Goal: Task Accomplishment & Management: Manage account settings

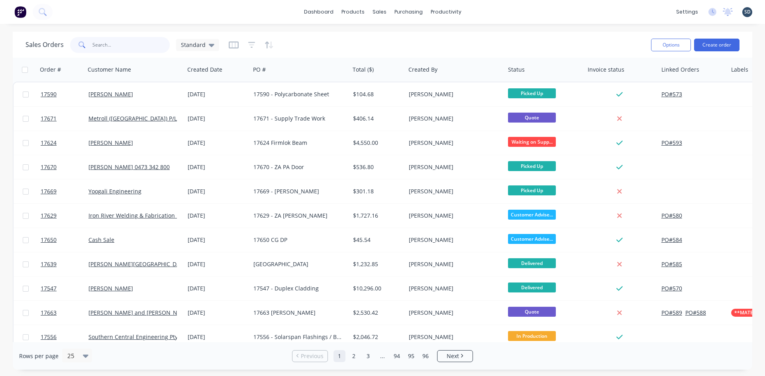
click at [107, 48] on input "text" at bounding box center [131, 45] width 78 height 16
type input "zauner"
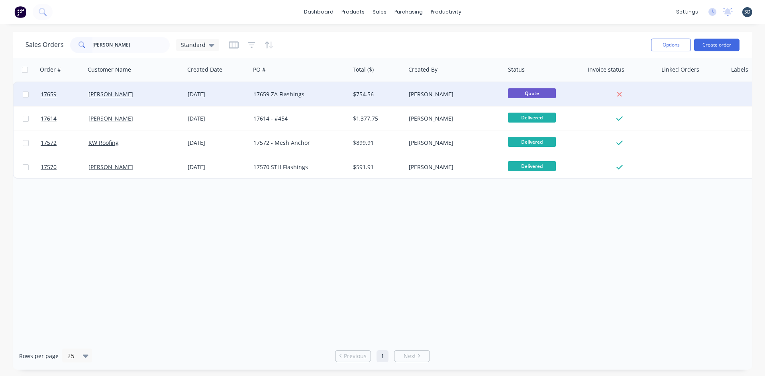
click at [330, 97] on div "17659 ZA Flashings" at bounding box center [297, 94] width 88 height 8
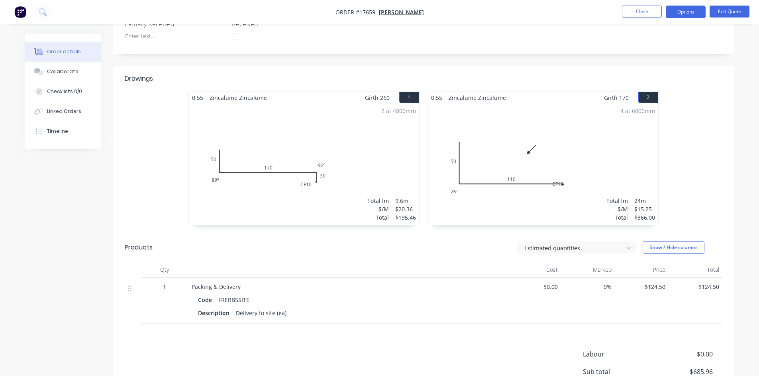
scroll to position [296, 0]
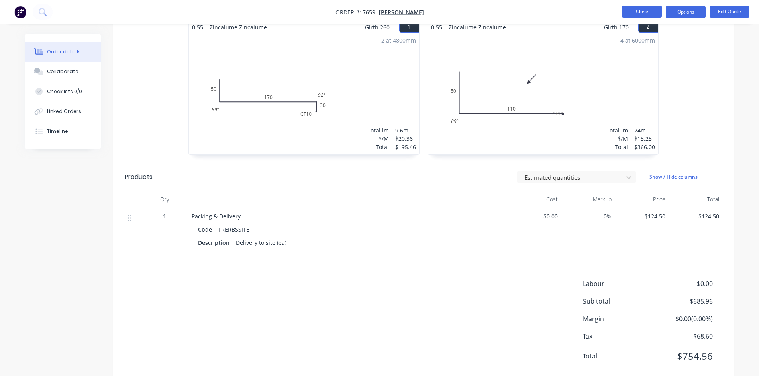
click at [649, 10] on button "Close" at bounding box center [642, 12] width 40 height 12
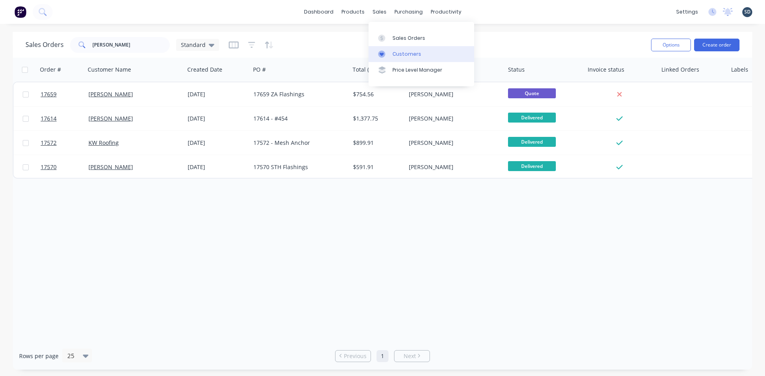
click at [410, 57] on div "Customers" at bounding box center [406, 54] width 29 height 7
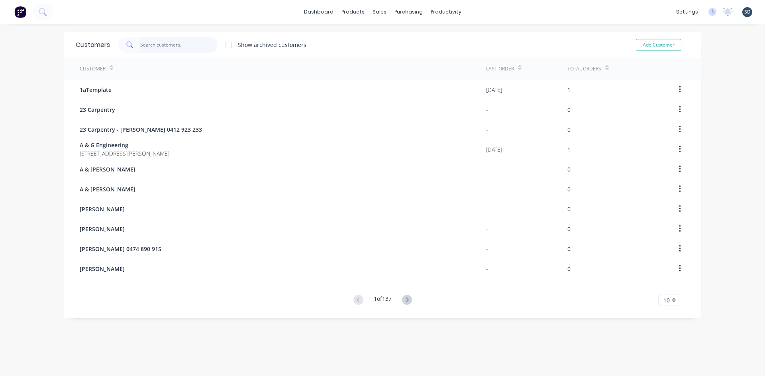
click at [177, 48] on input "text" at bounding box center [179, 45] width 78 height 16
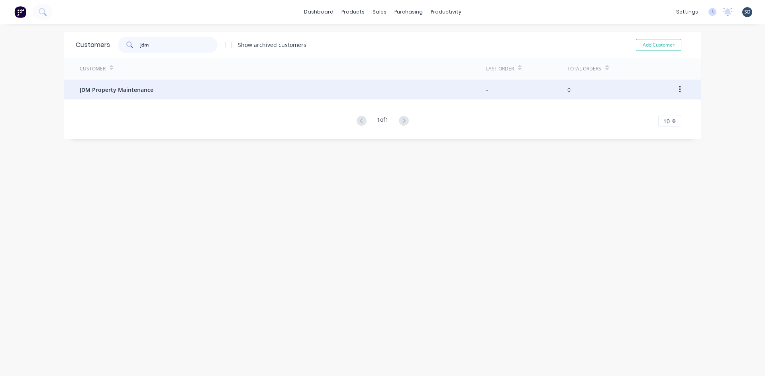
type input "jdm"
click at [220, 93] on div "JDM Property Maintenance" at bounding box center [283, 90] width 406 height 20
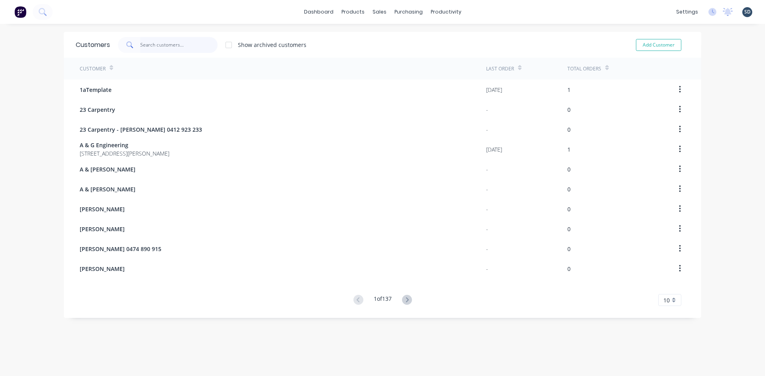
click at [158, 42] on input "text" at bounding box center [179, 45] width 78 height 16
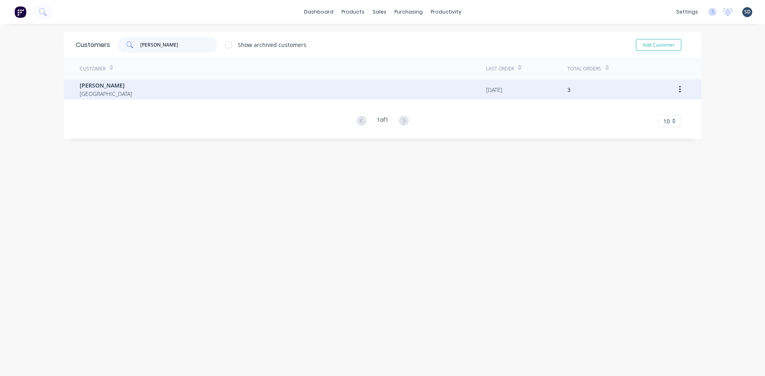
type input "zauner"
click at [164, 85] on div "Zauner Australia" at bounding box center [283, 90] width 406 height 20
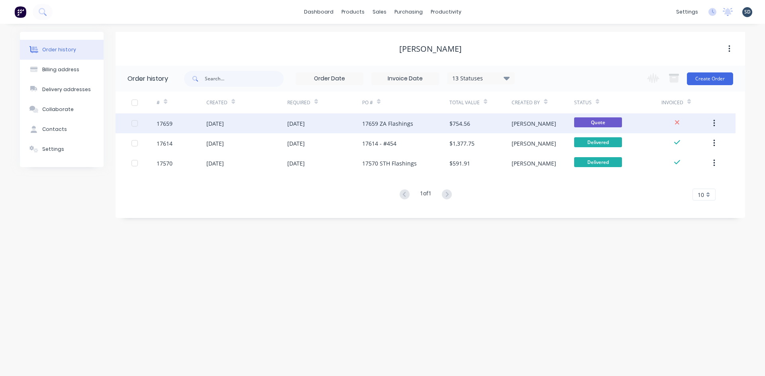
click at [344, 122] on div "[DATE]" at bounding box center [324, 124] width 75 height 20
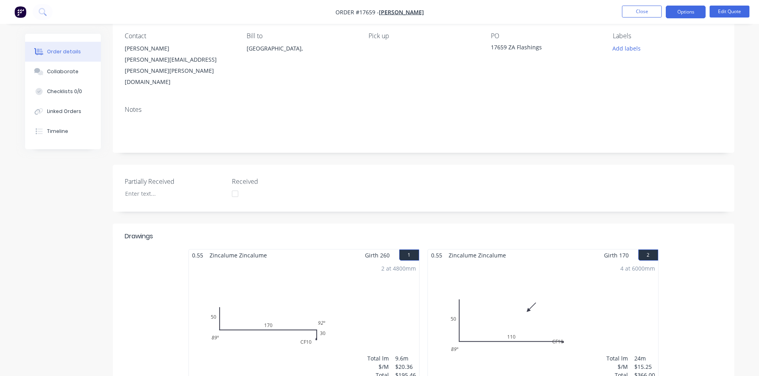
scroll to position [239, 0]
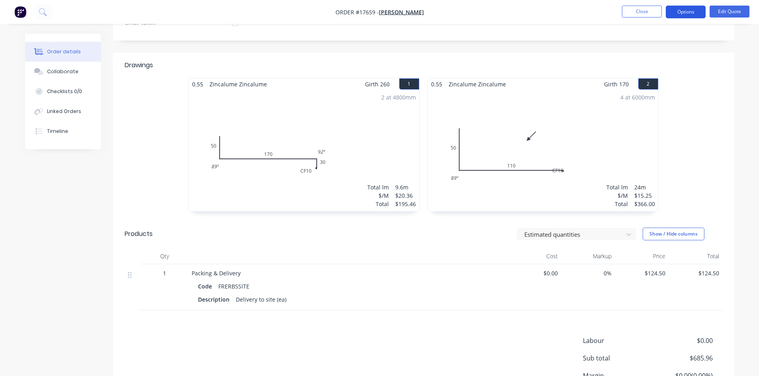
click at [692, 12] on button "Options" at bounding box center [685, 12] width 40 height 13
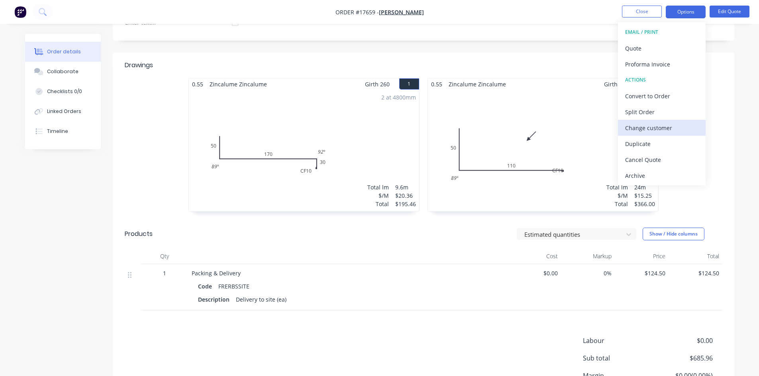
click at [662, 132] on div "Change customer" at bounding box center [661, 128] width 73 height 12
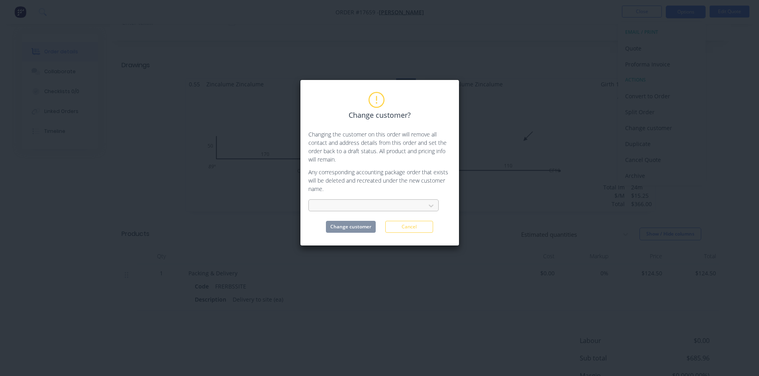
click at [421, 206] on div at bounding box center [368, 206] width 111 height 12
type input "jdm"
click at [383, 227] on div "JDM Property Maintenance" at bounding box center [373, 223] width 130 height 15
click at [353, 225] on button "Change customer" at bounding box center [351, 227] width 50 height 12
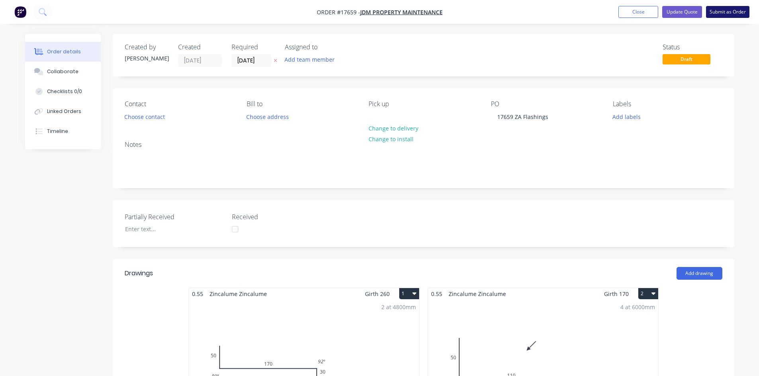
click at [721, 13] on button "Submit as Order" at bounding box center [727, 12] width 43 height 12
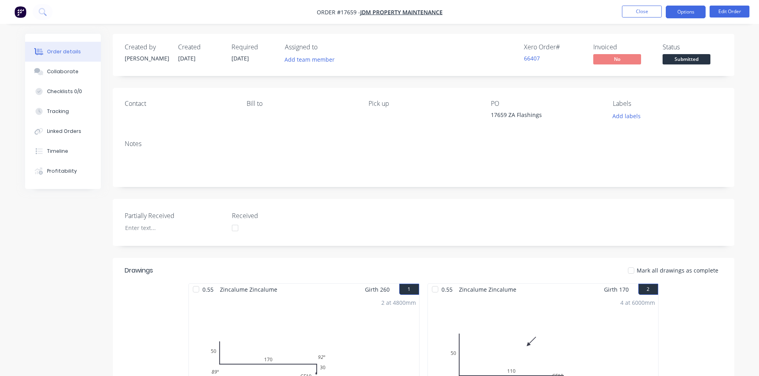
click at [699, 14] on button "Options" at bounding box center [685, 12] width 40 height 13
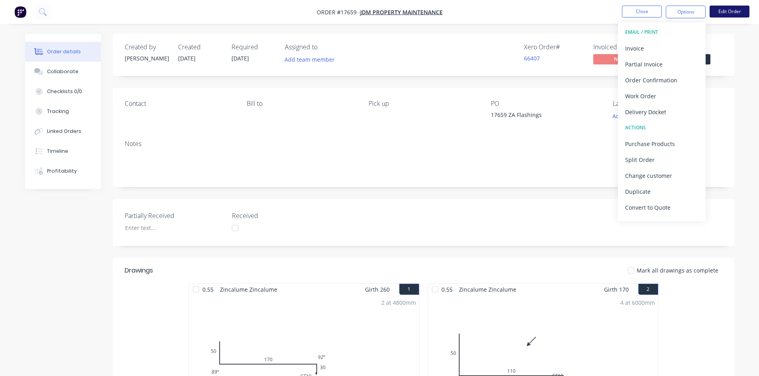
click at [732, 15] on button "Edit Order" at bounding box center [729, 12] width 40 height 12
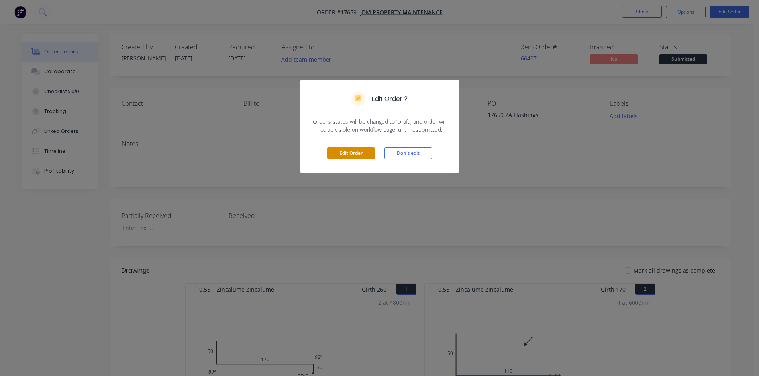
click at [354, 153] on button "Edit Order" at bounding box center [351, 153] width 48 height 12
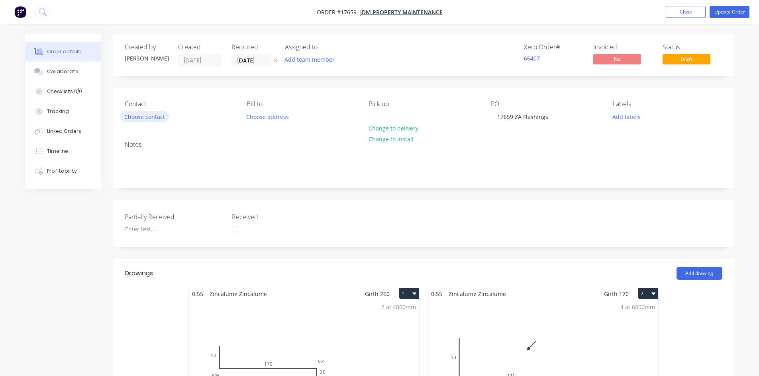
click at [145, 119] on button "Choose contact" at bounding box center [144, 116] width 49 height 11
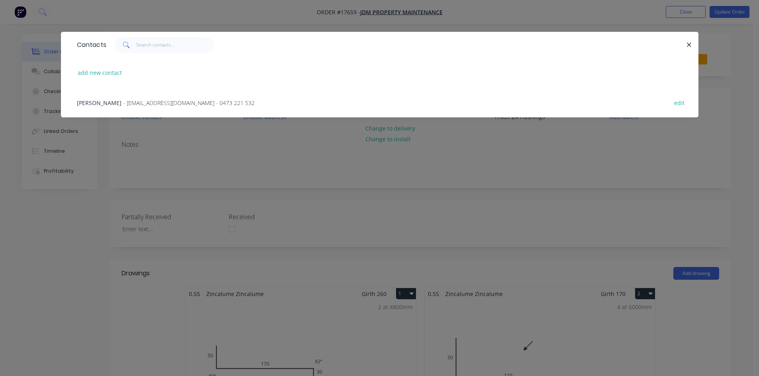
click at [149, 102] on span "- jdm.propertymaintenance@outlook.com - 0473 221 532" at bounding box center [188, 103] width 131 height 8
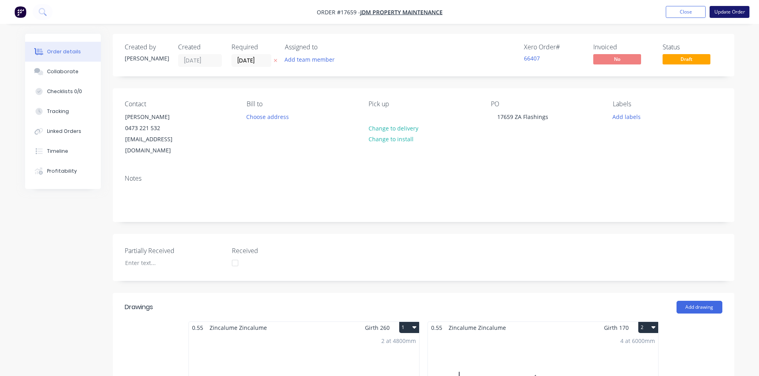
click at [745, 10] on button "Update Order" at bounding box center [729, 12] width 40 height 12
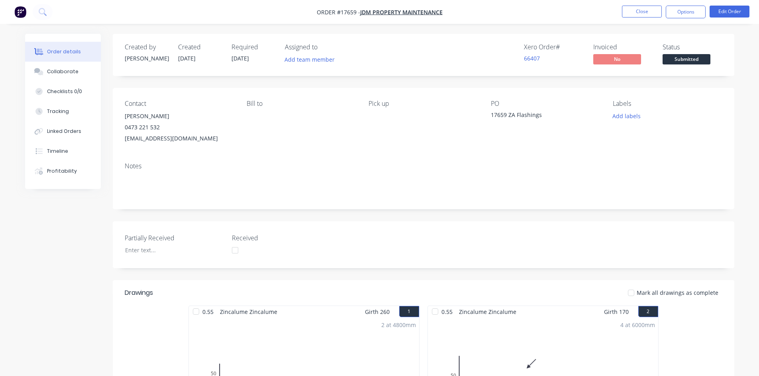
click at [257, 61] on div "Required 25/09/25" at bounding box center [253, 54] width 44 height 23
click at [725, 15] on button "Edit Order" at bounding box center [729, 12] width 40 height 12
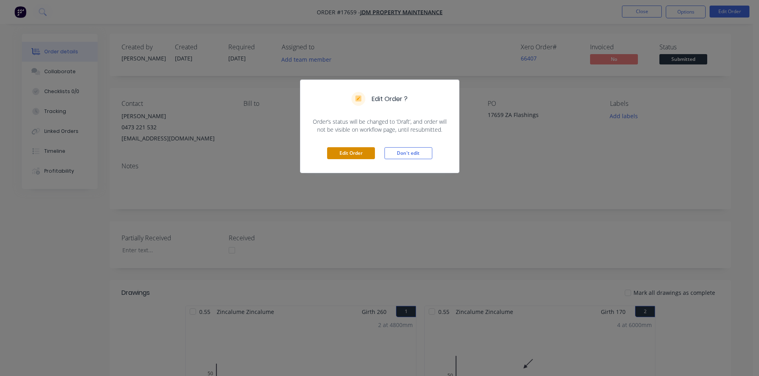
click at [367, 158] on button "Edit Order" at bounding box center [351, 153] width 48 height 12
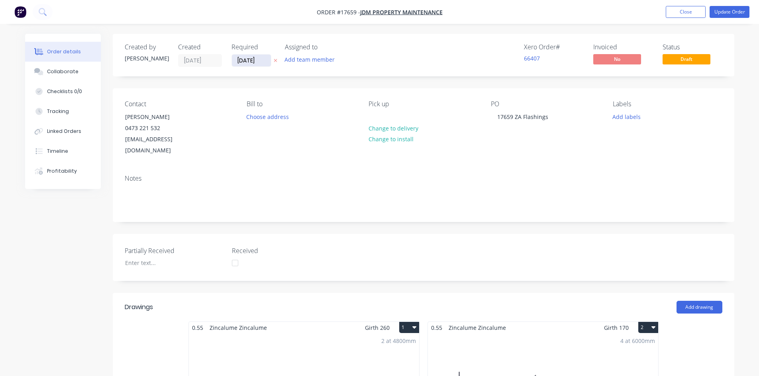
click at [251, 61] on input "25/09/25" at bounding box center [251, 61] width 39 height 12
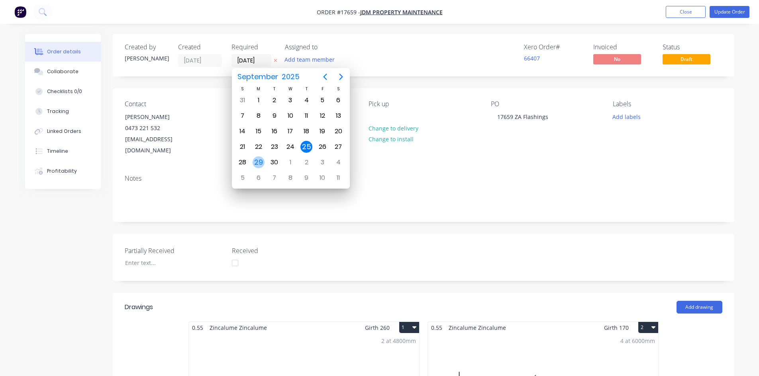
click at [254, 163] on div "29" at bounding box center [258, 163] width 12 height 12
type input "[DATE]"
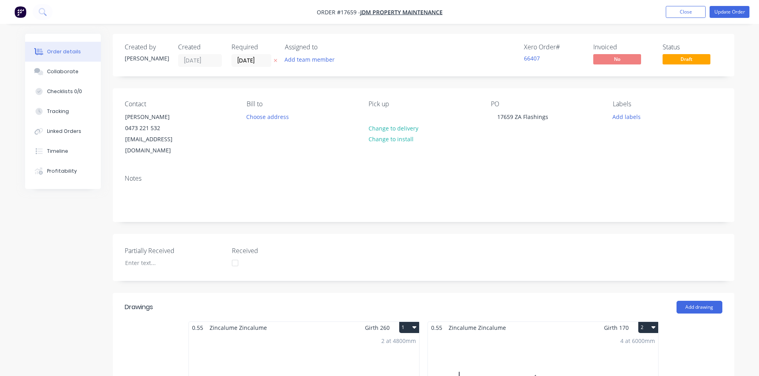
click at [366, 95] on div "Contact Josh Macklin 0473 221 532 jdm.propertymaintenance@outlook.com Bill to C…" at bounding box center [423, 128] width 621 height 80
click at [724, 16] on button "Update Order" at bounding box center [729, 12] width 40 height 12
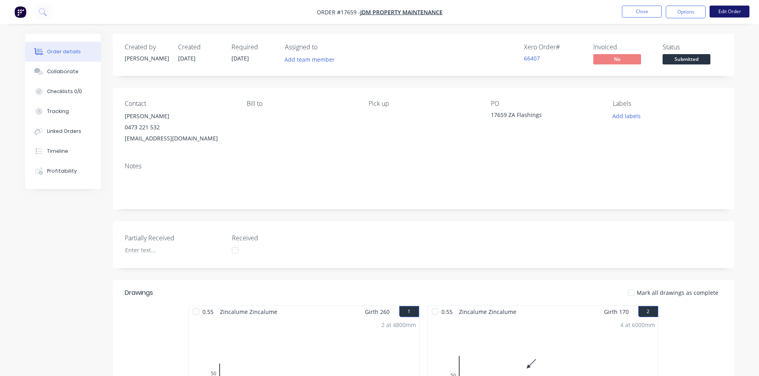
click at [731, 11] on button "Edit Order" at bounding box center [729, 12] width 40 height 12
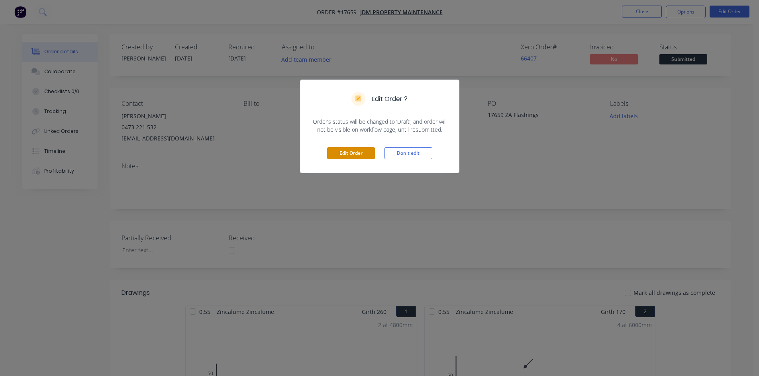
click at [362, 150] on button "Edit Order" at bounding box center [351, 153] width 48 height 12
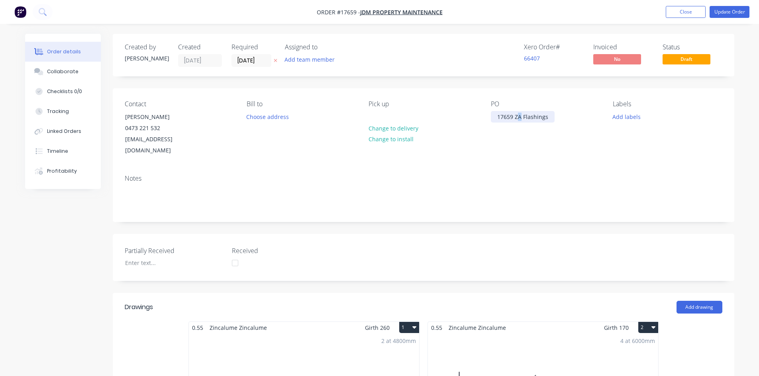
click at [517, 115] on div "17659 ZA Flashings" at bounding box center [523, 117] width 64 height 12
click at [533, 175] on div "Notes" at bounding box center [423, 179] width 597 height 8
click at [722, 13] on button "Update Order" at bounding box center [729, 12] width 40 height 12
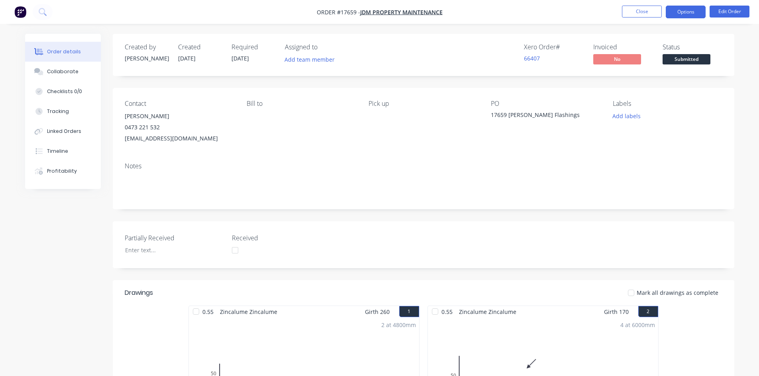
click at [686, 12] on button "Options" at bounding box center [685, 12] width 40 height 13
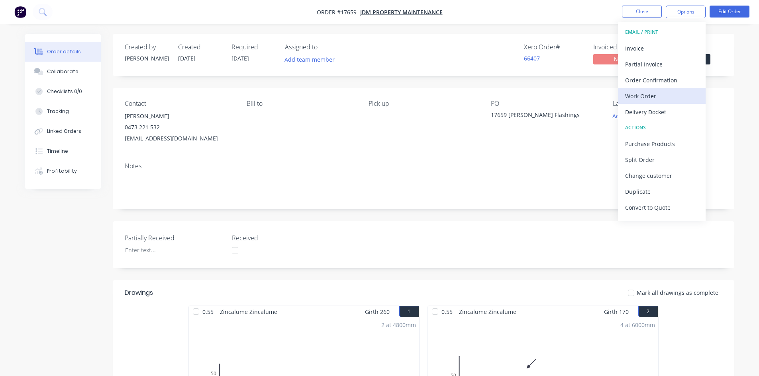
click at [661, 98] on div "Work Order" at bounding box center [661, 96] width 73 height 12
click at [661, 96] on div "Custom" at bounding box center [661, 96] width 73 height 12
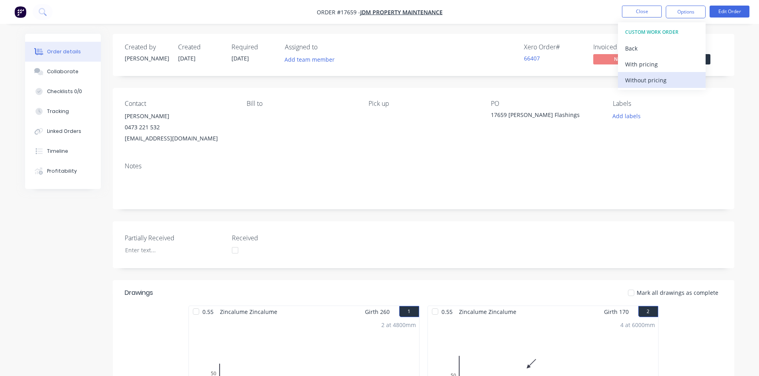
click at [664, 81] on div "Without pricing" at bounding box center [661, 80] width 73 height 12
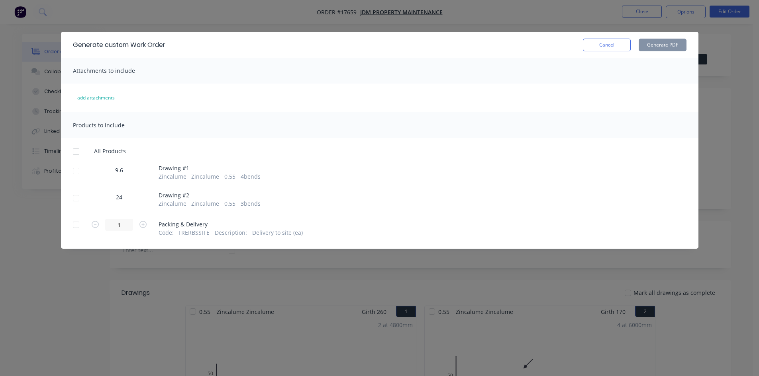
click at [75, 154] on div at bounding box center [76, 152] width 16 height 16
click at [668, 47] on button "Generate PDF" at bounding box center [662, 45] width 48 height 13
click at [602, 48] on button "Cancel" at bounding box center [607, 45] width 48 height 13
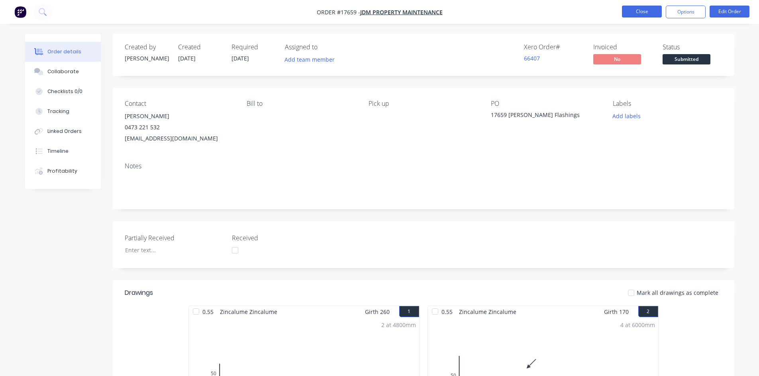
click at [656, 12] on button "Close" at bounding box center [642, 12] width 40 height 12
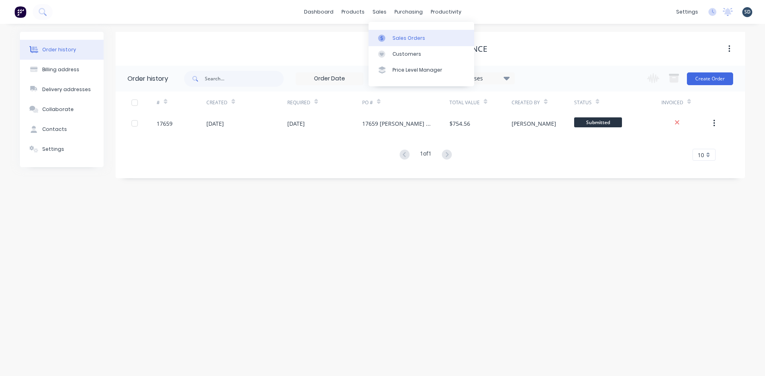
click at [414, 41] on div "Sales Orders" at bounding box center [408, 38] width 33 height 7
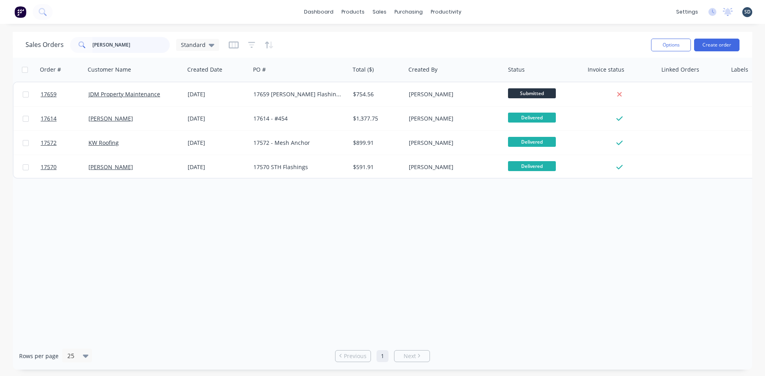
click at [121, 44] on input "zauner" at bounding box center [131, 45] width 78 height 16
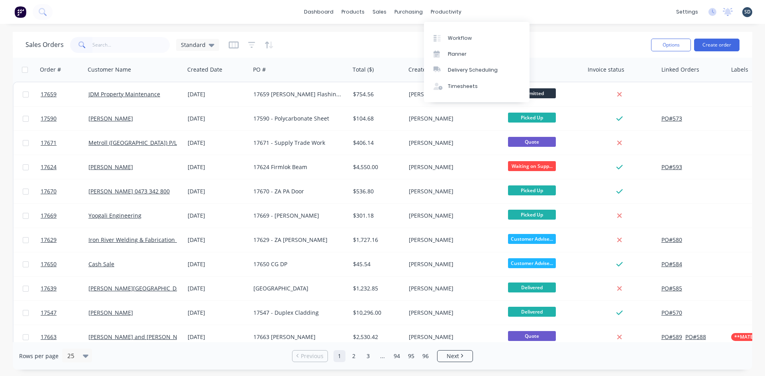
click at [478, 12] on div "dashboard products sales purchasing productivity dashboard products Product Cat…" at bounding box center [382, 12] width 765 height 24
click at [485, 11] on div "dashboard products sales purchasing productivity dashboard products Product Cat…" at bounding box center [382, 12] width 765 height 24
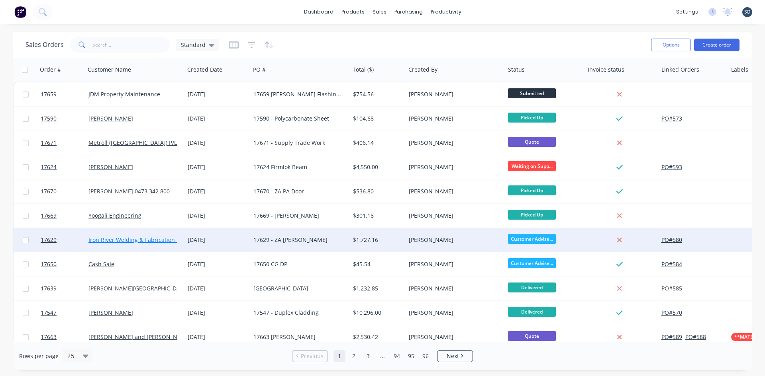
click at [149, 241] on link "Iron River Welding & Fabrication Pty Ltd" at bounding box center [141, 240] width 106 height 8
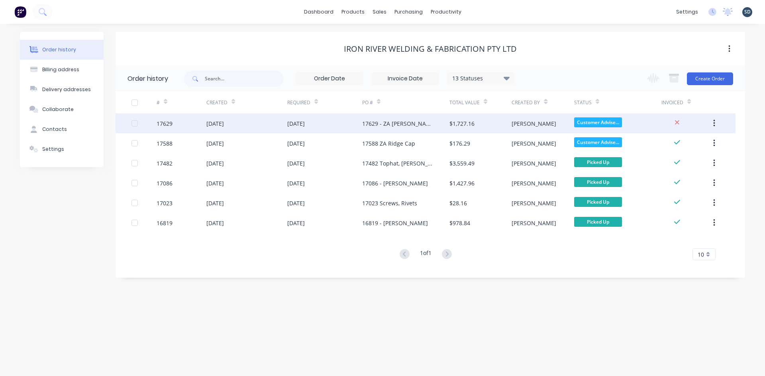
click at [338, 123] on div "[DATE]" at bounding box center [324, 124] width 75 height 20
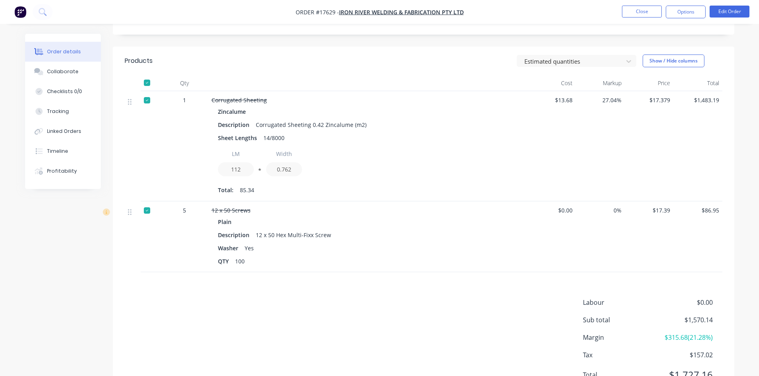
scroll to position [232, 0]
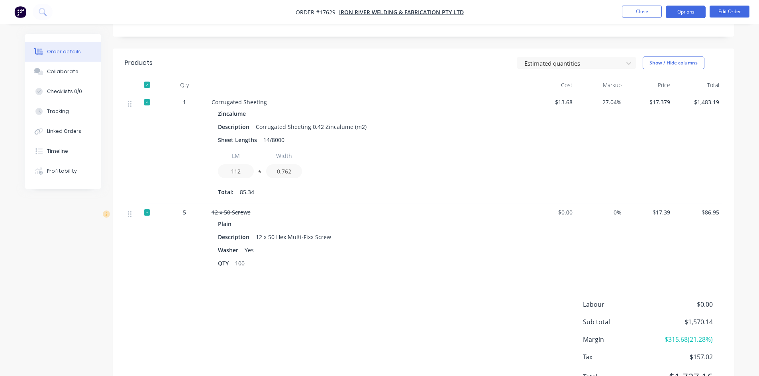
click at [692, 11] on button "Options" at bounding box center [685, 12] width 40 height 13
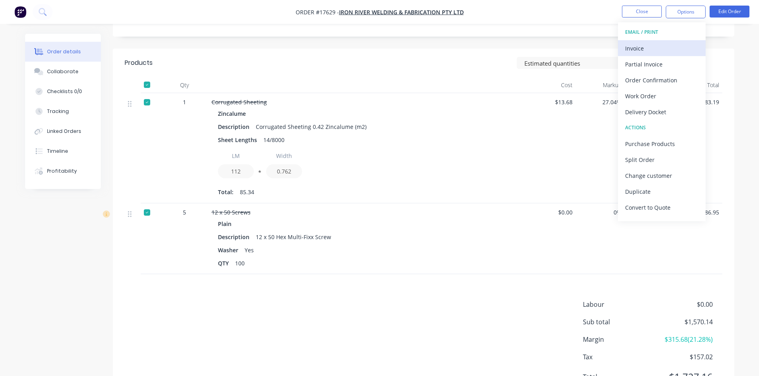
click at [661, 49] on div "Invoice" at bounding box center [661, 49] width 73 height 12
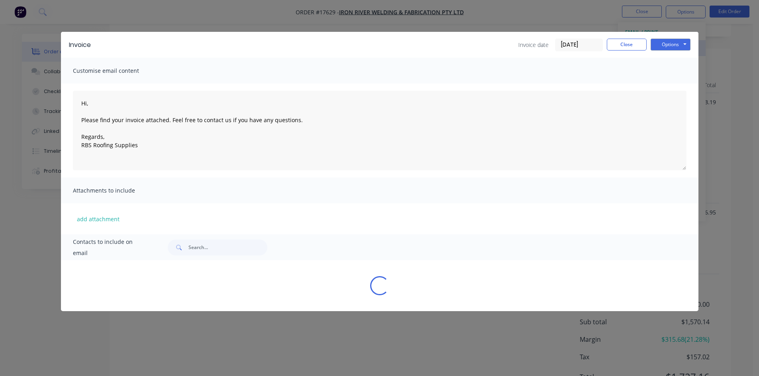
type textarea "Hi, Please find your invoice attached. Feel free to contact us if you have any …"
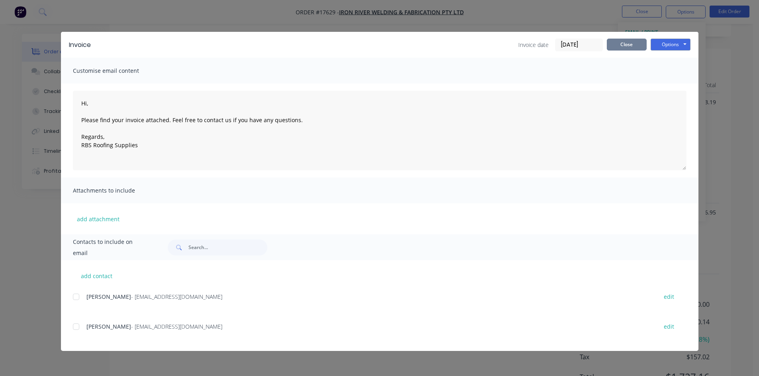
click at [621, 43] on button "Close" at bounding box center [627, 45] width 40 height 12
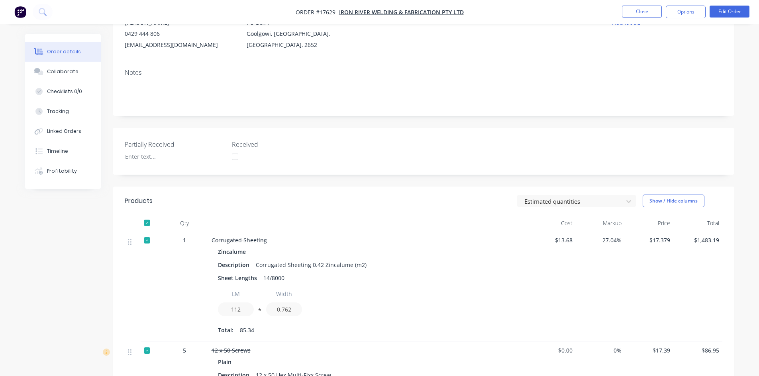
scroll to position [0, 0]
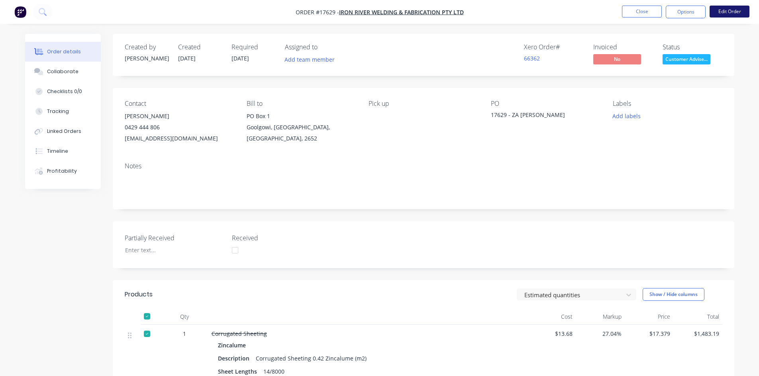
click at [730, 9] on button "Edit Order" at bounding box center [729, 12] width 40 height 12
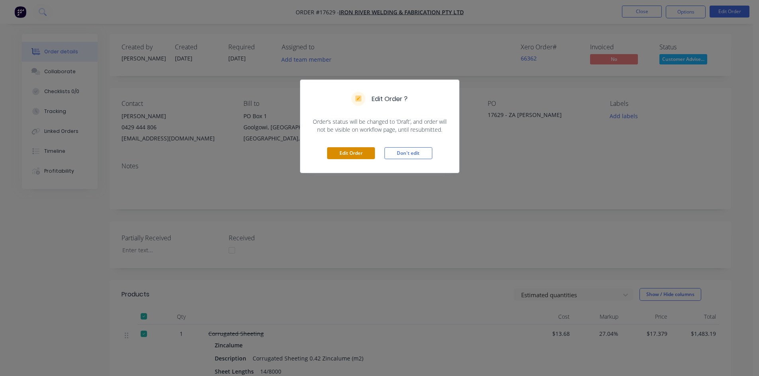
click at [336, 153] on button "Edit Order" at bounding box center [351, 153] width 48 height 12
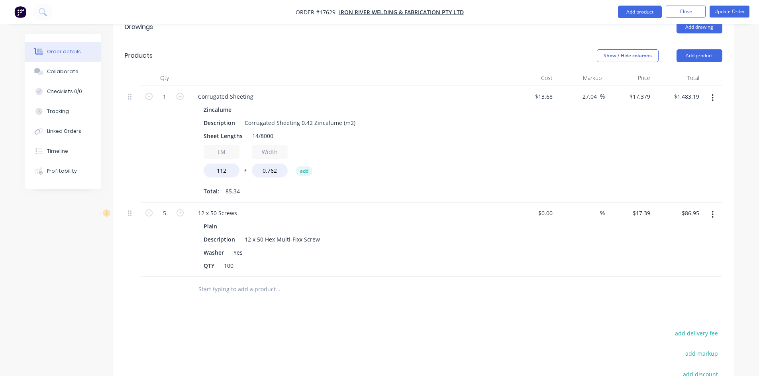
scroll to position [398, 0]
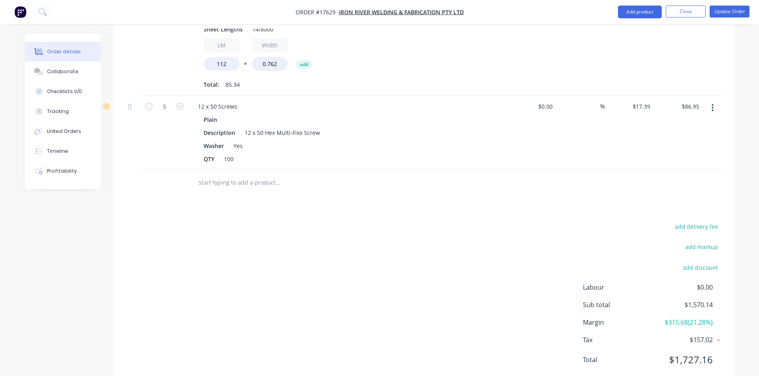
click at [253, 175] on input "text" at bounding box center [277, 183] width 159 height 16
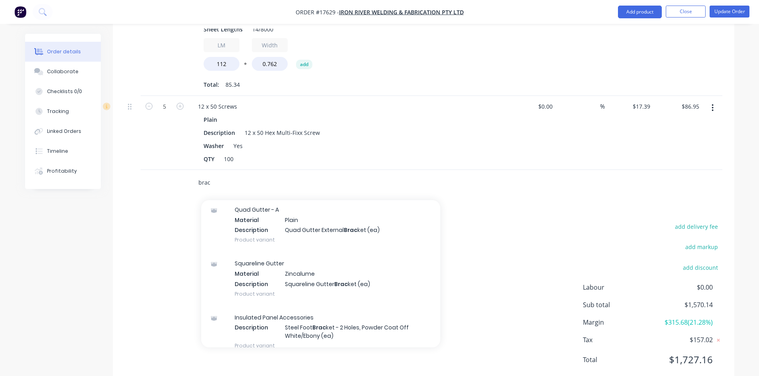
scroll to position [558, 0]
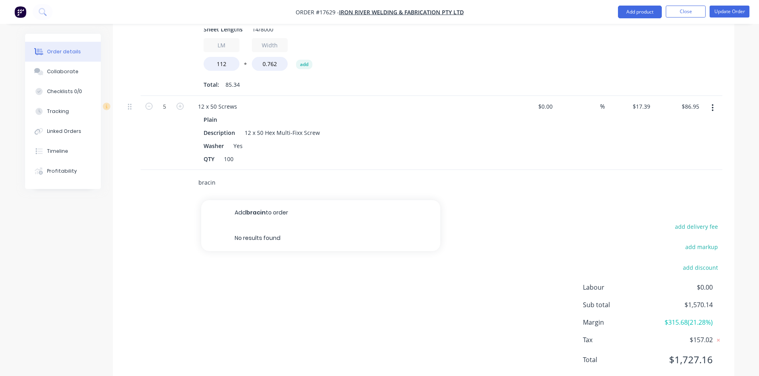
drag, startPoint x: 217, startPoint y: 157, endPoint x: 190, endPoint y: 161, distance: 27.5
click at [190, 170] on div "bracin Add bracin to order No results found" at bounding box center [331, 183] width 287 height 26
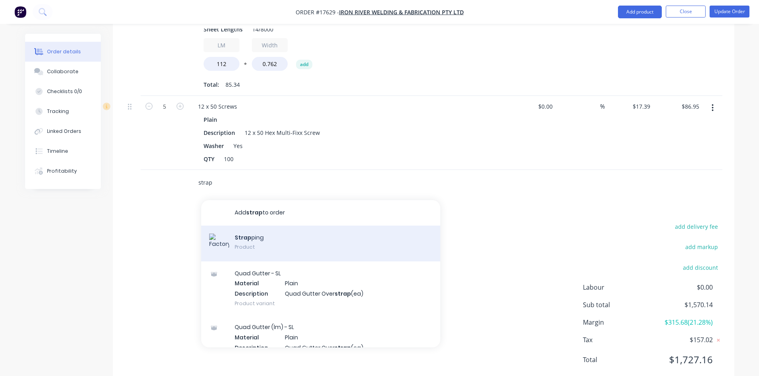
type input "strap"
click at [284, 226] on div "Strap ping Product" at bounding box center [320, 244] width 239 height 36
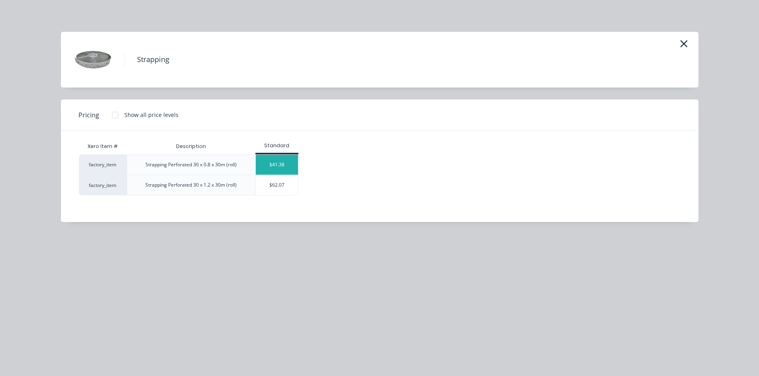
click at [284, 166] on div "$41.38" at bounding box center [277, 165] width 43 height 20
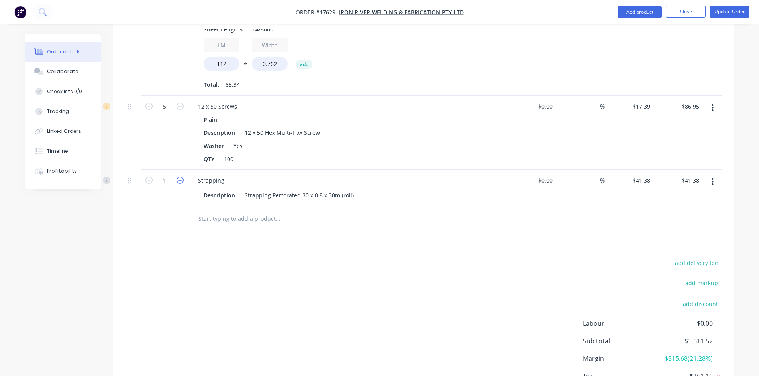
click at [180, 177] on icon "button" at bounding box center [179, 180] width 7 height 7
type input "2"
type input "$82.76"
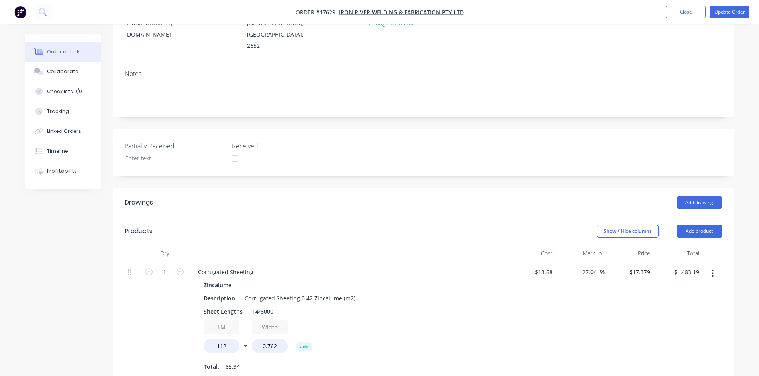
scroll to position [0, 0]
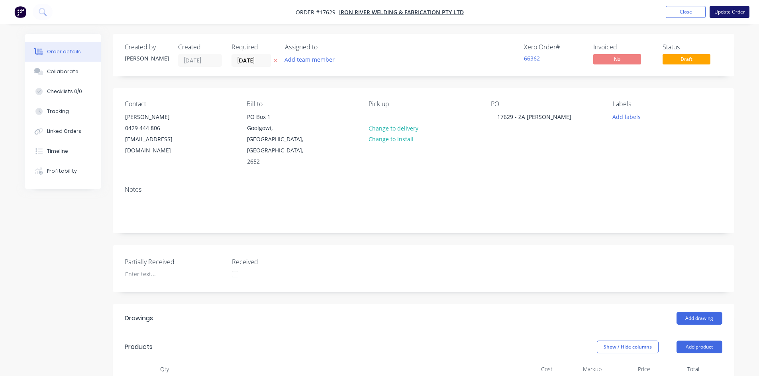
click at [731, 15] on button "Update Order" at bounding box center [729, 12] width 40 height 12
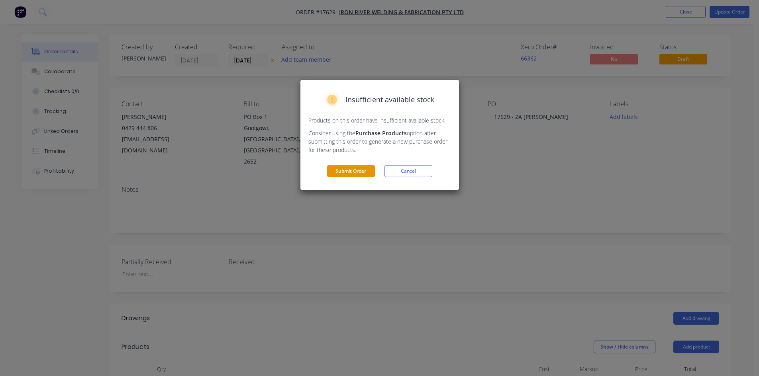
click at [362, 175] on button "Submit Order" at bounding box center [351, 171] width 48 height 12
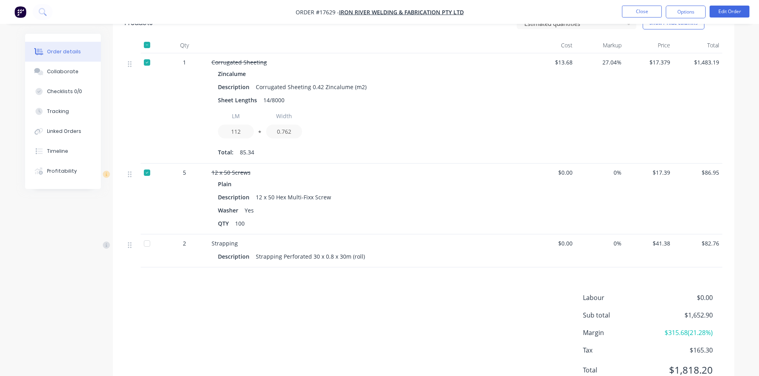
scroll to position [305, 0]
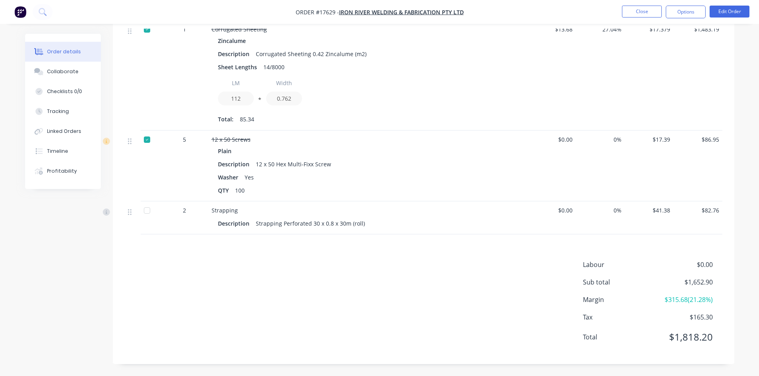
click at [151, 211] on div at bounding box center [147, 211] width 16 height 16
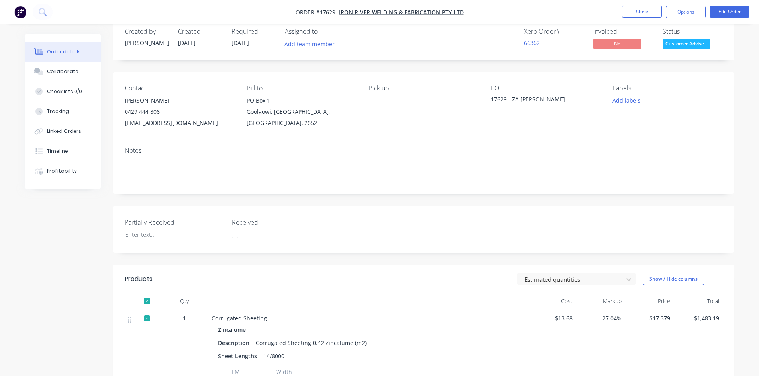
scroll to position [0, 0]
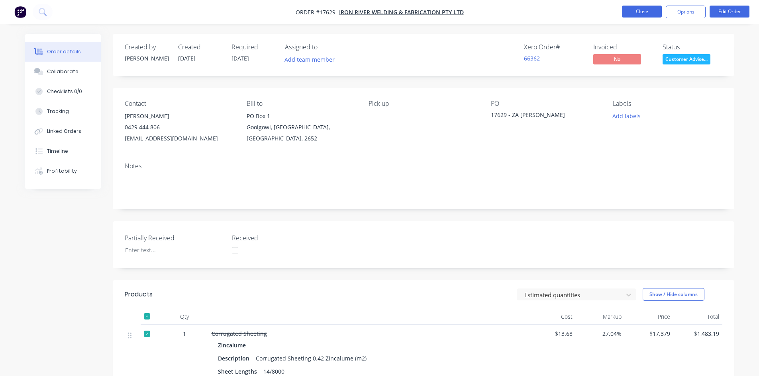
click at [636, 11] on button "Close" at bounding box center [642, 12] width 40 height 12
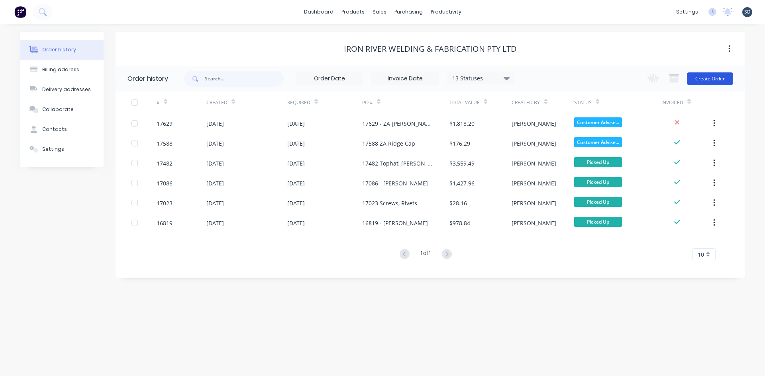
click at [699, 84] on button "Create Order" at bounding box center [710, 78] width 46 height 13
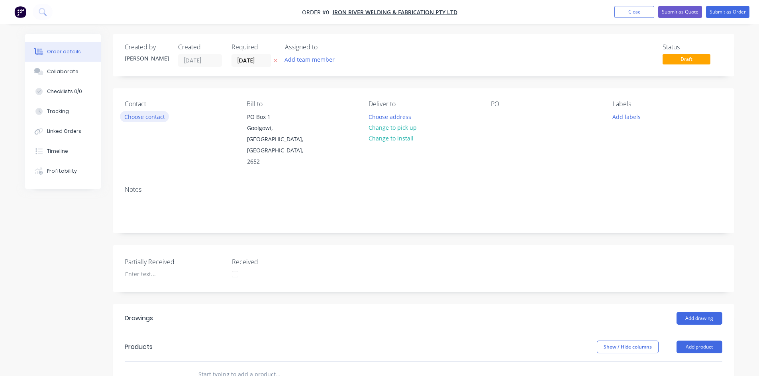
click at [137, 115] on button "Choose contact" at bounding box center [144, 116] width 49 height 11
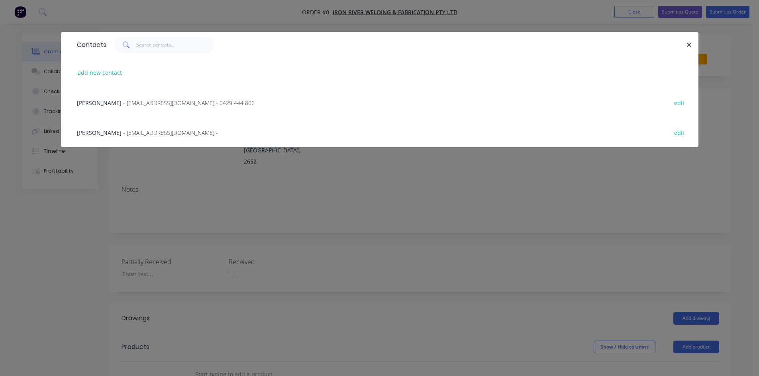
click at [111, 102] on span "Laurie Sandford" at bounding box center [99, 103] width 45 height 8
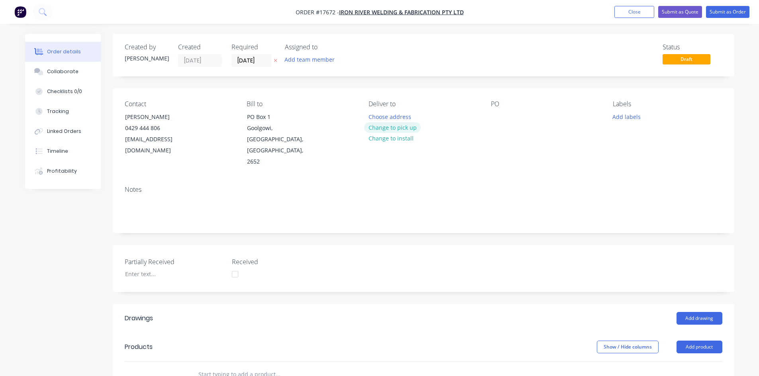
click at [408, 127] on button "Change to pick up" at bounding box center [392, 127] width 57 height 11
click at [499, 116] on div at bounding box center [497, 117] width 13 height 12
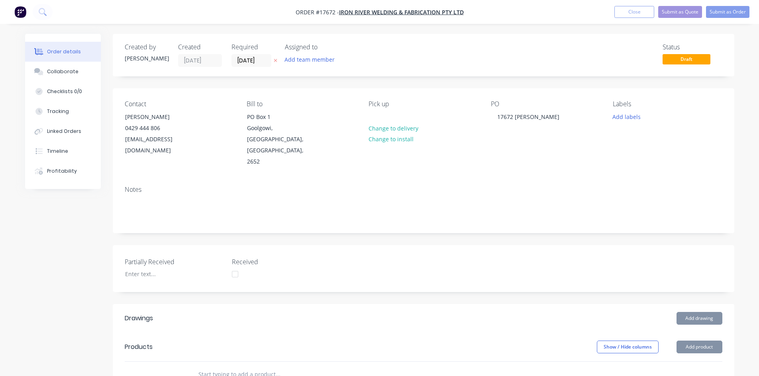
click at [491, 186] on div "Notes" at bounding box center [423, 190] width 597 height 8
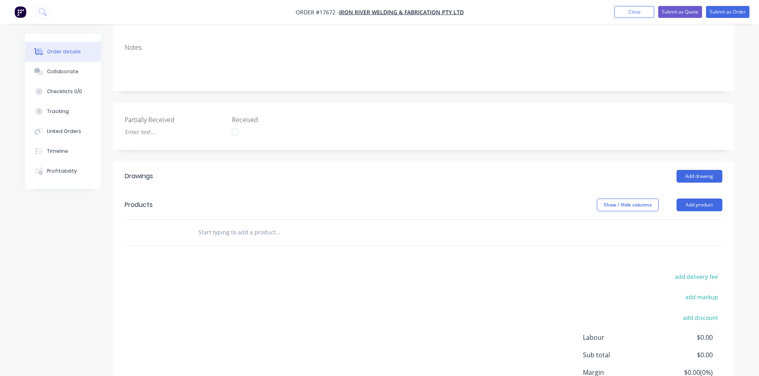
scroll to position [193, 0]
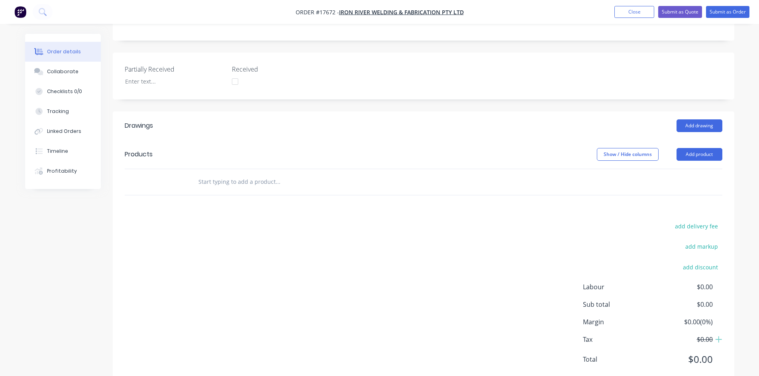
click at [260, 174] on input "text" at bounding box center [277, 182] width 159 height 16
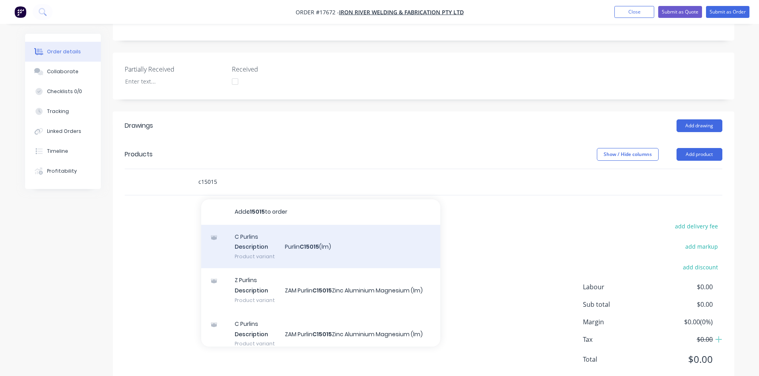
type input "c15015"
click at [280, 225] on div "C Purlins Description Purlin C15015 (lm) Product variant" at bounding box center [320, 247] width 239 height 44
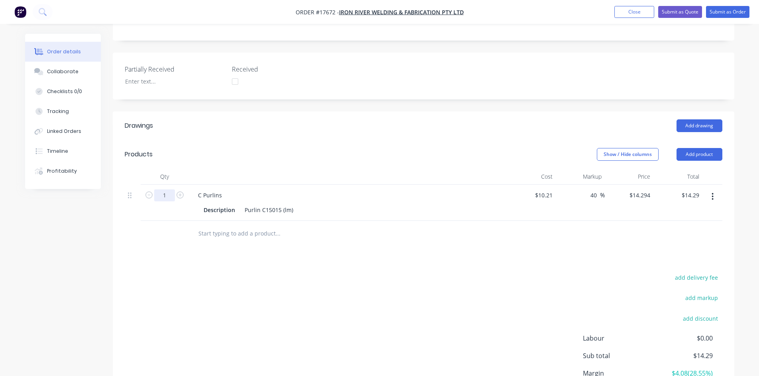
click at [169, 190] on input "1" at bounding box center [164, 196] width 21 height 12
type input "24"
type input "$343.06"
click at [482, 272] on div "add delivery fee add markup add discount Labour $0.00 Sub total $14.29 Margin $…" at bounding box center [423, 349] width 597 height 154
click at [291, 204] on div "Purlin C15015 (lm)" at bounding box center [268, 210] width 55 height 12
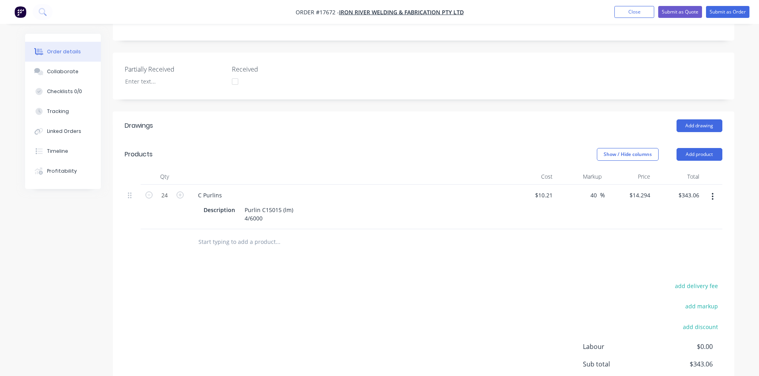
click at [464, 248] on div "Drawings Add drawing Products Show / Hide columns Add product Qty Cost Markup P…" at bounding box center [423, 279] width 621 height 335
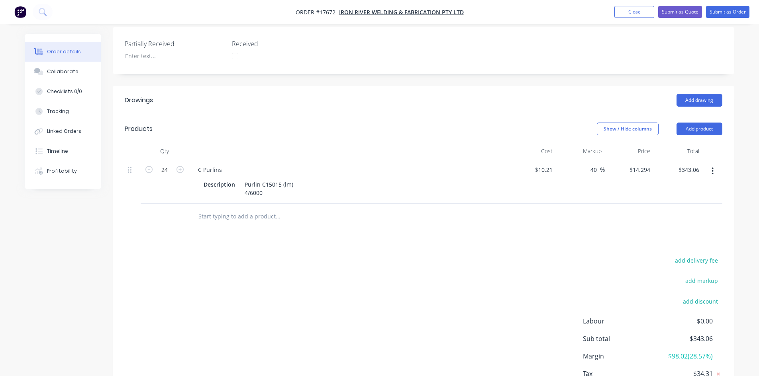
scroll to position [252, 0]
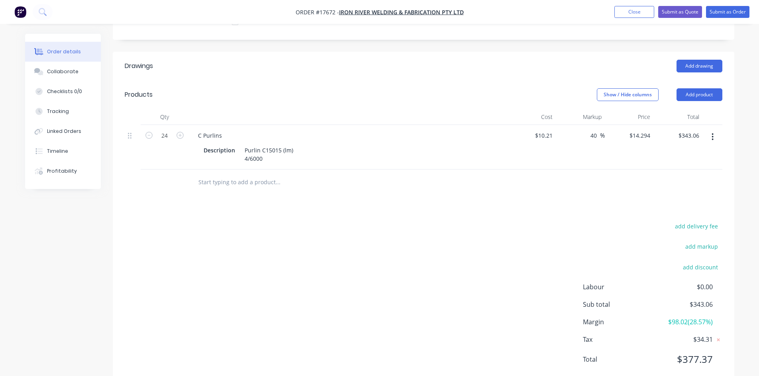
click at [713, 133] on icon "button" at bounding box center [712, 137] width 2 height 9
click at [685, 152] on div "Edit" at bounding box center [684, 158] width 61 height 12
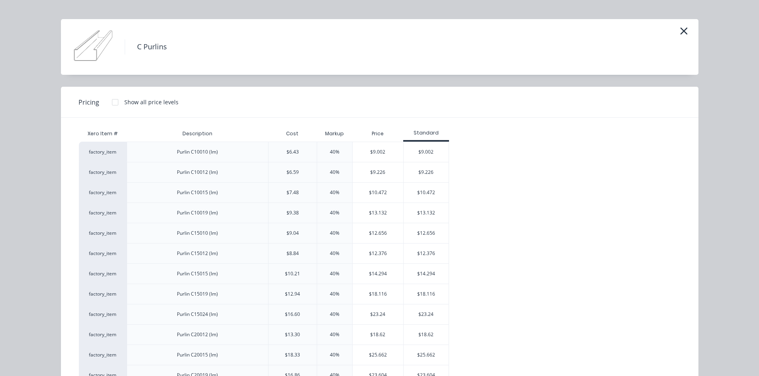
scroll to position [0, 0]
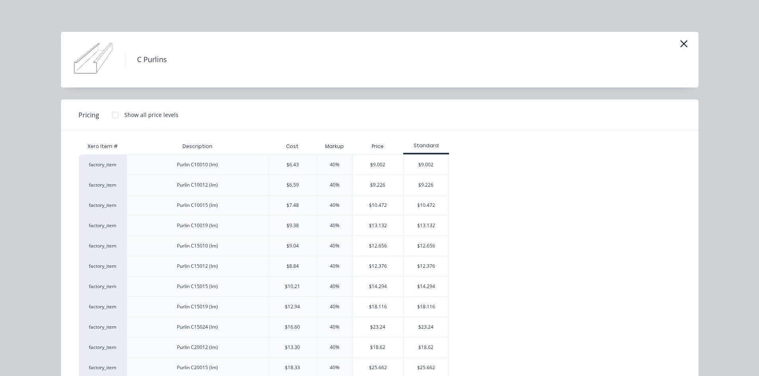
click at [109, 115] on div at bounding box center [115, 115] width 16 height 16
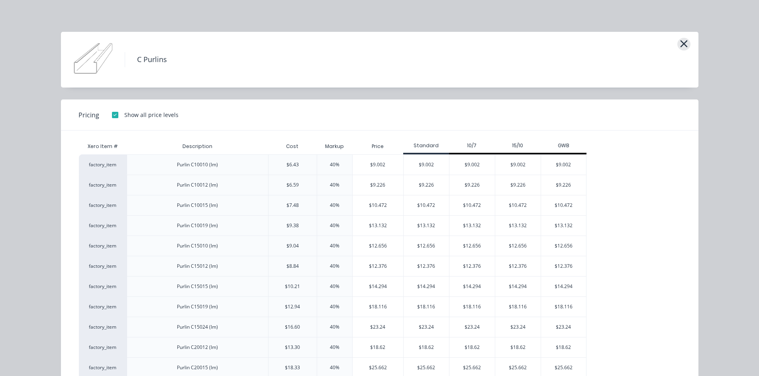
click at [681, 45] on icon "button" at bounding box center [683, 43] width 7 height 7
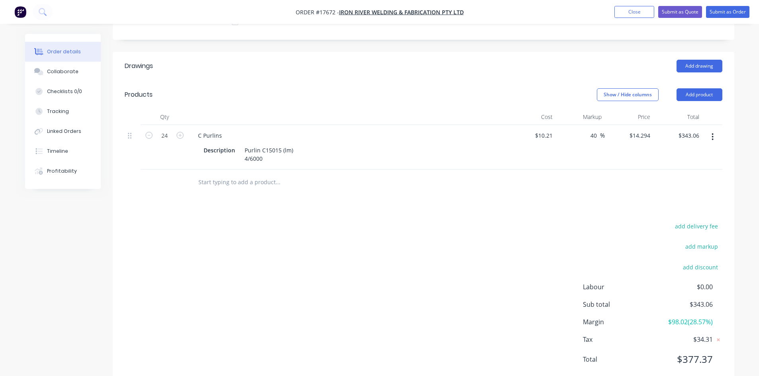
click at [246, 174] on input "text" at bounding box center [277, 182] width 159 height 16
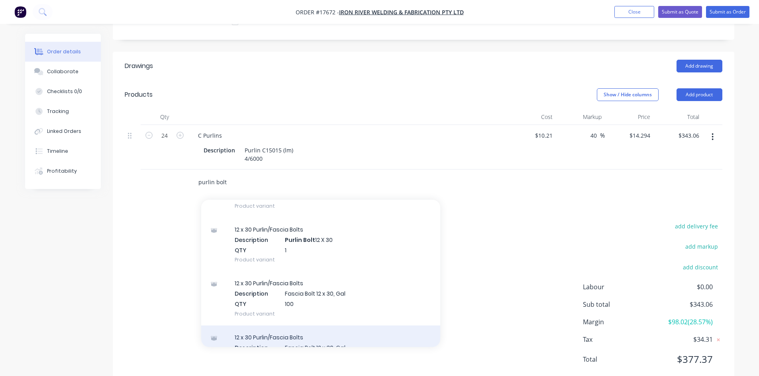
scroll to position [40, 0]
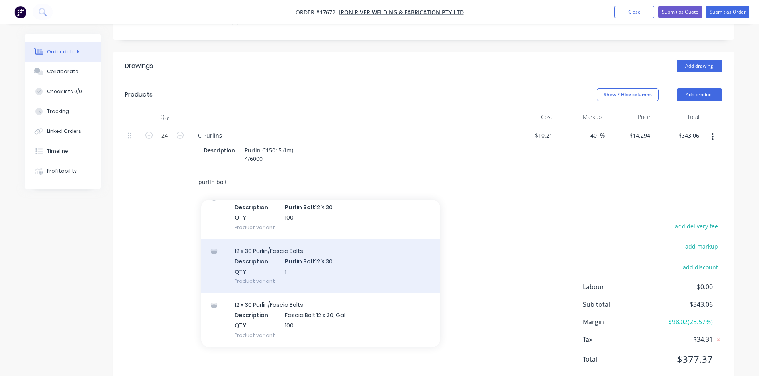
type input "purlin bolt"
click at [325, 245] on div "12 x 30 Purlin/Fascia Bolts Description Purlin Bolt 12 X 30 QTY 1 Product varia…" at bounding box center [320, 266] width 239 height 54
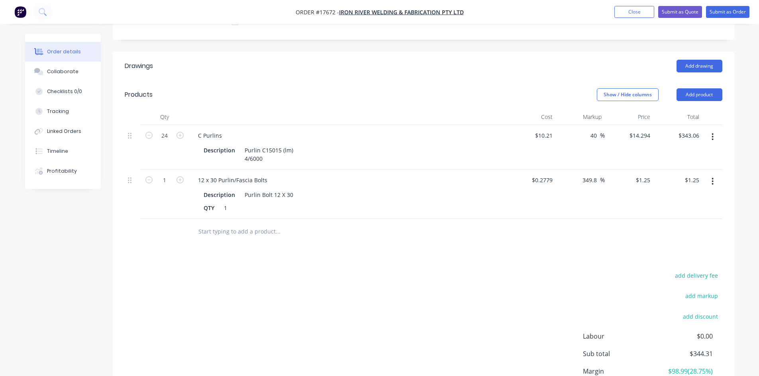
click at [175, 175] on button "button" at bounding box center [180, 179] width 10 height 8
type input "2"
type input "$2.50"
click at [168, 174] on input "2" at bounding box center [164, 180] width 21 height 12
type input "26"
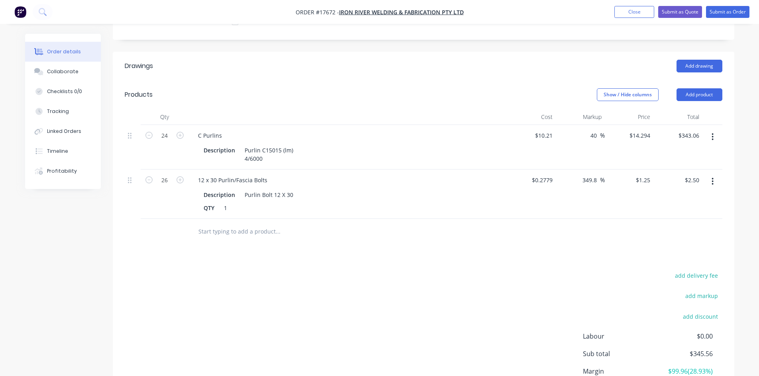
type input "$32.50"
click at [321, 270] on div "add delivery fee add markup add discount Labour $0.00 Sub total $345.56 Margin …" at bounding box center [423, 347] width 597 height 154
click at [216, 224] on input "text" at bounding box center [277, 232] width 159 height 16
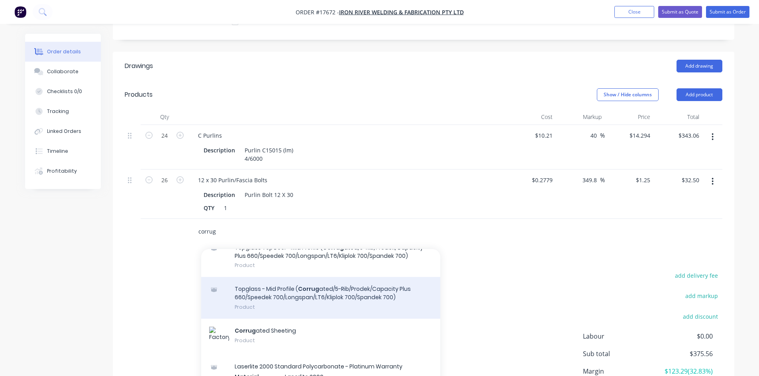
scroll to position [80, 0]
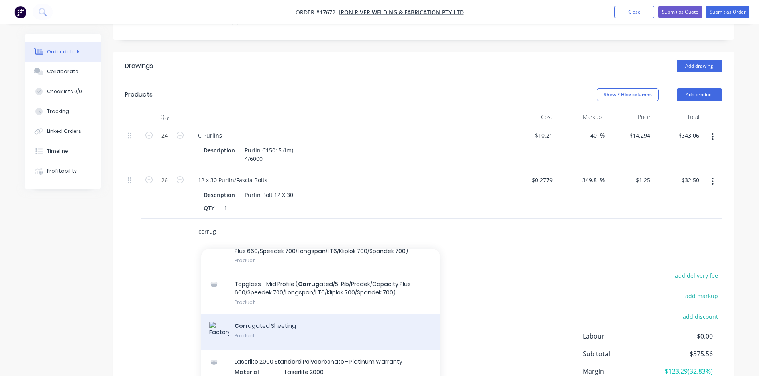
type input "corrug"
click at [286, 314] on div "Corrug ated Sheeting Product" at bounding box center [320, 332] width 239 height 36
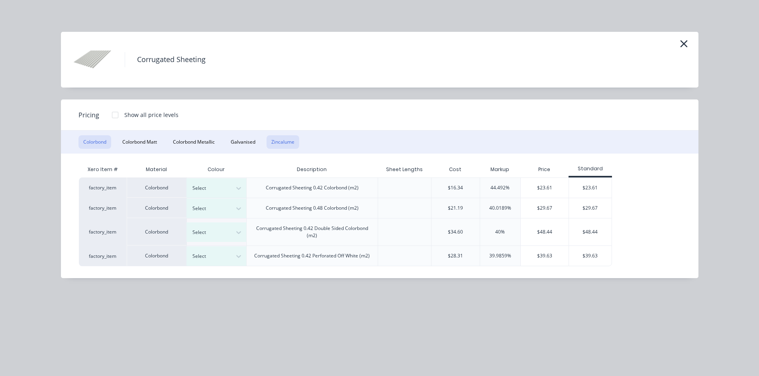
click at [289, 142] on button "Zincalume" at bounding box center [282, 142] width 33 height 14
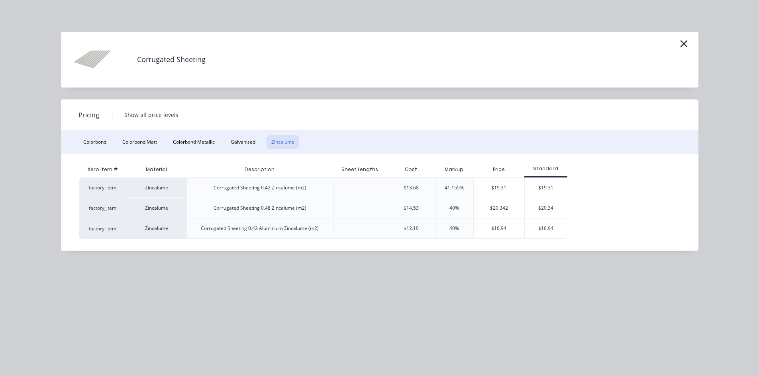
scroll to position [213, 0]
click at [685, 43] on icon "button" at bounding box center [683, 43] width 7 height 7
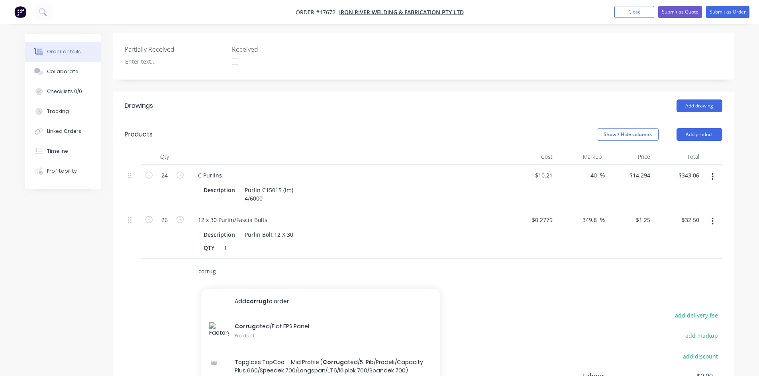
click at [231, 264] on input "corrug" at bounding box center [277, 272] width 159 height 16
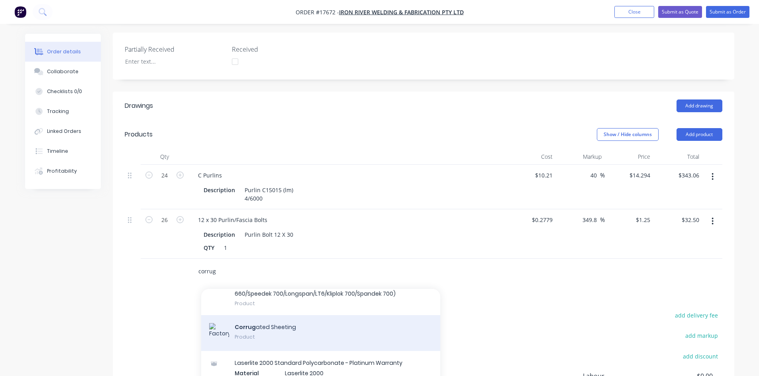
scroll to position [119, 0]
click at [296, 314] on div "Corrug ated Sheeting Product" at bounding box center [320, 332] width 239 height 36
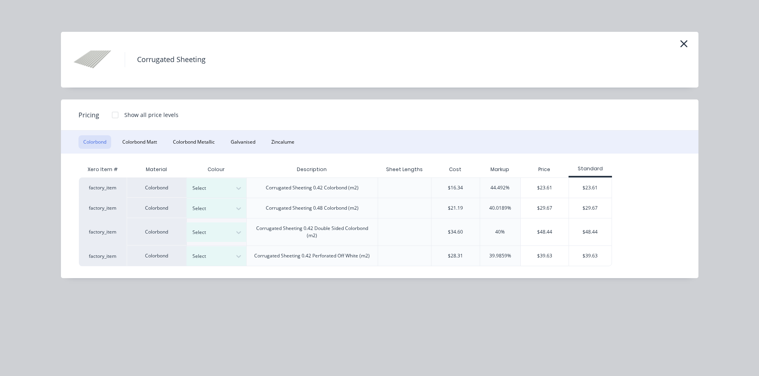
click at [117, 116] on div at bounding box center [115, 115] width 16 height 16
click at [288, 144] on button "Zincalume" at bounding box center [282, 142] width 33 height 14
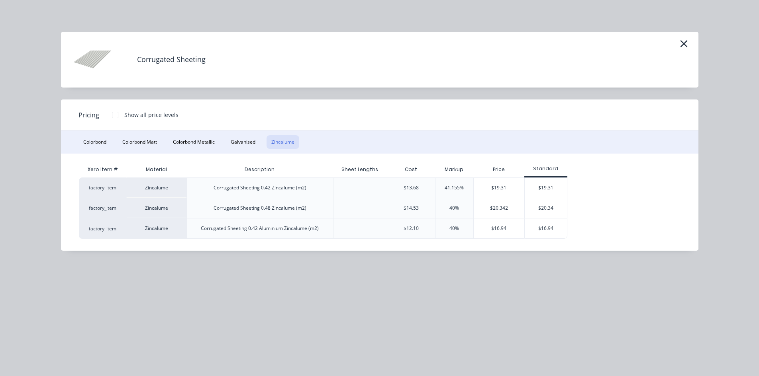
click at [117, 116] on div at bounding box center [115, 115] width 16 height 16
click at [590, 189] on div "$17.379" at bounding box center [590, 188] width 45 height 20
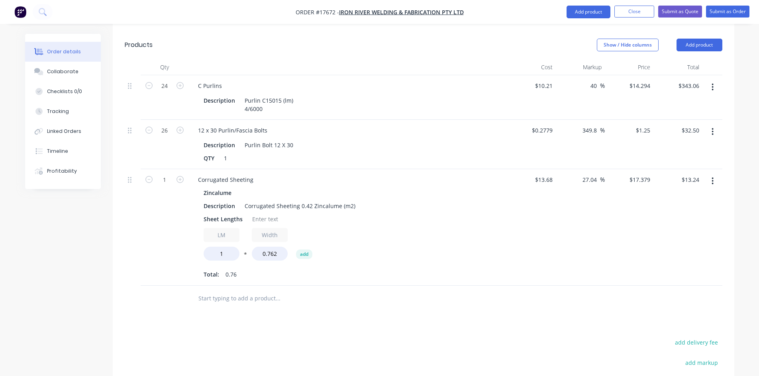
scroll to position [332, 0]
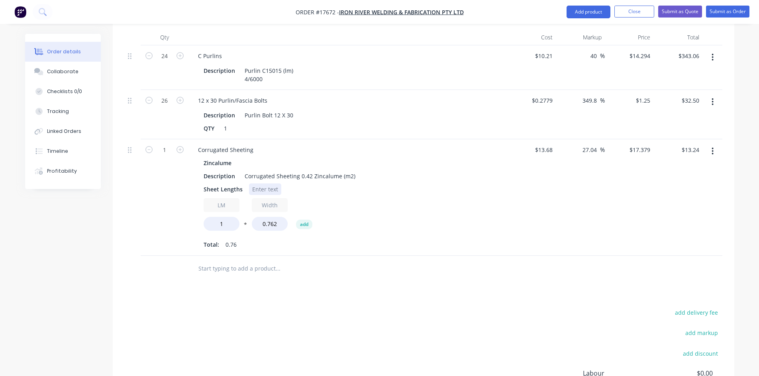
click at [260, 184] on div at bounding box center [265, 190] width 32 height 12
click at [425, 184] on div "Sheet Lengths 9/4500" at bounding box center [346, 190] width 292 height 12
click at [229, 217] on input "1" at bounding box center [222, 224] width 36 height 14
type input "40.5"
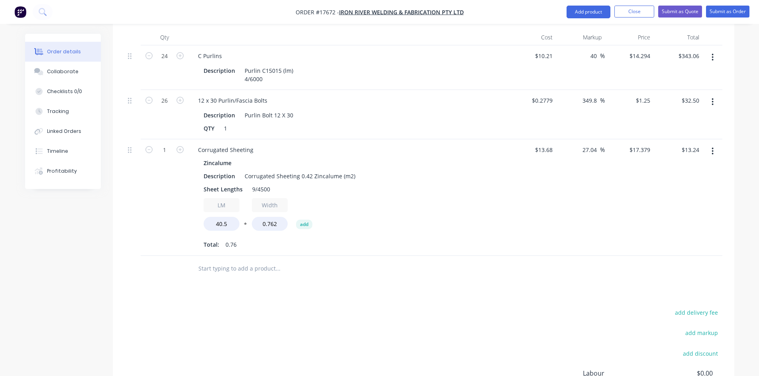
type input "$536.33"
click at [417, 198] on div "LM 40.5 * Width 0.762 add" at bounding box center [348, 216] width 288 height 36
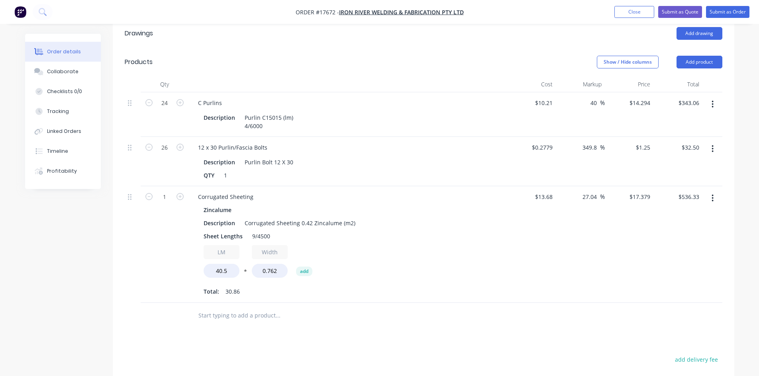
scroll to position [292, 0]
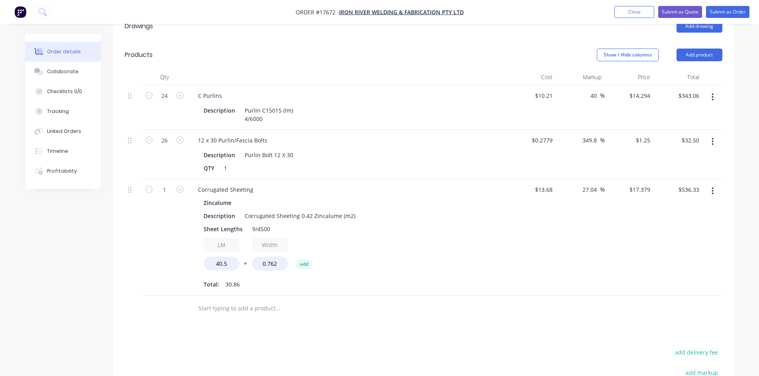
click at [247, 301] on input "text" at bounding box center [277, 309] width 159 height 16
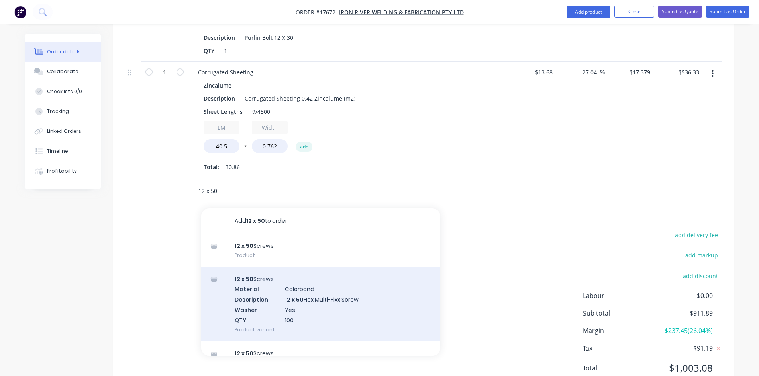
scroll to position [412, 0]
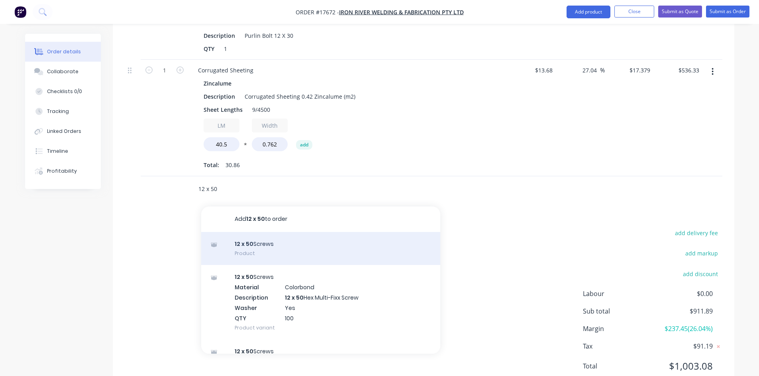
type input "12 x 50"
click at [251, 232] on div "12 x 50 Screws Product" at bounding box center [320, 248] width 239 height 33
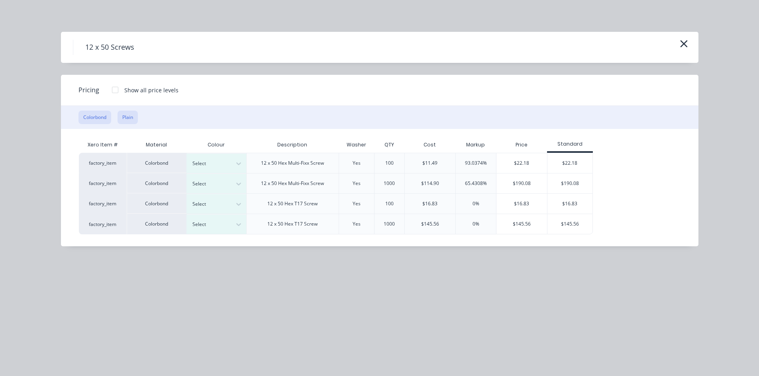
click at [127, 112] on button "Plain" at bounding box center [127, 118] width 20 height 14
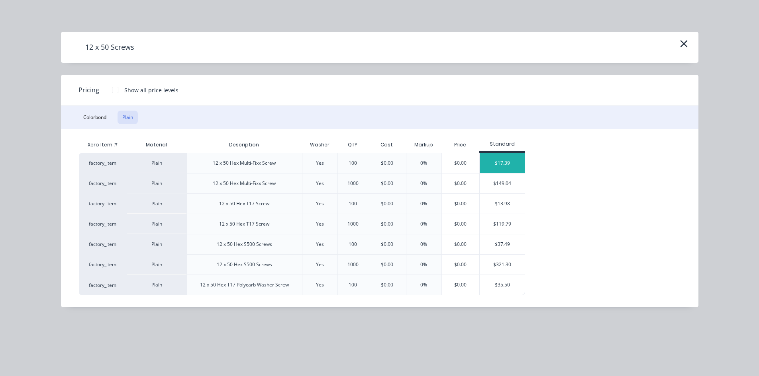
click at [511, 163] on div "$17.39" at bounding box center [501, 163] width 45 height 20
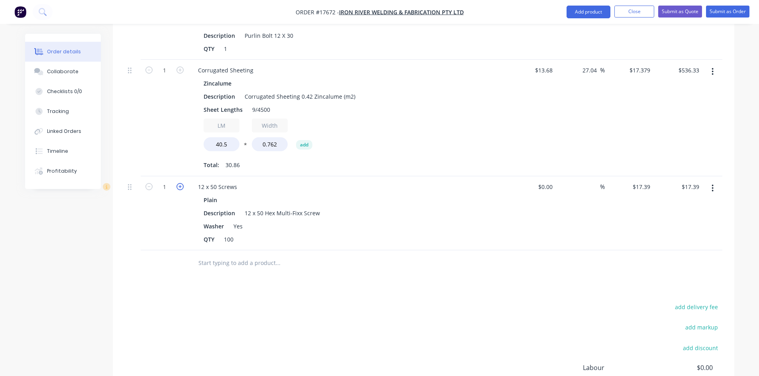
click at [181, 183] on icon "button" at bounding box center [179, 186] width 7 height 7
type input "2"
type input "$34.78"
click at [421, 302] on div "add delivery fee add markup add discount Labour $0.00 Sub total $946.67 Margin …" at bounding box center [423, 379] width 597 height 154
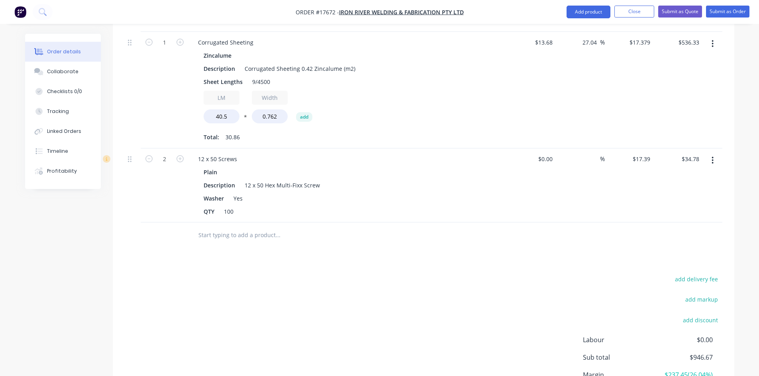
scroll to position [254, 0]
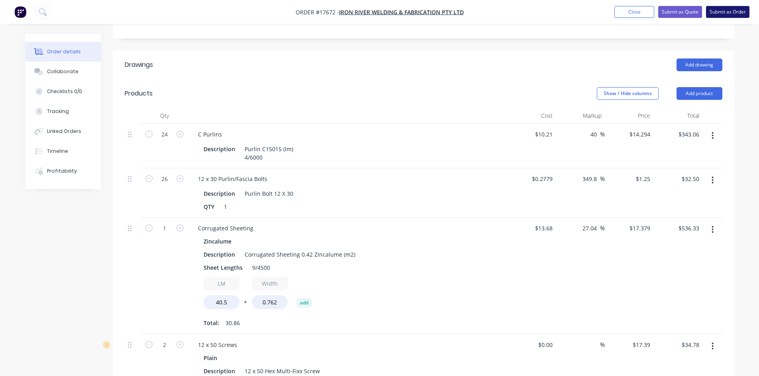
click at [719, 14] on button "Submit as Order" at bounding box center [727, 12] width 43 height 12
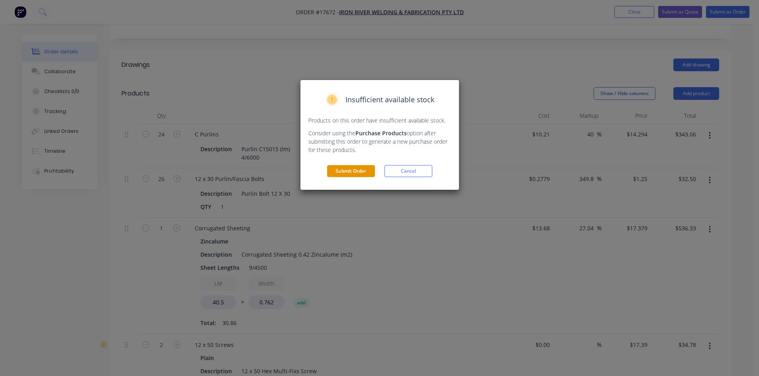
click at [352, 170] on button "Submit Order" at bounding box center [351, 171] width 48 height 12
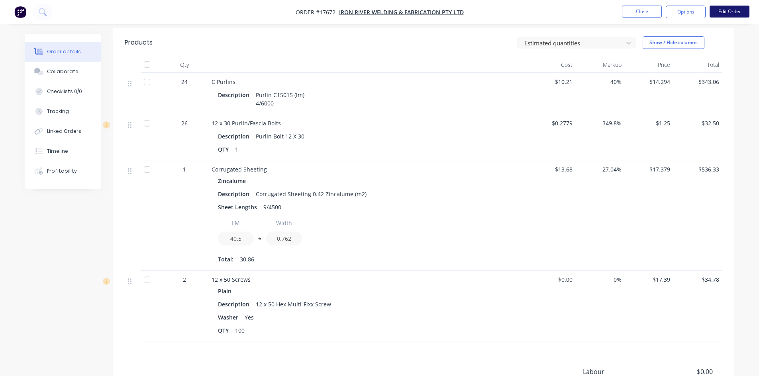
click at [728, 11] on button "Edit Order" at bounding box center [729, 12] width 40 height 12
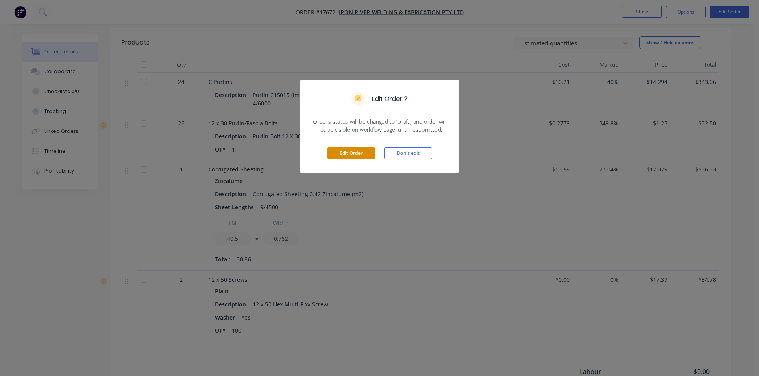
click at [339, 156] on button "Edit Order" at bounding box center [351, 153] width 48 height 12
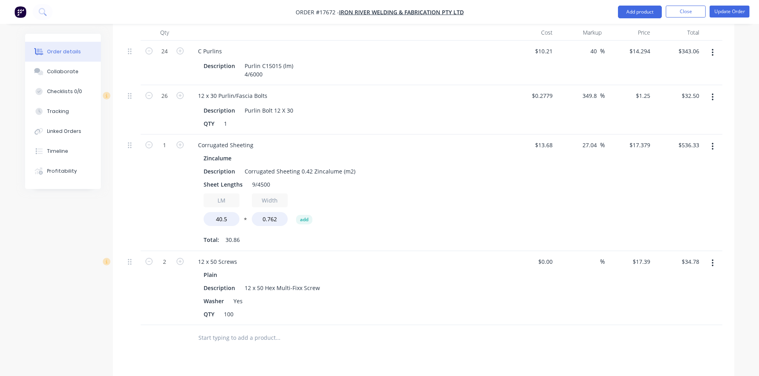
scroll to position [319, 0]
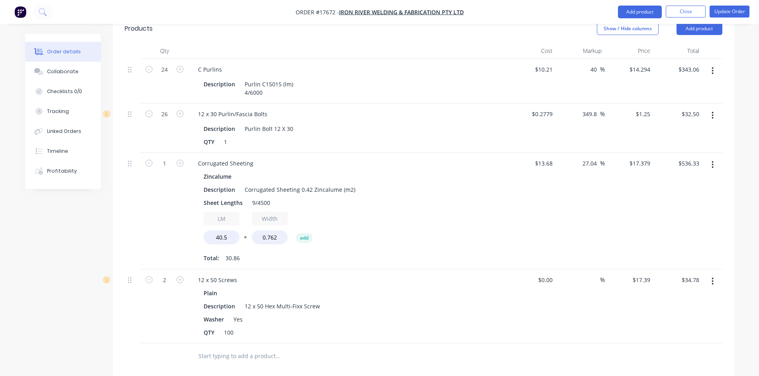
click at [712, 111] on icon "button" at bounding box center [712, 115] width 2 height 9
click at [679, 178] on div "Delete" at bounding box center [684, 184] width 61 height 12
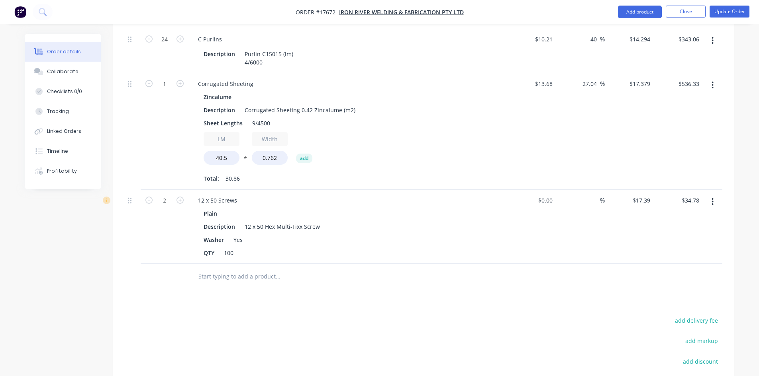
scroll to position [398, 0]
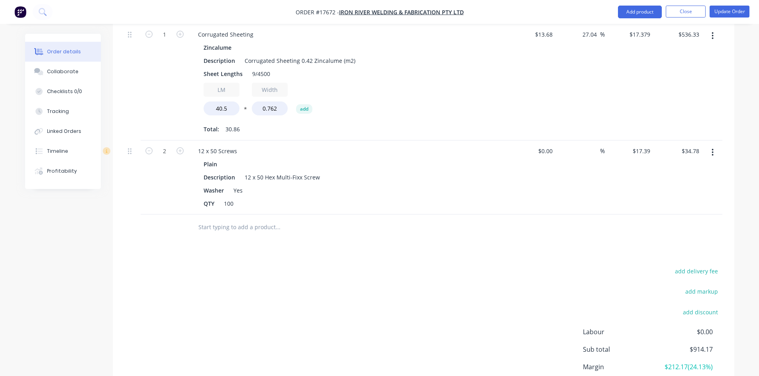
click at [265, 219] on input "text" at bounding box center [277, 227] width 159 height 16
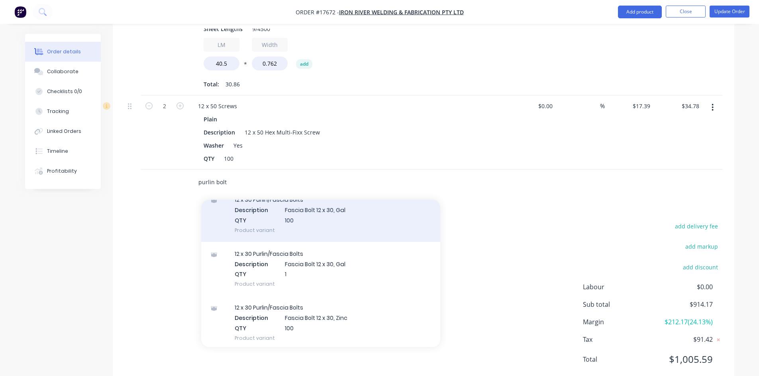
scroll to position [159, 0]
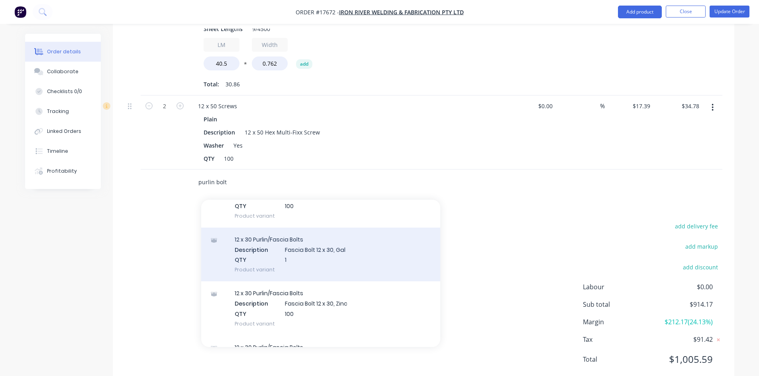
type input "purlin bolt"
click at [314, 233] on div "12 x 30 Purlin/Fascia Bolts Description Fascia Bolt 12 x 30, Gal QTY 1 Product …" at bounding box center [320, 255] width 239 height 54
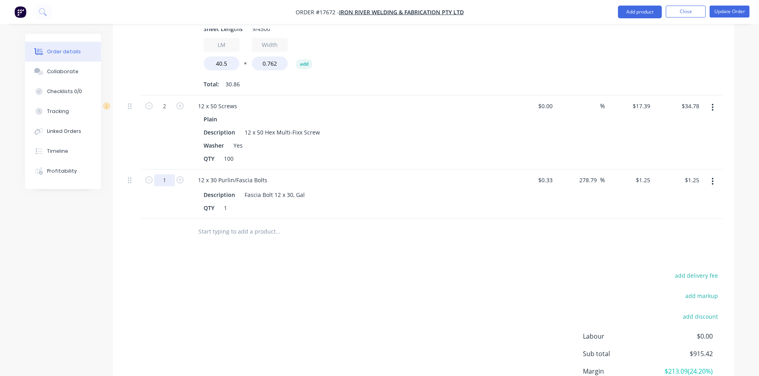
click at [167, 174] on input "1" at bounding box center [164, 180] width 21 height 12
type input "26"
type input "$32.50"
click at [368, 242] on div "Drawings Add drawing Products Show / Hide columns Add product Qty Cost Markup P…" at bounding box center [423, 148] width 621 height 575
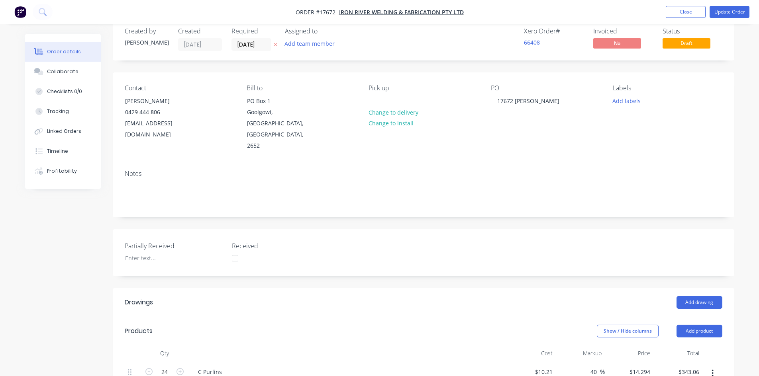
scroll to position [15, 0]
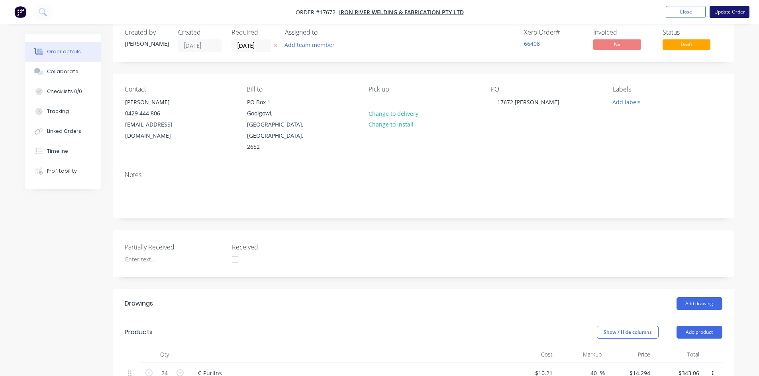
click at [735, 16] on button "Update Order" at bounding box center [729, 12] width 40 height 12
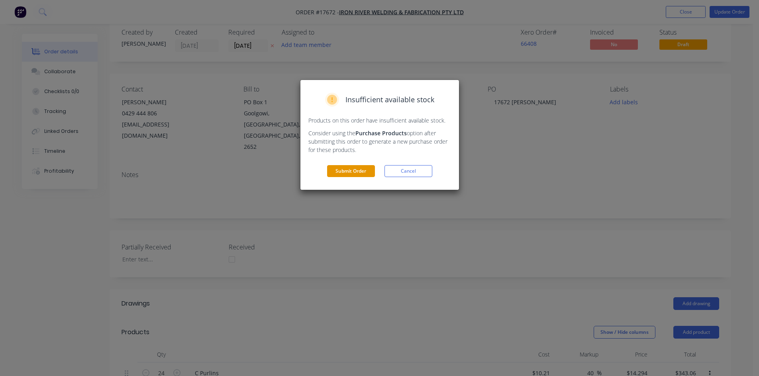
click at [356, 170] on button "Submit Order" at bounding box center [351, 171] width 48 height 12
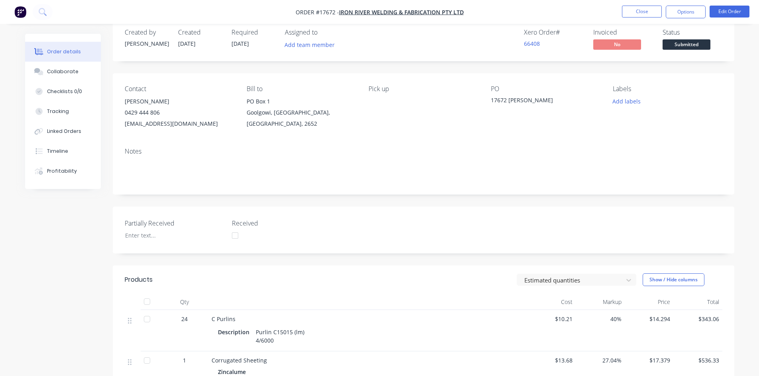
click at [496, 12] on nav "Order #17672 - Iron River Welding & Fabrication Pty Ltd Close Options Edit Order" at bounding box center [379, 12] width 759 height 24
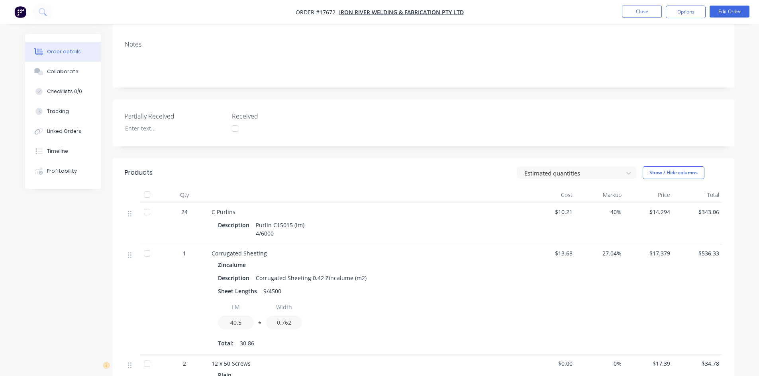
scroll to position [254, 0]
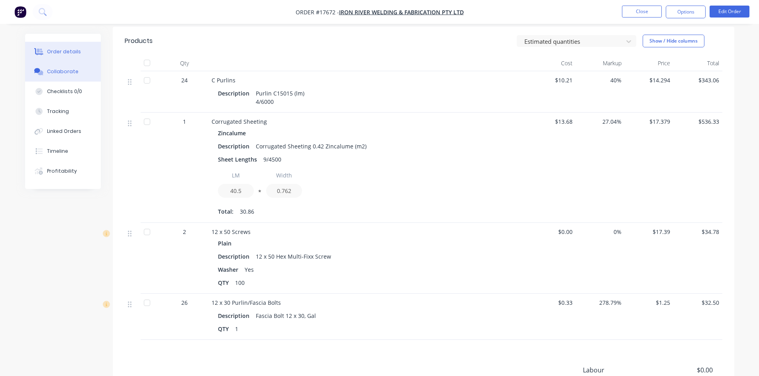
drag, startPoint x: 65, startPoint y: 72, endPoint x: 74, endPoint y: 71, distance: 8.8
click at [65, 72] on div "Collaborate" at bounding box center [62, 71] width 31 height 7
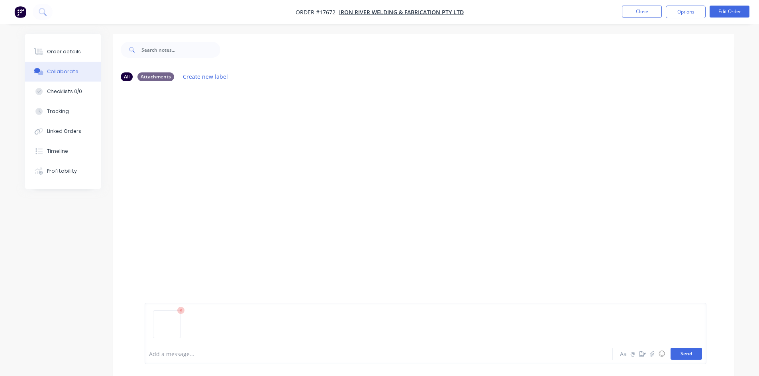
click at [686, 358] on button "Send" at bounding box center [685, 354] width 31 height 12
click at [59, 50] on div "Order details" at bounding box center [64, 51] width 34 height 7
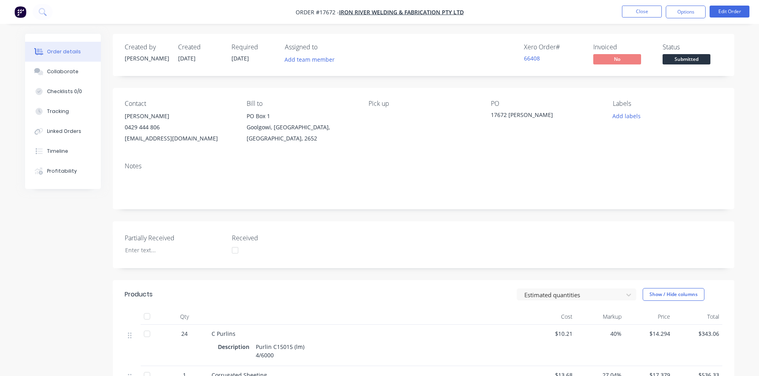
click at [487, 82] on div "Created by Sam Created 29/09/25 Required 29/09/25 Assigned to Add team member X…" at bounding box center [423, 379] width 621 height 690
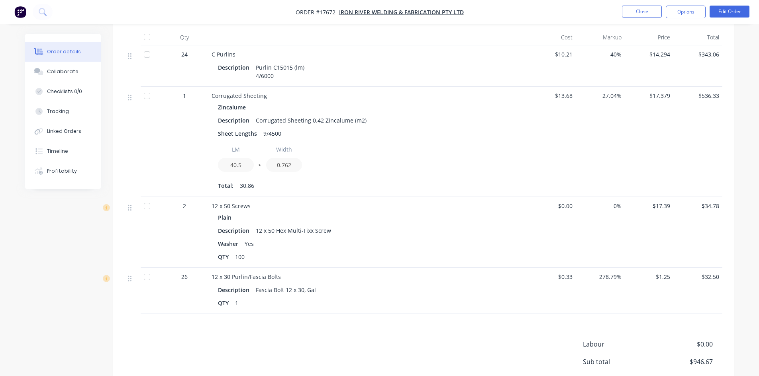
scroll to position [280, 0]
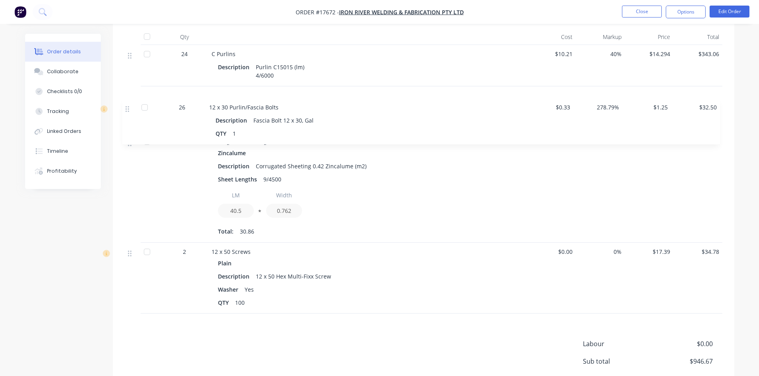
drag, startPoint x: 132, startPoint y: 281, endPoint x: 129, endPoint y: 106, distance: 174.5
click at [129, 106] on div "24 C Purlins Description Purlin C15015 (lm) 4/6000 $10.21 40% $14.294 $343.06 1…" at bounding box center [423, 179] width 597 height 269
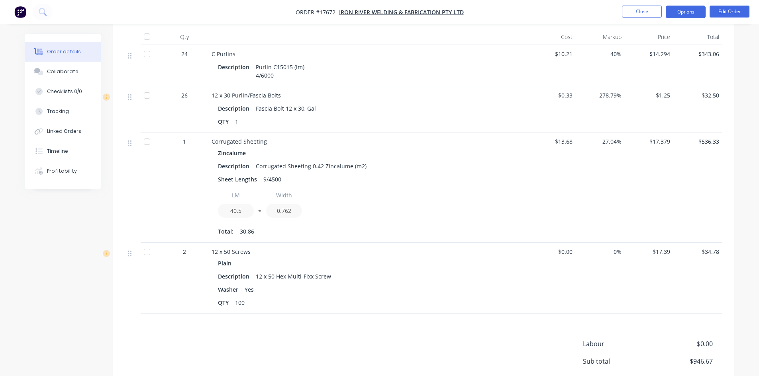
click at [683, 10] on button "Options" at bounding box center [685, 12] width 40 height 13
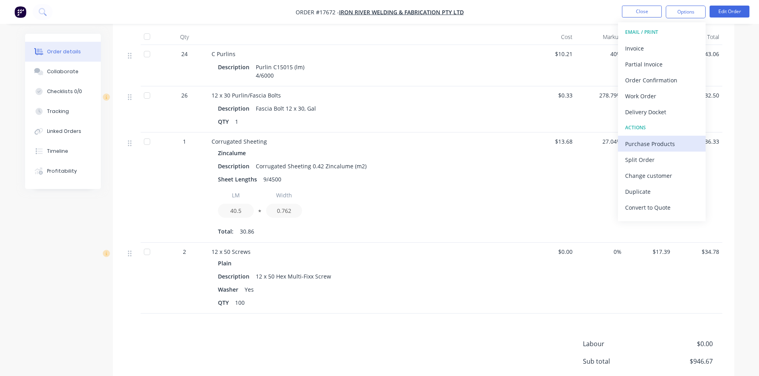
click at [659, 144] on div "Purchase Products" at bounding box center [661, 144] width 73 height 12
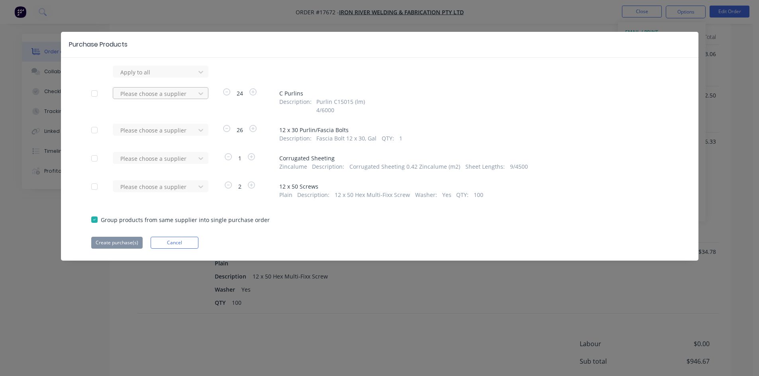
click at [167, 95] on div at bounding box center [155, 94] width 72 height 10
click at [188, 243] on button "Cancel" at bounding box center [175, 243] width 48 height 12
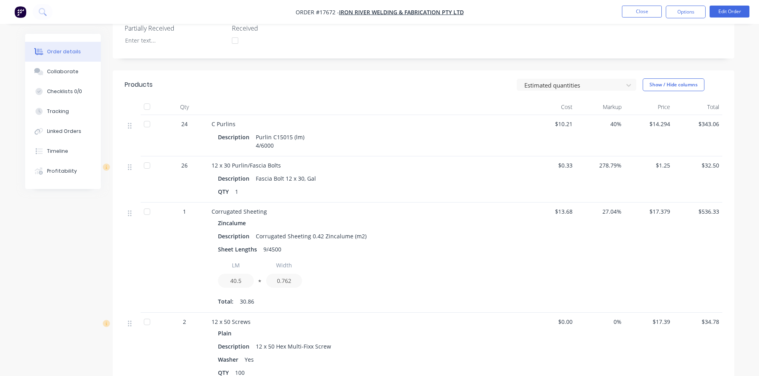
scroll to position [200, 0]
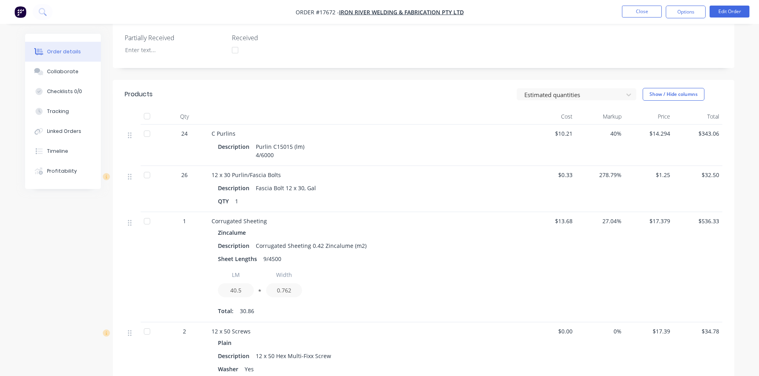
click at [378, 75] on div "Created by Sam Created 29/09/25 Required 29/09/25 Assigned to Add team member X…" at bounding box center [423, 179] width 621 height 690
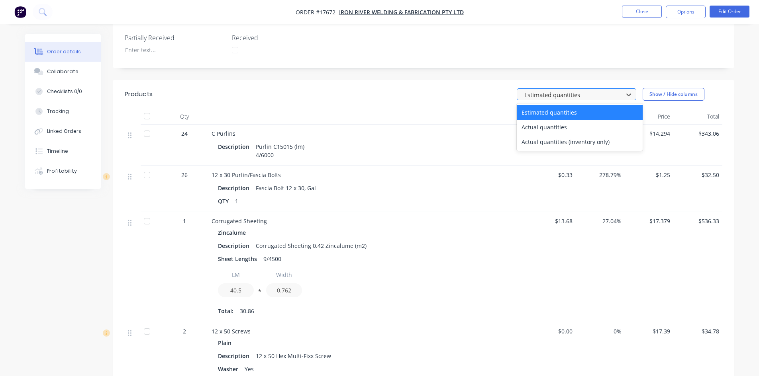
click at [591, 92] on div at bounding box center [571, 95] width 96 height 10
click at [584, 82] on header "Products 3 results available. Use Up and Down to choose options, press Enter to…" at bounding box center [423, 94] width 621 height 29
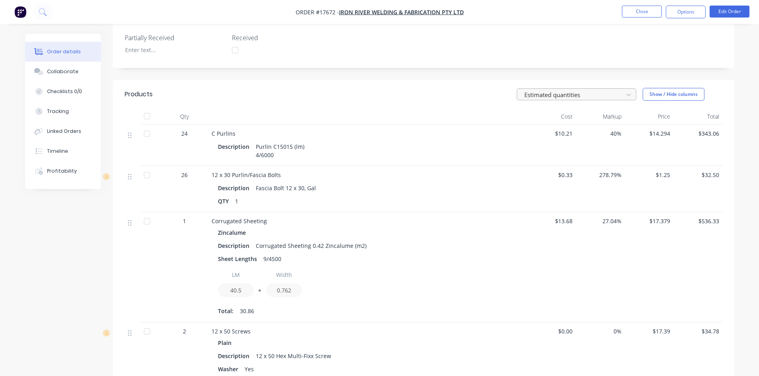
click at [589, 92] on div at bounding box center [571, 95] width 96 height 10
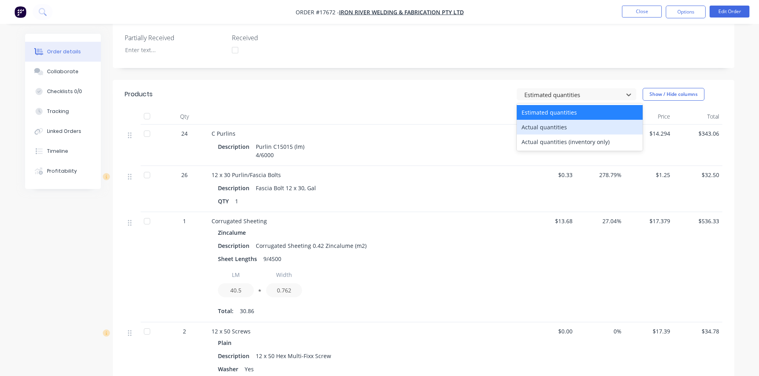
click at [583, 125] on div "Actual quantities" at bounding box center [580, 127] width 126 height 15
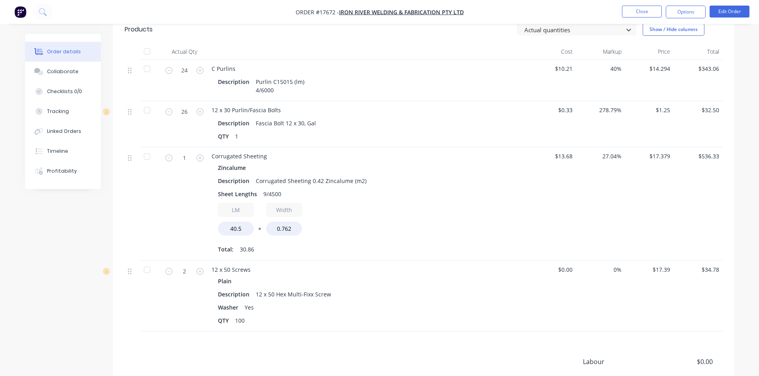
scroll to position [243, 0]
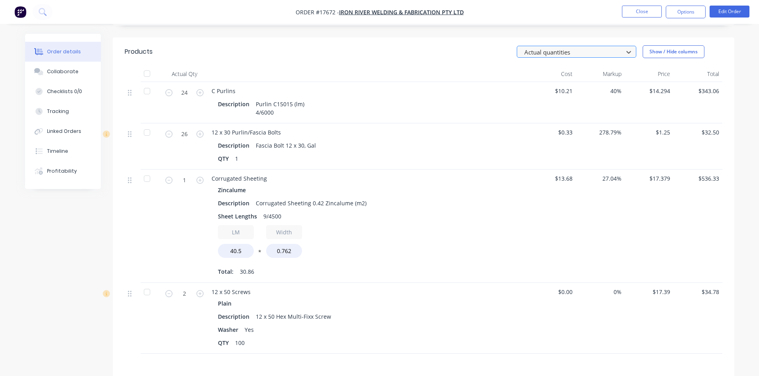
click at [569, 53] on div at bounding box center [571, 52] width 96 height 10
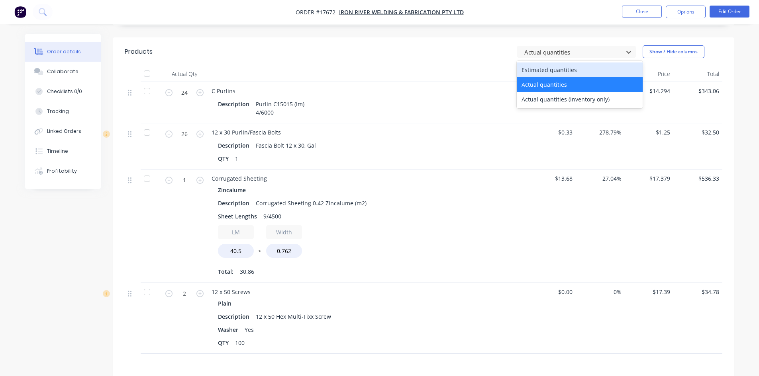
click at [564, 70] on div "Estimated quantities" at bounding box center [580, 70] width 126 height 15
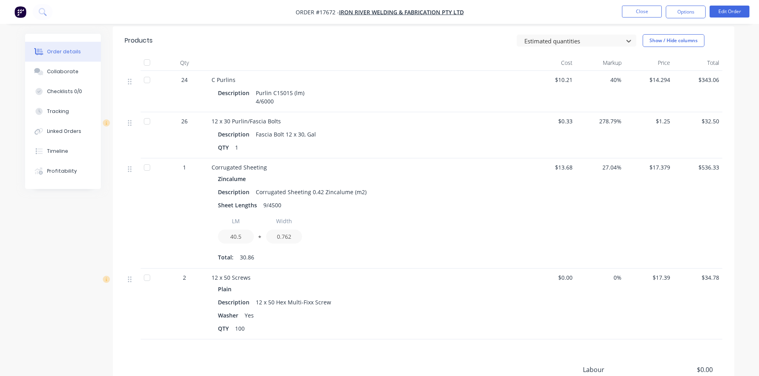
scroll to position [240, 0]
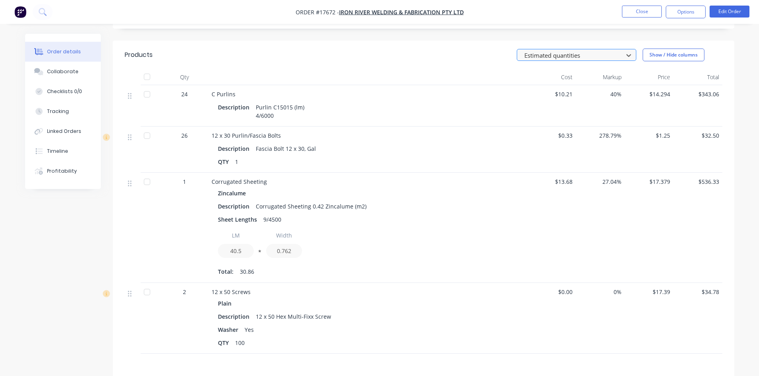
click at [581, 58] on div at bounding box center [571, 55] width 96 height 10
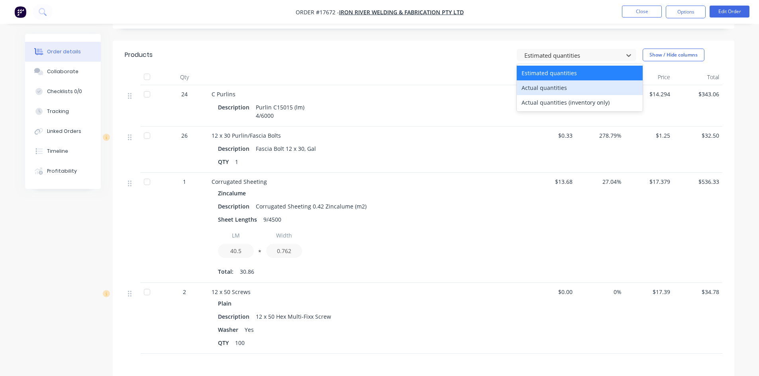
click at [578, 83] on div "Actual quantities" at bounding box center [580, 87] width 126 height 15
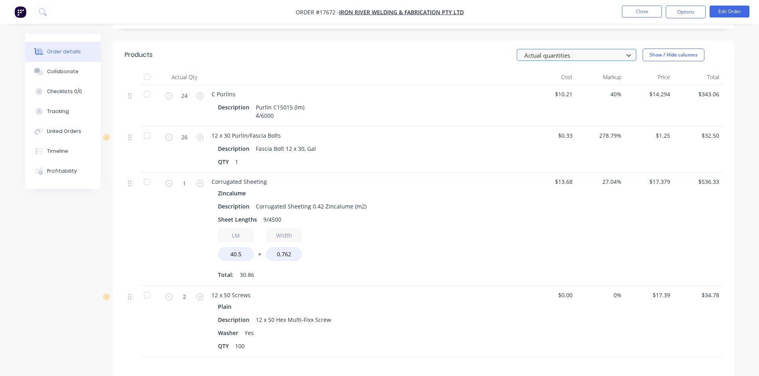
click at [591, 55] on div at bounding box center [571, 55] width 96 height 10
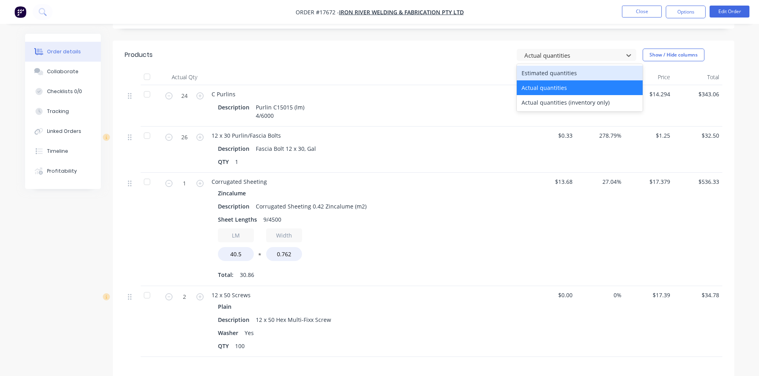
click at [583, 72] on div "Estimated quantities" at bounding box center [580, 73] width 126 height 15
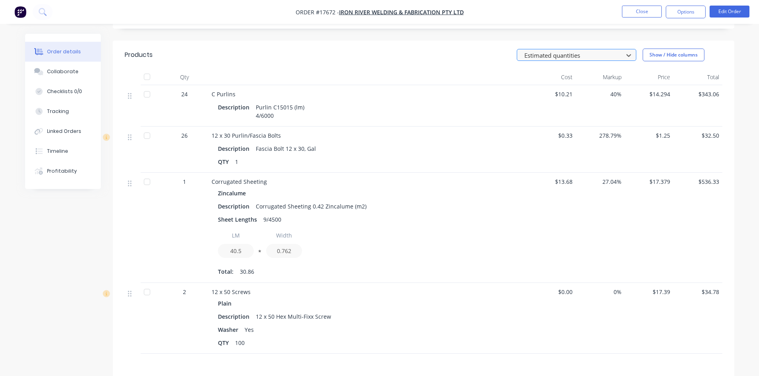
click at [585, 55] on div at bounding box center [571, 55] width 96 height 10
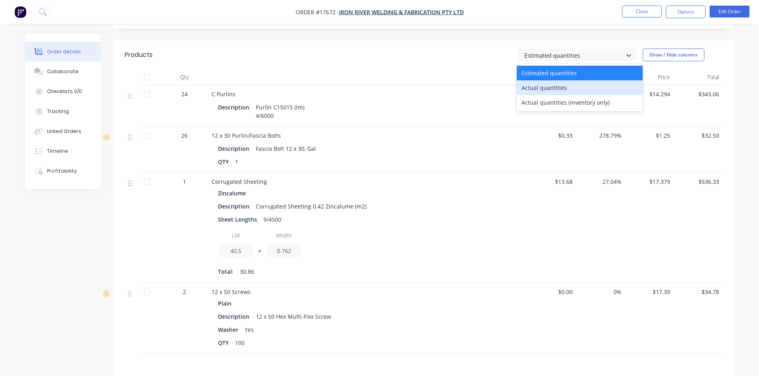
click at [578, 85] on div "Actual quantities" at bounding box center [580, 87] width 126 height 15
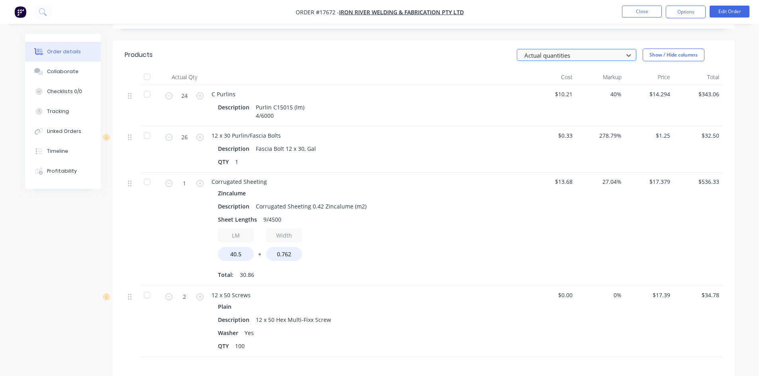
click at [582, 57] on div at bounding box center [571, 55] width 96 height 10
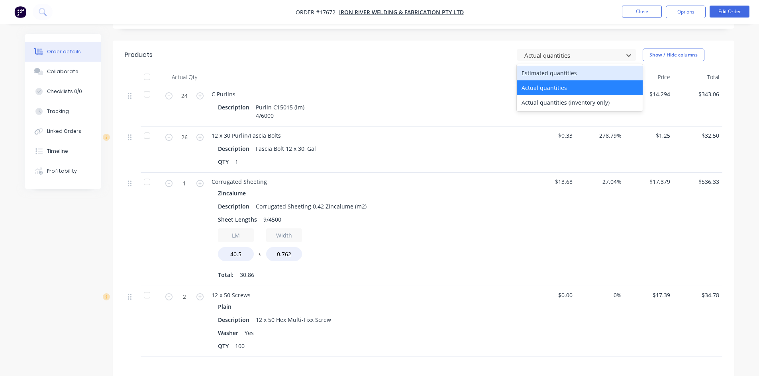
click at [579, 73] on div "Estimated quantities" at bounding box center [580, 73] width 126 height 15
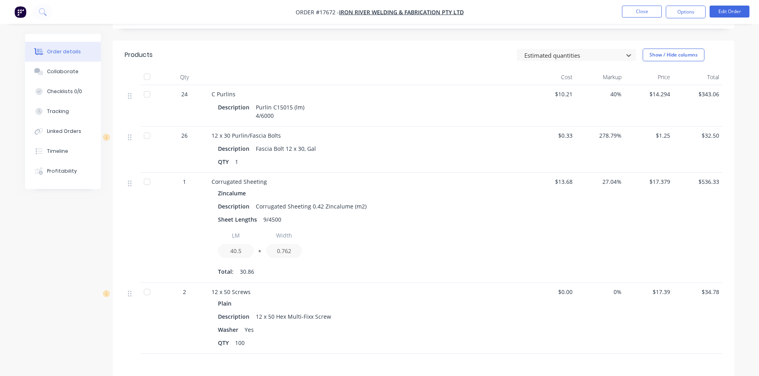
click at [581, 35] on div "Created by Sam Created 29/09/25 Required 29/09/25 Assigned to Add team member X…" at bounding box center [423, 139] width 621 height 690
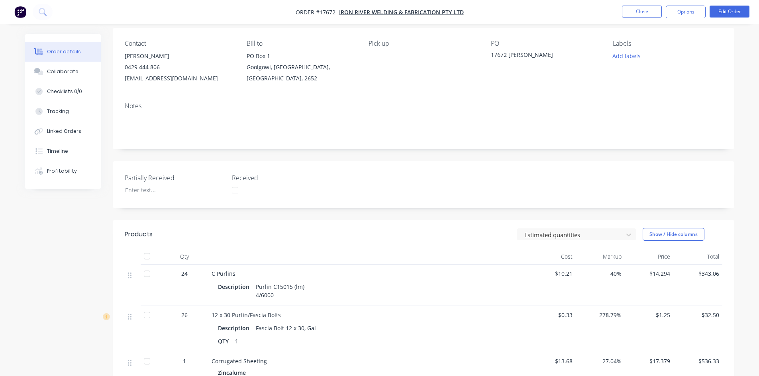
scroll to position [0, 0]
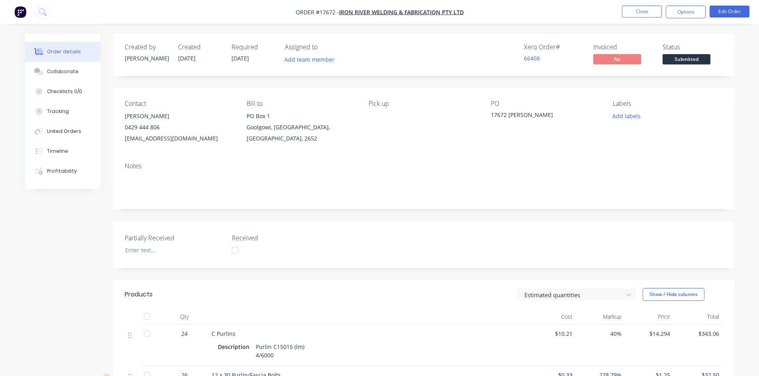
click at [454, 82] on div "Created by Sam Created 29/09/25 Required 29/09/25 Assigned to Add team member X…" at bounding box center [423, 379] width 621 height 690
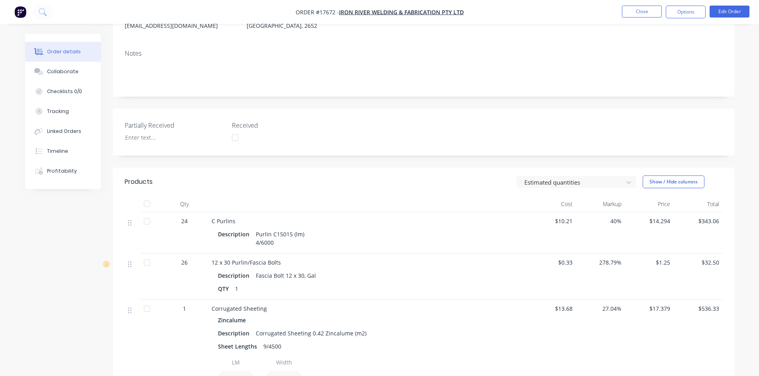
scroll to position [159, 0]
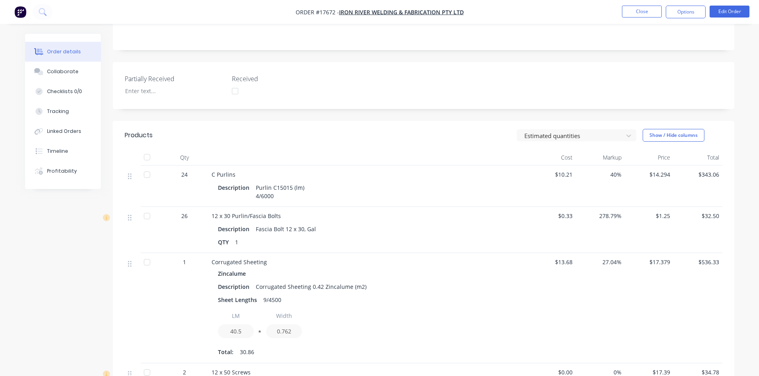
click at [499, 13] on nav "Order #17672 - Iron River Welding & Fabrication Pty Ltd Close Options Edit Order" at bounding box center [379, 12] width 759 height 24
click at [489, 13] on nav "Order #17672 - Iron River Welding & Fabrication Pty Ltd Close Options Edit Order" at bounding box center [379, 12] width 759 height 24
click at [489, 11] on nav "Order #17672 - Iron River Welding & Fabrication Pty Ltd Close Options Edit Order" at bounding box center [379, 12] width 759 height 24
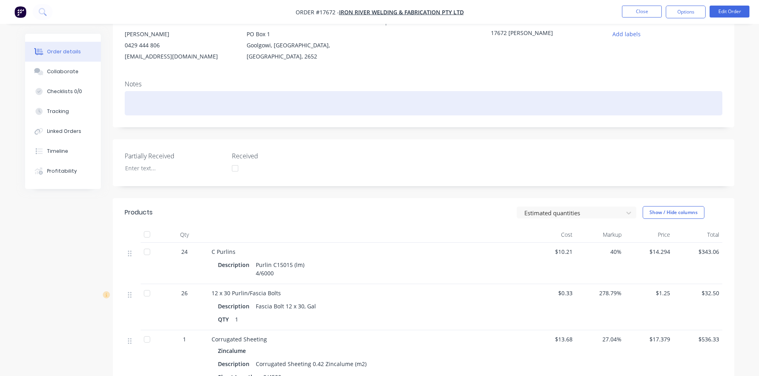
scroll to position [80, 0]
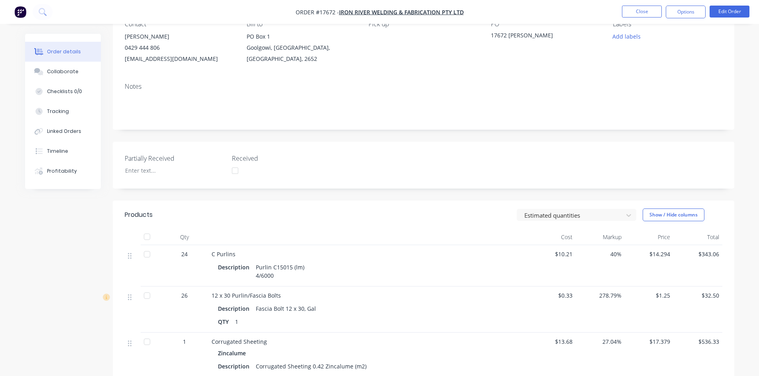
click at [476, 141] on div "Created by Sam Created 29/09/25 Required 29/09/25 Assigned to Add team member X…" at bounding box center [423, 299] width 621 height 690
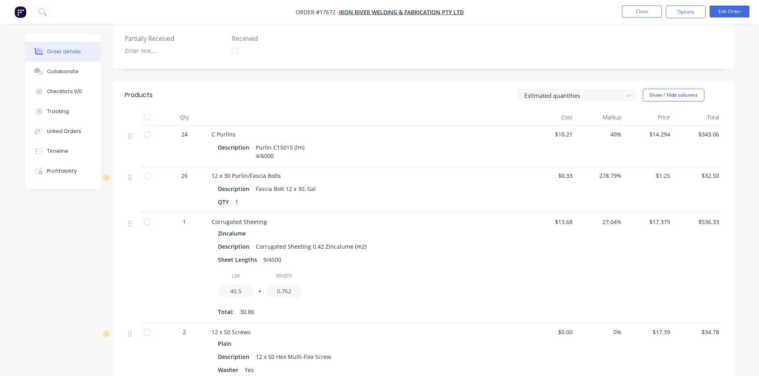
scroll to position [199, 0]
click at [448, 72] on div "Created by Sam Created 29/09/25 Required 29/09/25 Assigned to Add team member X…" at bounding box center [423, 180] width 621 height 690
click at [586, 77] on div "Created by Sam Created 29/09/25 Required 29/09/25 Assigned to Add team member X…" at bounding box center [423, 180] width 621 height 690
click at [655, 12] on button "Close" at bounding box center [642, 12] width 40 height 12
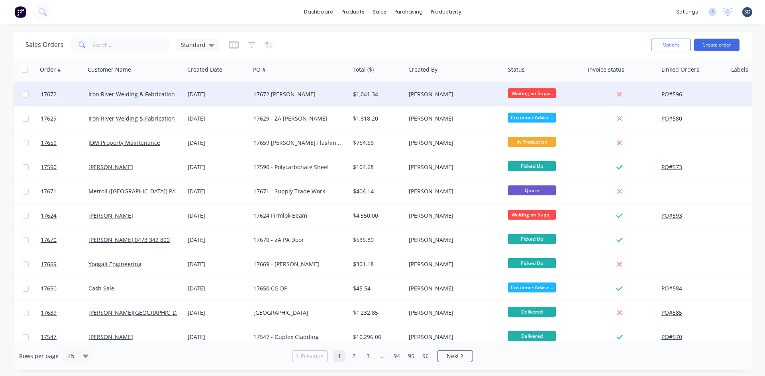
click at [315, 98] on div "17672 [PERSON_NAME]" at bounding box center [297, 94] width 88 height 8
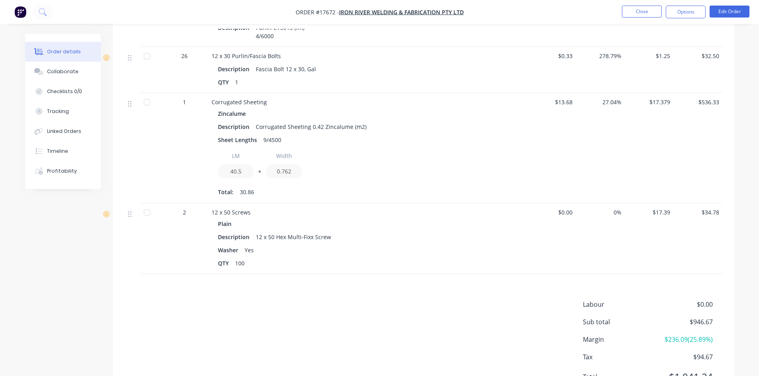
scroll to position [280, 0]
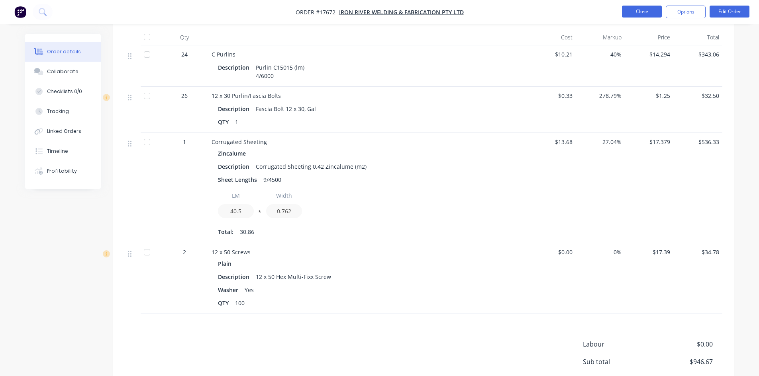
click at [650, 12] on button "Close" at bounding box center [642, 12] width 40 height 12
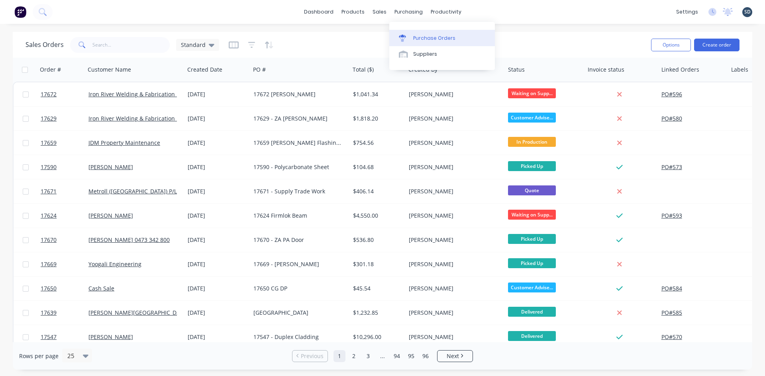
click at [430, 37] on div "Purchase Orders" at bounding box center [434, 38] width 42 height 7
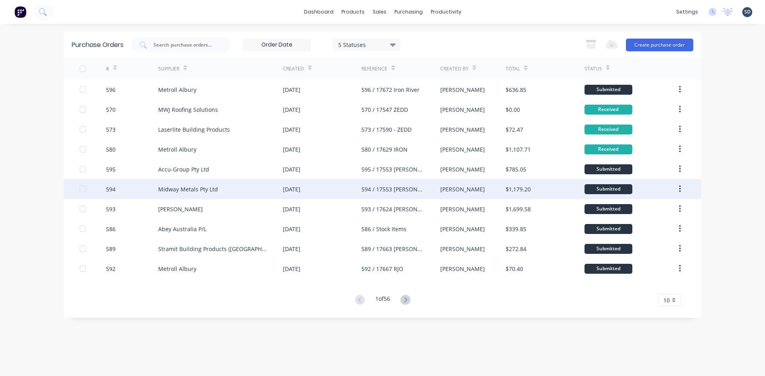
click at [246, 188] on div "Midway Metals Pty Ltd" at bounding box center [220, 189] width 125 height 20
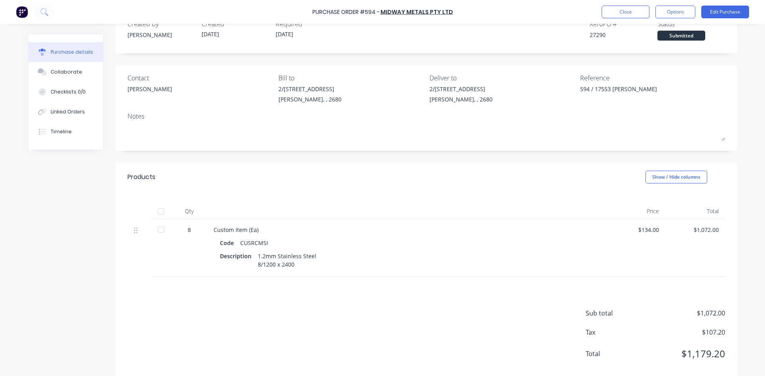
scroll to position [45, 0]
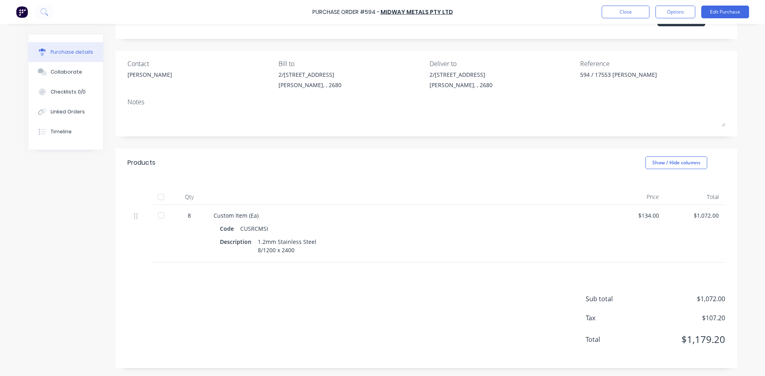
click at [342, 137] on div "Created by Barry Created 26/09/25 Required 26/09/25 Xero PO # 27290 Status Subm…" at bounding box center [425, 183] width 621 height 372
click at [356, 135] on div "Created by Barry Created 26/09/25 Required 26/09/25 Xero PO # 27290 Status Subm…" at bounding box center [425, 183] width 621 height 372
click at [389, 135] on div "Created by Barry Created 26/09/25 Required 26/09/25 Xero PO # 27290 Status Subm…" at bounding box center [425, 183] width 621 height 372
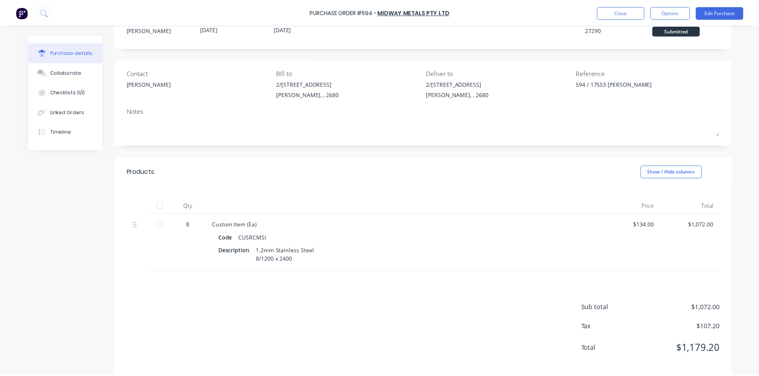
scroll to position [0, 0]
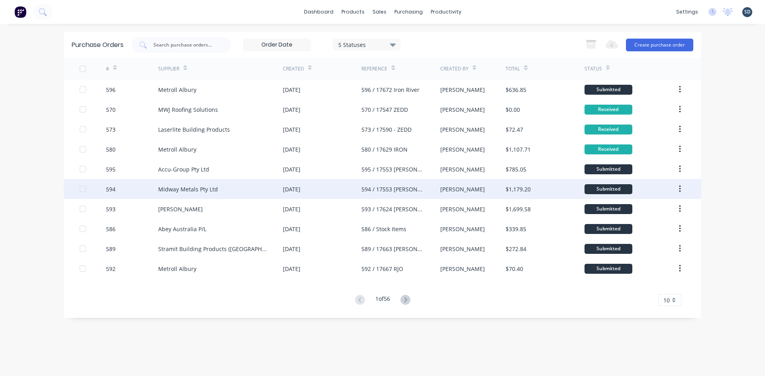
click at [242, 186] on div "Midway Metals Pty Ltd" at bounding box center [220, 189] width 125 height 20
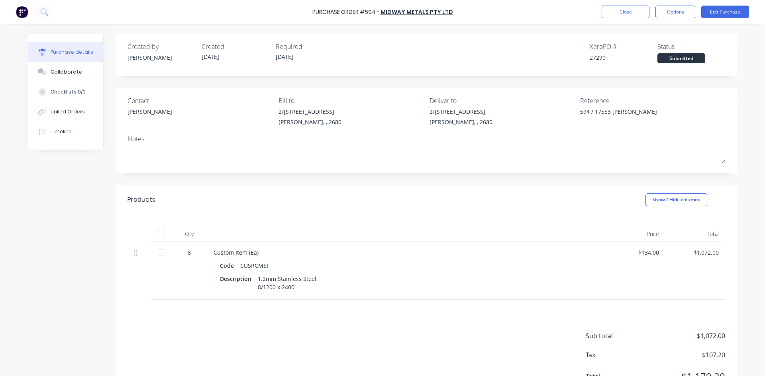
click at [158, 235] on div at bounding box center [161, 234] width 16 height 16
type textarea "x"
click at [630, 16] on button "Close" at bounding box center [625, 12] width 48 height 13
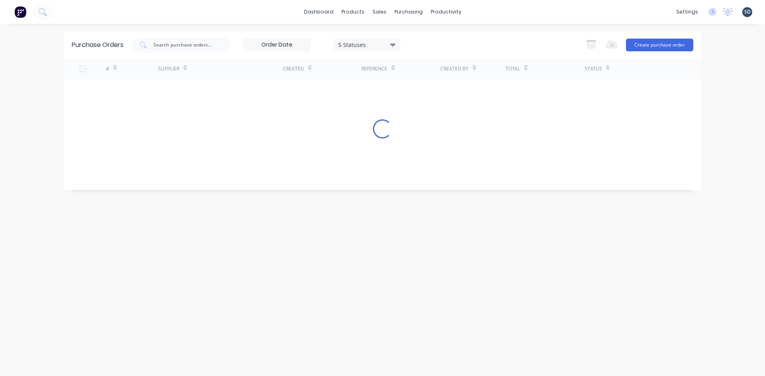
click at [523, 11] on div "dashboard products sales purchasing productivity dashboard products Product Cat…" at bounding box center [382, 12] width 765 height 24
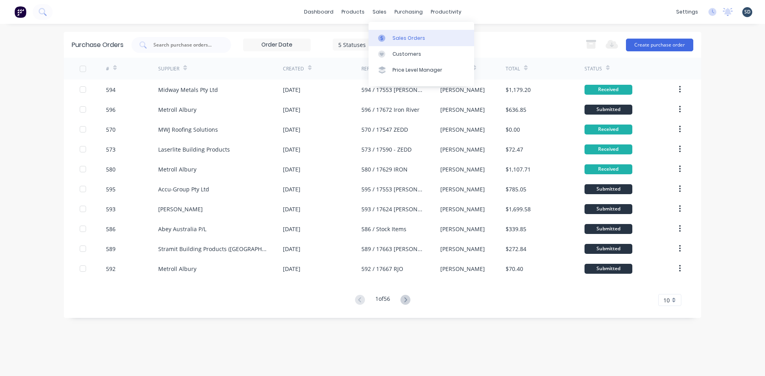
click at [393, 35] on div "Sales Orders" at bounding box center [408, 38] width 33 height 7
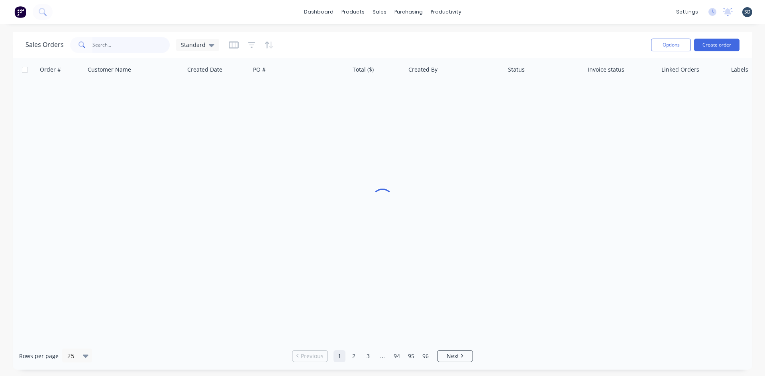
click at [116, 41] on input "text" at bounding box center [131, 45] width 78 height 16
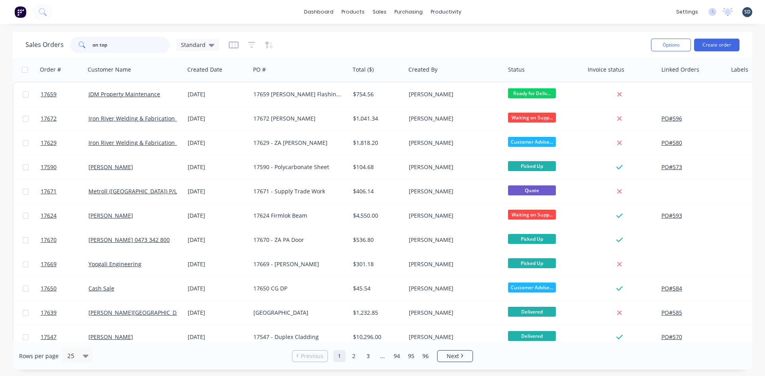
type input "on top"
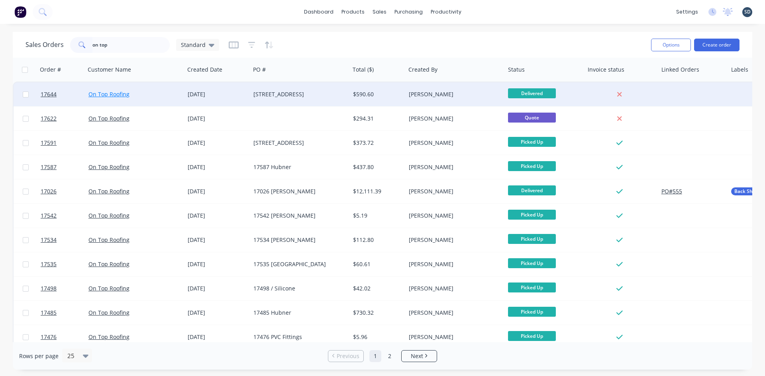
click at [108, 98] on link "On Top Roofing" at bounding box center [108, 94] width 41 height 8
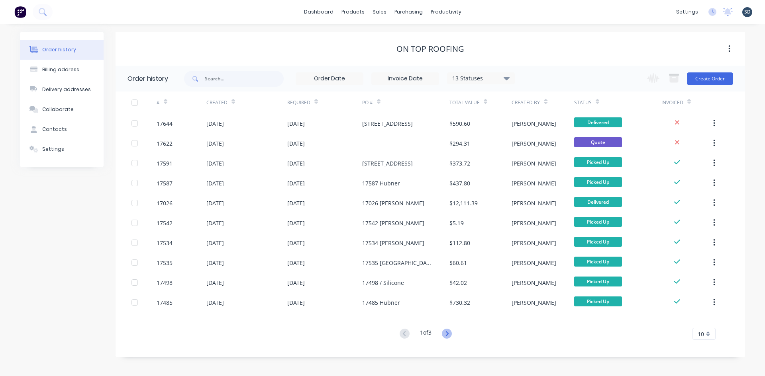
click at [447, 333] on icon at bounding box center [447, 334] width 10 height 10
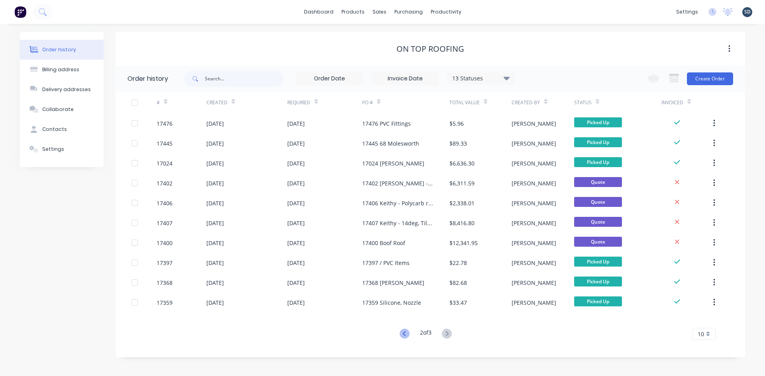
click at [402, 335] on icon at bounding box center [404, 334] width 10 height 10
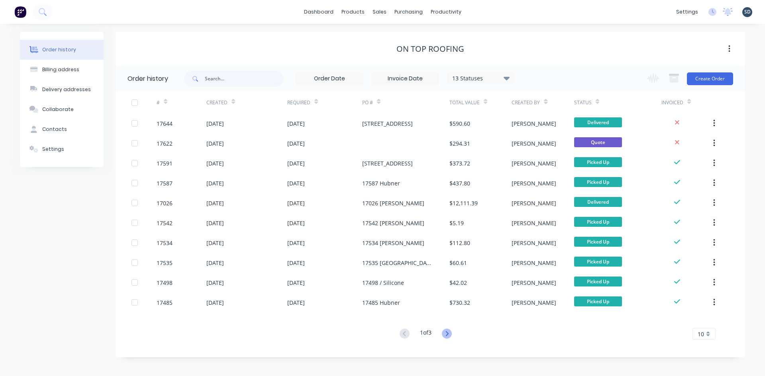
click at [446, 337] on icon at bounding box center [447, 334] width 10 height 10
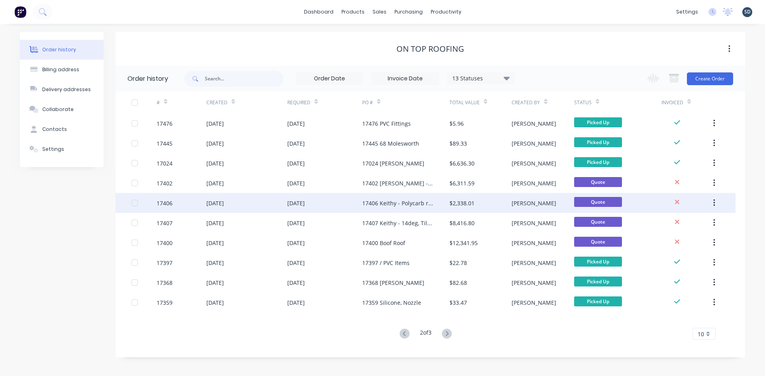
click at [425, 204] on div "17406 Keithy - Polycarb replacement + Extra Roofs" at bounding box center [397, 203] width 71 height 8
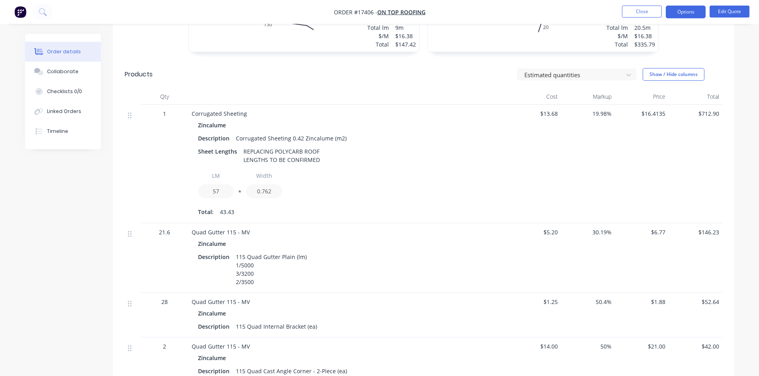
scroll to position [399, 0]
click at [68, 74] on div "Collaborate" at bounding box center [62, 71] width 31 height 7
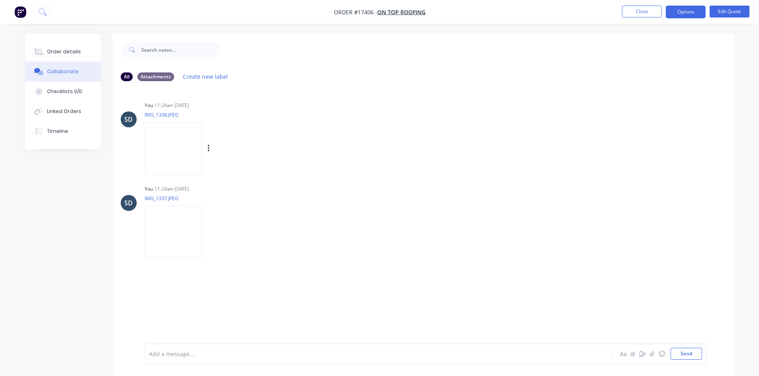
click at [181, 153] on img at bounding box center [173, 148] width 57 height 52
click at [151, 218] on img at bounding box center [173, 232] width 57 height 52
click at [64, 49] on div "Order details" at bounding box center [64, 51] width 34 height 7
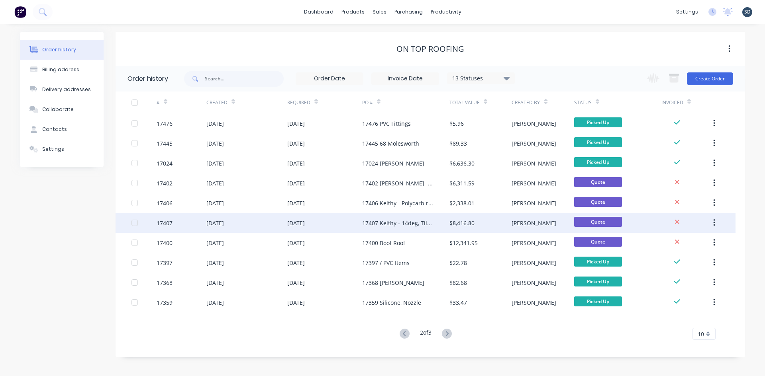
click at [433, 219] on div "17407 Keithy - 14deg, Tile to Tin Roof" at bounding box center [405, 223] width 87 height 20
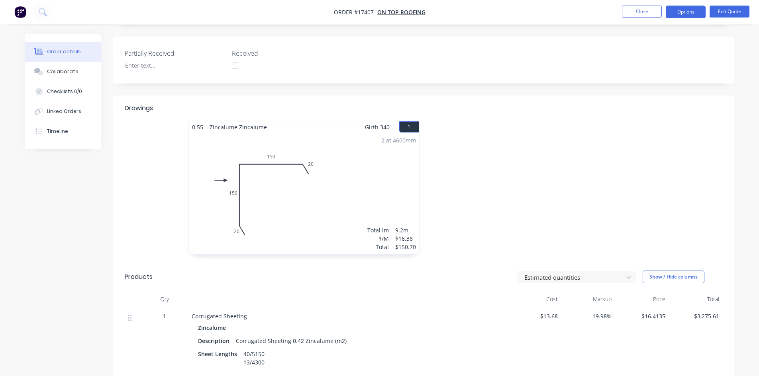
scroll to position [199, 0]
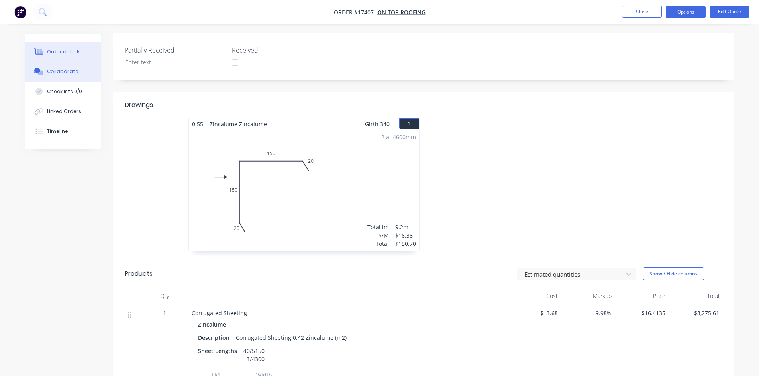
click at [59, 75] on button "Collaborate" at bounding box center [63, 72] width 76 height 20
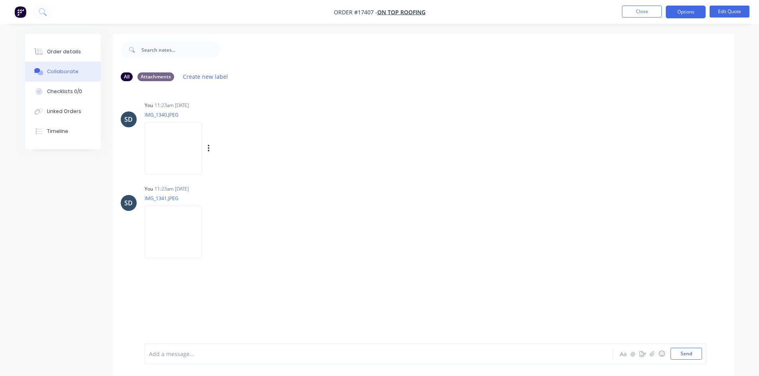
click at [186, 153] on img at bounding box center [173, 148] width 57 height 52
click at [71, 49] on div "Order details" at bounding box center [64, 51] width 34 height 7
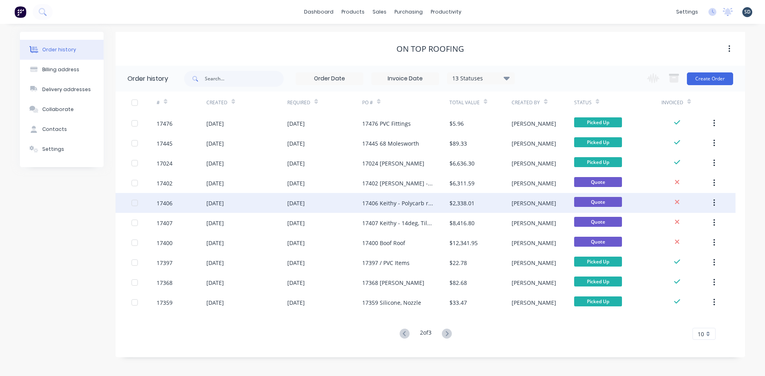
click at [402, 205] on div "17406 Keithy - Polycarb replacement + Extra Roofs" at bounding box center [397, 203] width 71 height 8
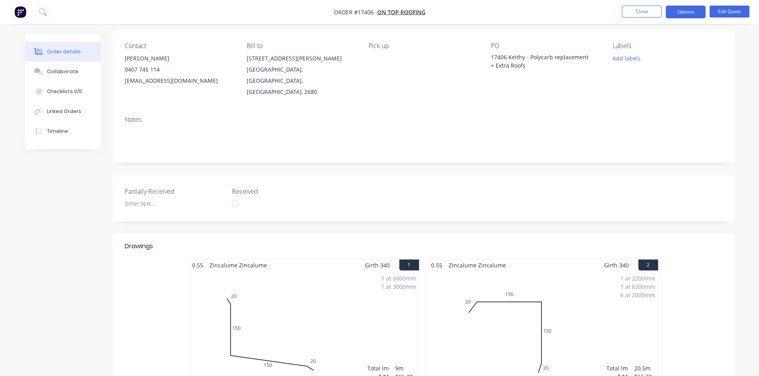
scroll to position [40, 0]
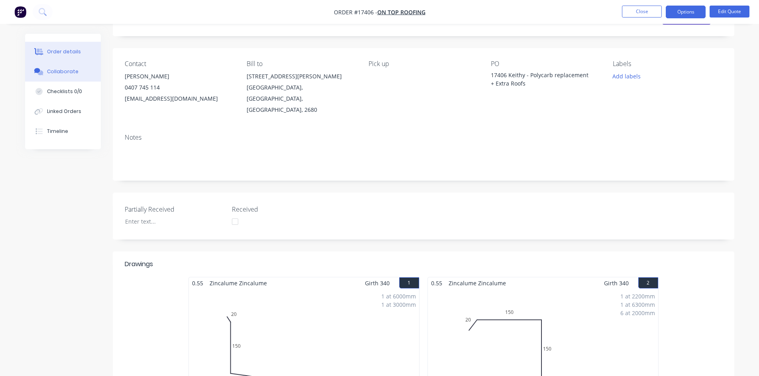
click at [64, 72] on div "Collaborate" at bounding box center [62, 71] width 31 height 7
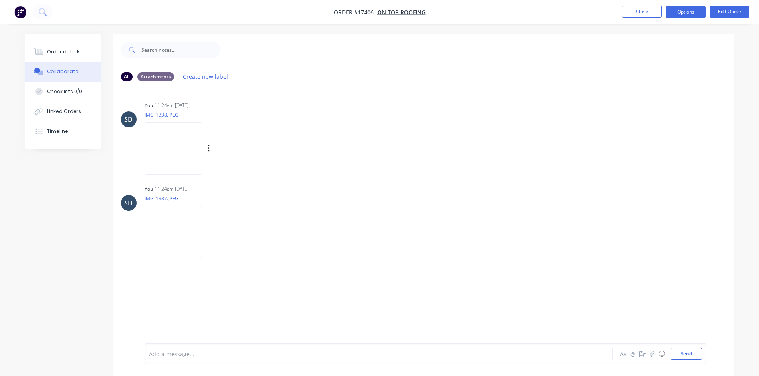
click at [172, 143] on img at bounding box center [173, 148] width 57 height 52
click at [184, 221] on img at bounding box center [173, 232] width 57 height 52
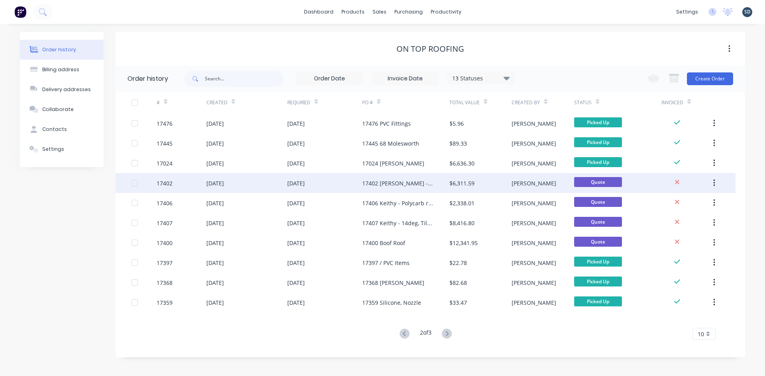
click at [349, 185] on div "20 Aug 2025" at bounding box center [324, 183] width 75 height 20
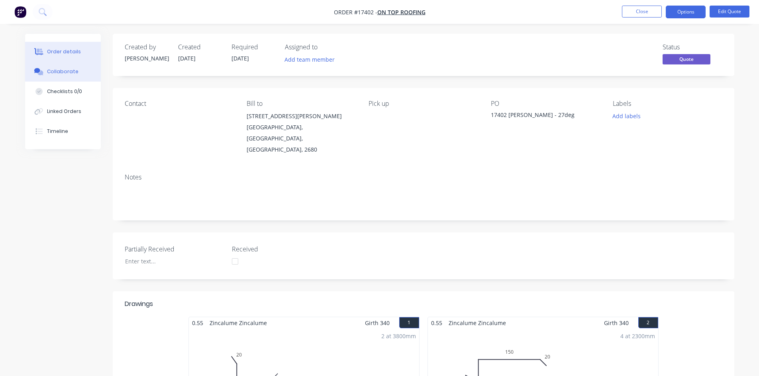
click at [71, 74] on div "Collaborate" at bounding box center [62, 71] width 31 height 7
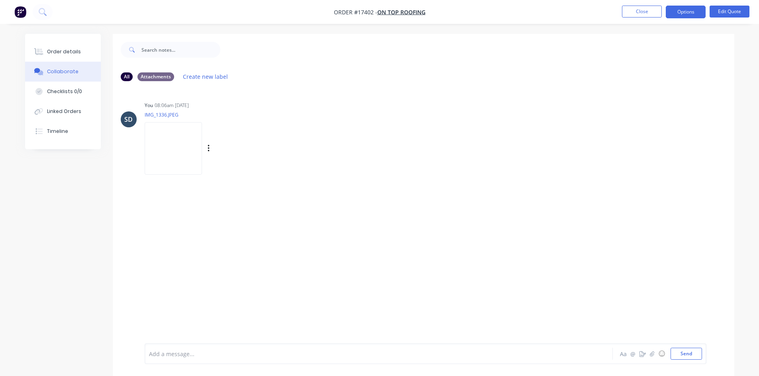
click at [176, 149] on img at bounding box center [173, 148] width 57 height 52
click at [66, 59] on button "Order details" at bounding box center [63, 52] width 76 height 20
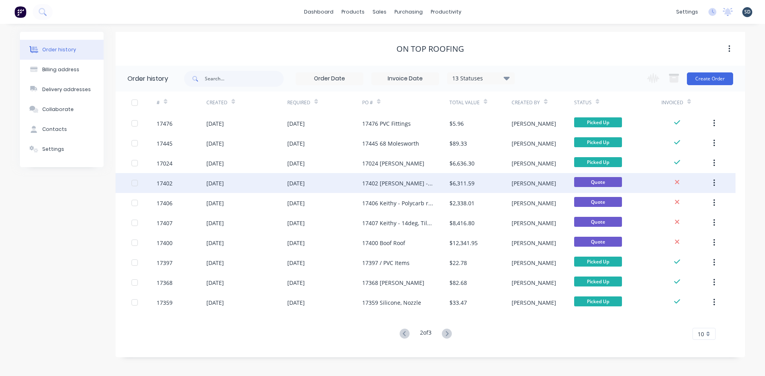
click at [247, 180] on div "20 Aug 2025" at bounding box center [246, 183] width 81 height 20
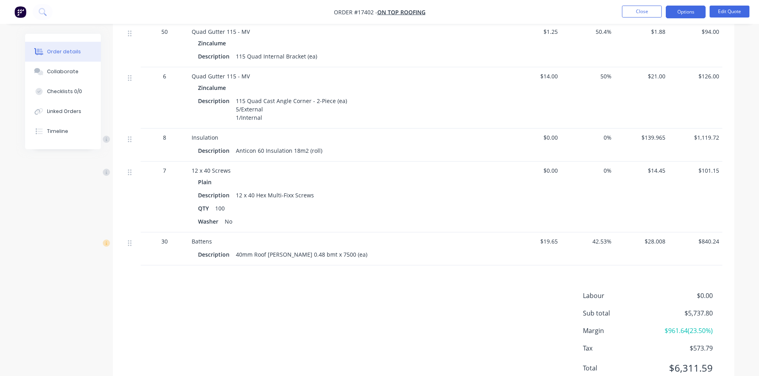
scroll to position [916, 0]
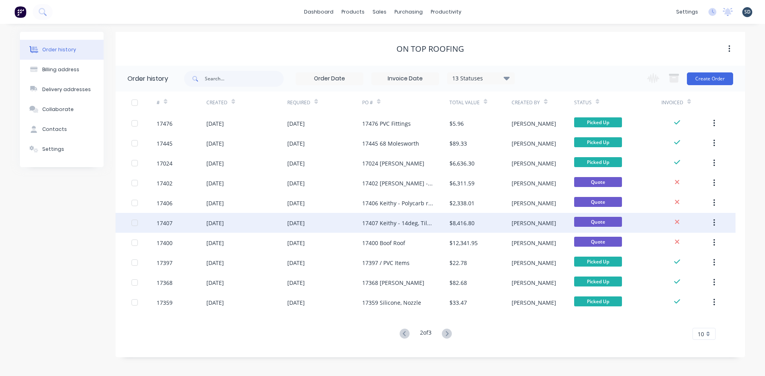
click at [423, 223] on div "17407 Keithy - 14deg, Tile to Tin Roof" at bounding box center [397, 223] width 71 height 8
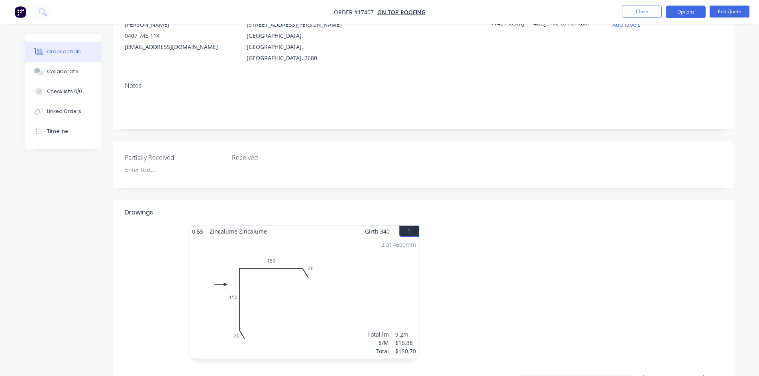
scroll to position [239, 0]
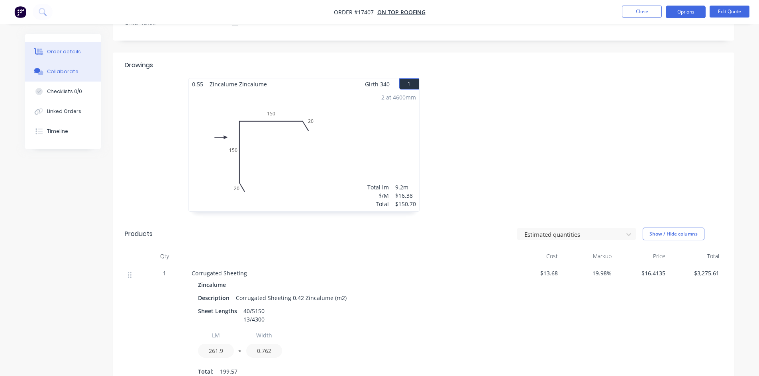
click at [51, 74] on div "Collaborate" at bounding box center [62, 71] width 31 height 7
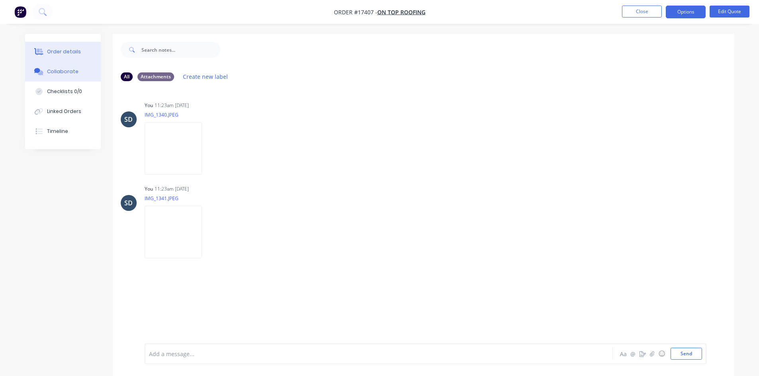
click at [59, 48] on div "Order details" at bounding box center [64, 51] width 34 height 7
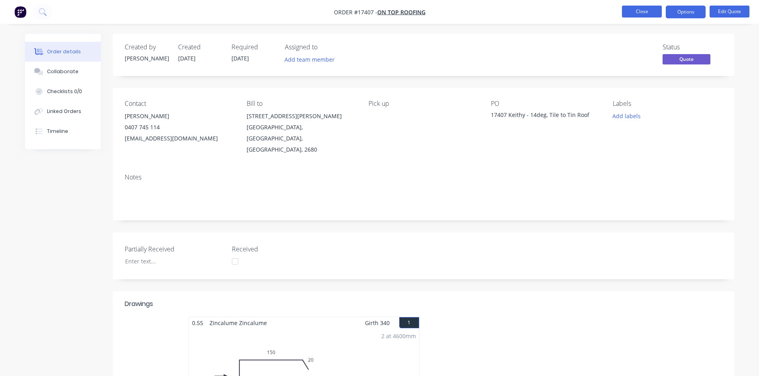
click at [638, 11] on button "Close" at bounding box center [642, 12] width 40 height 12
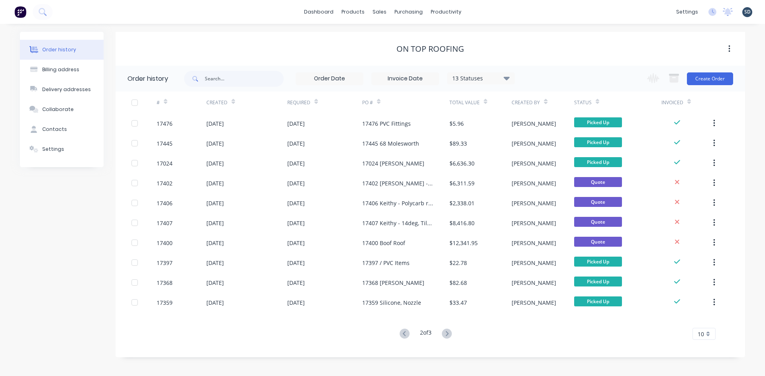
drag, startPoint x: 524, startPoint y: 46, endPoint x: 583, endPoint y: 54, distance: 59.9
click at [524, 46] on div "On Top Roofing" at bounding box center [429, 49] width 629 height 10
click at [711, 77] on button "Create Order" at bounding box center [710, 78] width 46 height 13
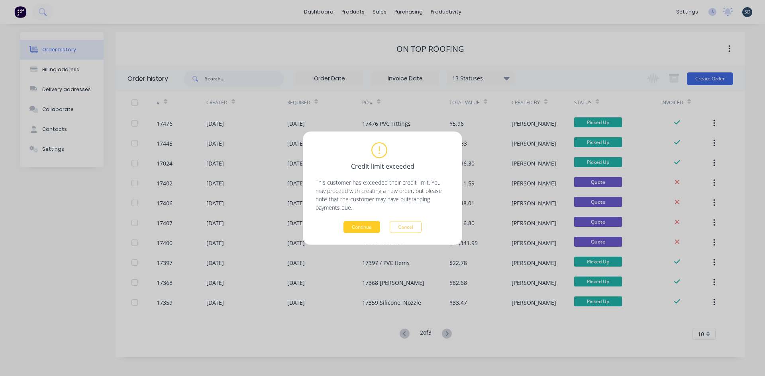
click at [367, 229] on button "Continue" at bounding box center [361, 227] width 37 height 12
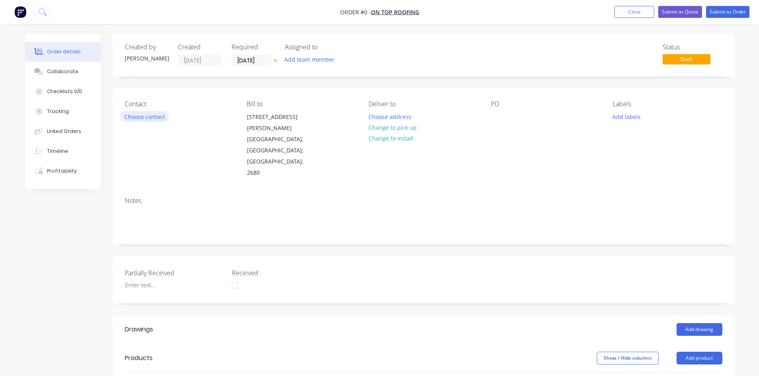
click at [146, 117] on button "Choose contact" at bounding box center [144, 116] width 49 height 11
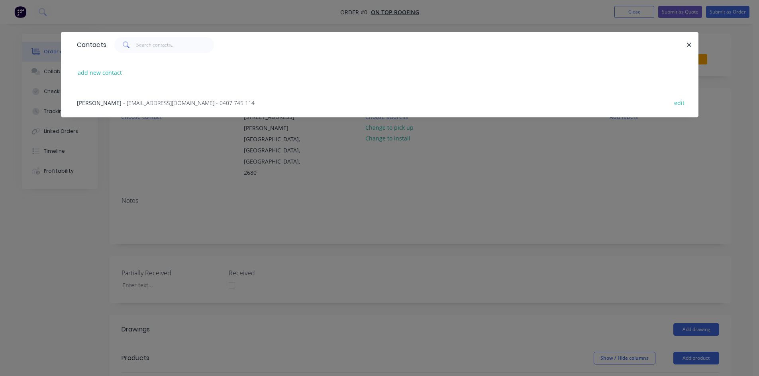
click at [143, 104] on span "- jockbeazley@ontoproofing24.onmicrosoft.com - 0407 745 114" at bounding box center [188, 103] width 131 height 8
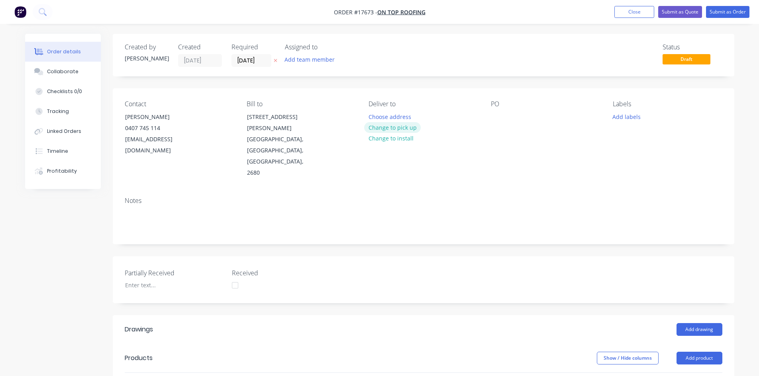
click at [398, 129] on button "Change to pick up" at bounding box center [392, 127] width 57 height 11
click at [501, 116] on div at bounding box center [497, 117] width 13 height 12
click at [499, 197] on div "Notes" at bounding box center [423, 201] width 597 height 8
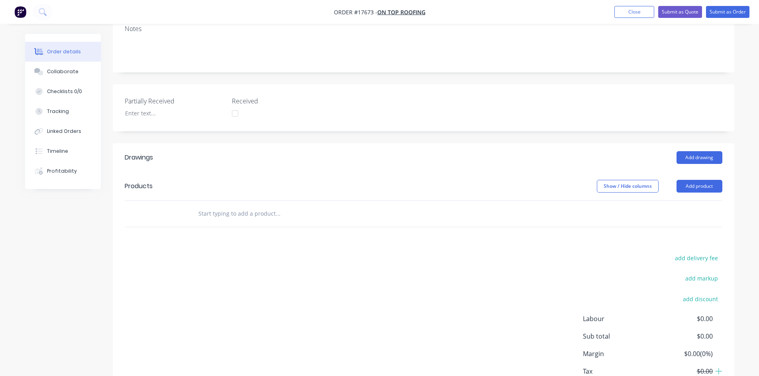
scroll to position [153, 0]
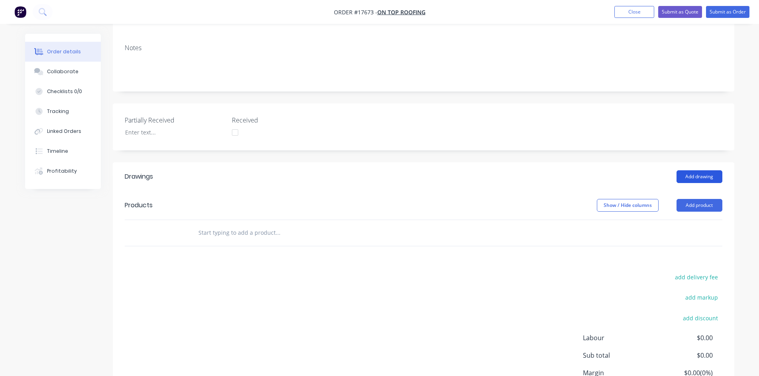
click at [703, 170] on button "Add drawing" at bounding box center [699, 176] width 46 height 13
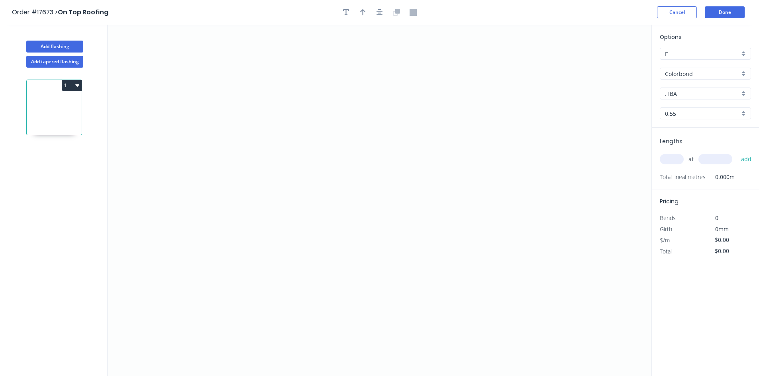
click at [716, 77] on input "Colorbond" at bounding box center [702, 74] width 74 height 8
click at [702, 144] on div "Zincalume" at bounding box center [705, 145] width 90 height 14
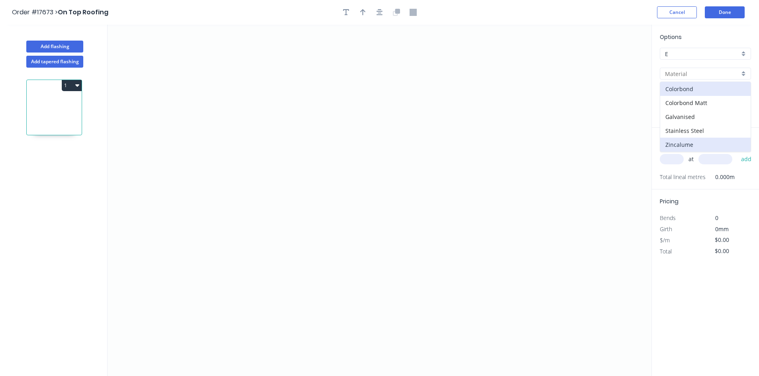
type input "Zincalume"
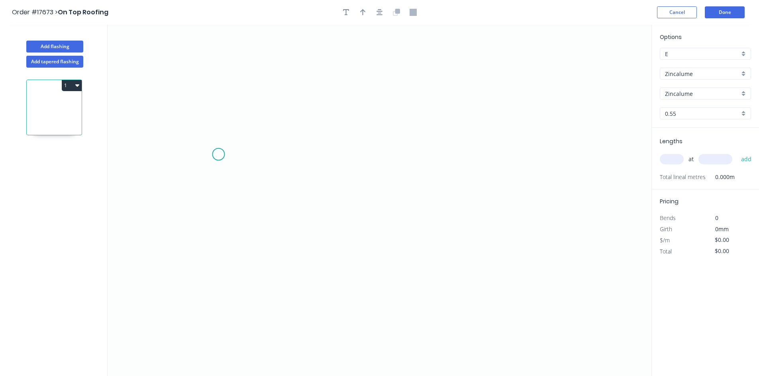
click at [199, 162] on icon "0" at bounding box center [380, 201] width 544 height 352
click at [573, 174] on icon "0" at bounding box center [380, 201] width 544 height 352
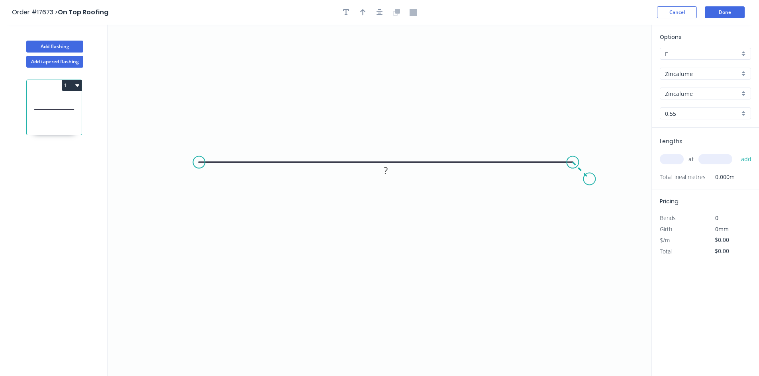
click at [589, 180] on icon "0 ?" at bounding box center [380, 201] width 544 height 352
click at [197, 162] on circle at bounding box center [199, 163] width 12 height 12
click at [184, 176] on icon "0 ? ?" at bounding box center [380, 201] width 544 height 352
drag, startPoint x: 187, startPoint y: 177, endPoint x: 183, endPoint y: 177, distance: 4.0
click at [183, 177] on circle at bounding box center [183, 178] width 12 height 12
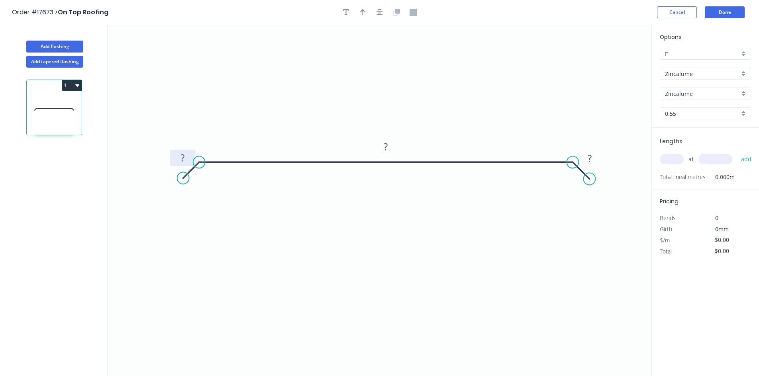
click at [184, 156] on tspan "?" at bounding box center [182, 157] width 4 height 13
click at [600, 157] on rect at bounding box center [589, 158] width 26 height 16
click at [599, 157] on rect at bounding box center [589, 158] width 26 height 16
click at [591, 157] on tspan "?" at bounding box center [589, 158] width 4 height 13
click at [386, 147] on tspan "?" at bounding box center [386, 146] width 4 height 13
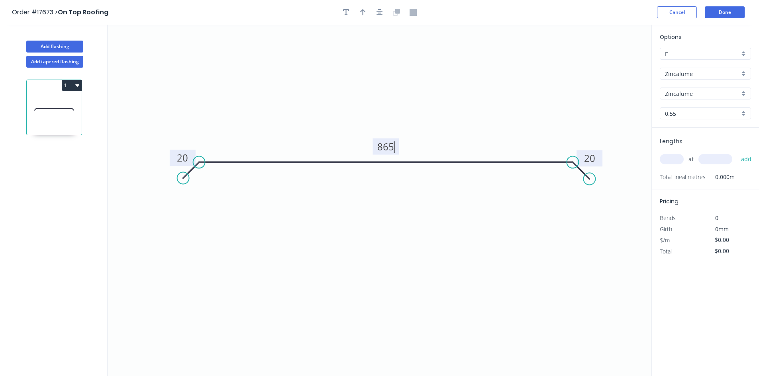
click at [429, 231] on icon "0 20 865 20" at bounding box center [380, 201] width 544 height 352
type input "$26.98"
drag, startPoint x: 375, startPoint y: 7, endPoint x: 381, endPoint y: 14, distance: 8.7
click at [376, 10] on div at bounding box center [380, 12] width 84 height 12
click at [382, 14] on icon "button" at bounding box center [379, 12] width 6 height 7
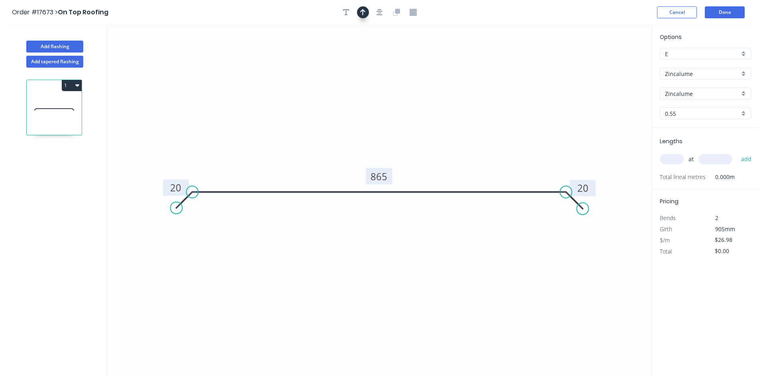
drag, startPoint x: 363, startPoint y: 13, endPoint x: 514, endPoint y: 43, distance: 154.0
click at [363, 13] on icon "button" at bounding box center [363, 12] width 6 height 7
drag, startPoint x: 610, startPoint y: 63, endPoint x: 462, endPoint y: 145, distance: 169.0
click at [461, 145] on icon at bounding box center [460, 135] width 7 height 25
click at [573, 215] on div "Show angle" at bounding box center [606, 218] width 80 height 16
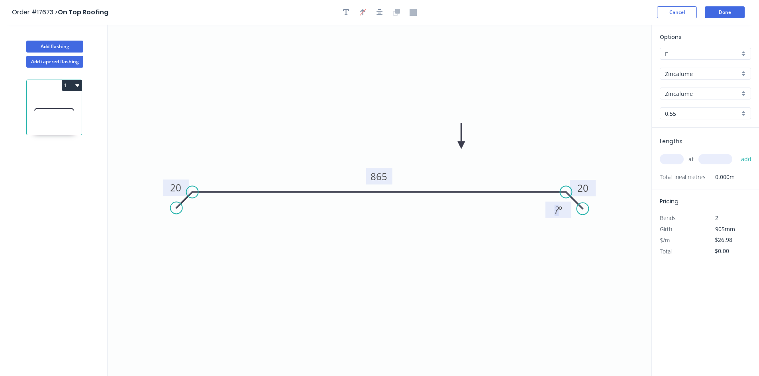
click at [559, 211] on tspan "º" at bounding box center [560, 210] width 4 height 13
drag, startPoint x: 549, startPoint y: 206, endPoint x: 559, endPoint y: 143, distance: 64.1
click at [559, 143] on rect at bounding box center [568, 147] width 26 height 16
click at [221, 224] on div "Show angle" at bounding box center [235, 222] width 80 height 16
click at [201, 209] on tspan "º" at bounding box center [202, 210] width 4 height 13
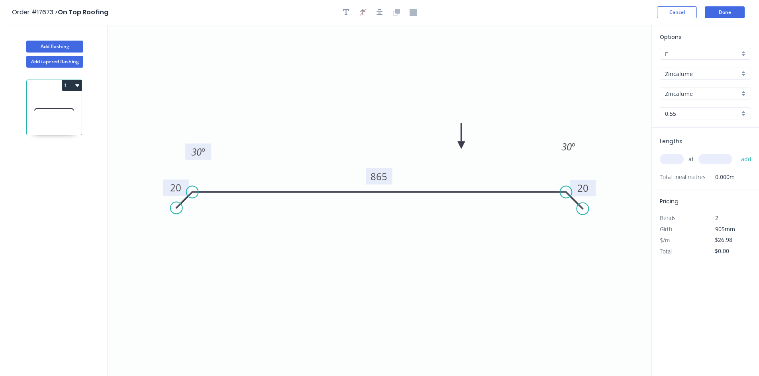
drag, startPoint x: 213, startPoint y: 210, endPoint x: 211, endPoint y: 152, distance: 58.2
click at [211, 152] on rect at bounding box center [198, 152] width 26 height 16
click at [675, 158] on input "text" at bounding box center [671, 159] width 24 height 10
type input "1"
click at [708, 161] on input "text" at bounding box center [715, 159] width 34 height 10
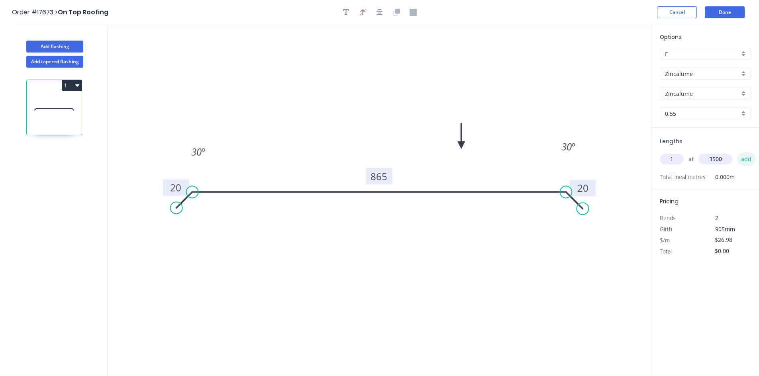
type input "3500"
click at [750, 158] on button "add" at bounding box center [746, 160] width 19 height 14
type input "$94.43"
click at [730, 18] on button "Done" at bounding box center [724, 12] width 40 height 12
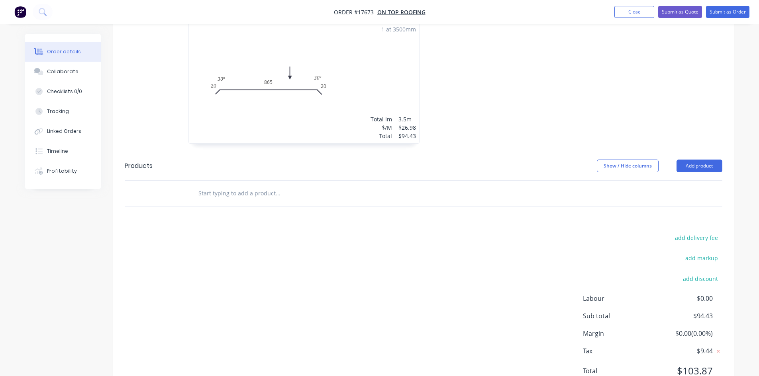
scroll to position [335, 0]
click at [272, 185] on input "text" at bounding box center [277, 193] width 159 height 16
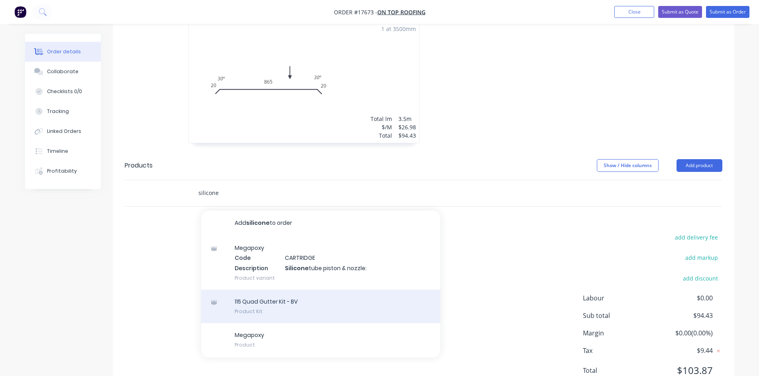
scroll to position [35, 0]
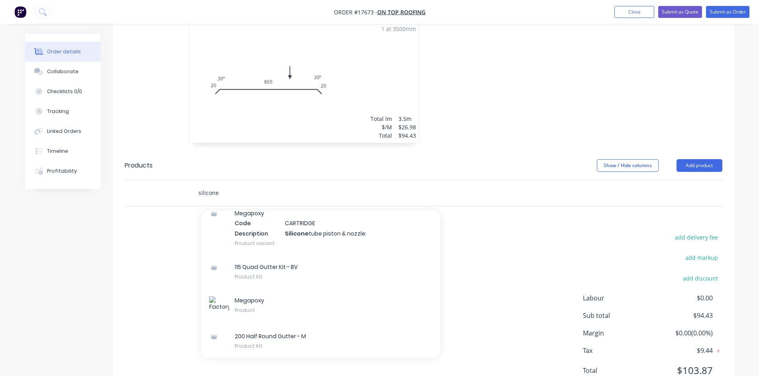
type input "silicone"
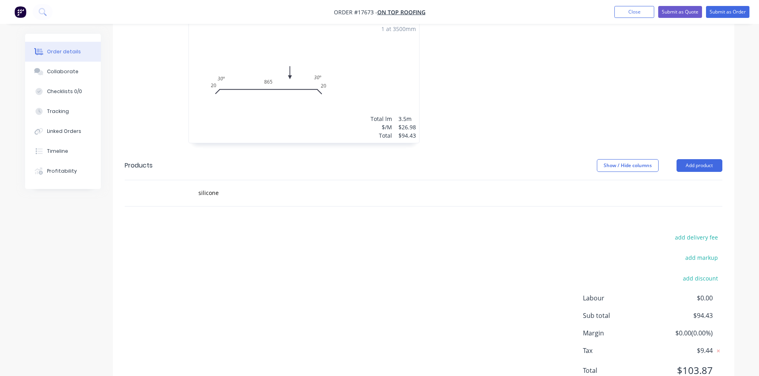
click at [505, 232] on div "add delivery fee add markup add discount Labour $0.00 Sub total $94.43 Margin $…" at bounding box center [423, 309] width 597 height 154
click at [688, 159] on button "Add product" at bounding box center [699, 165] width 46 height 13
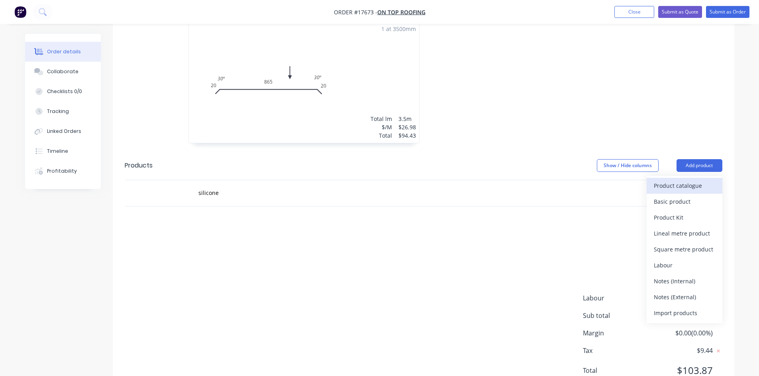
click at [670, 180] on div "Product catalogue" at bounding box center [684, 186] width 61 height 12
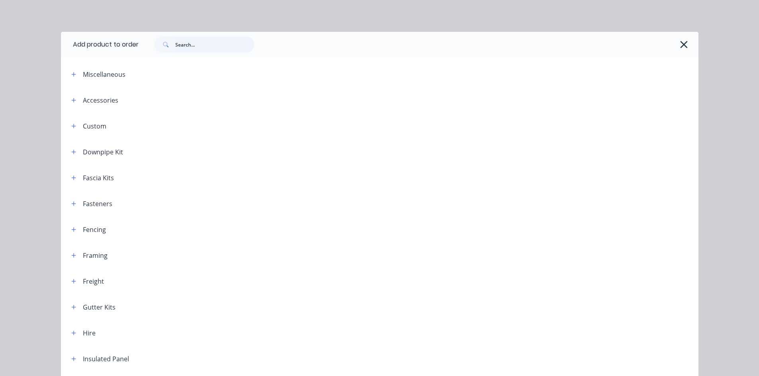
click at [205, 43] on input "text" at bounding box center [214, 45] width 79 height 16
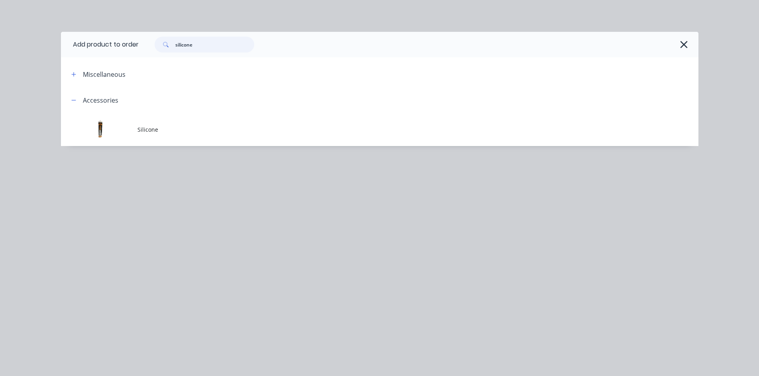
type input "silicone"
click at [189, 124] on td "Silicone" at bounding box center [417, 129] width 561 height 33
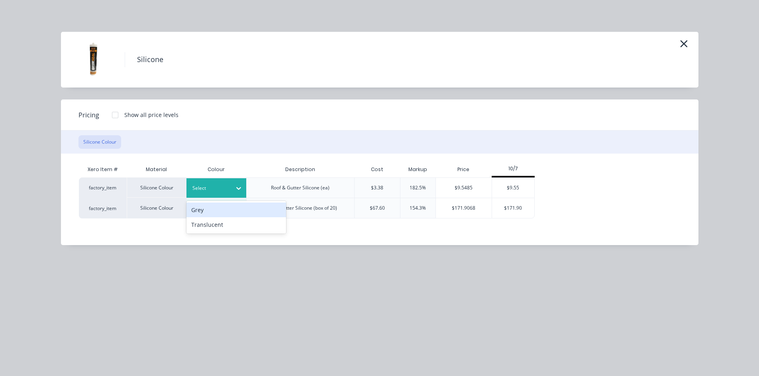
click at [221, 188] on div at bounding box center [210, 188] width 36 height 9
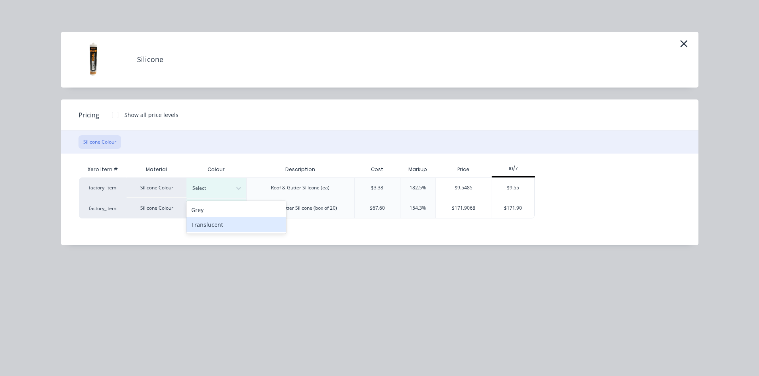
click at [224, 223] on div "Translucent" at bounding box center [236, 224] width 100 height 15
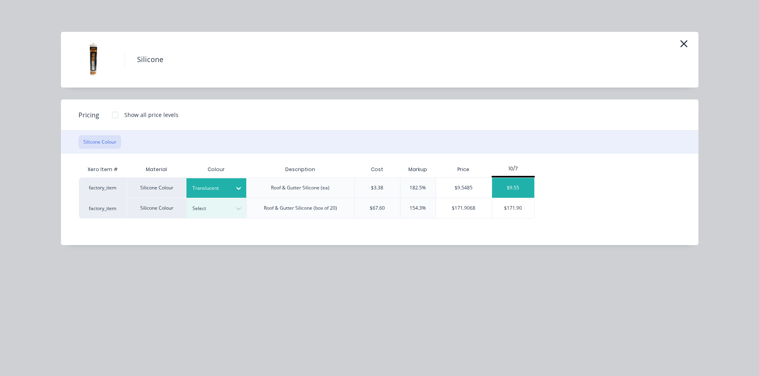
click at [517, 188] on div "$9.55" at bounding box center [513, 188] width 43 height 20
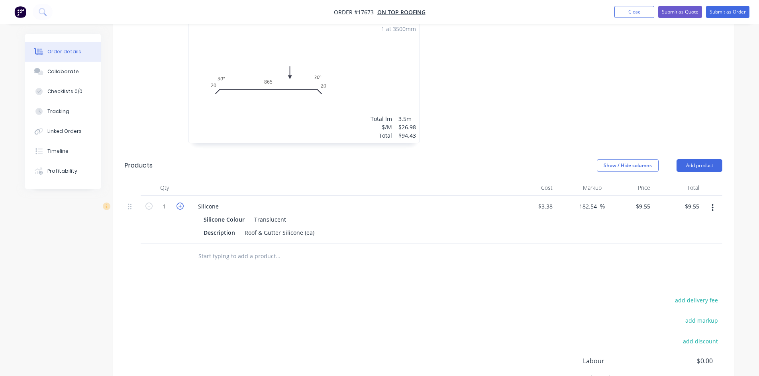
click at [180, 203] on icon "button" at bounding box center [179, 206] width 7 height 7
type input "2"
type input "$19.10"
click at [236, 249] on input "text" at bounding box center [277, 257] width 159 height 16
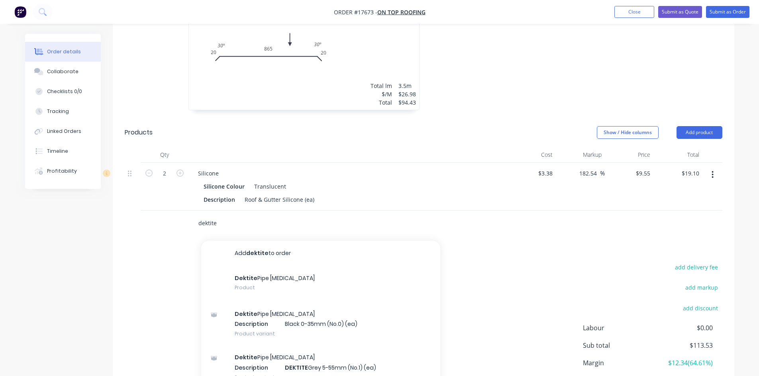
scroll to position [397, 0]
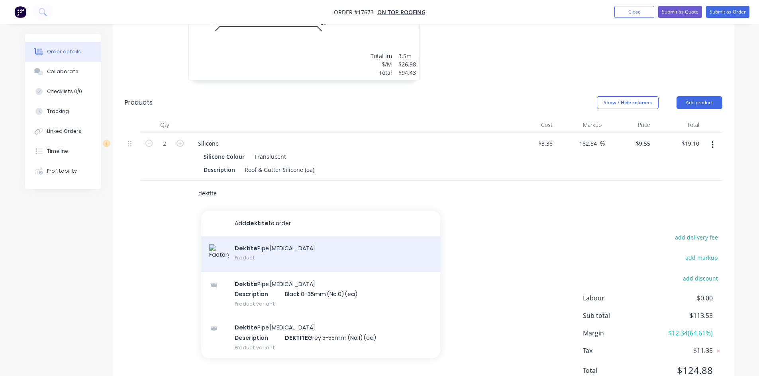
type input "dektite"
click at [276, 237] on div "Dektite Pipe Flashing Product" at bounding box center [320, 255] width 239 height 36
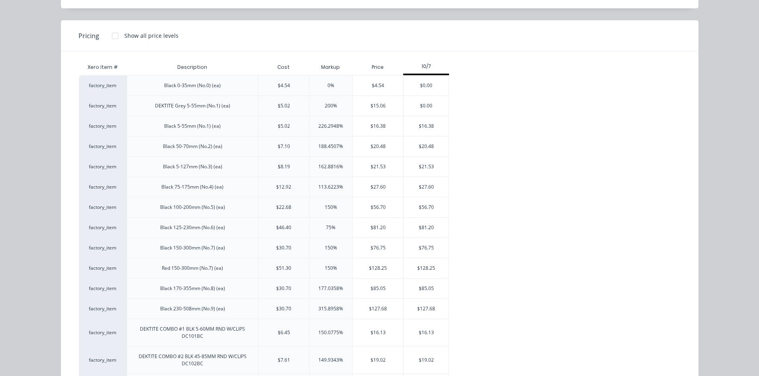
scroll to position [80, 0]
click at [374, 269] on div "$128.25" at bounding box center [377, 268] width 51 height 20
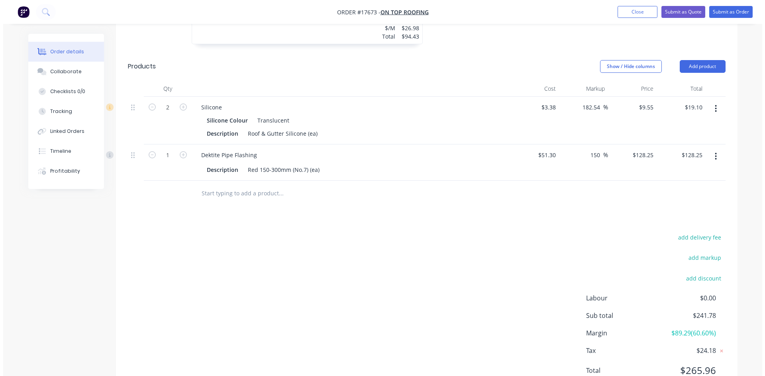
scroll to position [195, 0]
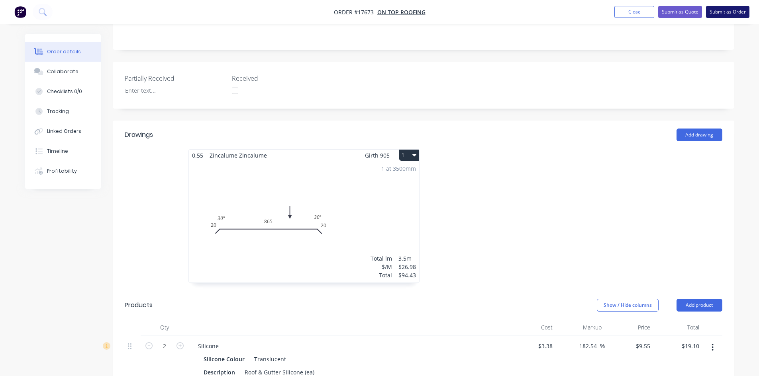
click at [731, 12] on button "Submit as Order" at bounding box center [727, 12] width 43 height 12
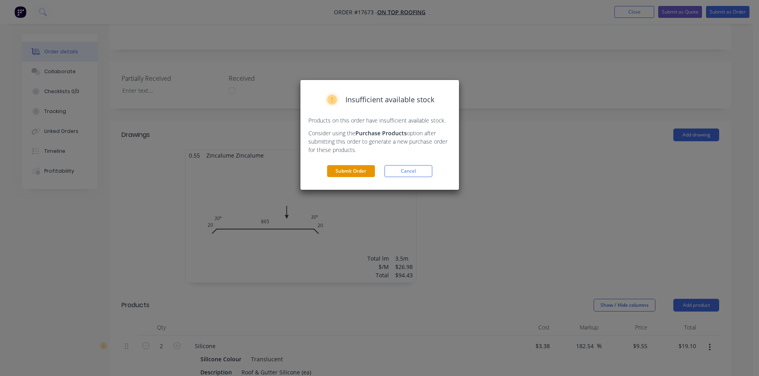
click at [354, 170] on button "Submit Order" at bounding box center [351, 171] width 48 height 12
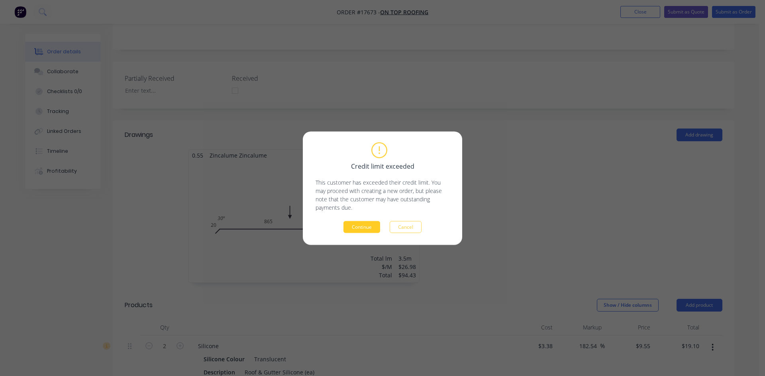
click at [358, 228] on button "Continue" at bounding box center [361, 227] width 37 height 12
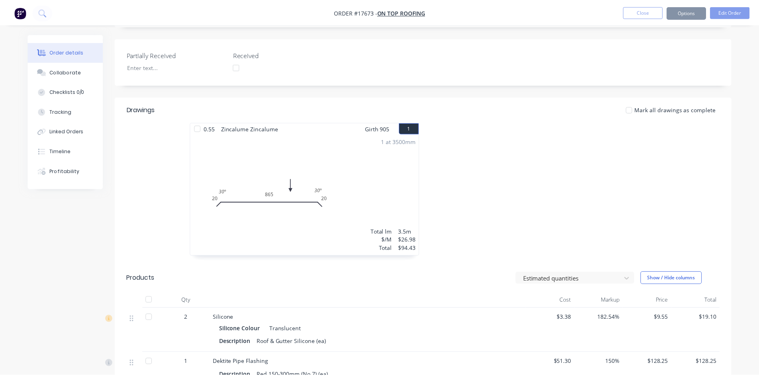
scroll to position [193, 0]
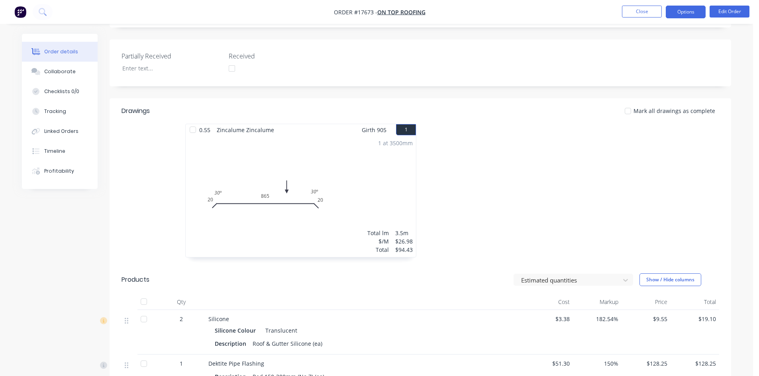
click at [691, 12] on button "Options" at bounding box center [685, 12] width 40 height 13
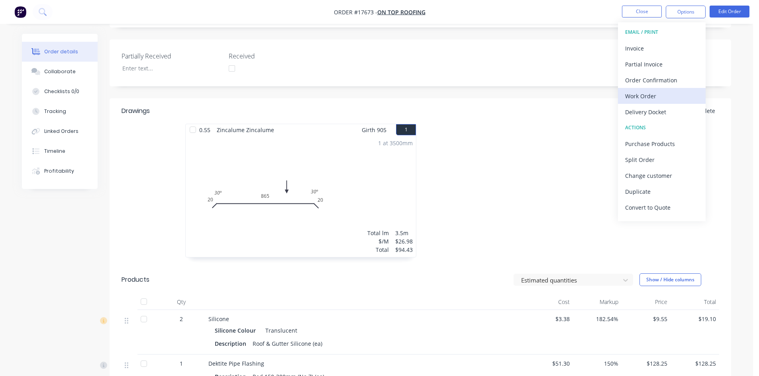
click at [652, 98] on div "Work Order" at bounding box center [661, 96] width 73 height 12
click at [652, 98] on div "Custom" at bounding box center [661, 96] width 73 height 12
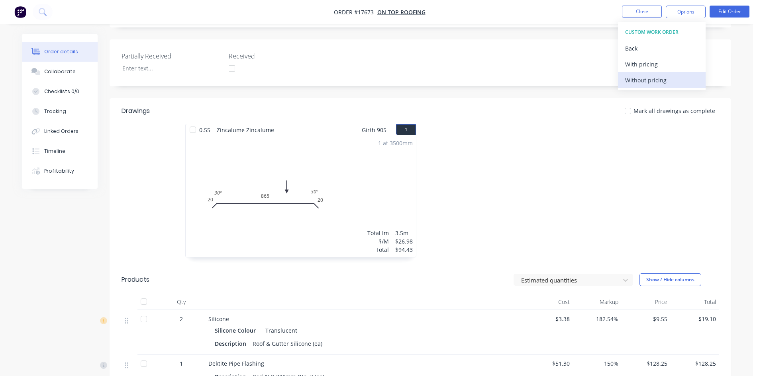
click at [652, 86] on button "Without pricing" at bounding box center [662, 80] width 88 height 16
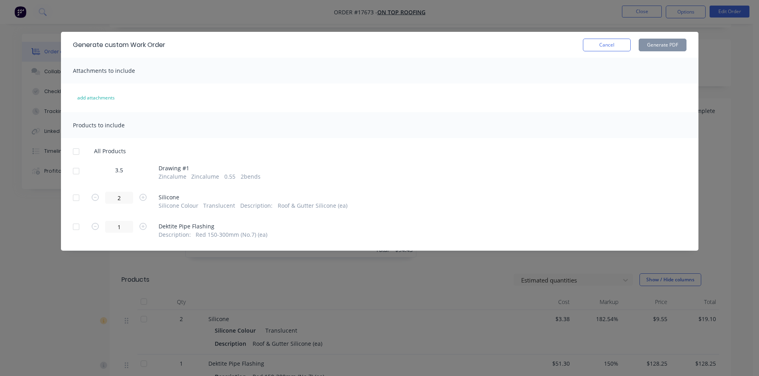
click at [77, 176] on div at bounding box center [76, 171] width 16 height 16
click at [658, 40] on button "Generate PDF" at bounding box center [662, 45] width 48 height 13
click at [607, 39] on button "Cancel" at bounding box center [607, 45] width 48 height 13
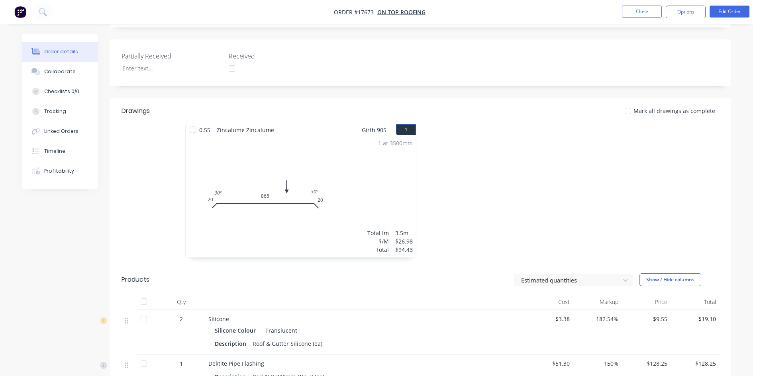
click at [640, 5] on nav "Order #17673 - On Top Roofing Close Options Edit Order" at bounding box center [379, 12] width 759 height 24
click at [638, 9] on button "Close" at bounding box center [642, 12] width 40 height 12
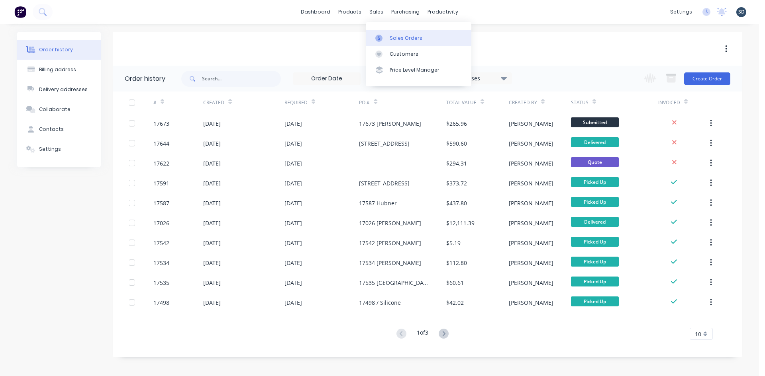
click at [387, 37] on link "Sales Orders" at bounding box center [419, 38] width 106 height 16
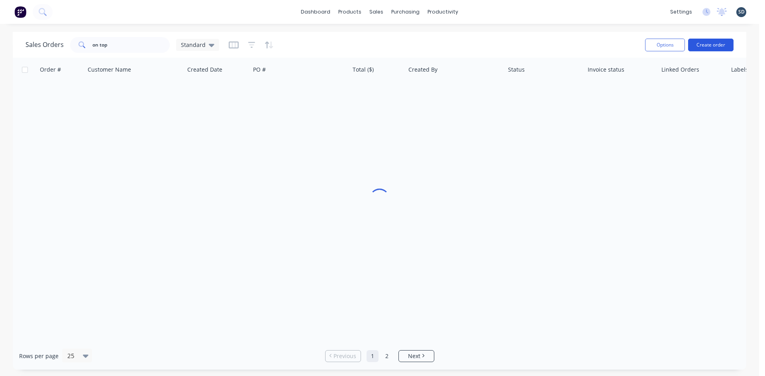
click at [713, 46] on button "Create order" at bounding box center [710, 45] width 45 height 13
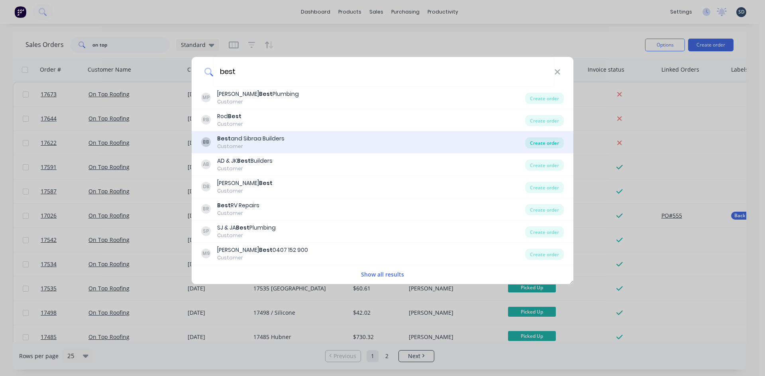
type input "best"
click at [542, 139] on div "Create order" at bounding box center [544, 142] width 39 height 11
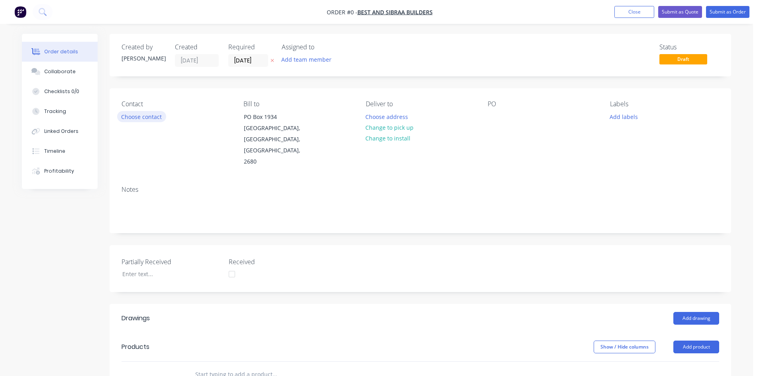
click at [153, 121] on button "Choose contact" at bounding box center [141, 116] width 49 height 11
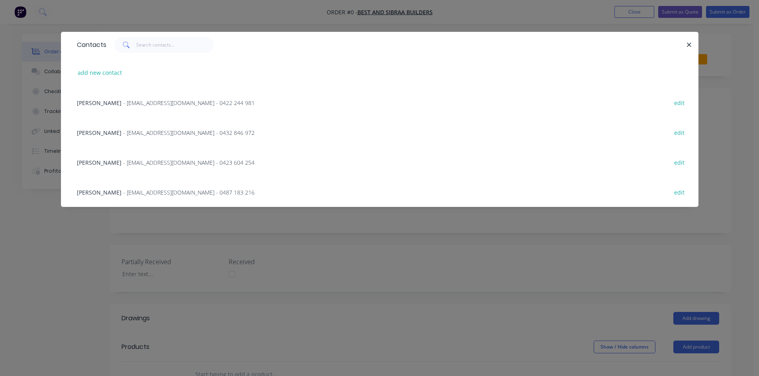
click at [123, 133] on span "- admin@bestandsibraabuilders.com.au - 0432 846 972" at bounding box center [188, 133] width 131 height 8
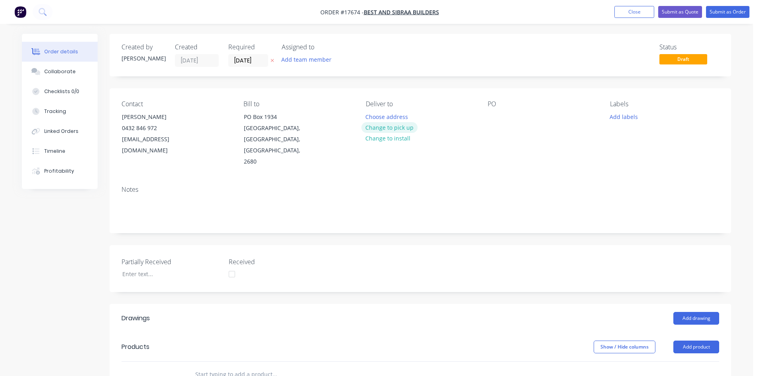
click at [383, 127] on button "Change to pick up" at bounding box center [389, 127] width 57 height 11
click at [495, 114] on div at bounding box center [493, 117] width 13 height 12
click at [636, 12] on button "Close" at bounding box center [634, 12] width 40 height 12
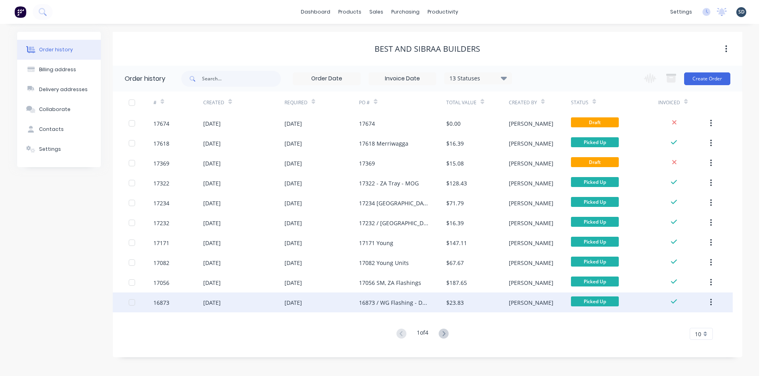
click at [399, 301] on div "16873 / WG Flashing - Davidson" at bounding box center [394, 303] width 71 height 8
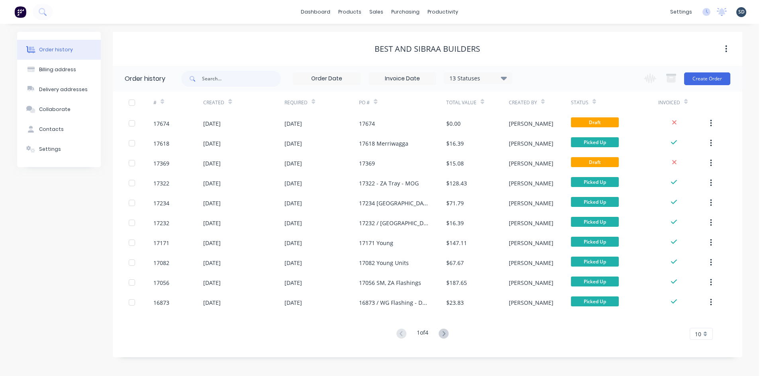
click at [443, 334] on icon at bounding box center [443, 334] width 10 height 10
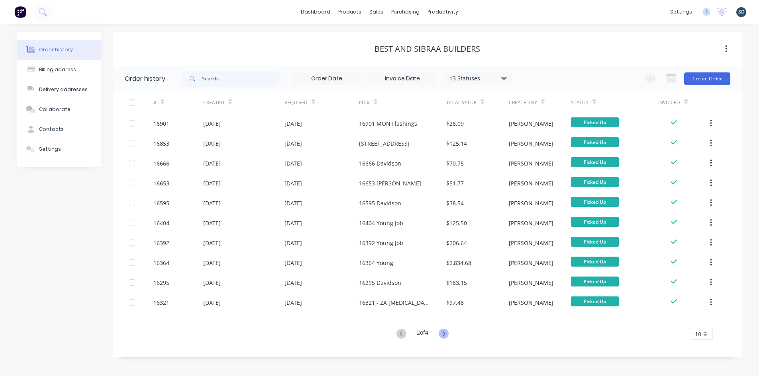
click at [445, 334] on icon at bounding box center [443, 334] width 10 height 10
click at [404, 334] on icon at bounding box center [401, 334] width 10 height 10
click at [403, 334] on icon at bounding box center [401, 334] width 10 height 10
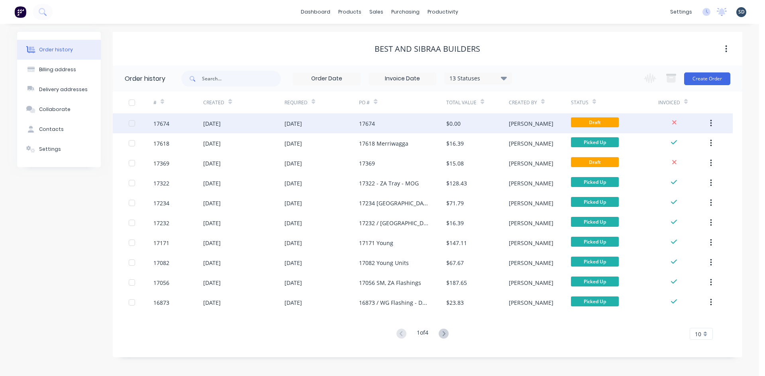
click at [399, 123] on div "17674" at bounding box center [402, 124] width 87 height 20
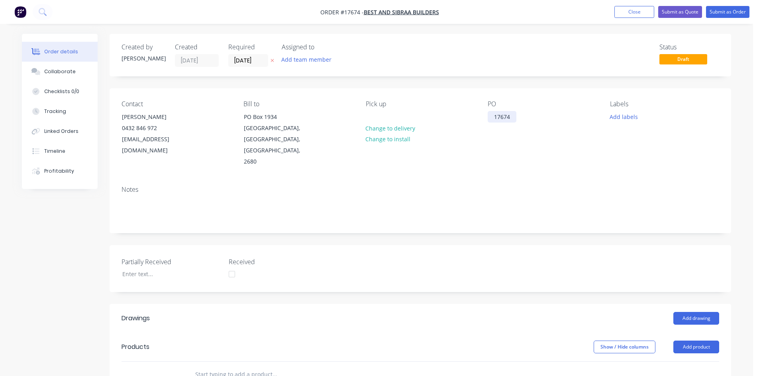
click at [515, 115] on div "17674" at bounding box center [501, 117] width 29 height 12
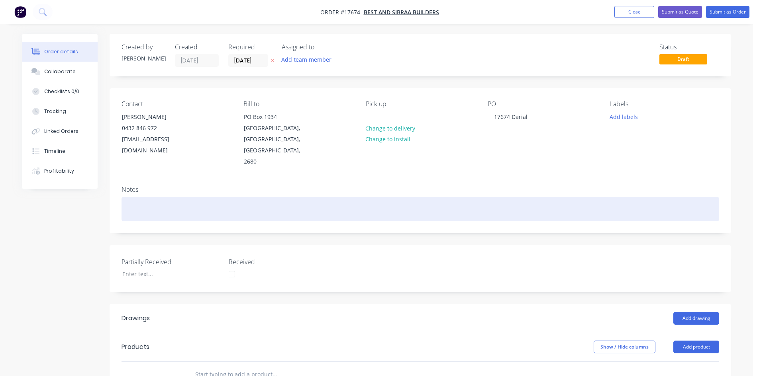
click at [539, 197] on div at bounding box center [419, 209] width 597 height 24
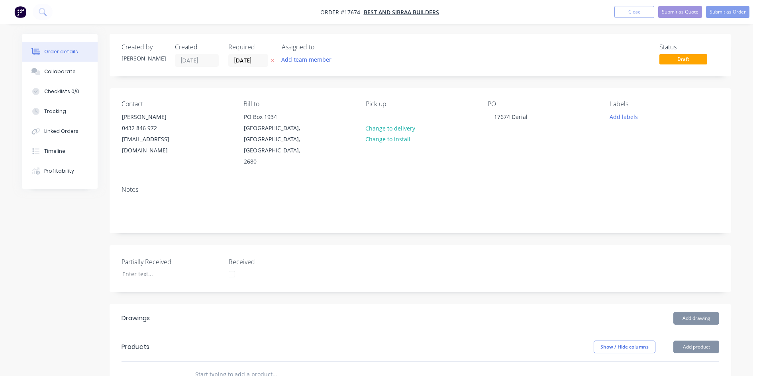
click at [515, 180] on div "Notes" at bounding box center [420, 206] width 621 height 53
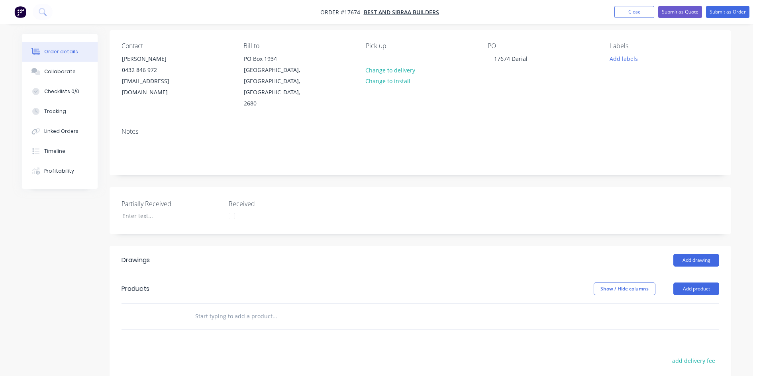
scroll to position [193, 0]
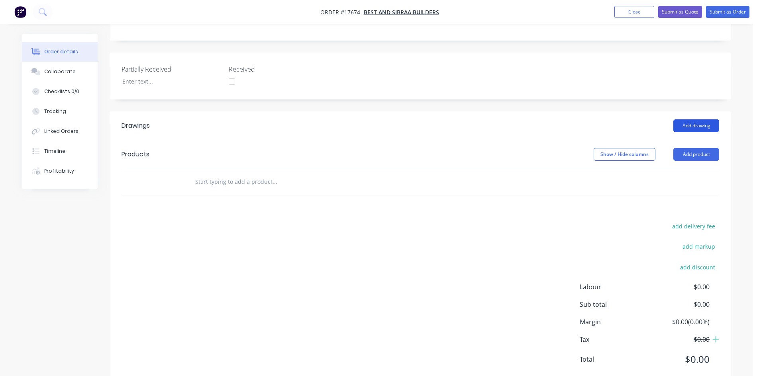
click at [702, 119] on button "Add drawing" at bounding box center [696, 125] width 46 height 13
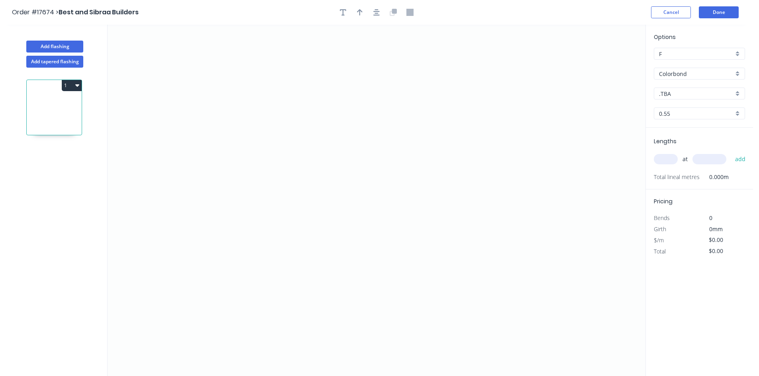
click at [695, 94] on input ".TBA" at bounding box center [696, 94] width 74 height 8
click at [698, 178] on div "Woodland Grey" at bounding box center [699, 177] width 90 height 14
type input "Woodland Grey"
click at [235, 98] on icon "0" at bounding box center [377, 201] width 538 height 352
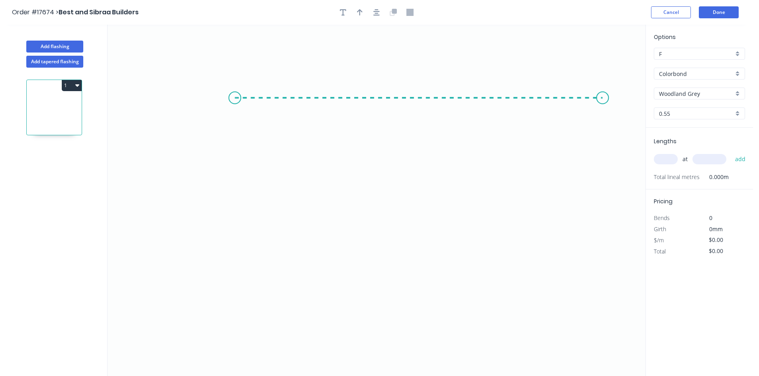
click at [603, 102] on icon "0" at bounding box center [377, 201] width 538 height 352
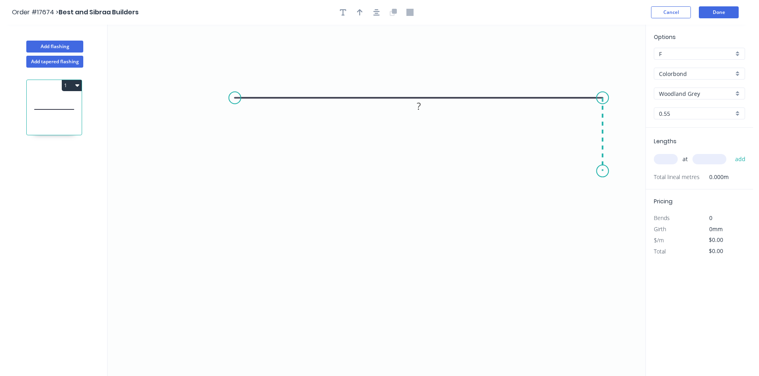
click at [599, 171] on icon "0 ?" at bounding box center [377, 201] width 538 height 352
click at [234, 97] on circle at bounding box center [235, 98] width 12 height 12
click at [174, 160] on icon "0 ? ?" at bounding box center [377, 201] width 538 height 352
click at [376, 12] on icon "button" at bounding box center [376, 12] width 6 height 7
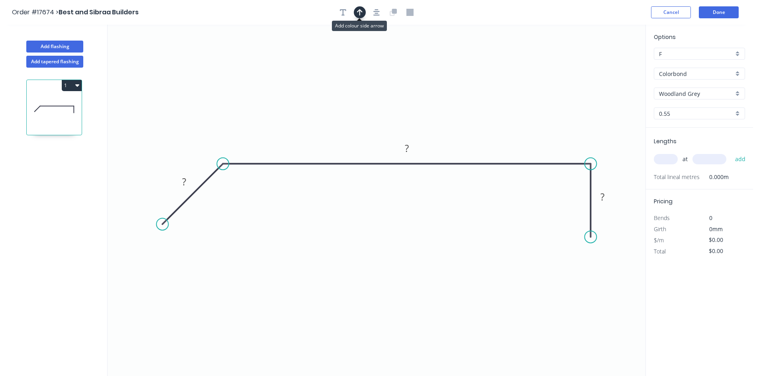
click at [356, 15] on button "button" at bounding box center [360, 12] width 12 height 12
drag, startPoint x: 605, startPoint y: 62, endPoint x: 497, endPoint y: 79, distance: 110.1
click at [497, 79] on icon at bounding box center [496, 69] width 7 height 25
click at [609, 201] on rect at bounding box center [602, 197] width 16 height 11
click at [413, 145] on rect at bounding box center [407, 148] width 16 height 11
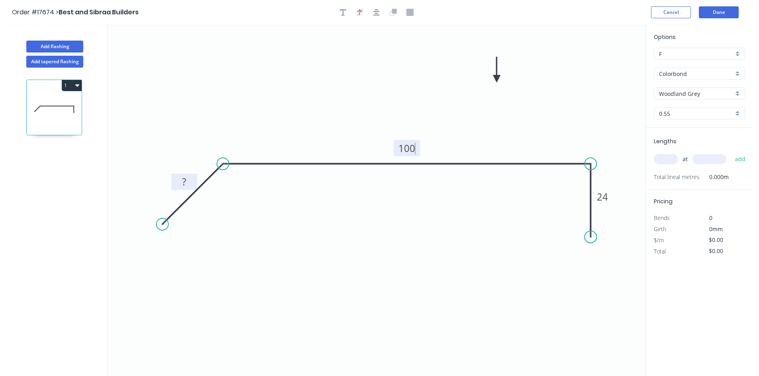
click at [188, 182] on rect at bounding box center [184, 182] width 16 height 11
click at [254, 191] on div "Show angle" at bounding box center [264, 192] width 80 height 16
click at [236, 184] on rect at bounding box center [231, 182] width 16 height 11
drag, startPoint x: 243, startPoint y: 183, endPoint x: 224, endPoint y: 107, distance: 78.1
click at [224, 107] on rect at bounding box center [211, 106] width 26 height 16
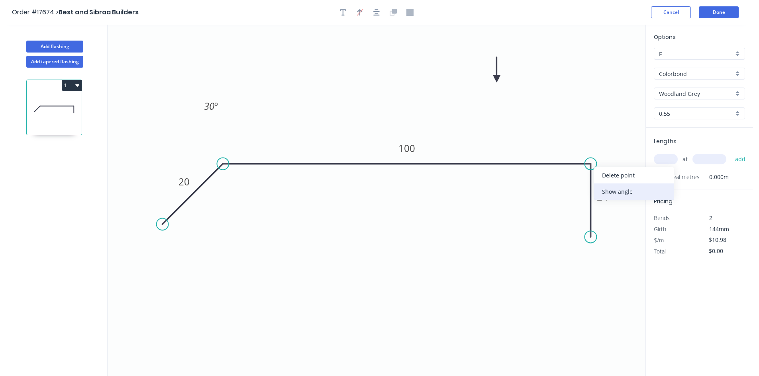
click at [625, 192] on div "Show angle" at bounding box center [634, 192] width 80 height 16
click at [577, 179] on tspan "º" at bounding box center [579, 177] width 4 height 13
drag, startPoint x: 568, startPoint y: 172, endPoint x: 600, endPoint y: 121, distance: 60.1
click at [600, 121] on rect at bounding box center [608, 126] width 26 height 16
click at [376, 12] on icon "button" at bounding box center [376, 12] width 6 height 7
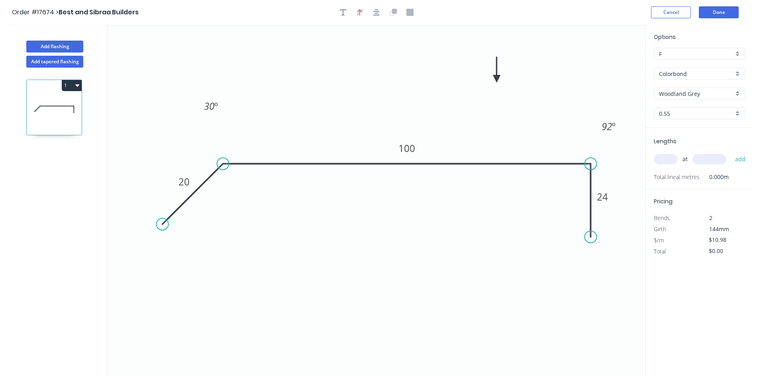
click at [664, 160] on input "text" at bounding box center [666, 159] width 24 height 10
click at [72, 85] on button "1" at bounding box center [72, 85] width 20 height 11
click at [57, 100] on div "Duplicate" at bounding box center [43, 106] width 61 height 12
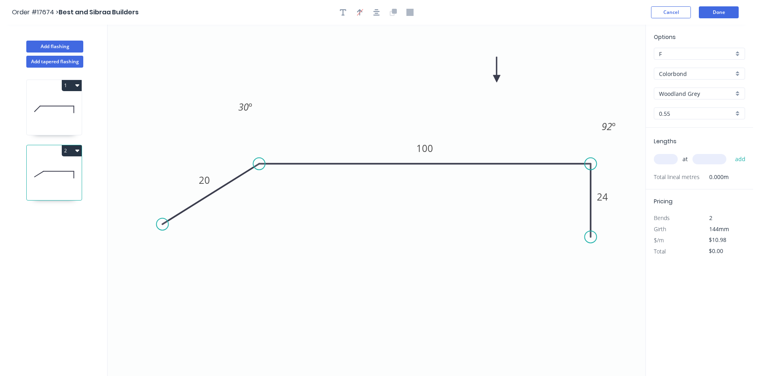
drag, startPoint x: 223, startPoint y: 164, endPoint x: 259, endPoint y: 168, distance: 36.1
click at [259, 168] on circle at bounding box center [259, 164] width 12 height 12
drag, startPoint x: 187, startPoint y: 225, endPoint x: 199, endPoint y: 225, distance: 11.6
click at [199, 225] on circle at bounding box center [200, 223] width 12 height 12
click at [429, 149] on tspan "100" at bounding box center [424, 148] width 17 height 13
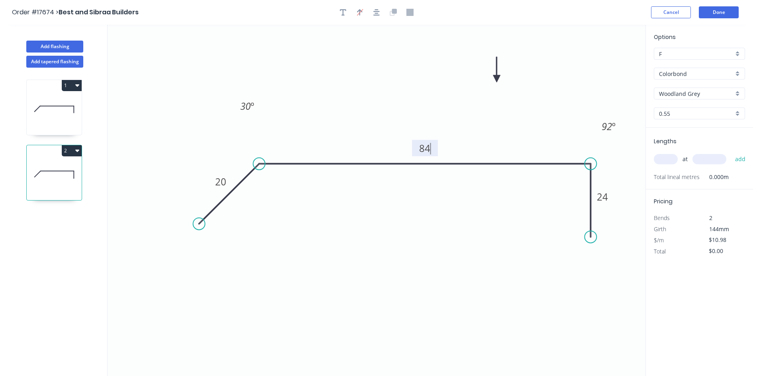
click at [409, 52] on icon "0 20 84 24 30 º 92 º" at bounding box center [377, 201] width 538 height 352
click at [377, 15] on icon "button" at bounding box center [376, 12] width 6 height 6
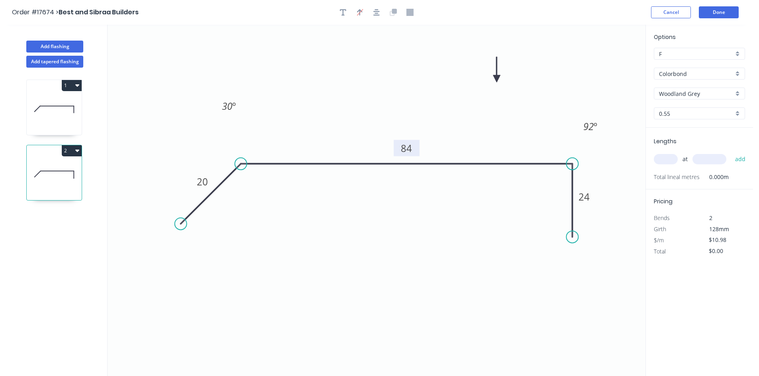
click at [411, 154] on tspan "84" at bounding box center [406, 148] width 11 height 13
click at [405, 100] on icon "0 20 82 24 30 º 92 º" at bounding box center [377, 201] width 538 height 352
click at [63, 47] on button "Add flashing" at bounding box center [54, 47] width 57 height 12
type input "$0.00"
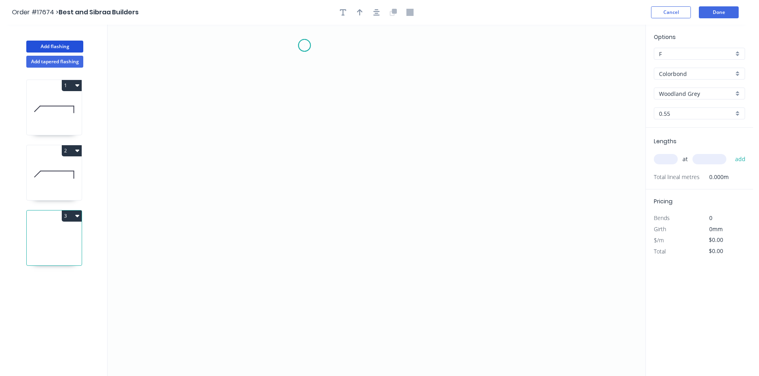
click at [304, 45] on icon "0" at bounding box center [377, 201] width 538 height 352
click at [298, 325] on icon "0" at bounding box center [377, 201] width 538 height 352
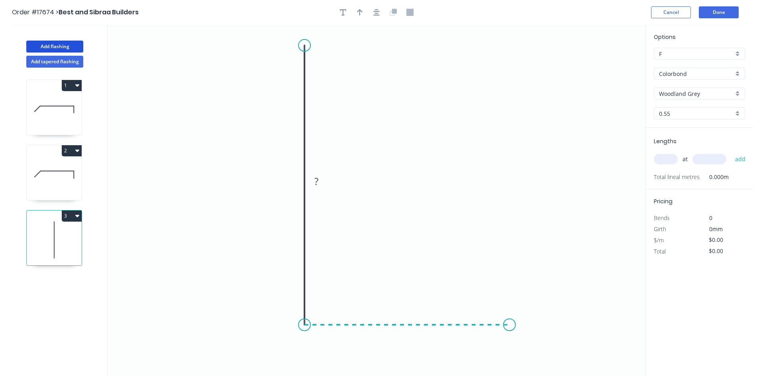
click at [509, 326] on icon "0 ?" at bounding box center [377, 201] width 538 height 352
click at [533, 349] on icon "0 ? ?" at bounding box center [377, 201] width 538 height 352
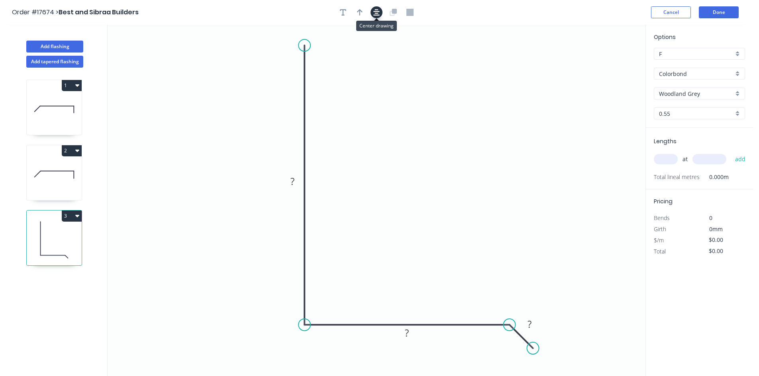
click at [377, 16] on icon "button" at bounding box center [376, 12] width 6 height 7
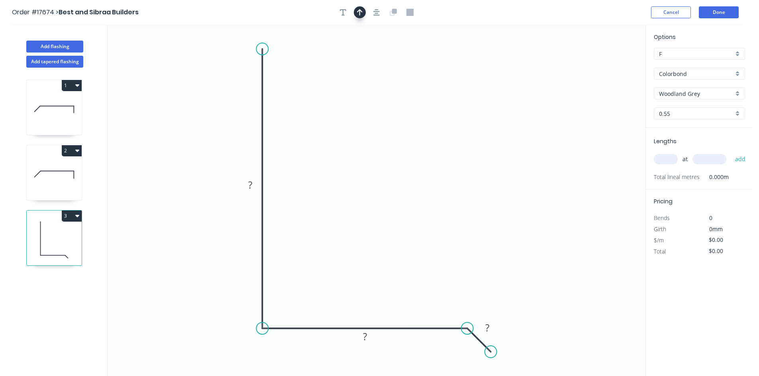
click at [357, 14] on icon "button" at bounding box center [360, 12] width 6 height 7
click at [603, 63] on icon at bounding box center [604, 55] width 7 height 25
drag, startPoint x: 605, startPoint y: 65, endPoint x: 433, endPoint y: 163, distance: 198.4
click at [433, 163] on icon at bounding box center [440, 155] width 23 height 23
click at [250, 189] on tspan "?" at bounding box center [250, 184] width 4 height 13
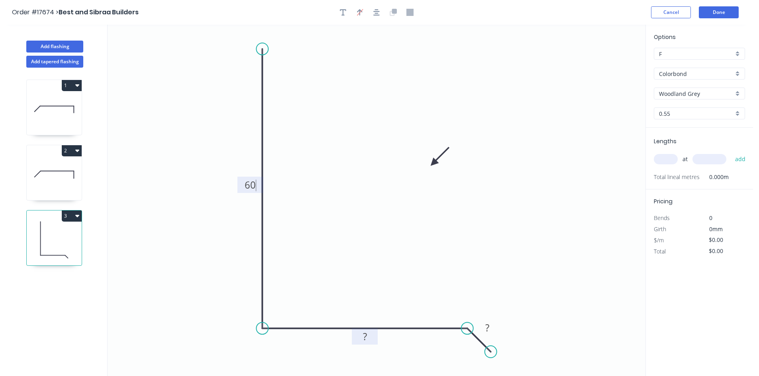
click at [369, 339] on rect at bounding box center [365, 337] width 16 height 11
click at [489, 328] on rect at bounding box center [487, 328] width 16 height 11
click at [495, 361] on div "Show angle" at bounding box center [504, 358] width 80 height 16
type input "$10.98"
click at [463, 345] on g "? º" at bounding box center [460, 346] width 16 height 13
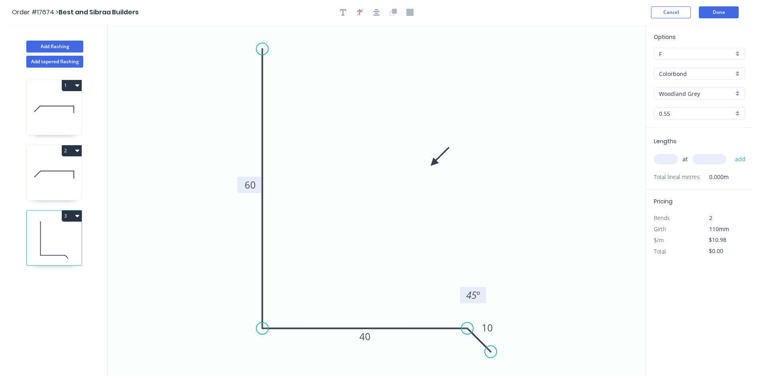
drag, startPoint x: 449, startPoint y: 344, endPoint x: 463, endPoint y: 293, distance: 52.7
click at [463, 293] on rect at bounding box center [473, 295] width 26 height 16
click at [278, 350] on div "Show angle" at bounding box center [300, 353] width 80 height 16
click at [272, 308] on rect at bounding box center [276, 314] width 26 height 16
click at [279, 316] on tspan "º" at bounding box center [278, 313] width 4 height 13
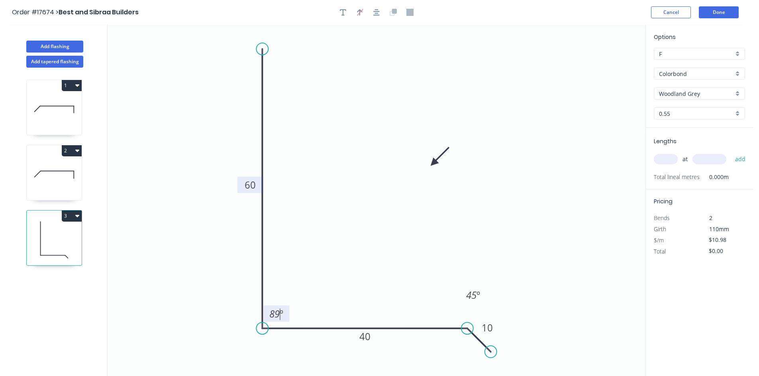
click at [305, 262] on icon "0 60 40 10 89 º 45 º" at bounding box center [377, 201] width 538 height 352
drag, startPoint x: 286, startPoint y: 308, endPoint x: 235, endPoint y: 338, distance: 59.1
click at [235, 338] on rect at bounding box center [225, 344] width 26 height 16
click at [378, 12] on icon "button" at bounding box center [376, 12] width 6 height 7
click at [721, 11] on button "Done" at bounding box center [719, 12] width 40 height 12
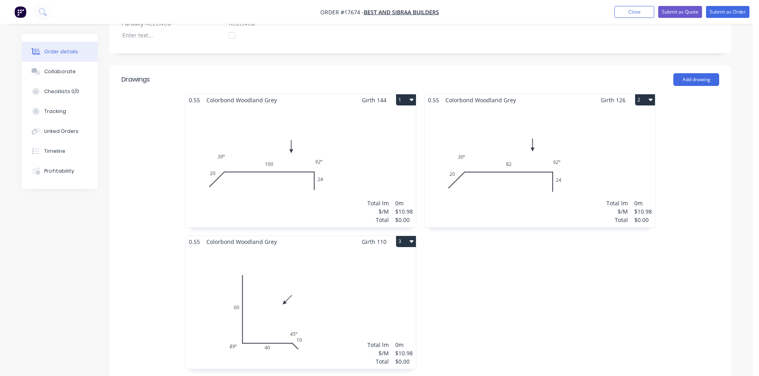
click at [335, 136] on div "Total lm $/M Total 0m $10.98 $0.00" at bounding box center [301, 166] width 230 height 121
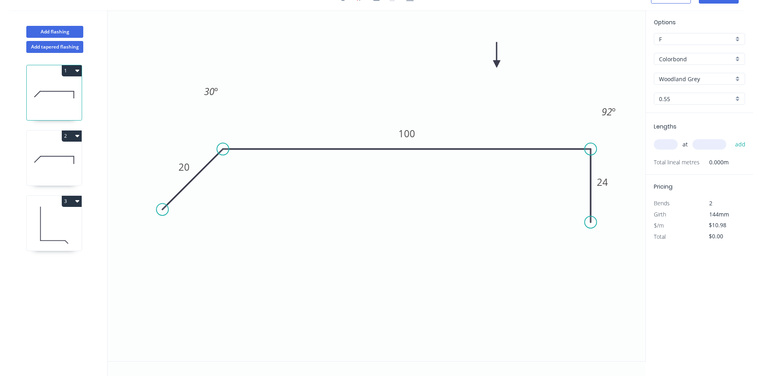
scroll to position [15, 0]
click at [663, 142] on input "text" at bounding box center [666, 144] width 24 height 10
type input "1"
click at [703, 140] on input "text" at bounding box center [709, 144] width 34 height 10
type input "2200"
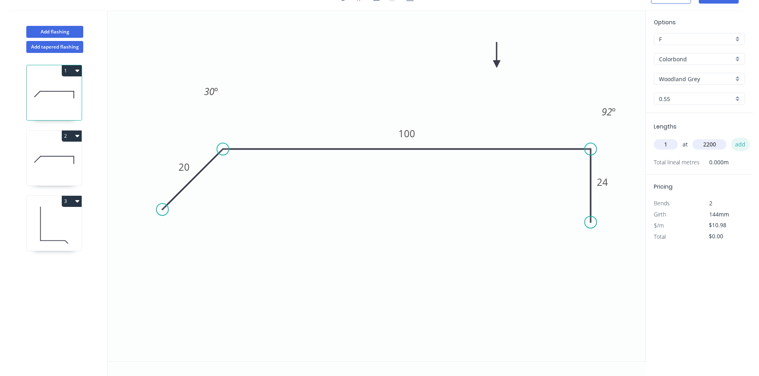
click at [740, 146] on button "add" at bounding box center [740, 145] width 19 height 14
click at [65, 171] on icon at bounding box center [54, 160] width 55 height 51
type input "$0.00"
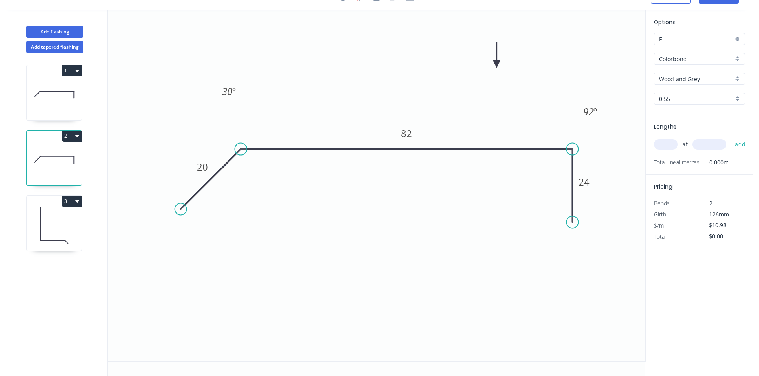
click at [676, 143] on input "text" at bounding box center [666, 144] width 24 height 10
type input "1"
click at [720, 143] on input "text" at bounding box center [709, 144] width 34 height 10
type input "2200"
click at [737, 145] on button "add" at bounding box center [740, 145] width 19 height 14
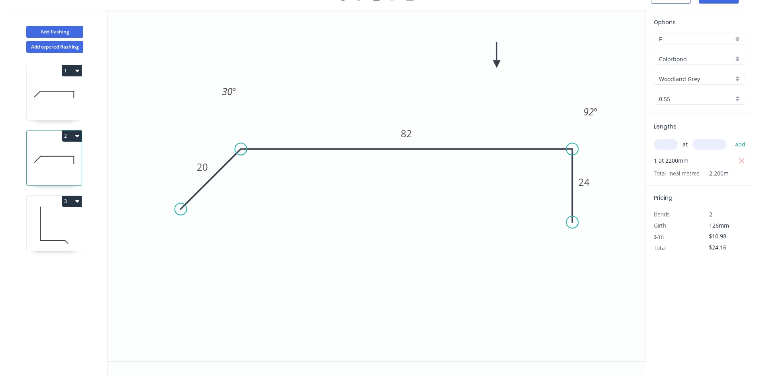
click at [65, 220] on icon at bounding box center [54, 225] width 55 height 51
type input "$0.00"
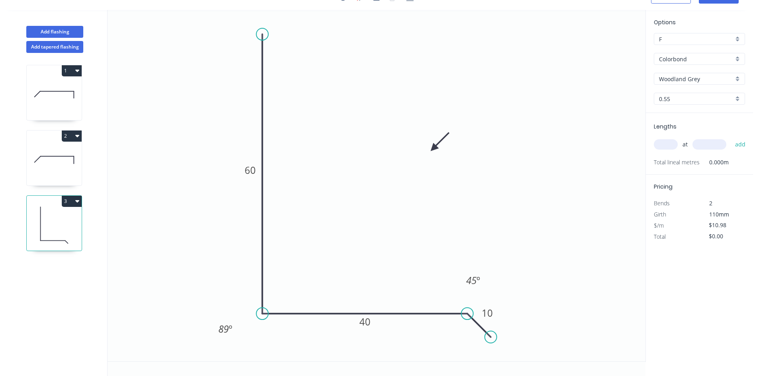
click at [667, 147] on input "text" at bounding box center [666, 144] width 24 height 10
type input "1"
click at [706, 147] on input "text" at bounding box center [709, 144] width 34 height 10
type input "1400"
click at [736, 145] on button "add" at bounding box center [740, 145] width 19 height 14
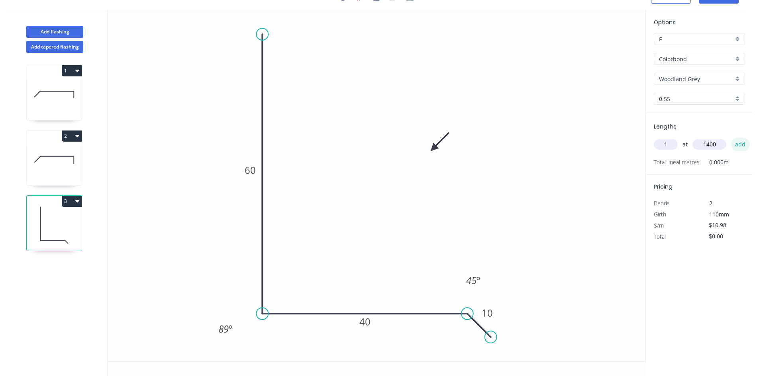
type input "$15.37"
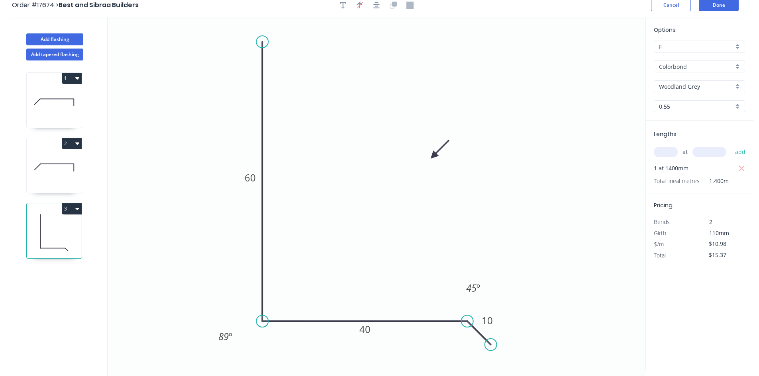
scroll to position [0, 0]
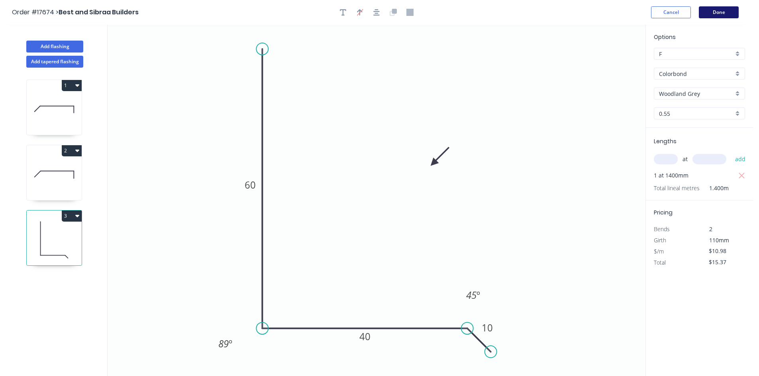
click at [721, 13] on button "Done" at bounding box center [719, 12] width 40 height 12
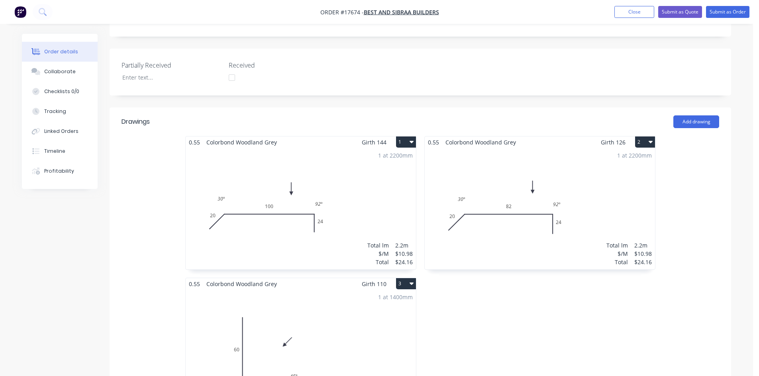
scroll to position [158, 0]
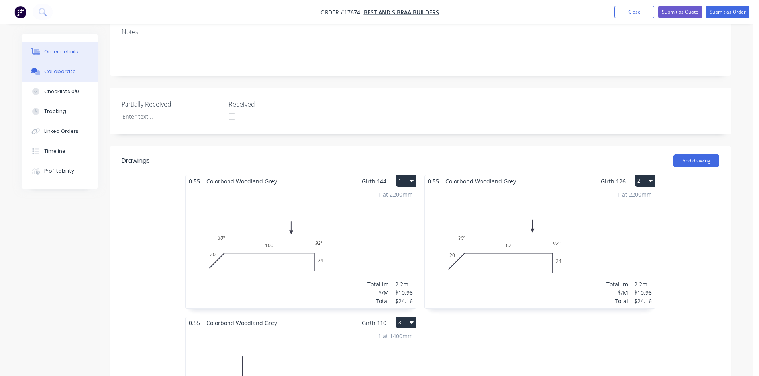
click at [63, 69] on div "Collaborate" at bounding box center [59, 71] width 31 height 7
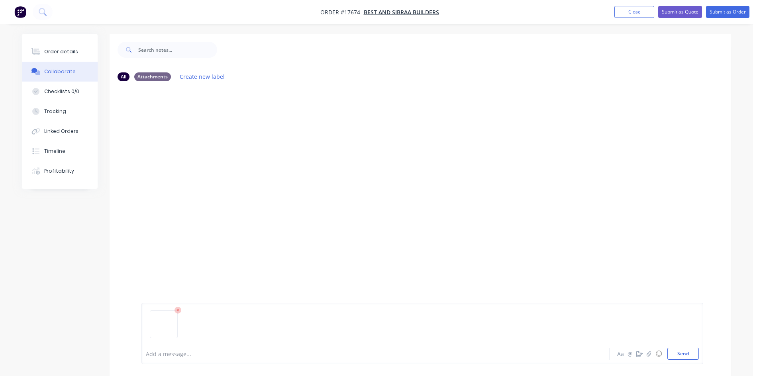
drag, startPoint x: 693, startPoint y: 356, endPoint x: 683, endPoint y: 346, distance: 13.8
click at [693, 356] on button "Send" at bounding box center [682, 354] width 31 height 12
click at [65, 51] on div "Order details" at bounding box center [61, 51] width 34 height 7
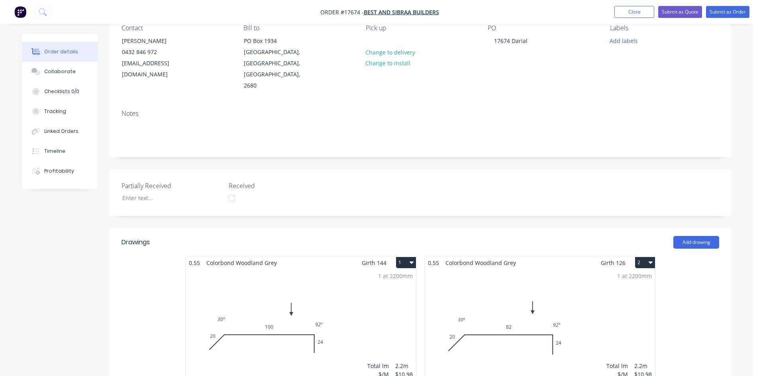
scroll to position [38, 0]
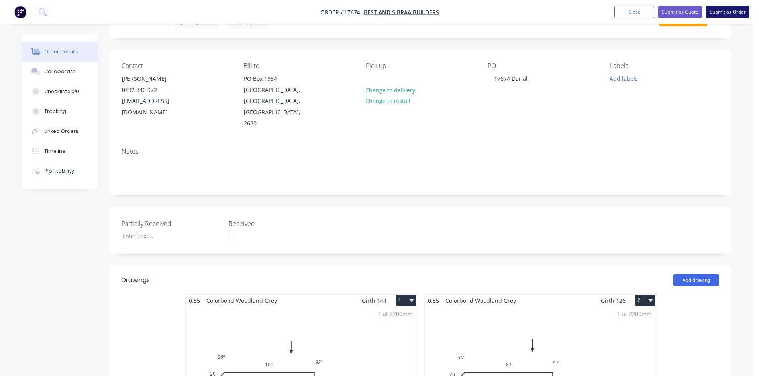
click at [729, 12] on button "Submit as Order" at bounding box center [727, 12] width 43 height 12
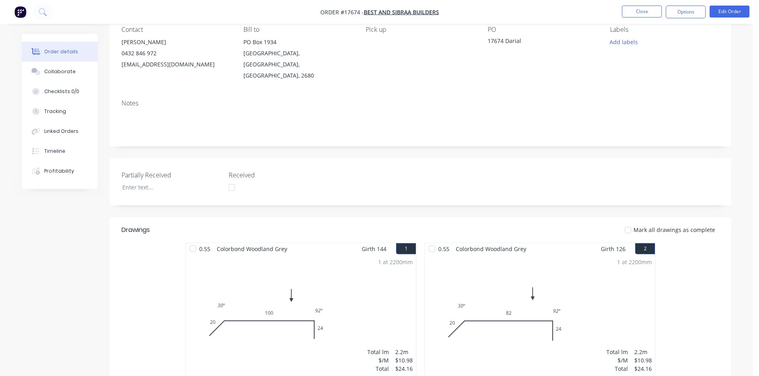
scroll to position [0, 0]
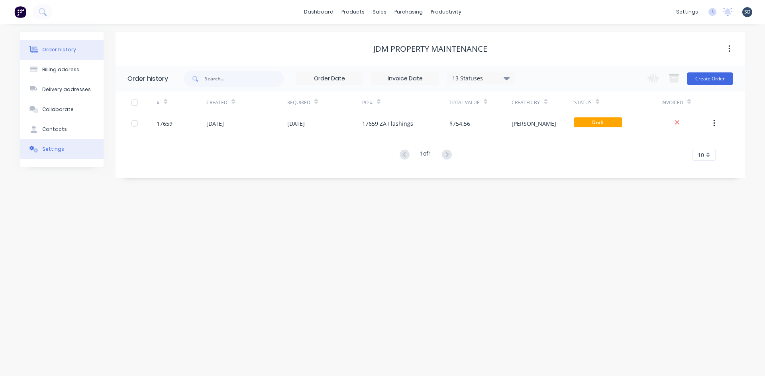
click at [56, 146] on div "Settings" at bounding box center [53, 149] width 22 height 7
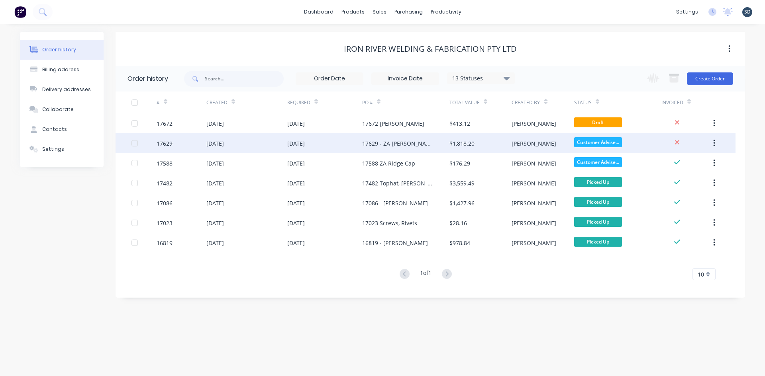
click at [261, 142] on div "[DATE]" at bounding box center [246, 143] width 81 height 20
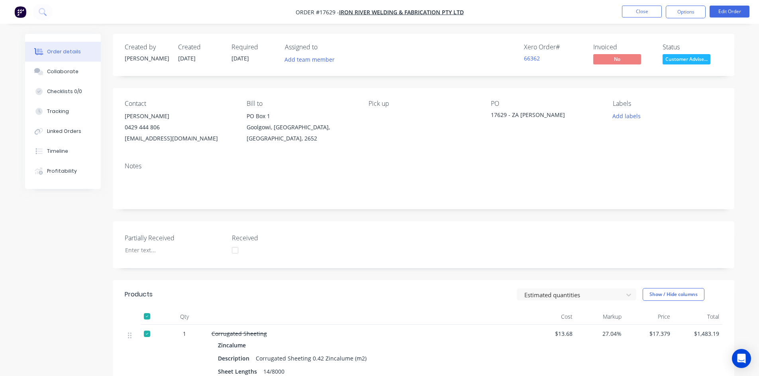
click at [502, 33] on div "Order details Collaborate Checklists 0/0 Tracking Linked Orders Timeline Profit…" at bounding box center [379, 340] width 759 height 681
click at [635, 14] on button "Close" at bounding box center [642, 12] width 40 height 12
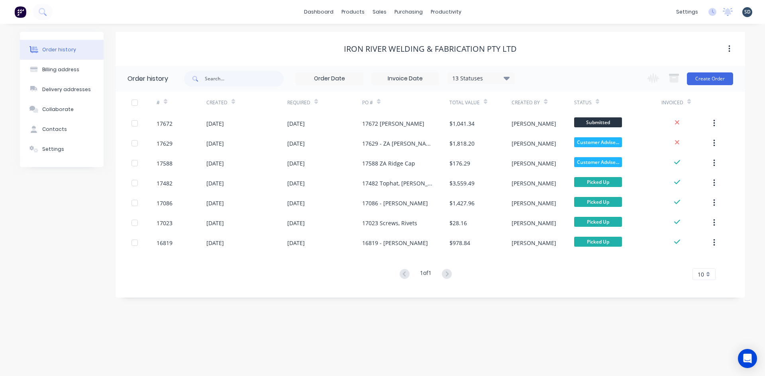
click at [298, 16] on div "dashboard products sales purchasing productivity dashboard products Product Cat…" at bounding box center [382, 12] width 765 height 24
click at [439, 33] on link "Purchase Orders" at bounding box center [442, 38] width 106 height 16
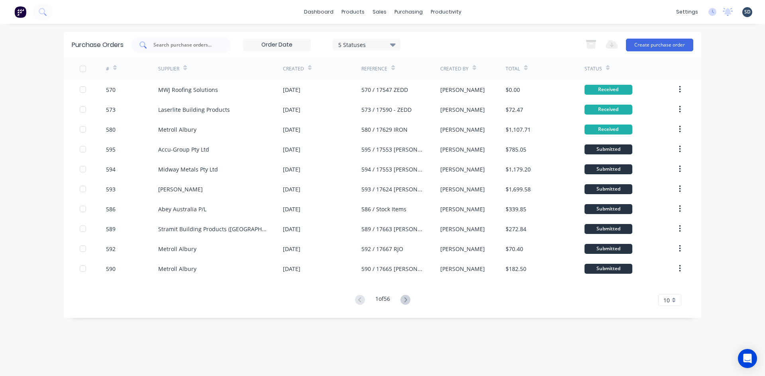
click at [182, 44] on input "text" at bounding box center [186, 45] width 66 height 8
type input "lysa"
click at [213, 34] on div "Purchase Orders lysa 5 Statuses 5 Statuses Export to Excel (XLSX) Create purcha…" at bounding box center [382, 45] width 637 height 26
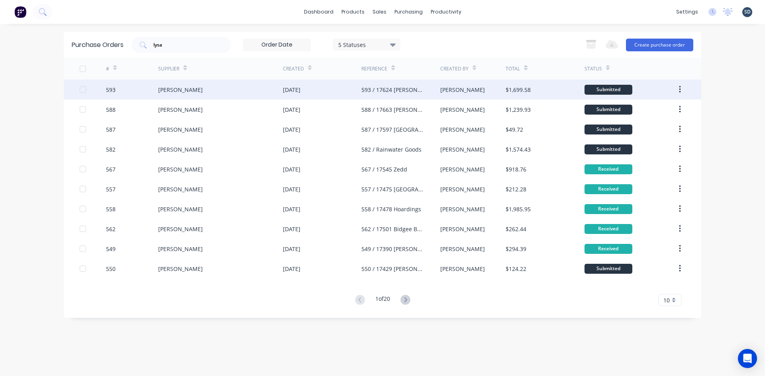
click at [245, 91] on div "[PERSON_NAME]" at bounding box center [220, 90] width 125 height 20
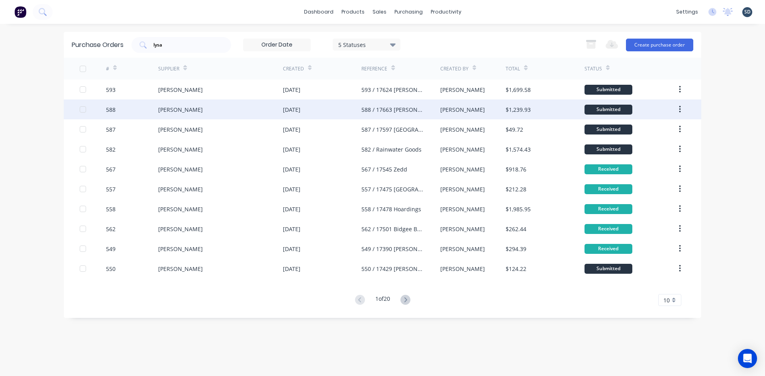
click at [211, 112] on div "[PERSON_NAME]" at bounding box center [220, 110] width 125 height 20
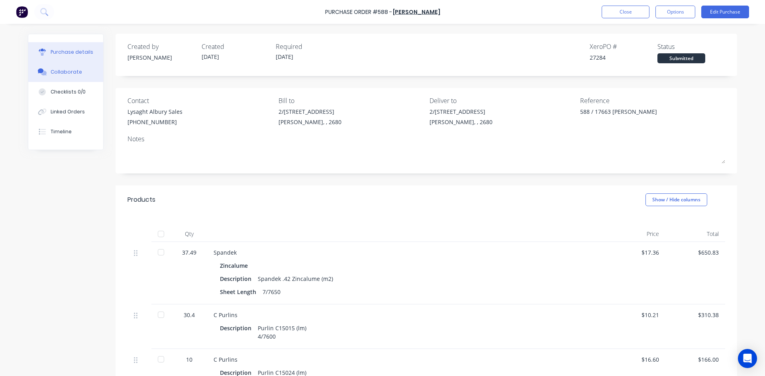
click at [76, 73] on div "Collaborate" at bounding box center [66, 71] width 31 height 7
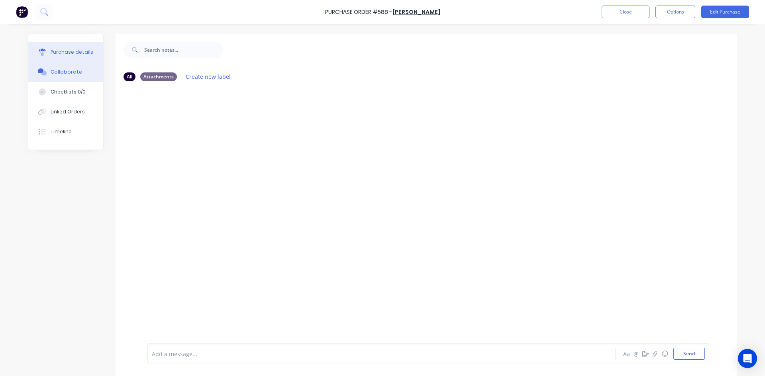
click at [53, 49] on div "Purchase details" at bounding box center [72, 52] width 43 height 7
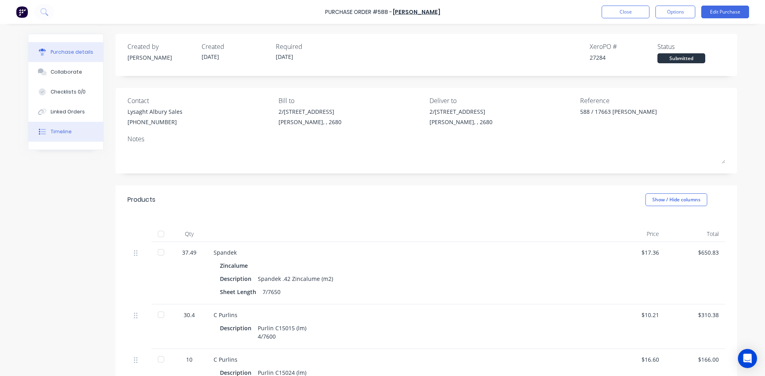
click at [72, 131] on button "Timeline" at bounding box center [65, 132] width 75 height 20
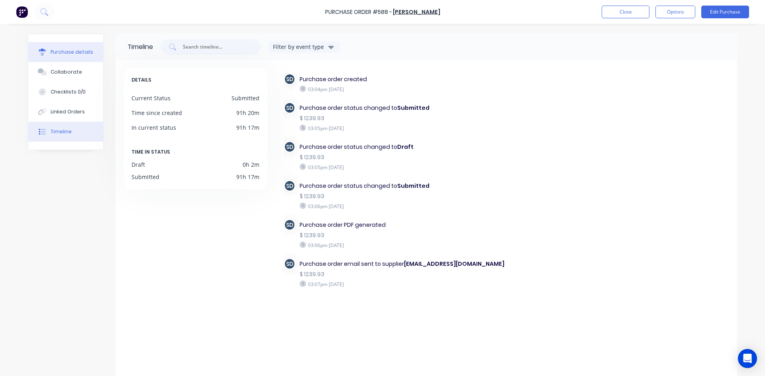
click at [67, 52] on div "Purchase details" at bounding box center [72, 52] width 43 height 7
type textarea "x"
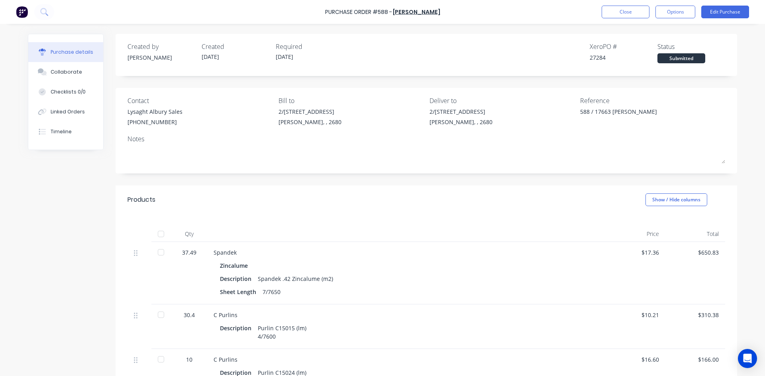
click at [505, 83] on div "Created by Sam Created 25/09/25 Required 02/10/25 Xero PO # 27284 Status Submit…" at bounding box center [425, 267] width 621 height 466
click at [460, 29] on div "Purchase details Collaborate Checklists 0/0 Linked Orders Timeline Created by S…" at bounding box center [382, 176] width 725 height 337
click at [626, 12] on button "Close" at bounding box center [625, 12] width 48 height 13
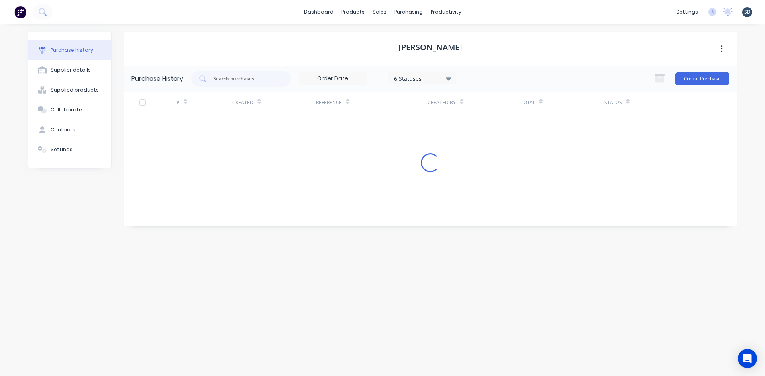
click at [479, 11] on div "dashboard products sales purchasing productivity dashboard products Product Cat…" at bounding box center [382, 12] width 765 height 24
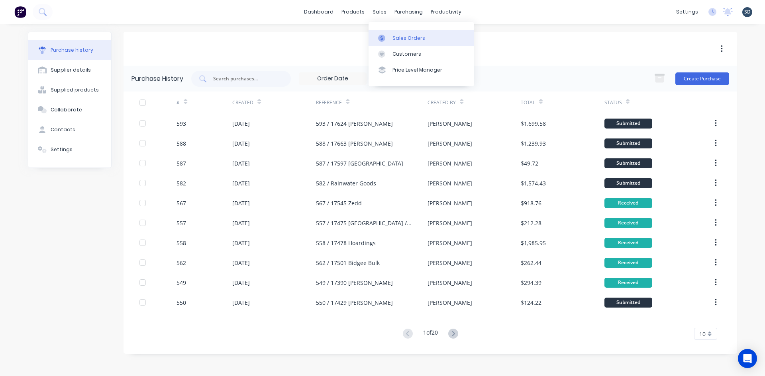
click at [410, 39] on div "Sales Orders" at bounding box center [408, 38] width 33 height 7
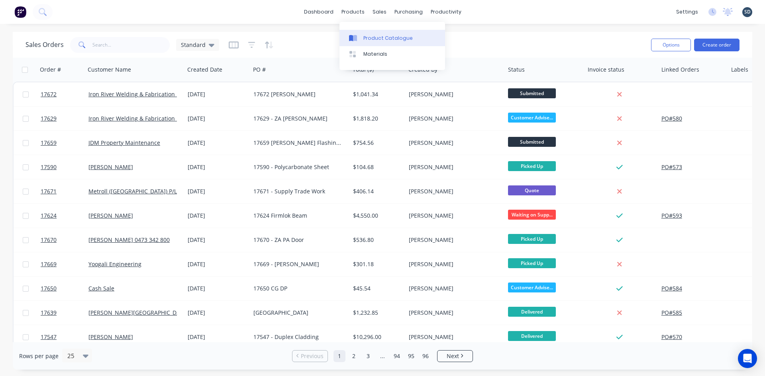
click at [379, 35] on div "Product Catalogue" at bounding box center [387, 38] width 49 height 7
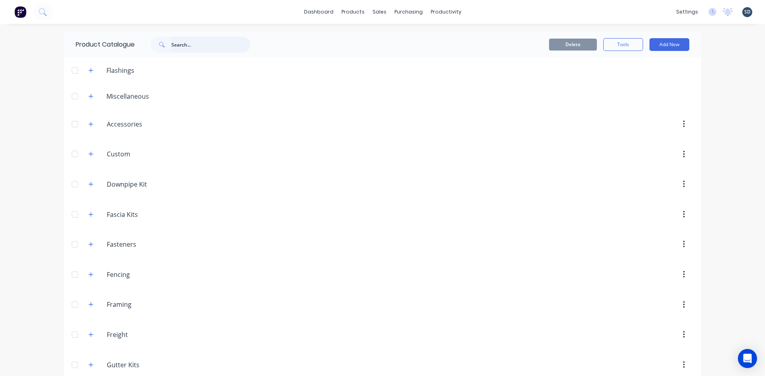
click at [220, 51] on input "text" at bounding box center [210, 45] width 79 height 16
type input "purlin"
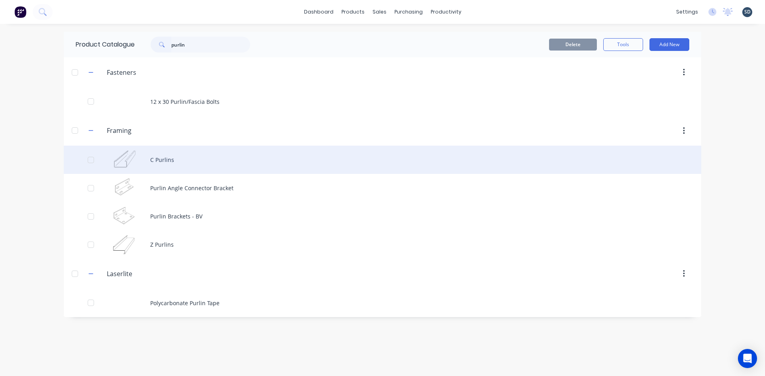
click at [219, 158] on div "C Purlins" at bounding box center [382, 160] width 637 height 28
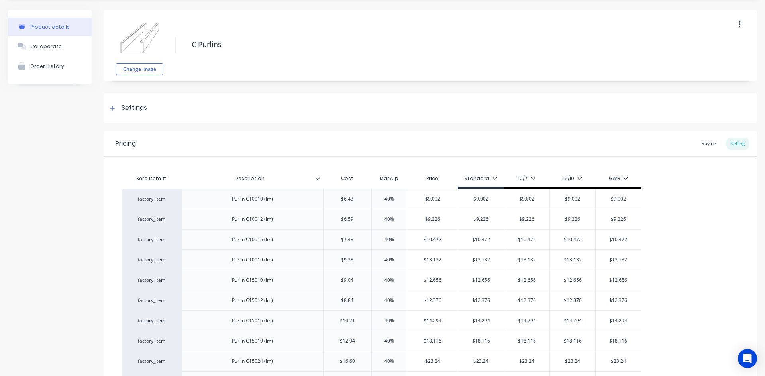
type textarea "x"
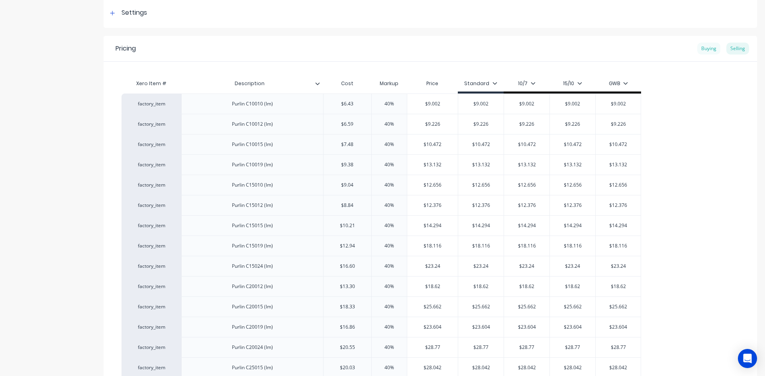
click at [703, 47] on div "Buying" at bounding box center [708, 49] width 23 height 12
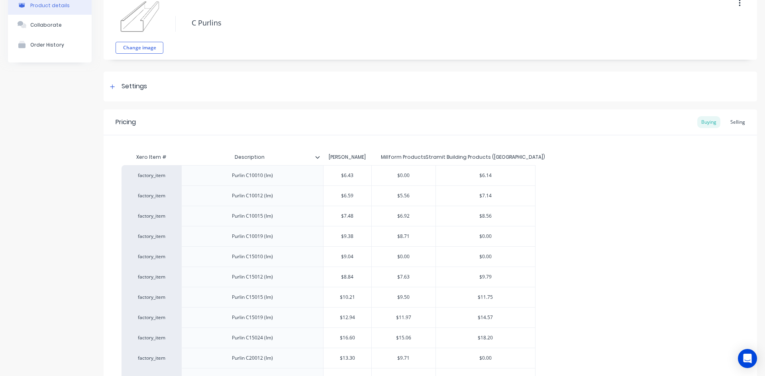
scroll to position [0, 0]
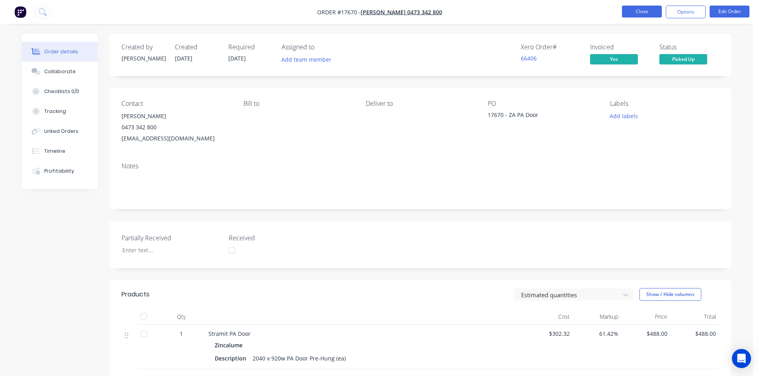
click at [650, 13] on button "Close" at bounding box center [642, 12] width 40 height 12
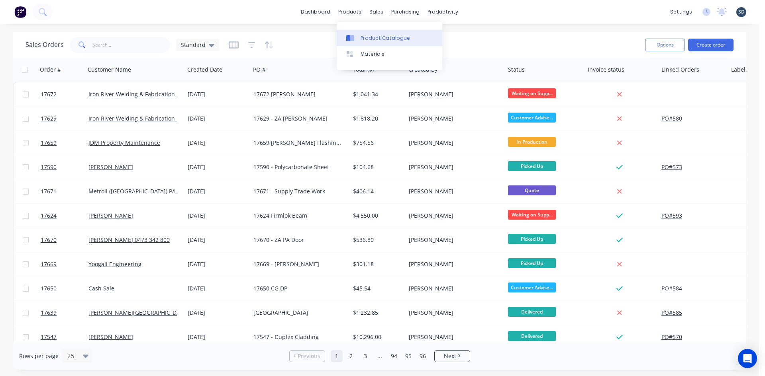
click at [377, 35] on div "Product Catalogue" at bounding box center [384, 38] width 49 height 7
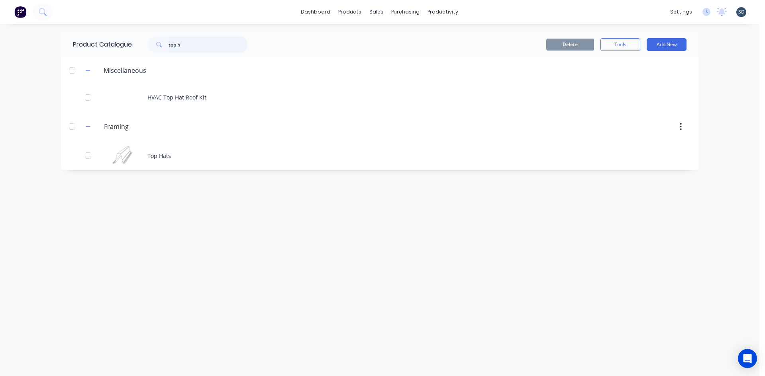
click at [190, 44] on input "top h" at bounding box center [207, 45] width 79 height 16
type input "purlin"
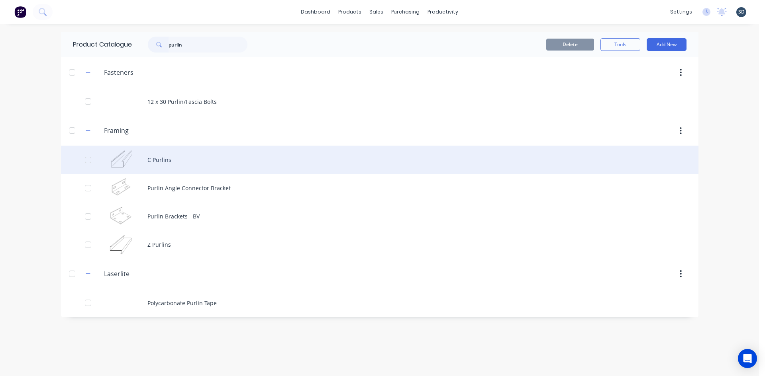
click at [197, 162] on div "C Purlins" at bounding box center [379, 160] width 637 height 28
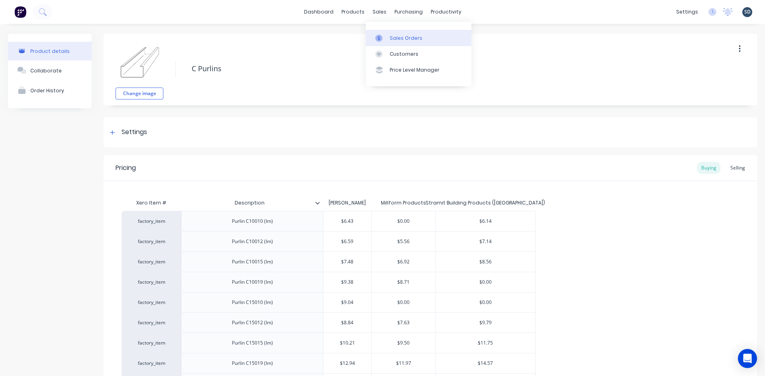
click at [400, 35] on div "Sales Orders" at bounding box center [405, 38] width 33 height 7
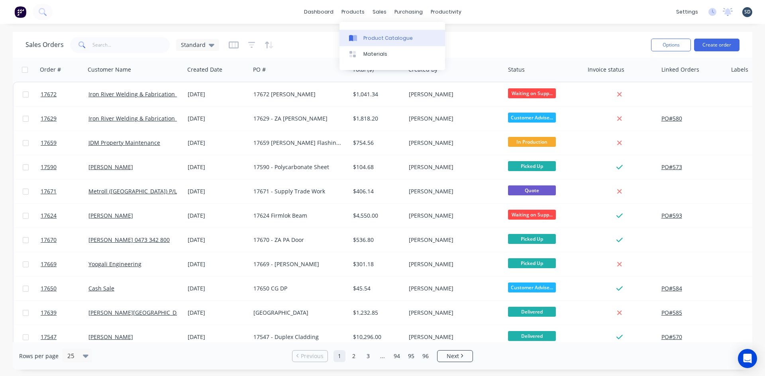
click at [378, 39] on div "Product Catalogue" at bounding box center [387, 38] width 49 height 7
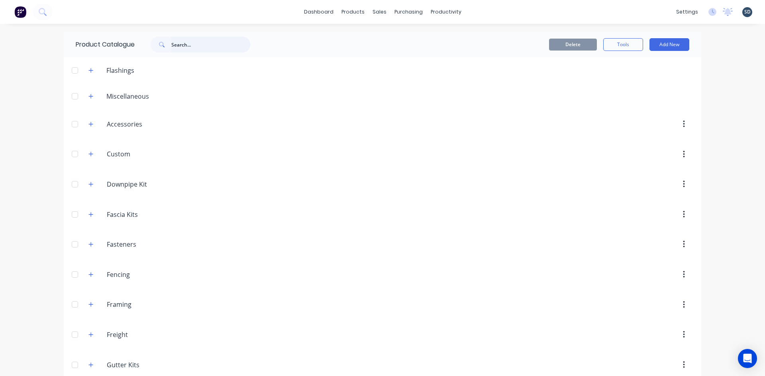
click at [188, 49] on input "text" at bounding box center [210, 45] width 79 height 16
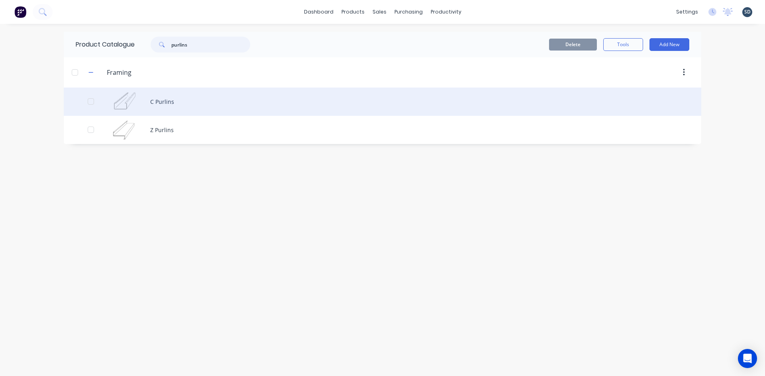
type input "purlins"
click at [208, 102] on div "C Purlins" at bounding box center [382, 102] width 637 height 28
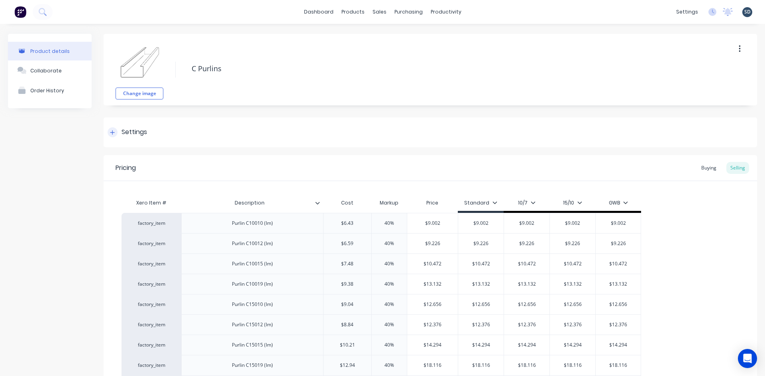
type textarea "x"
click at [115, 134] on icon at bounding box center [112, 133] width 5 height 6
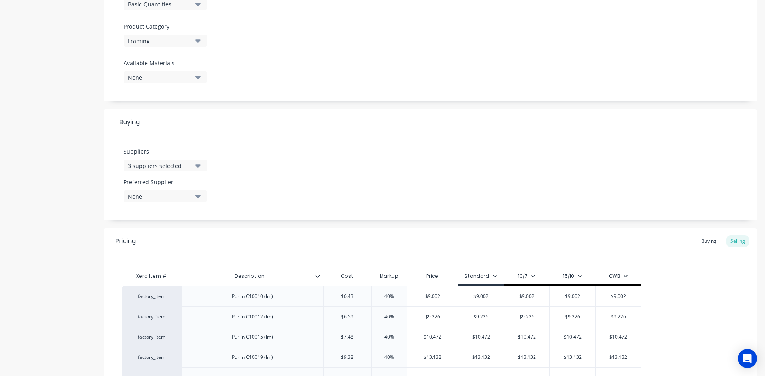
scroll to position [319, 0]
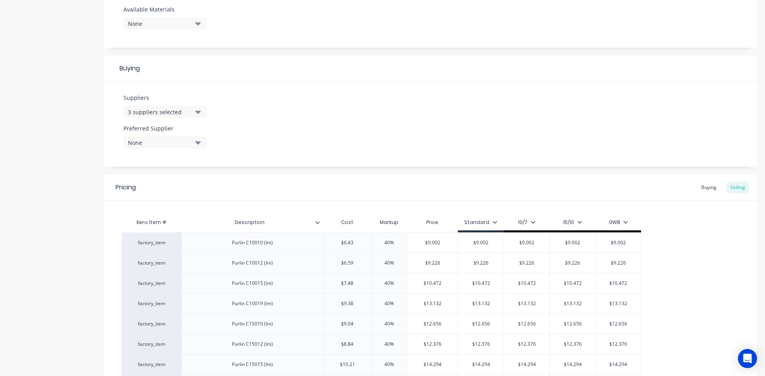
drag, startPoint x: 174, startPoint y: 102, endPoint x: 174, endPoint y: 108, distance: 5.6
click at [174, 102] on div "Suppliers 3 suppliers selected" at bounding box center [165, 106] width 84 height 24
click at [175, 109] on div "3 suppliers selected" at bounding box center [160, 112] width 64 height 8
click at [169, 135] on input "text" at bounding box center [189, 136] width 84 height 16
type input "metroll"
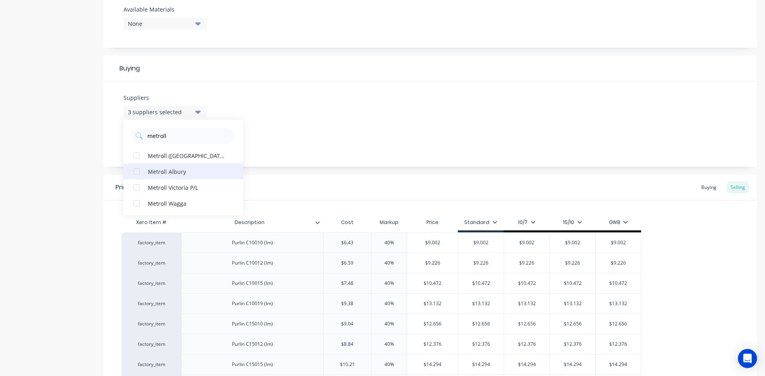
click at [141, 170] on div "button" at bounding box center [137, 172] width 16 height 16
type textarea "x"
type input "metroll"
click at [104, 152] on div "Suppliers 4 suppliers selected metroll Metroll Albury Metroll (NSW) P/L Metroll…" at bounding box center [430, 124] width 653 height 85
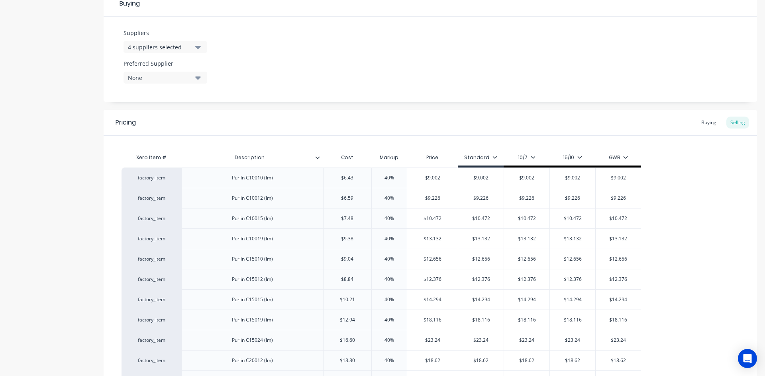
scroll to position [358, 0]
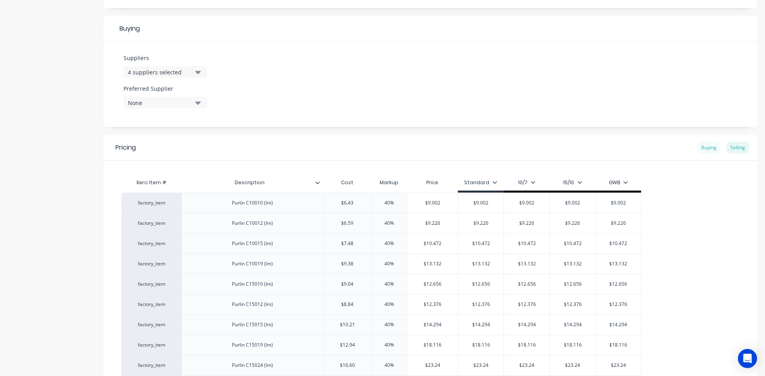
click at [704, 151] on div "Buying" at bounding box center [708, 148] width 23 height 12
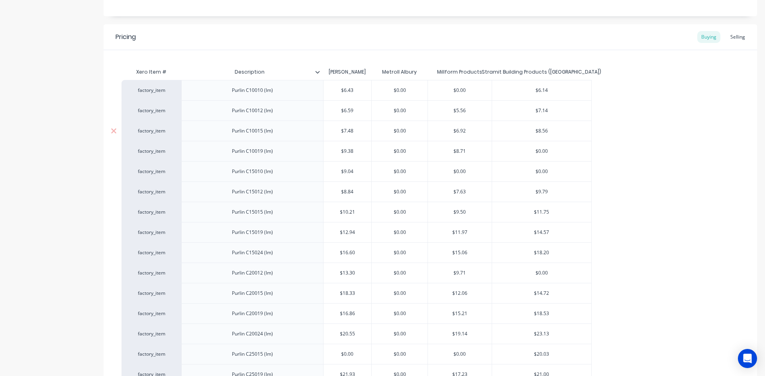
scroll to position [518, 0]
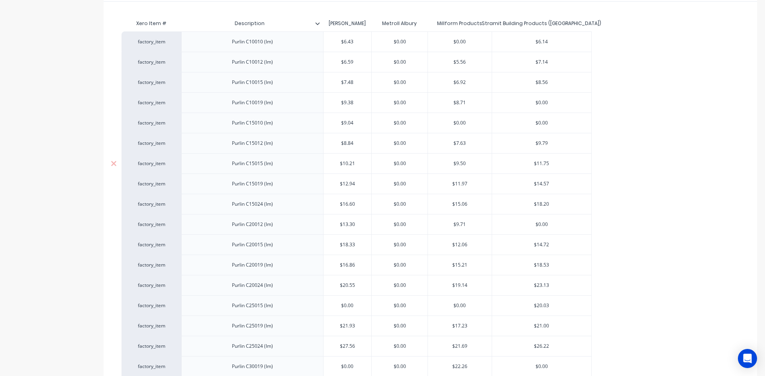
type input "$0.00"
drag, startPoint x: 409, startPoint y: 166, endPoint x: 395, endPoint y: 164, distance: 14.0
click at [395, 164] on input "$0.00" at bounding box center [400, 163] width 56 height 7
type textarea "x"
type input "$8"
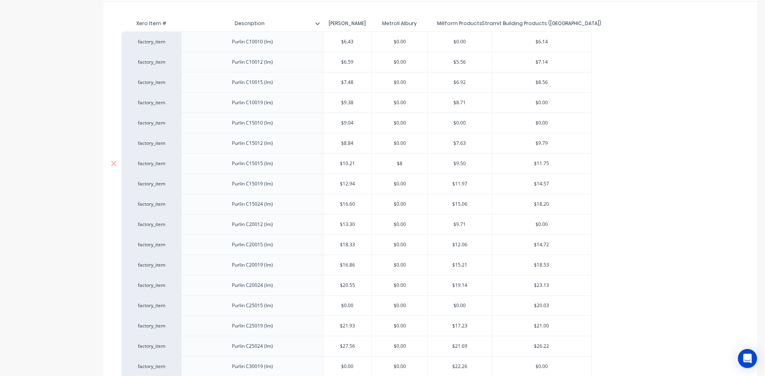
type textarea "x"
type input "$8."
type textarea "x"
type input "$8.9"
type textarea "x"
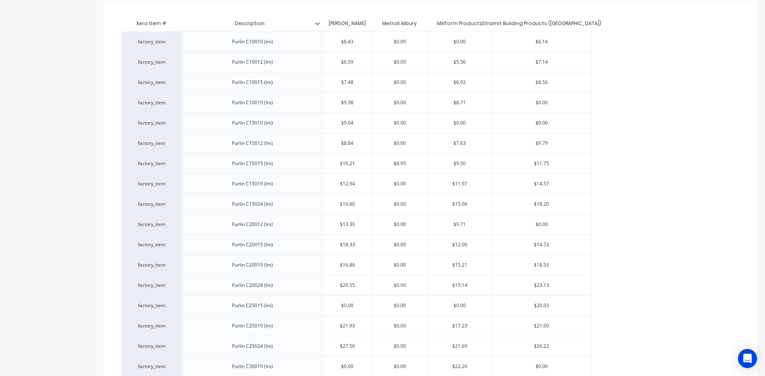
type input "$8.95"
click at [658, 168] on div "factory_item Purlin C10010 (lm) $6.43 $0.00 $0.00 $6.14 factory_item Purlin C10…" at bounding box center [429, 356] width 617 height 650
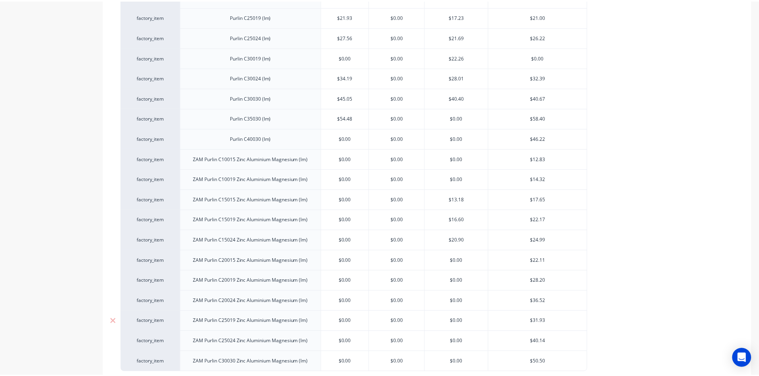
scroll to position [902, 0]
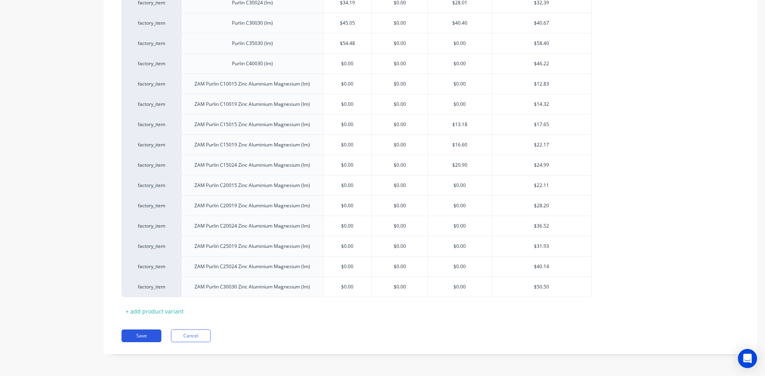
click at [144, 337] on button "Save" at bounding box center [141, 336] width 40 height 13
type textarea "x"
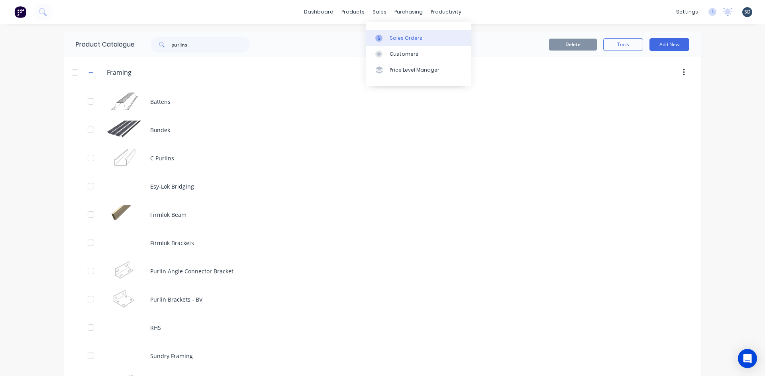
click at [403, 35] on div "Sales Orders" at bounding box center [405, 38] width 33 height 7
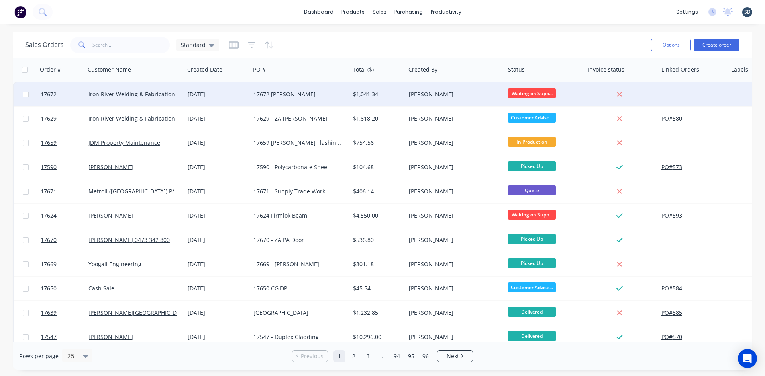
click at [327, 95] on div "17672 [PERSON_NAME]" at bounding box center [297, 94] width 88 height 8
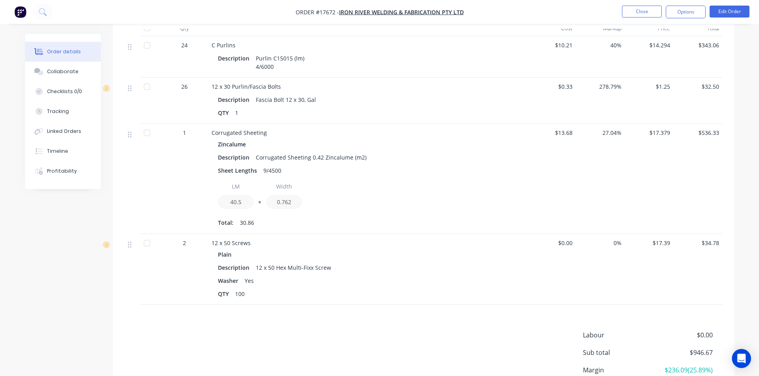
scroll to position [239, 0]
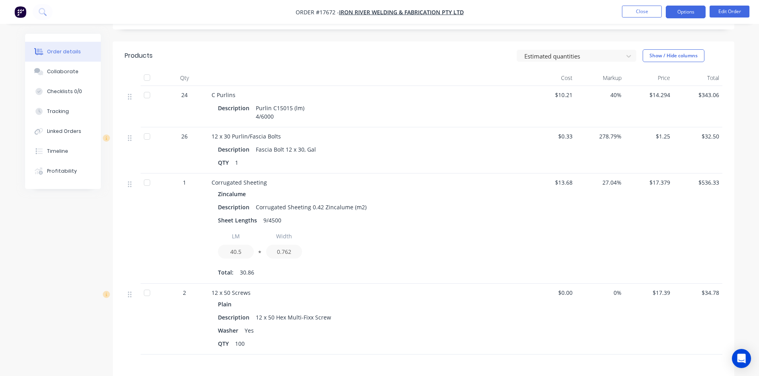
click at [687, 7] on button "Options" at bounding box center [685, 12] width 40 height 13
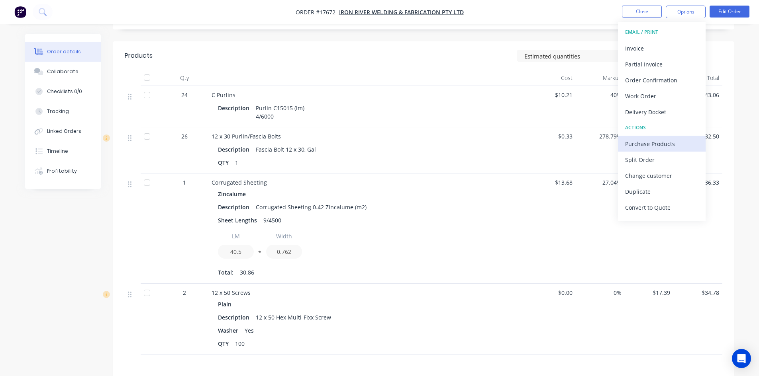
click at [657, 139] on div "Purchase Products" at bounding box center [661, 144] width 73 height 12
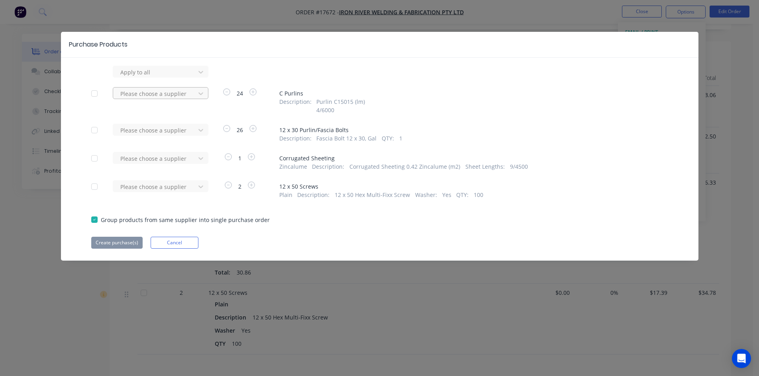
click at [158, 97] on div at bounding box center [155, 94] width 72 height 10
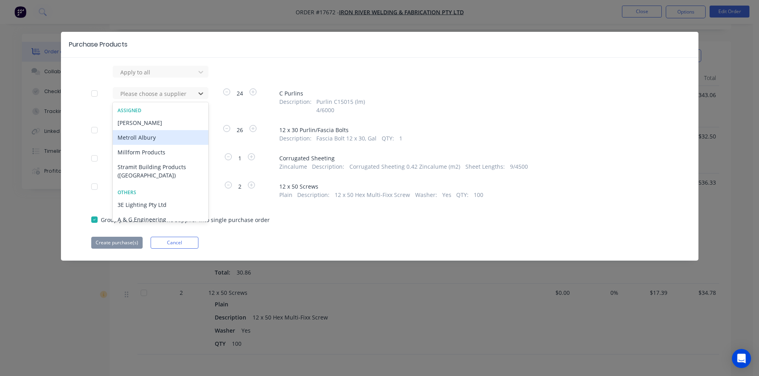
click at [157, 139] on div "Metroll Albury" at bounding box center [161, 137] width 96 height 15
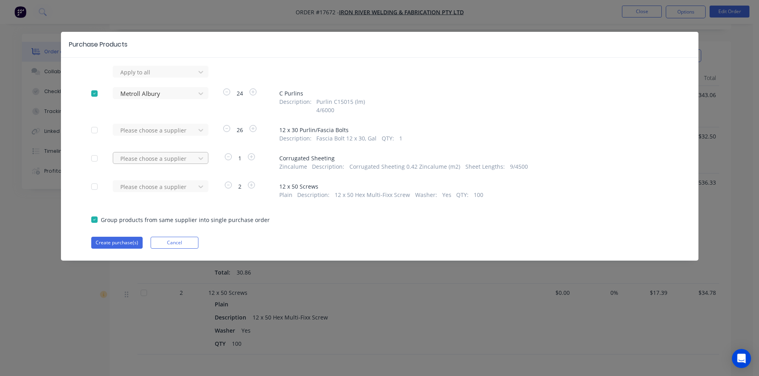
click at [184, 156] on div at bounding box center [155, 159] width 72 height 10
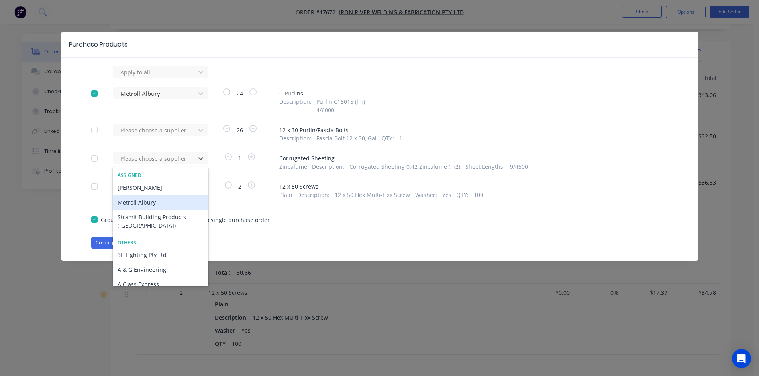
click at [163, 201] on div "Metroll Albury" at bounding box center [161, 202] width 96 height 15
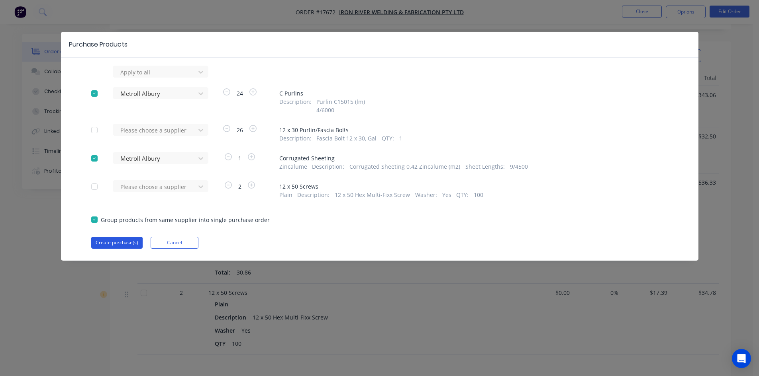
click at [119, 240] on button "Create purchase(s)" at bounding box center [116, 243] width 51 height 12
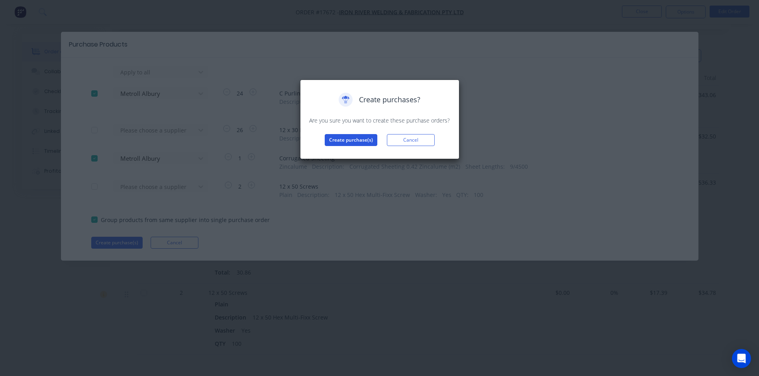
click at [348, 141] on button "Create purchase(s)" at bounding box center [351, 140] width 53 height 12
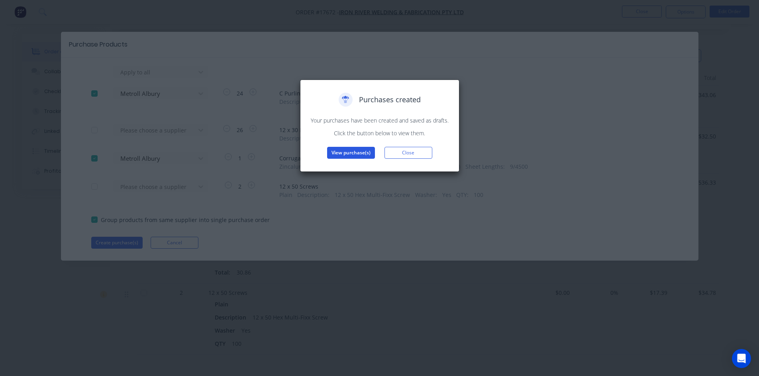
click at [350, 156] on button "View purchase(s)" at bounding box center [351, 153] width 48 height 12
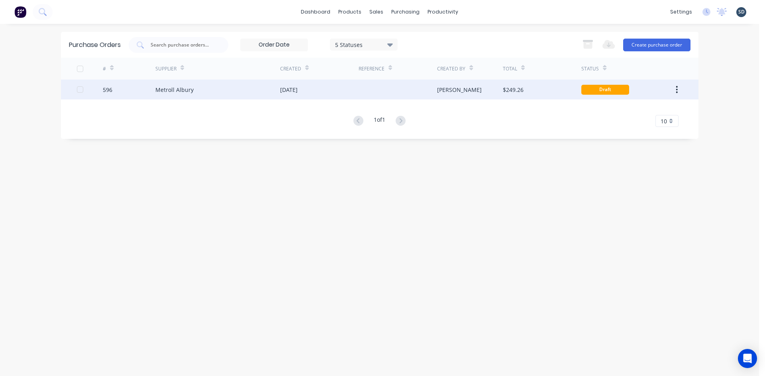
click at [354, 90] on div "[DATE]" at bounding box center [319, 90] width 78 height 20
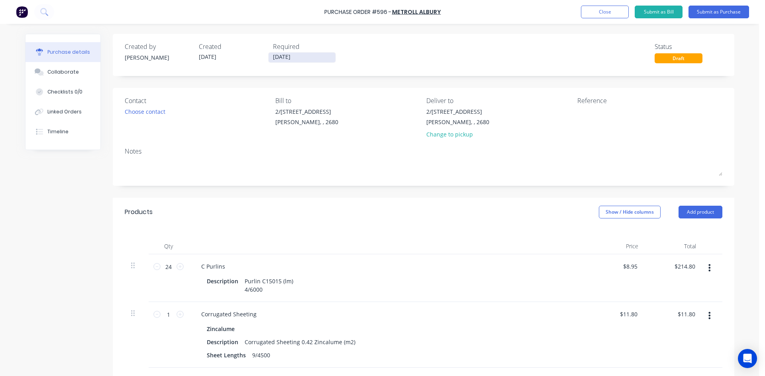
click at [295, 53] on input "[DATE]" at bounding box center [301, 58] width 67 height 10
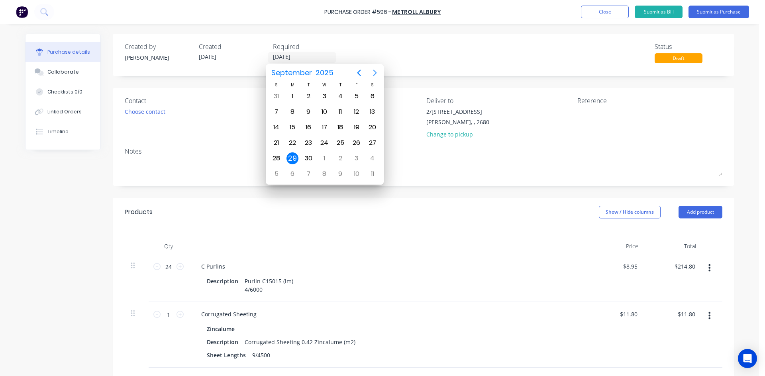
click at [375, 75] on icon "Next page" at bounding box center [375, 73] width 10 height 10
click at [310, 110] on div "7" at bounding box center [308, 112] width 12 height 12
type input "07/10/25"
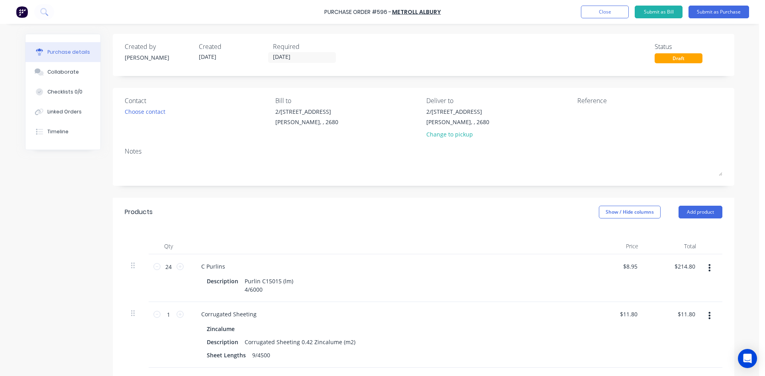
click at [362, 57] on div "Created by Sam Created 29/09/25 Required 07/10/25 Status Draft" at bounding box center [423, 53] width 597 height 22
click at [141, 115] on div "Choose contact" at bounding box center [145, 112] width 41 height 8
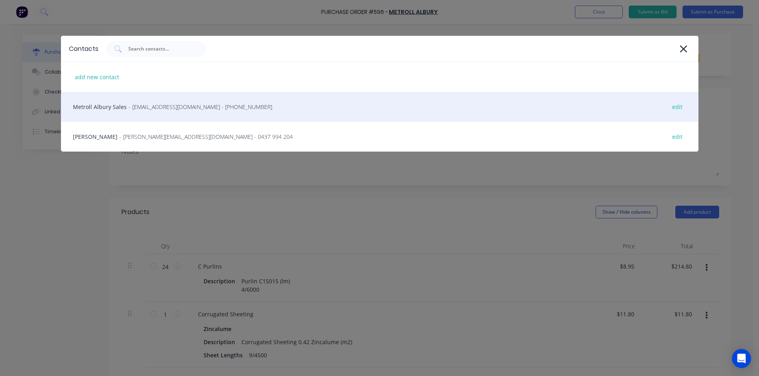
click at [114, 111] on div "Metroll Albury Sales - sales@albury.metroll.com.au - (02) 6043 6805 edit" at bounding box center [379, 107] width 637 height 30
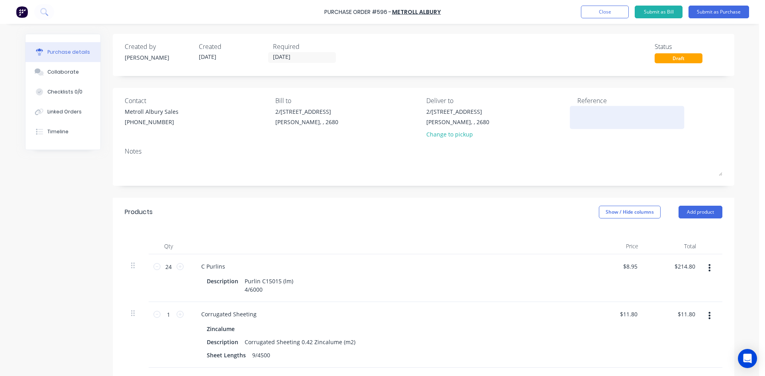
click at [588, 114] on textarea at bounding box center [627, 117] width 100 height 18
type textarea "596 /"
type textarea "x"
type textarea "596 /"
click at [57, 111] on div "Linked Orders" at bounding box center [64, 111] width 34 height 7
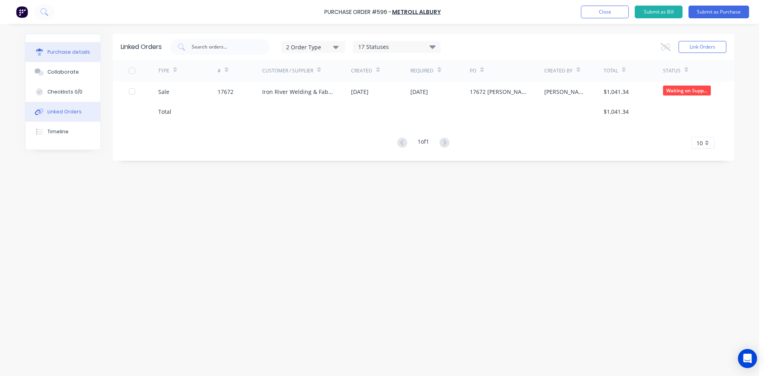
click at [82, 56] on button "Purchase details" at bounding box center [62, 52] width 75 height 20
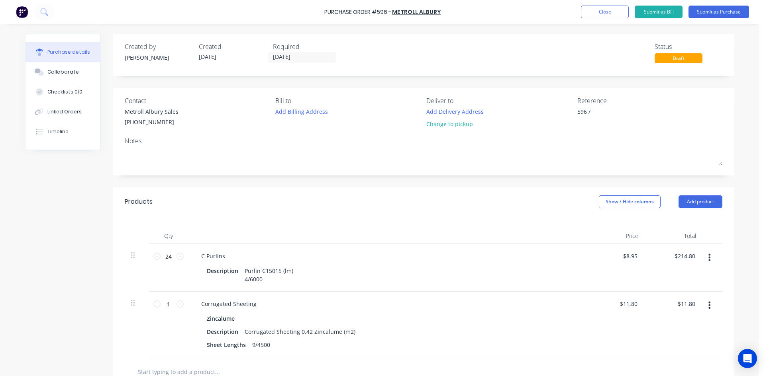
type textarea "x"
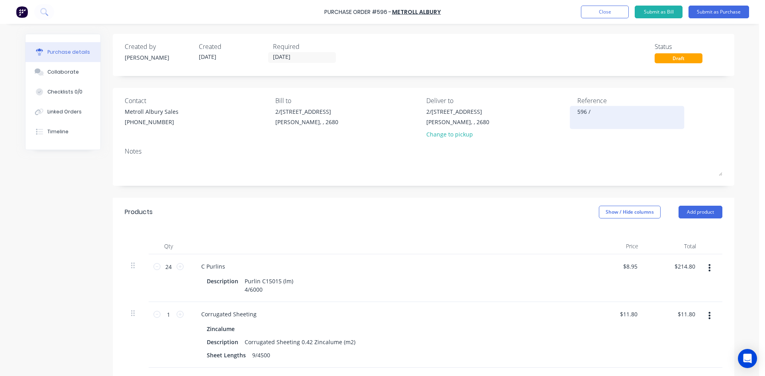
click at [612, 113] on textarea "596 /" at bounding box center [627, 117] width 100 height 18
type textarea "596 / 17672 Iron River"
type textarea "x"
type textarea "596 / 17672 Iron River"
click at [541, 144] on div "Contact Metroll Albury Sales (02) 6043 6805 Bill to 2/50-56 Banna Ave Griffith,…" at bounding box center [423, 137] width 621 height 98
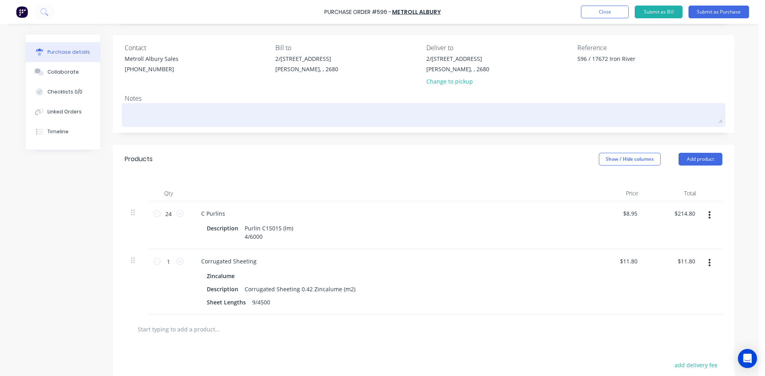
scroll to position [159, 0]
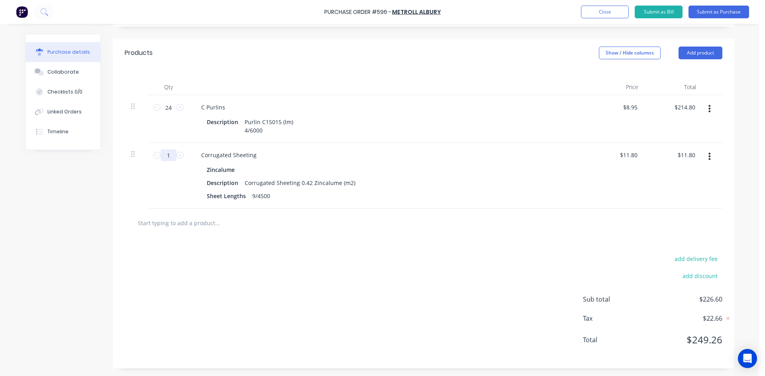
click at [164, 155] on input "1" at bounding box center [168, 155] width 16 height 12
type textarea "x"
type input "3"
type input "$35.40"
type textarea "x"
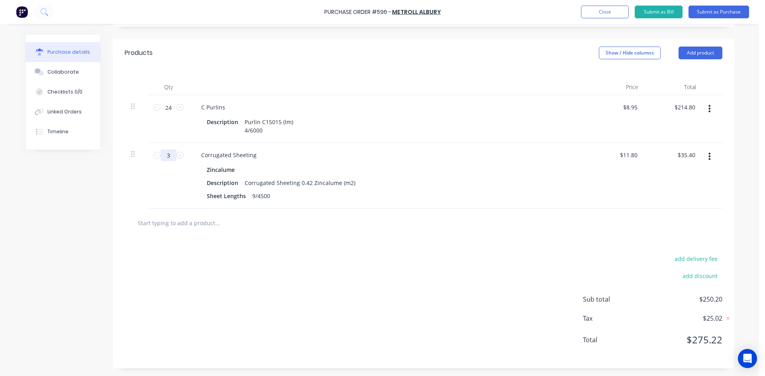
type input "30"
type input "$354.00"
type textarea "x"
type input "30."
type textarea "x"
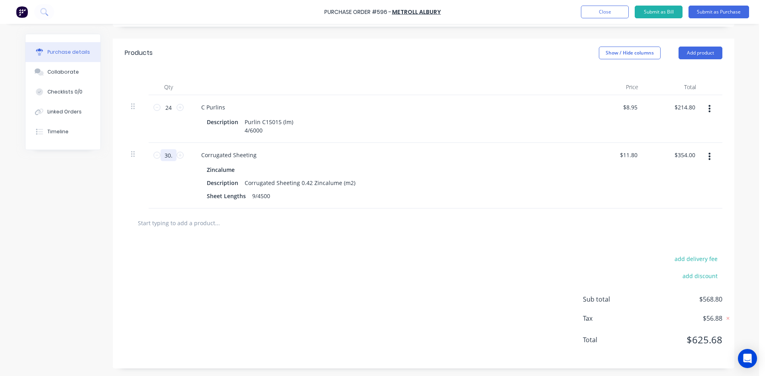
type input "30.8"
type input "$363.44"
type textarea "x"
type input "30.86"
type input "$364.15"
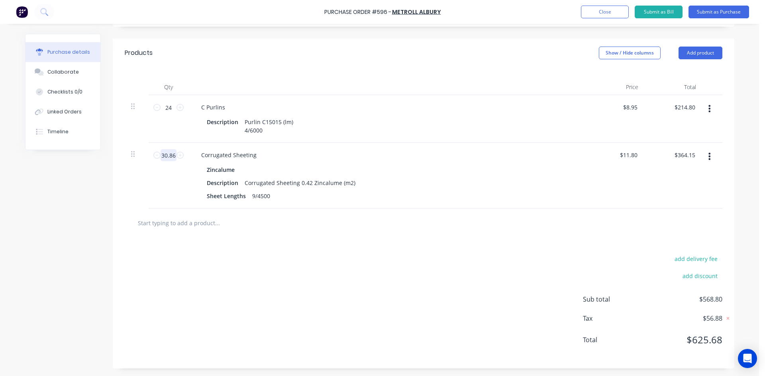
type textarea "x"
type input "30.86"
click at [302, 272] on div "add delivery fee add discount Sub total $578.95 Tax $57.90 Total $636.85" at bounding box center [423, 303] width 621 height 131
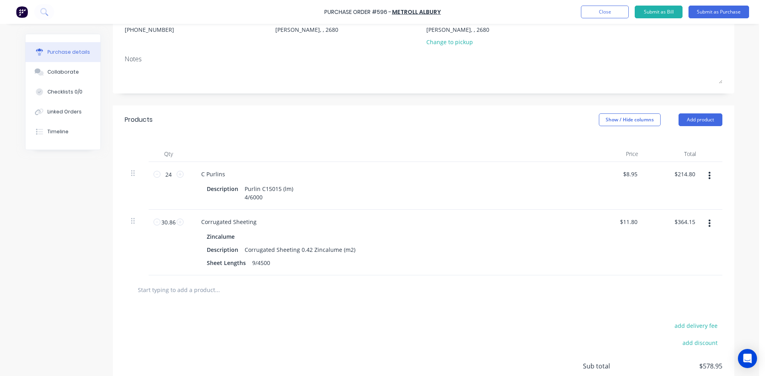
scroll to position [0, 0]
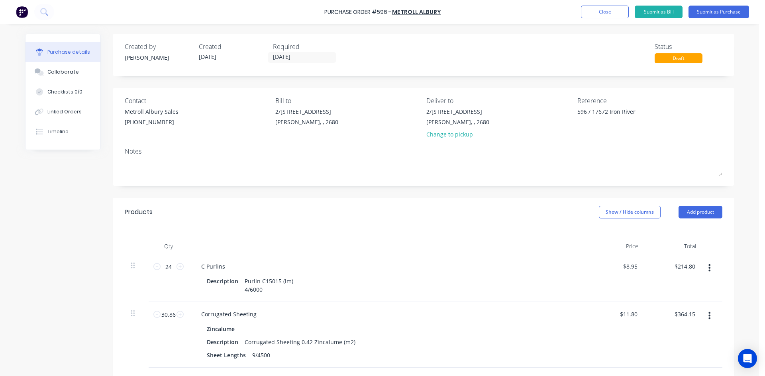
click at [505, 83] on div "Created by Sam Created 29/09/25 Required 07/10/25 Status Draft Contact Metroll …" at bounding box center [423, 281] width 621 height 494
click at [486, 82] on div "Created by Sam Created 29/09/25 Required 07/10/25 Status Draft Contact Metroll …" at bounding box center [423, 281] width 621 height 494
click at [716, 12] on button "Submit as Purchase" at bounding box center [718, 12] width 61 height 13
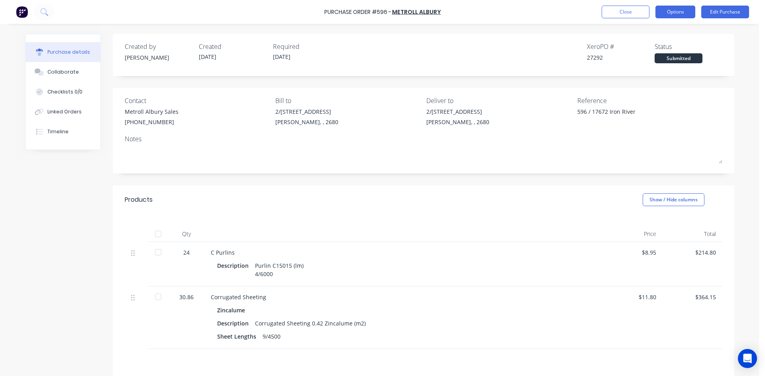
click at [686, 15] on button "Options" at bounding box center [675, 12] width 40 height 13
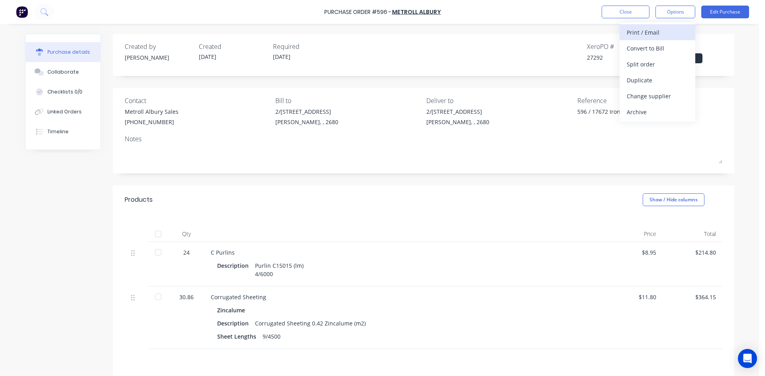
click at [661, 36] on div "Print / Email" at bounding box center [656, 33] width 61 height 12
click at [658, 53] on div "With pricing" at bounding box center [656, 49] width 61 height 12
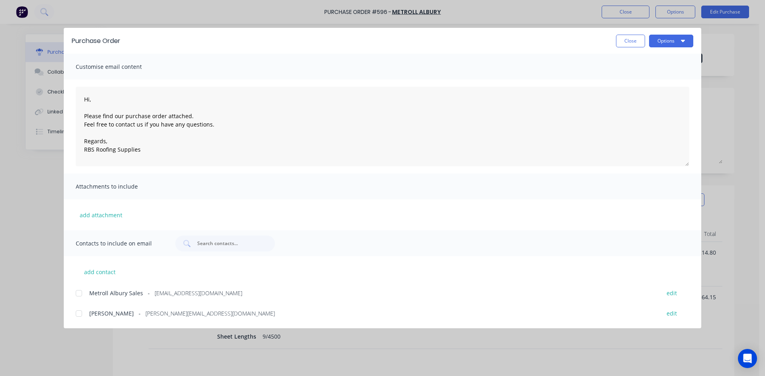
click at [79, 294] on div at bounding box center [79, 294] width 16 height 16
click at [679, 38] on button "Options" at bounding box center [671, 41] width 44 height 13
click at [655, 95] on div "Email" at bounding box center [654, 93] width 61 height 12
click at [627, 44] on button "Close" at bounding box center [630, 41] width 29 height 13
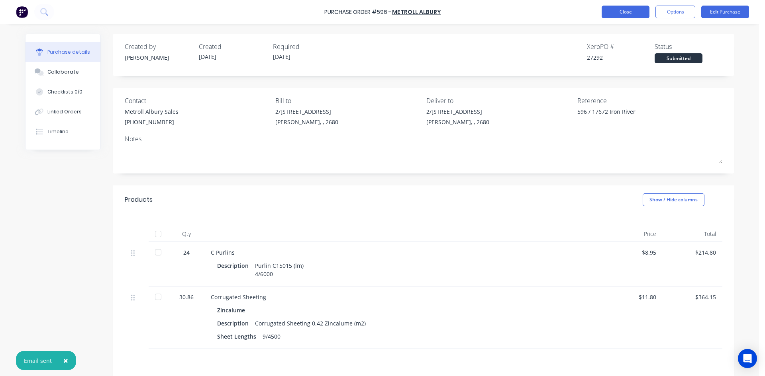
click at [631, 16] on button "Close" at bounding box center [625, 12] width 48 height 13
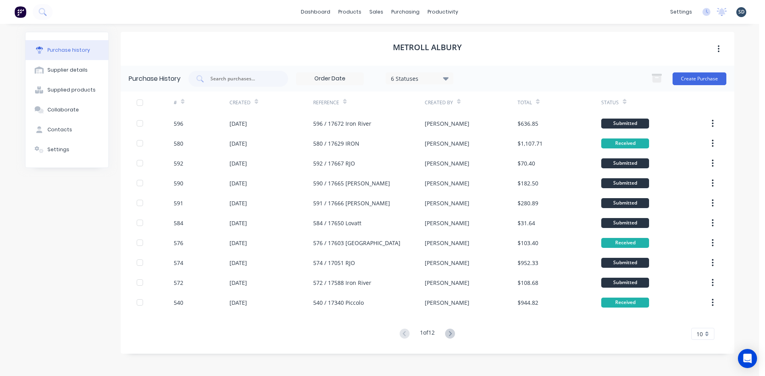
click at [490, 6] on div "dashboard products sales purchasing productivity dashboard products Product Cat…" at bounding box center [379, 12] width 759 height 24
click at [439, 40] on div "Purchase Orders" at bounding box center [431, 38] width 42 height 7
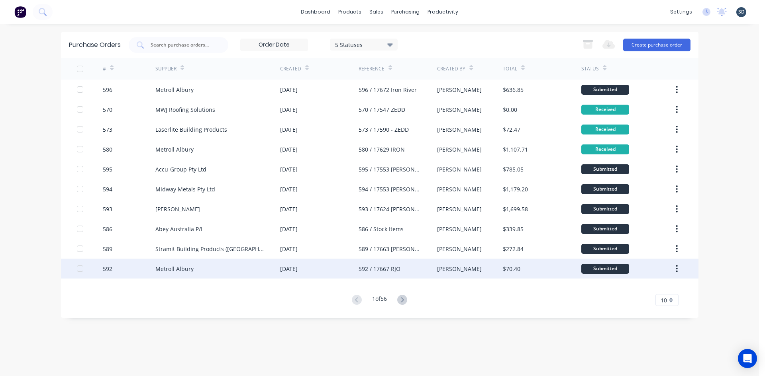
click at [225, 275] on div "Metroll Albury" at bounding box center [217, 269] width 125 height 20
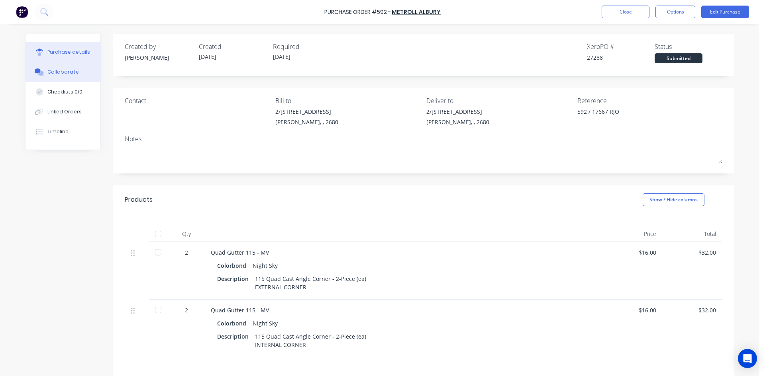
click at [74, 71] on button "Collaborate" at bounding box center [62, 72] width 75 height 20
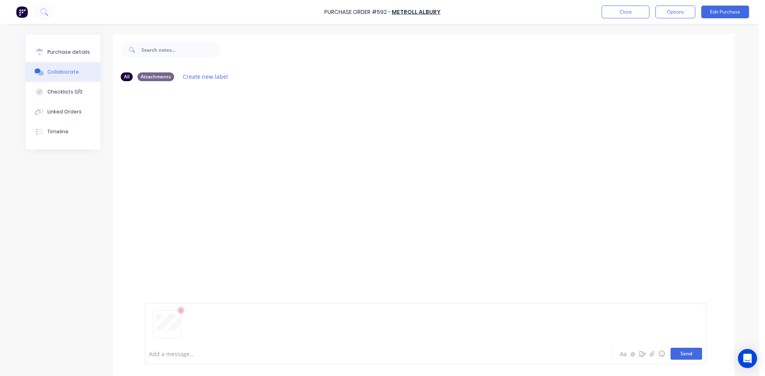
click at [685, 354] on button "Send" at bounding box center [685, 354] width 31 height 12
click at [67, 53] on div "Purchase details" at bounding box center [68, 52] width 43 height 7
type textarea "x"
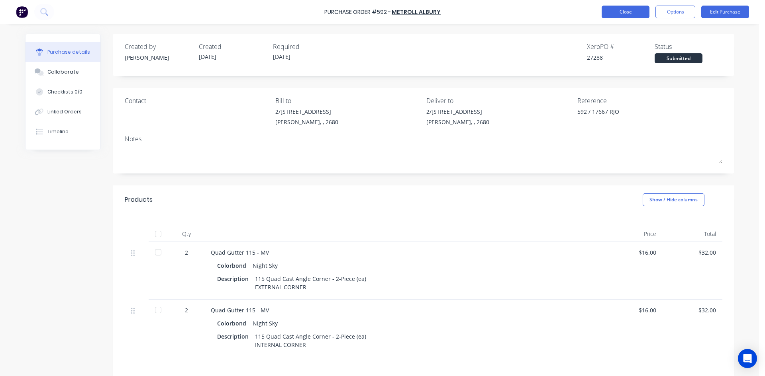
click at [634, 12] on button "Close" at bounding box center [625, 12] width 48 height 13
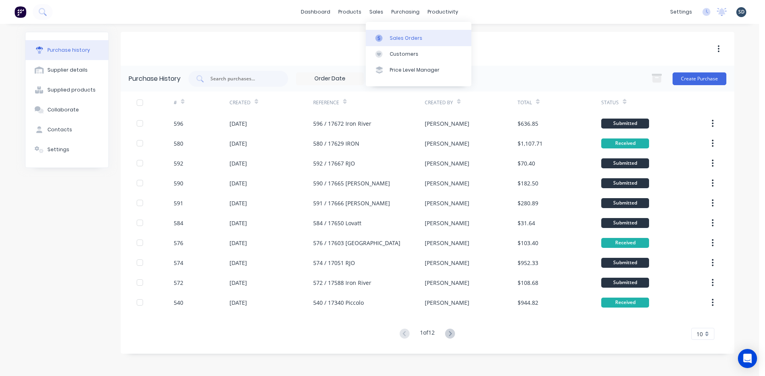
click at [396, 35] on div "Sales Orders" at bounding box center [405, 38] width 33 height 7
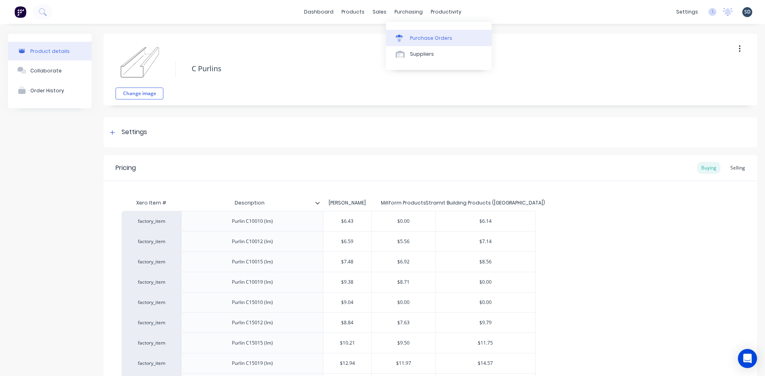
click at [436, 38] on div "Purchase Orders" at bounding box center [431, 38] width 42 height 7
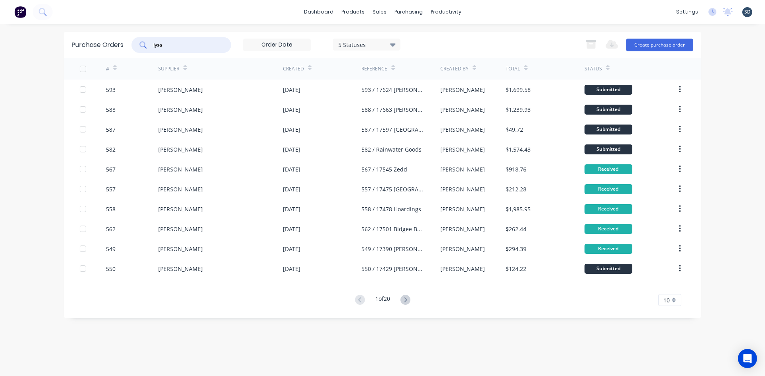
drag, startPoint x: 180, startPoint y: 43, endPoint x: 150, endPoint y: 49, distance: 30.5
click at [150, 49] on div "lysa" at bounding box center [181, 45] width 100 height 16
click at [475, 44] on div "5 Statuses 5 Statuses Export to Excel (XLSX) Create purchase order" at bounding box center [412, 45] width 562 height 16
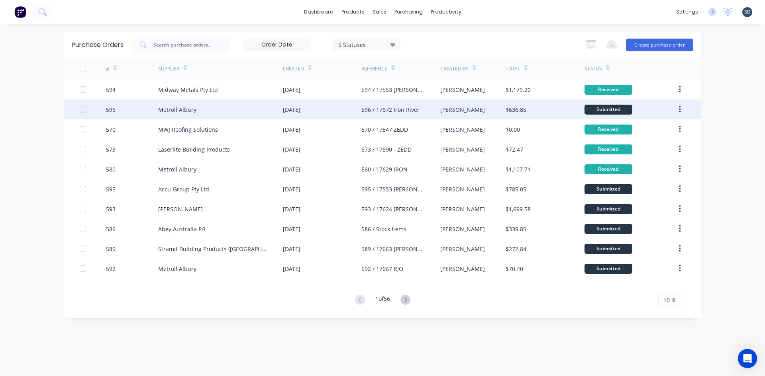
click at [227, 112] on div "Metroll Albury" at bounding box center [220, 110] width 125 height 20
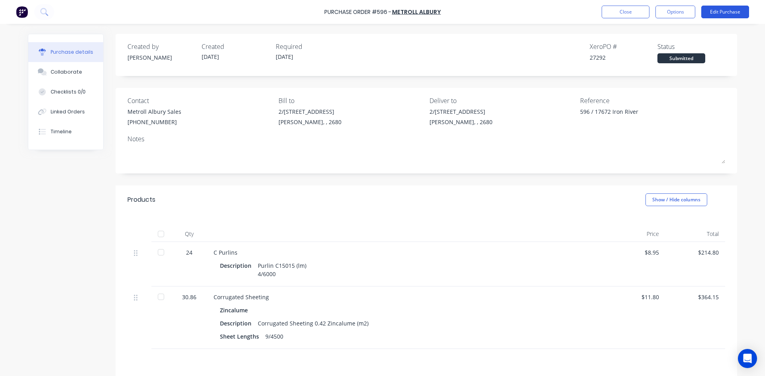
click at [722, 13] on button "Edit Purchase" at bounding box center [725, 12] width 48 height 13
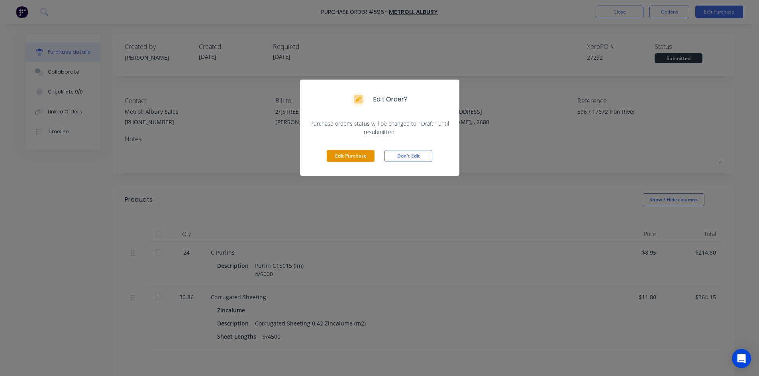
click at [344, 154] on button "Edit Purchase" at bounding box center [351, 156] width 48 height 12
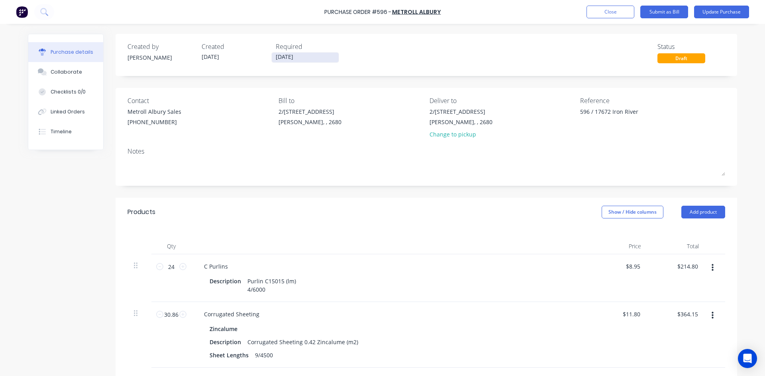
click at [321, 59] on input "07/10/25" at bounding box center [305, 58] width 67 height 10
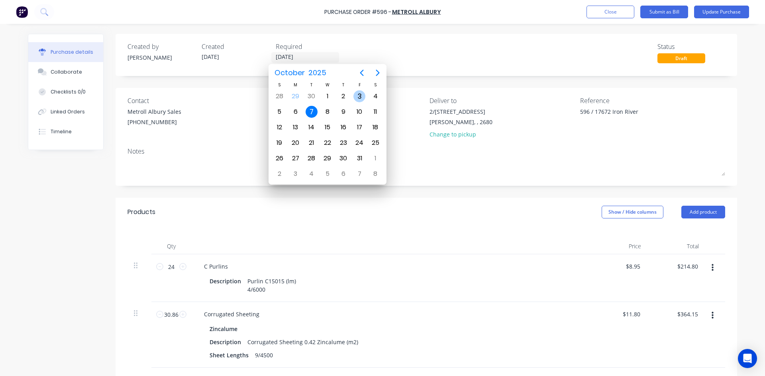
click at [366, 97] on div "3" at bounding box center [359, 96] width 16 height 15
type textarea "x"
type input "03/10/25"
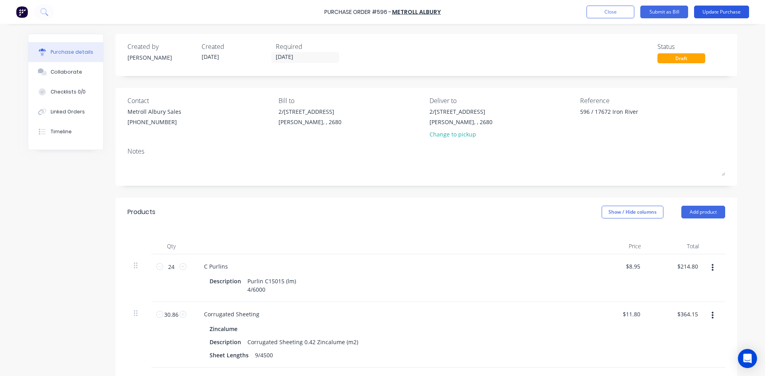
click at [716, 10] on button "Update Purchase" at bounding box center [721, 12] width 55 height 13
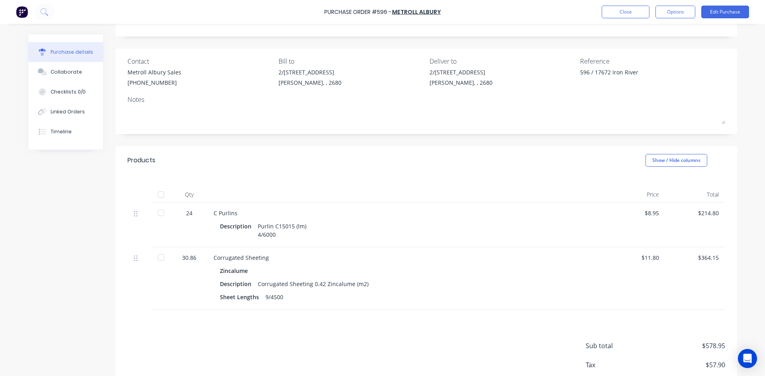
scroll to position [86, 0]
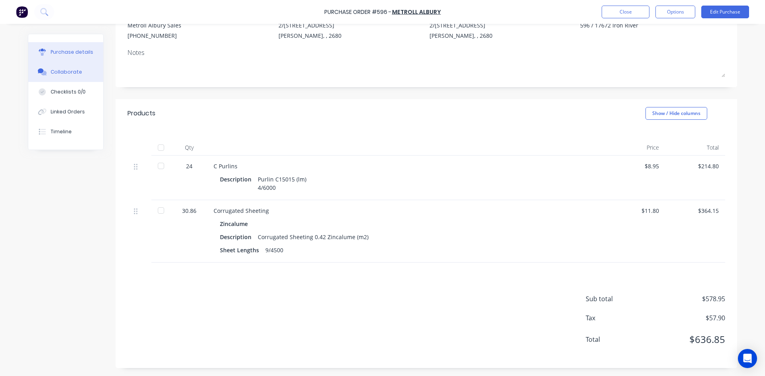
click at [71, 76] on button "Collaborate" at bounding box center [65, 72] width 75 height 20
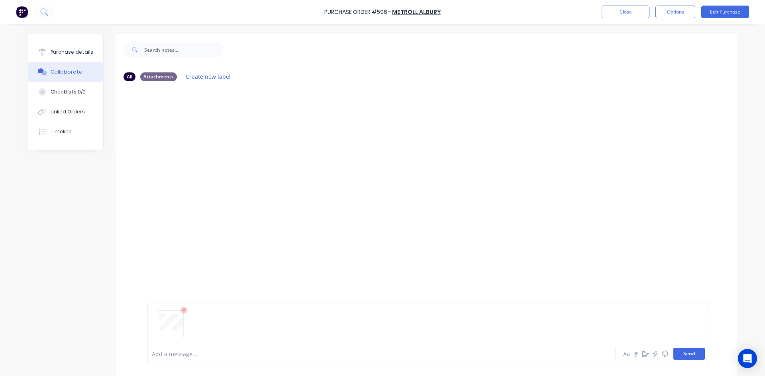
click at [692, 355] on button "Send" at bounding box center [688, 354] width 31 height 12
drag, startPoint x: 65, startPoint y: 46, endPoint x: 92, endPoint y: 44, distance: 27.2
click at [65, 46] on button "Purchase details" at bounding box center [65, 52] width 75 height 20
type textarea "x"
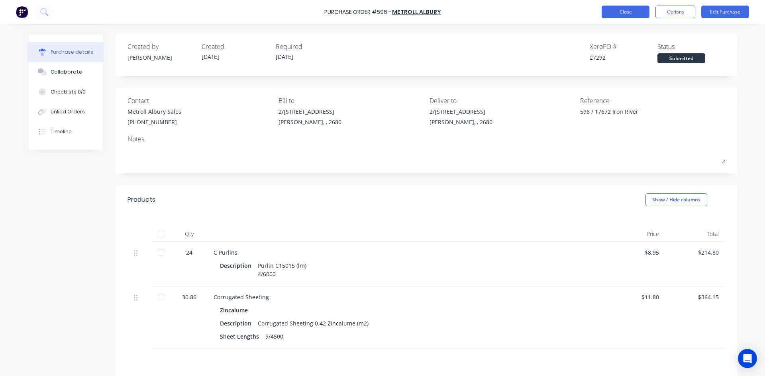
click at [627, 10] on button "Close" at bounding box center [625, 12] width 48 height 13
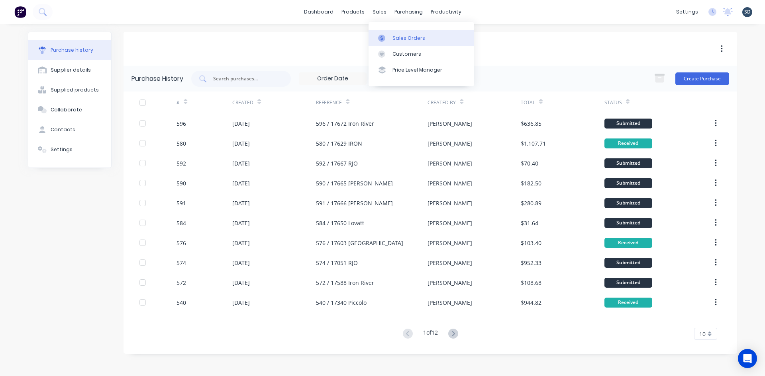
click at [400, 40] on div "Sales Orders" at bounding box center [408, 38] width 33 height 7
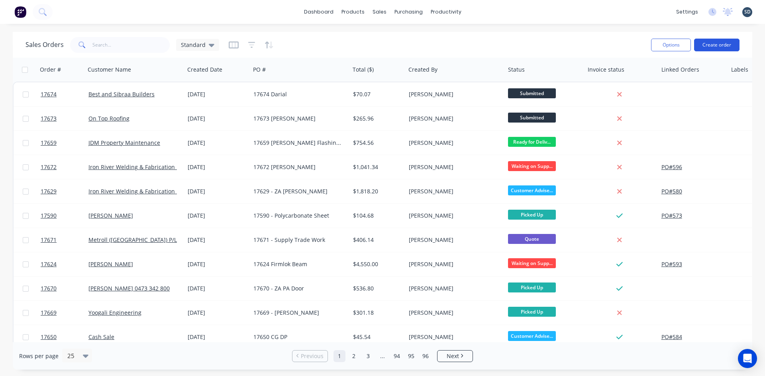
click at [718, 43] on button "Create order" at bounding box center [716, 45] width 45 height 13
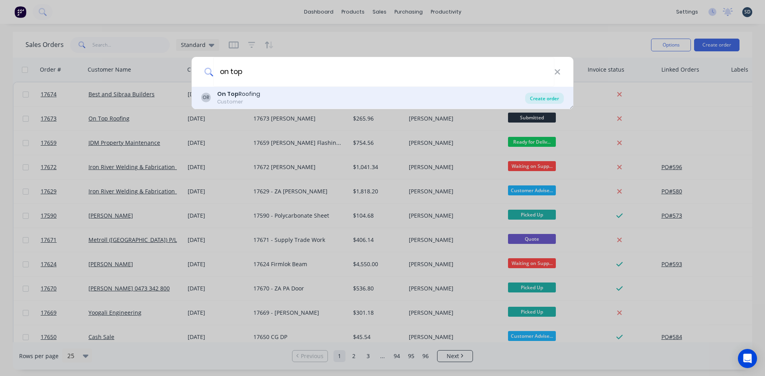
type input "on top"
click at [556, 95] on div "Create order" at bounding box center [544, 98] width 39 height 11
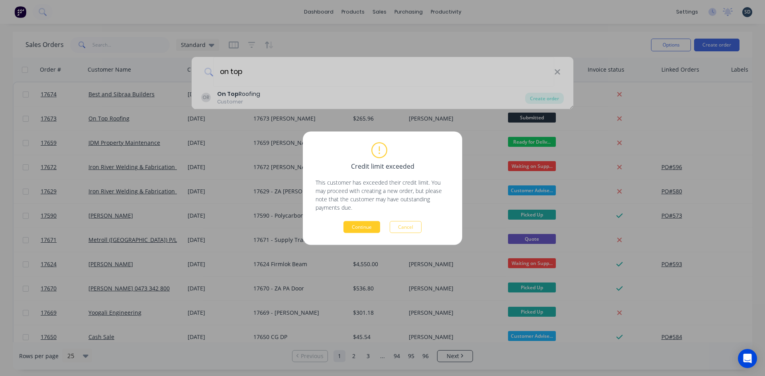
click at [366, 231] on button "Continue" at bounding box center [361, 227] width 37 height 12
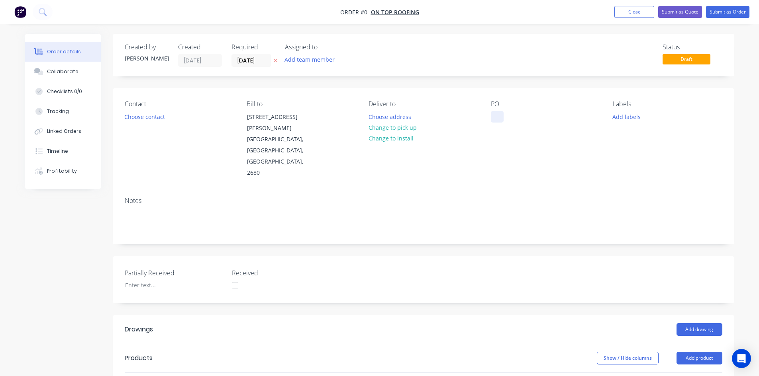
click at [492, 117] on div at bounding box center [497, 117] width 13 height 12
click at [507, 148] on div "Order details Collaborate Checklists 0/0 Tracking Linked Orders Timeline Profit…" at bounding box center [379, 318] width 725 height 569
click at [492, 114] on div at bounding box center [497, 117] width 13 height 12
click at [126, 109] on div "Contact Choose contact" at bounding box center [179, 139] width 109 height 78
click at [132, 120] on button "Choose contact" at bounding box center [144, 116] width 49 height 11
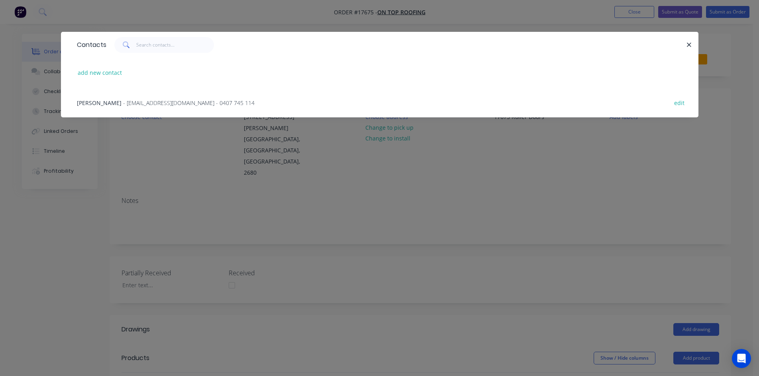
click at [124, 104] on span "- jockbeazley@ontoproofing24.onmicrosoft.com - 0407 745 114" at bounding box center [188, 103] width 131 height 8
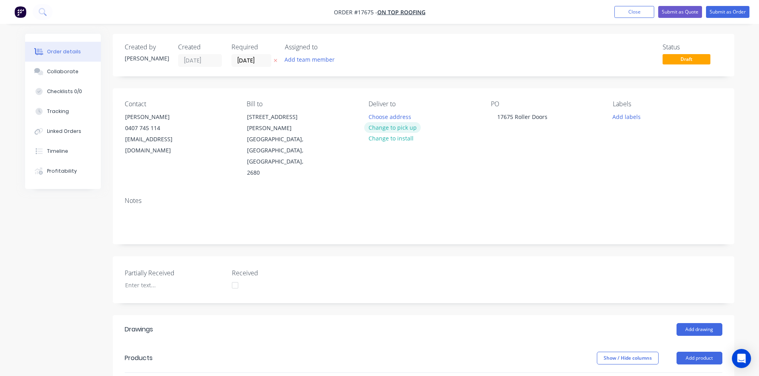
click at [405, 124] on button "Change to pick up" at bounding box center [392, 127] width 57 height 11
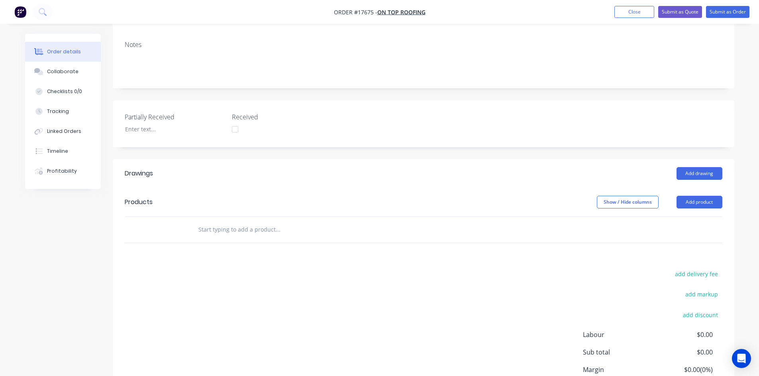
scroll to position [159, 0]
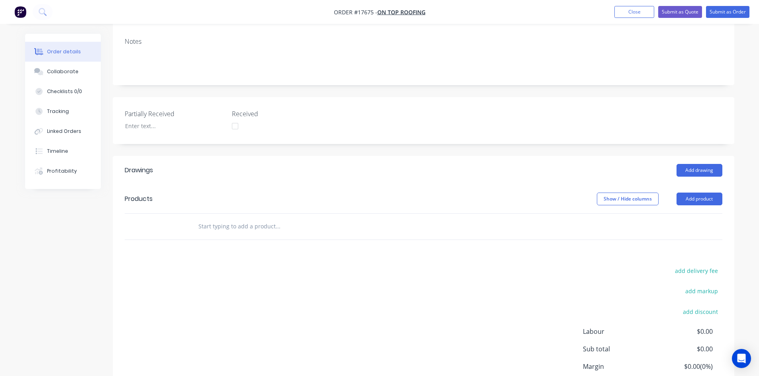
click at [214, 219] on input "text" at bounding box center [277, 227] width 159 height 16
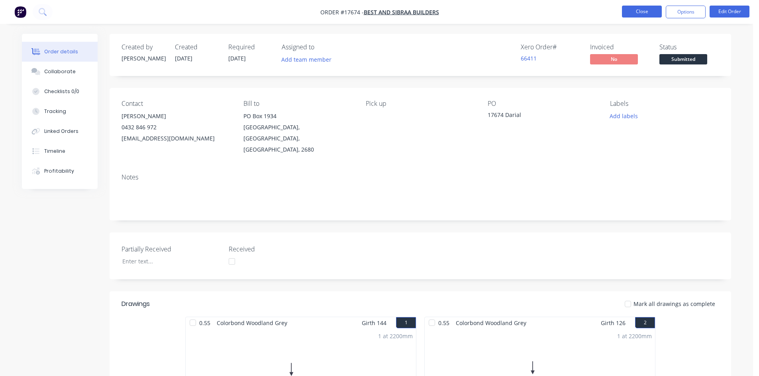
click at [651, 11] on button "Close" at bounding box center [642, 12] width 40 height 12
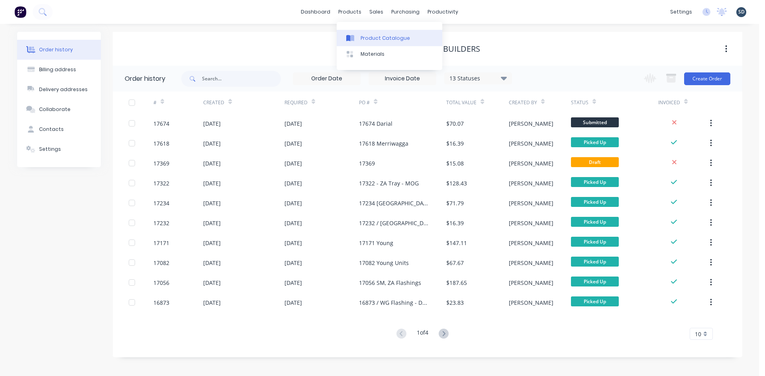
click at [370, 44] on link "Product Catalogue" at bounding box center [390, 38] width 106 height 16
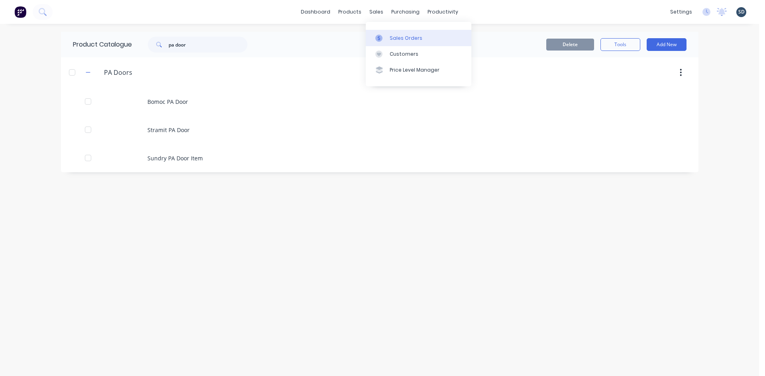
click at [387, 31] on link "Sales Orders" at bounding box center [419, 38] width 106 height 16
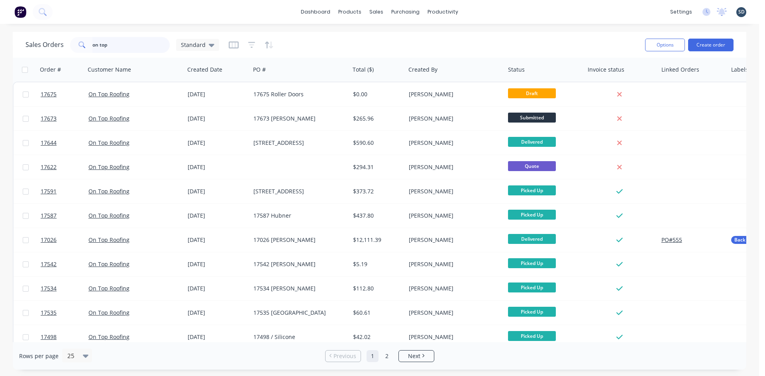
click at [123, 40] on input "on top" at bounding box center [131, 45] width 78 height 16
click at [121, 40] on input "on top" at bounding box center [131, 45] width 78 height 16
type input "o"
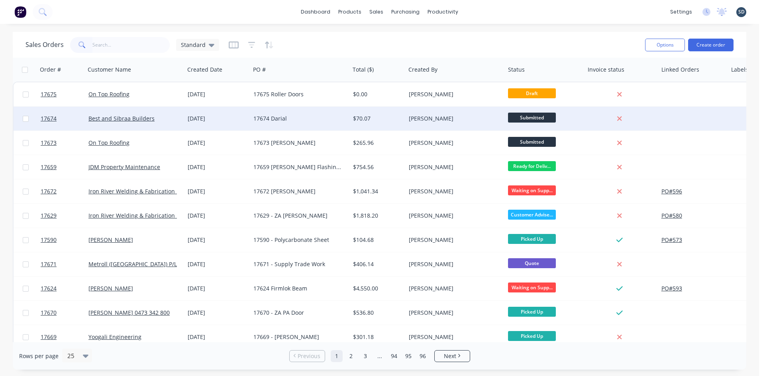
click at [330, 123] on div "17674 Darial" at bounding box center [300, 119] width 100 height 24
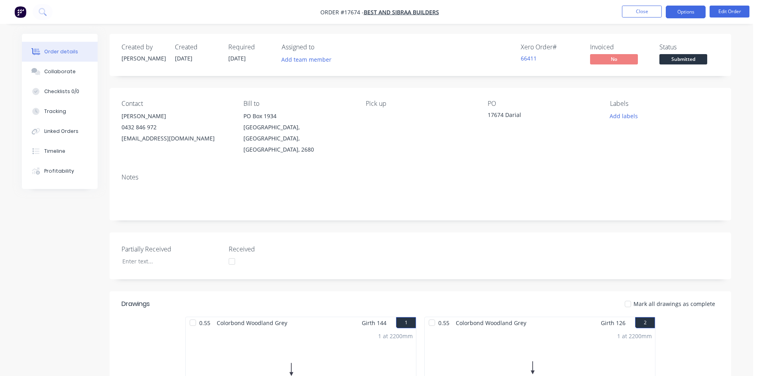
click at [677, 12] on button "Options" at bounding box center [685, 12] width 40 height 13
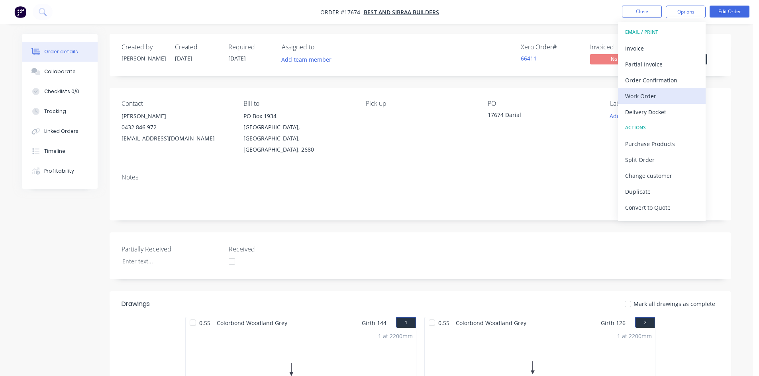
click at [645, 94] on div "Work Order" at bounding box center [661, 96] width 73 height 12
click at [647, 95] on div "Custom" at bounding box center [661, 96] width 73 height 12
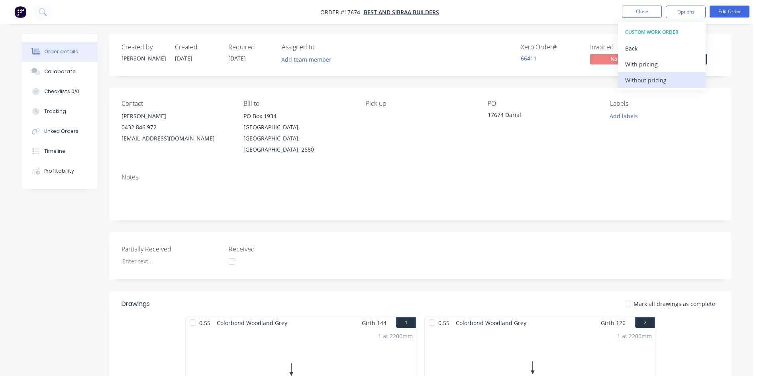
click at [652, 82] on div "Without pricing" at bounding box center [661, 80] width 73 height 12
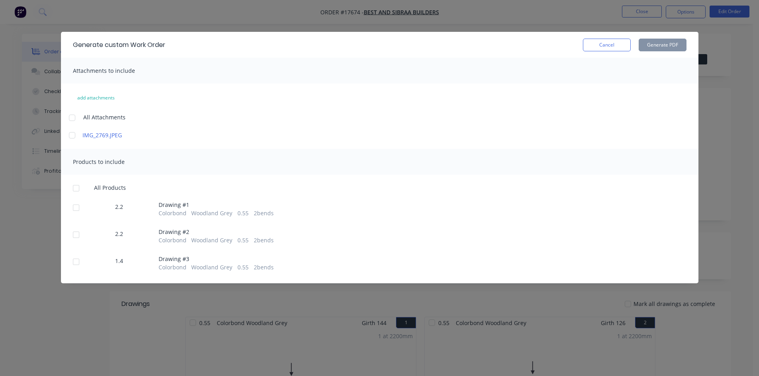
click at [70, 118] on div at bounding box center [72, 118] width 16 height 16
click at [74, 190] on div at bounding box center [76, 188] width 16 height 16
click at [673, 47] on button "Generate PDF" at bounding box center [662, 45] width 48 height 13
click at [599, 41] on button "Cancel" at bounding box center [607, 45] width 48 height 13
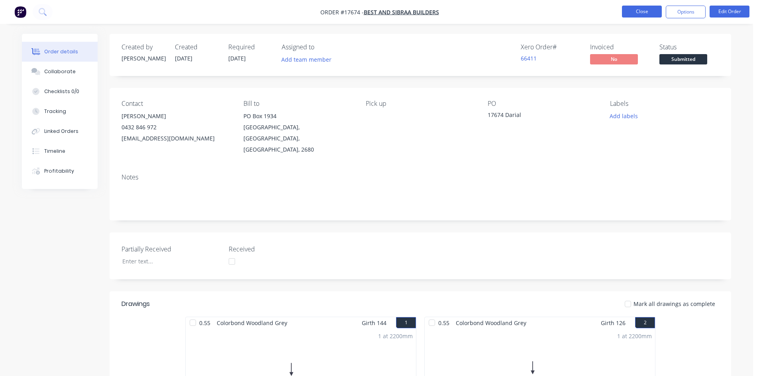
click at [642, 14] on button "Close" at bounding box center [642, 12] width 40 height 12
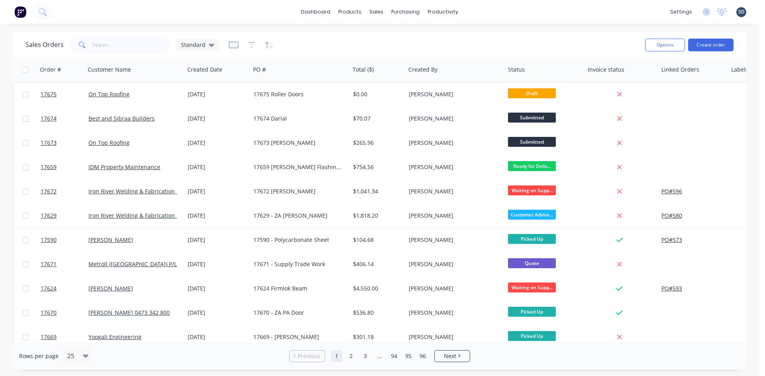
click at [490, 12] on div "dashboard products sales purchasing productivity dashboard products Product Cat…" at bounding box center [379, 12] width 759 height 24
click at [560, 13] on div "dashboard products sales purchasing productivity dashboard products Product Cat…" at bounding box center [379, 12] width 759 height 24
click at [482, 12] on div "dashboard products sales purchasing productivity dashboard products Product Cat…" at bounding box center [379, 12] width 759 height 24
click at [480, 12] on div "dashboard products sales purchasing productivity dashboard products Product Cat…" at bounding box center [379, 12] width 759 height 24
click at [490, 14] on div "dashboard products sales purchasing productivity dashboard products Product Cat…" at bounding box center [379, 12] width 759 height 24
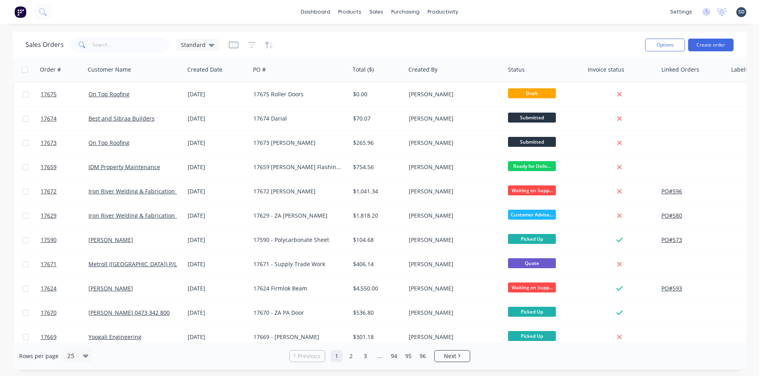
click at [505, 14] on div "dashboard products sales purchasing productivity dashboard products Product Cat…" at bounding box center [379, 12] width 759 height 24
click at [355, 16] on div "products" at bounding box center [349, 12] width 31 height 12
click at [375, 42] on link "Product Catalogue" at bounding box center [390, 38] width 106 height 16
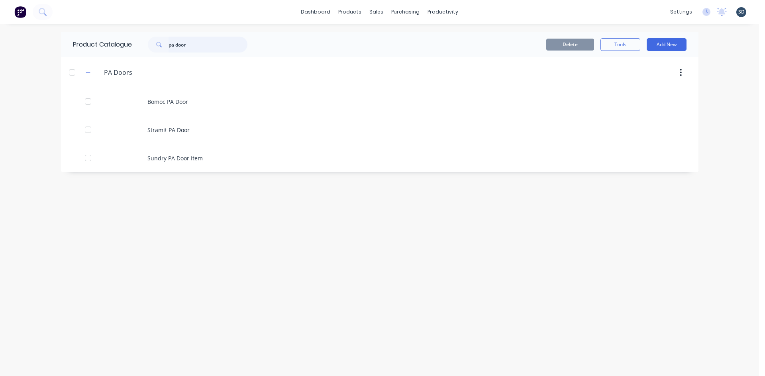
click at [195, 37] on input "pa door" at bounding box center [207, 45] width 79 height 16
click at [274, 42] on div "Delete Tools Add New" at bounding box center [476, 44] width 419 height 13
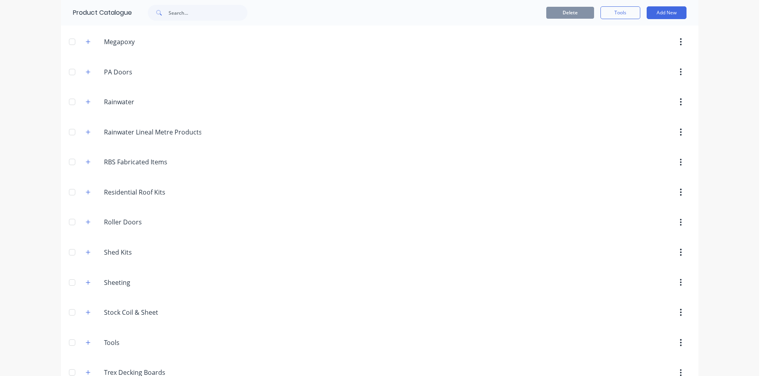
scroll to position [463, 0]
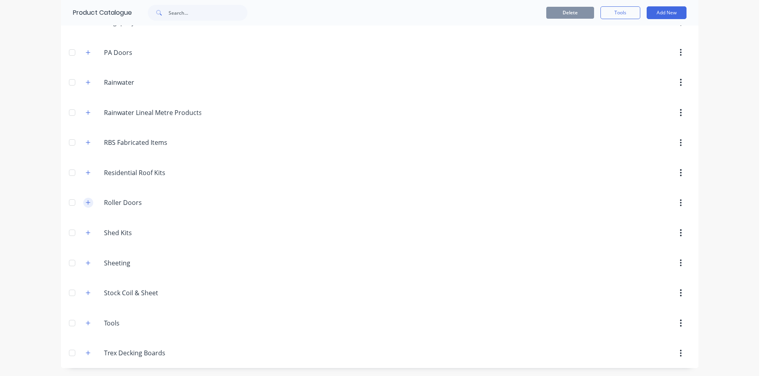
click at [86, 203] on icon "button" at bounding box center [88, 203] width 4 height 4
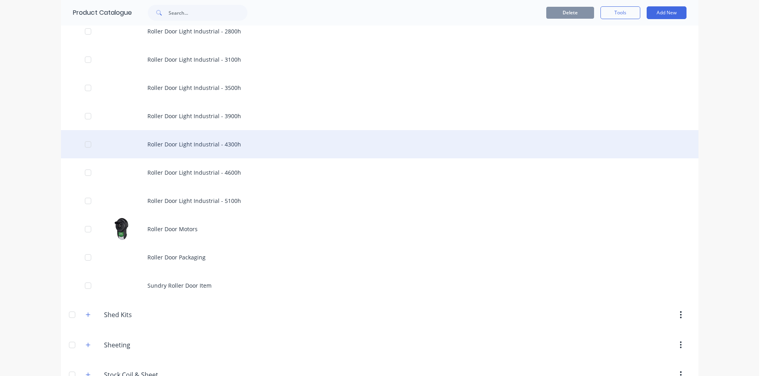
scroll to position [861, 0]
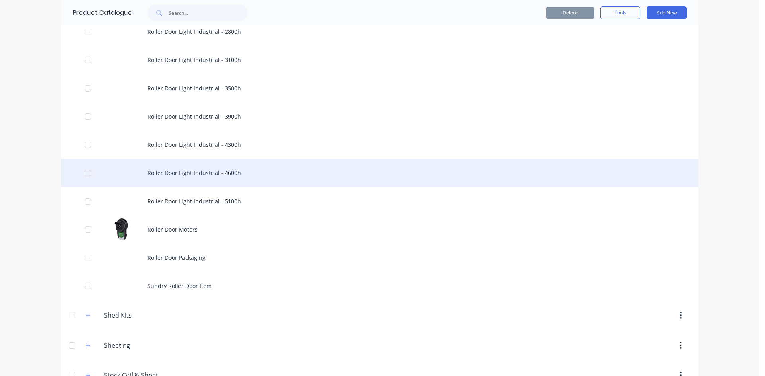
click at [258, 175] on div "Roller Door Light Industrial - 4600h" at bounding box center [379, 173] width 637 height 28
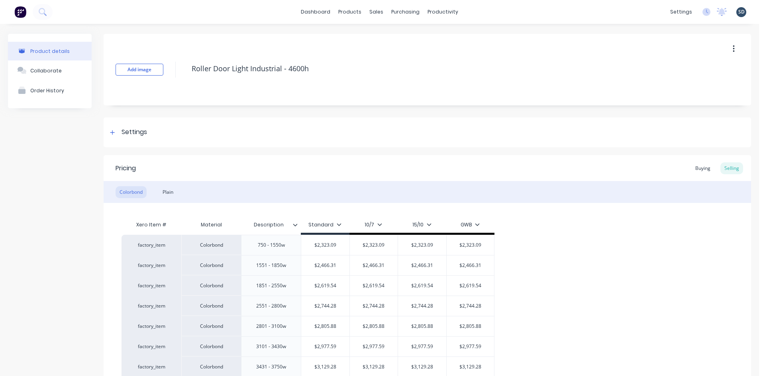
scroll to position [80, 0]
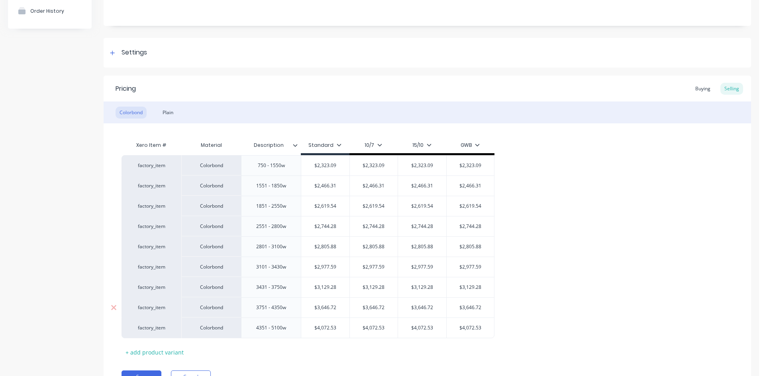
type textarea "x"
click at [695, 89] on div "Buying" at bounding box center [702, 89] width 23 height 12
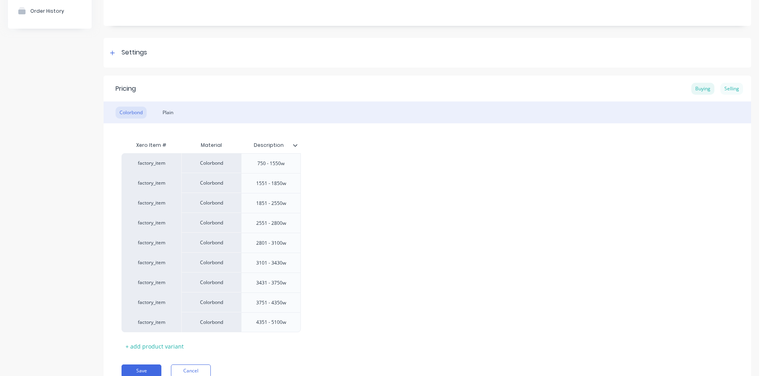
click at [722, 88] on div "Selling" at bounding box center [731, 89] width 23 height 12
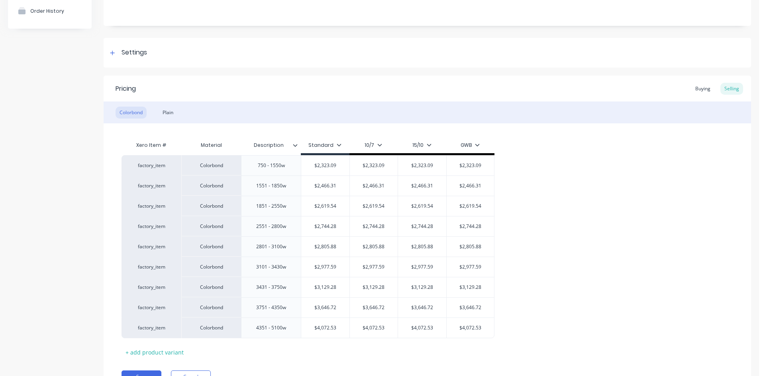
scroll to position [121, 0]
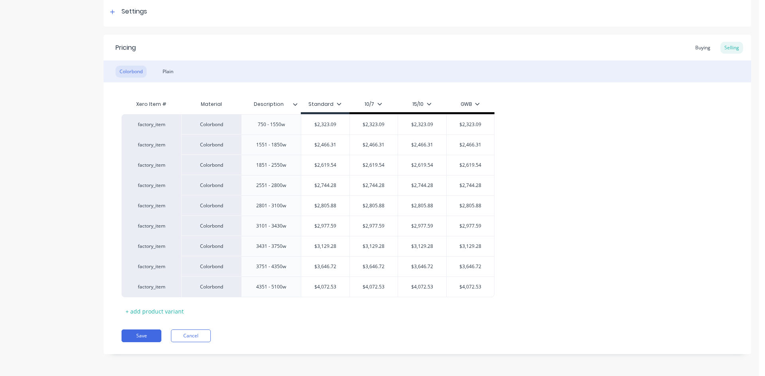
click at [373, 48] on div "Pricing Buying Selling" at bounding box center [427, 48] width 647 height 26
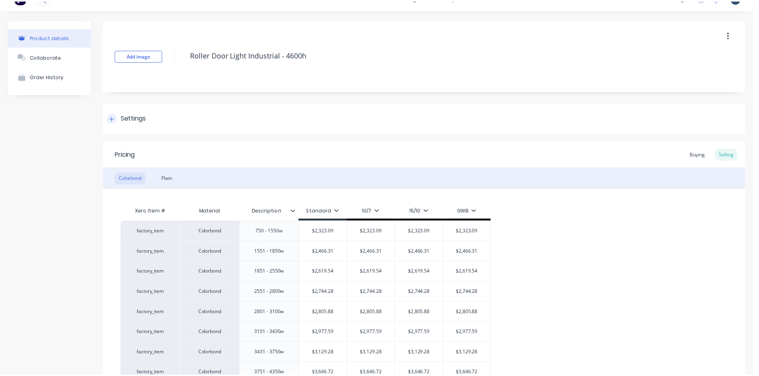
scroll to position [0, 0]
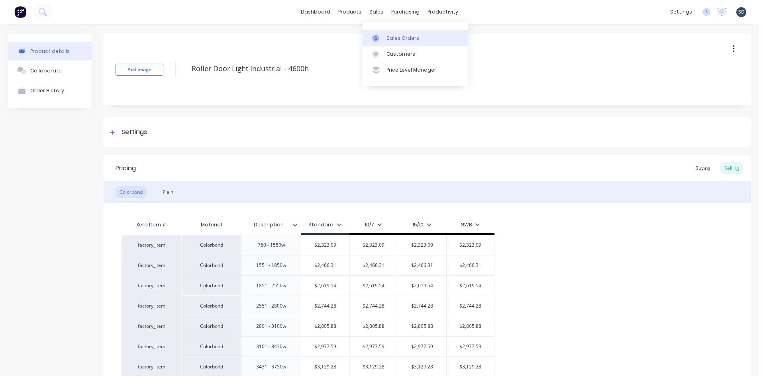
click at [395, 39] on div "Sales Orders" at bounding box center [402, 38] width 33 height 7
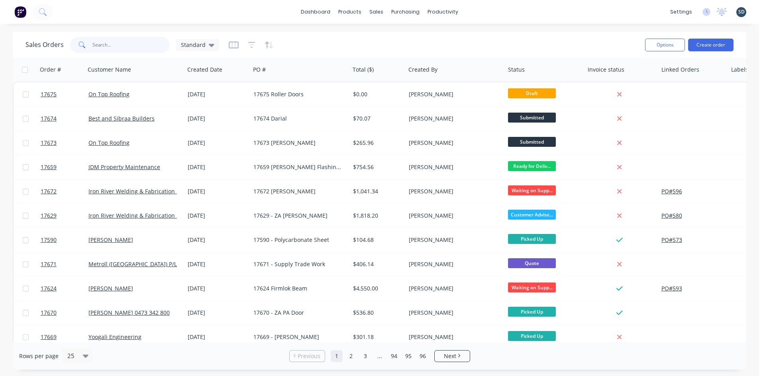
click at [129, 49] on input "text" at bounding box center [131, 45] width 78 height 16
type input "[PERSON_NAME]"
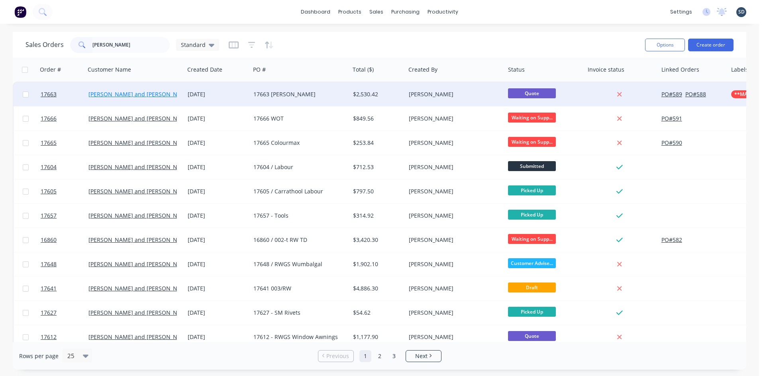
click at [132, 96] on link "[PERSON_NAME] and [PERSON_NAME]" at bounding box center [139, 94] width 103 height 8
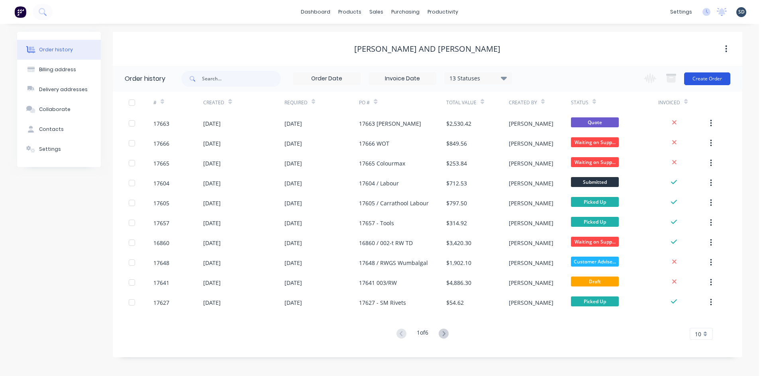
click at [709, 79] on button "Create Order" at bounding box center [707, 78] width 46 height 13
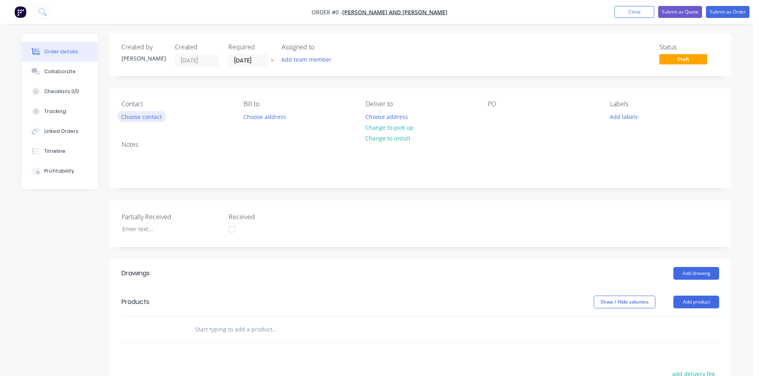
click at [133, 117] on button "Choose contact" at bounding box center [141, 116] width 49 height 11
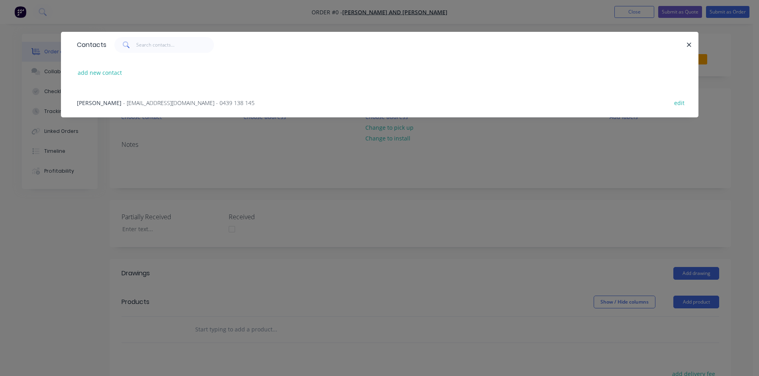
click at [141, 104] on span "- [EMAIL_ADDRESS][DOMAIN_NAME] - 0439 138 145" at bounding box center [188, 103] width 131 height 8
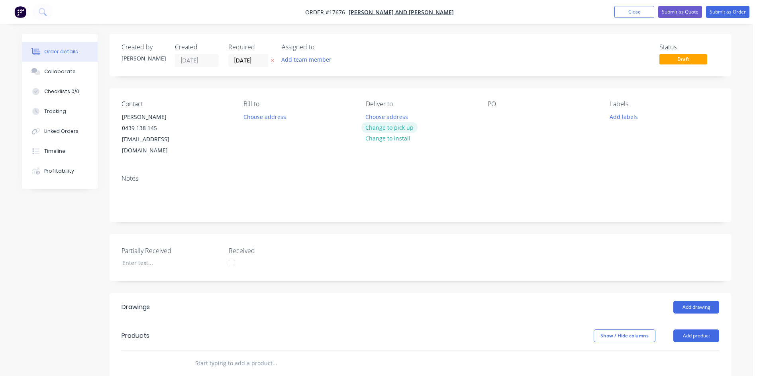
click at [386, 130] on button "Change to pick up" at bounding box center [389, 127] width 57 height 11
click at [491, 116] on div at bounding box center [493, 117] width 13 height 12
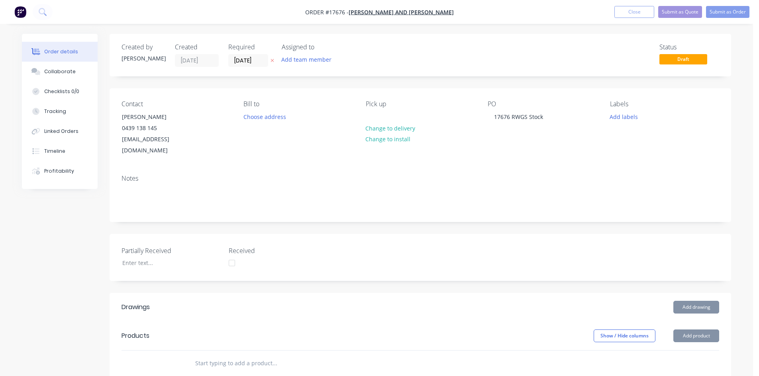
click at [524, 168] on div "Notes" at bounding box center [420, 194] width 621 height 53
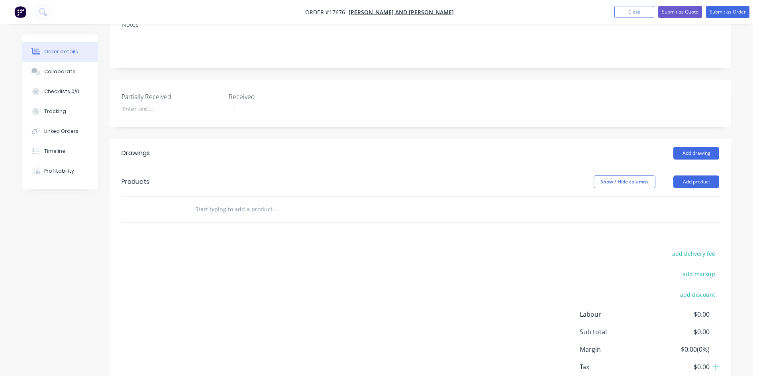
scroll to position [159, 0]
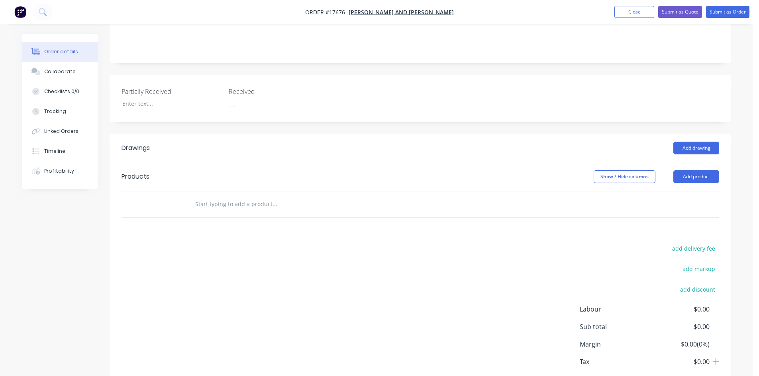
click at [350, 117] on div "Created by [PERSON_NAME] Created [DATE] Required [DATE] Assigned to Add team me…" at bounding box center [420, 142] width 621 height 534
click at [213, 196] on input "text" at bounding box center [274, 204] width 159 height 16
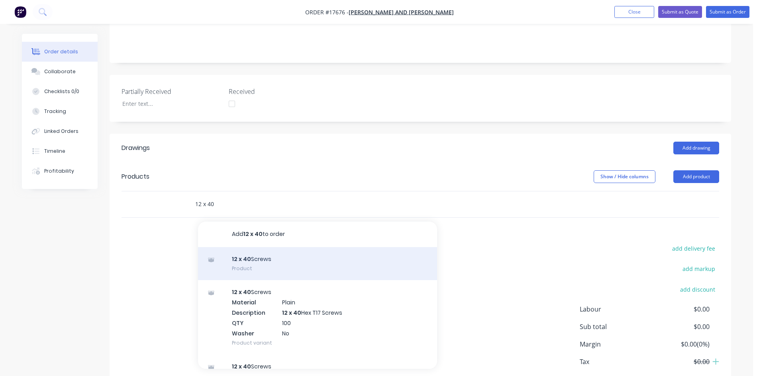
type input "12 x 40"
click at [299, 252] on div "12 x 40 Screws Product" at bounding box center [317, 263] width 239 height 33
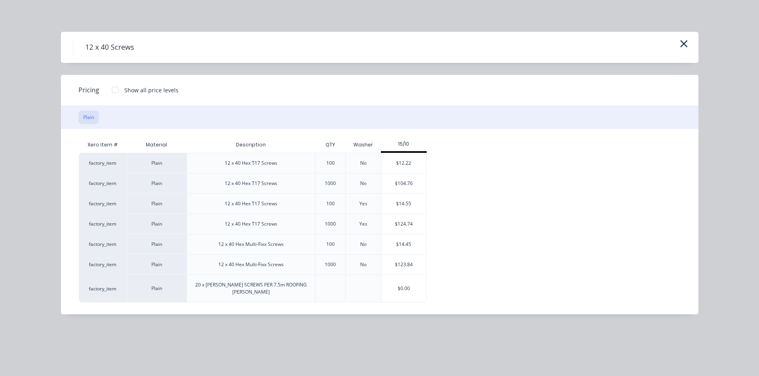
click at [515, 139] on div "Xero Item # Material Description QTY Washer 15/10 factory_item Plain 12 x 40 He…" at bounding box center [373, 220] width 589 height 166
click at [507, 88] on div "Pricing Show all price levels" at bounding box center [379, 90] width 637 height 31
click at [287, 90] on div "Pricing Show all price levels" at bounding box center [379, 90] width 637 height 31
drag, startPoint x: 288, startPoint y: 90, endPoint x: 280, endPoint y: 91, distance: 8.4
click at [280, 91] on div "Pricing Show all price levels" at bounding box center [379, 90] width 637 height 31
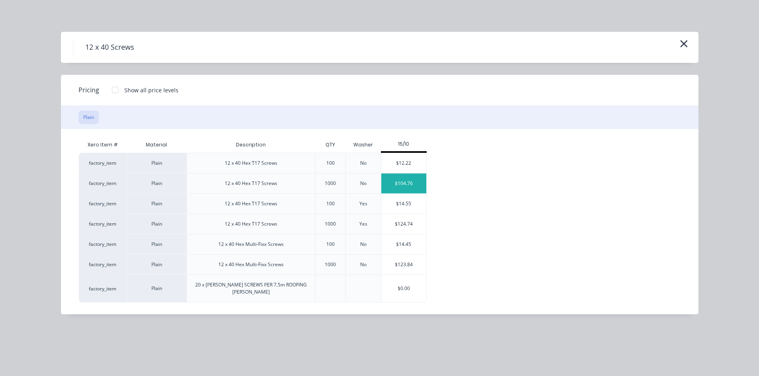
click at [406, 181] on div "$104.76" at bounding box center [403, 184] width 45 height 20
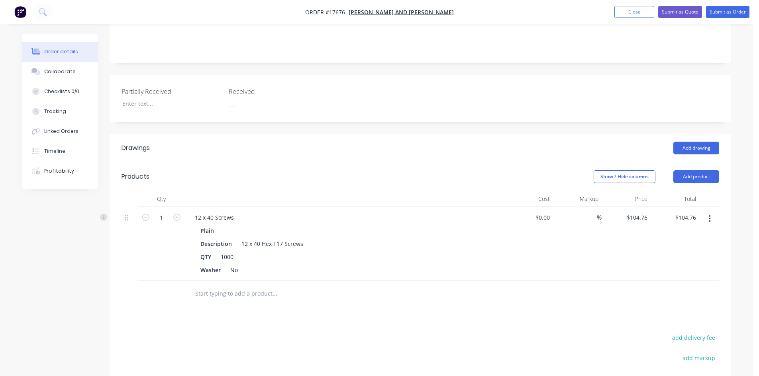
click at [245, 286] on input "text" at bounding box center [274, 294] width 159 height 16
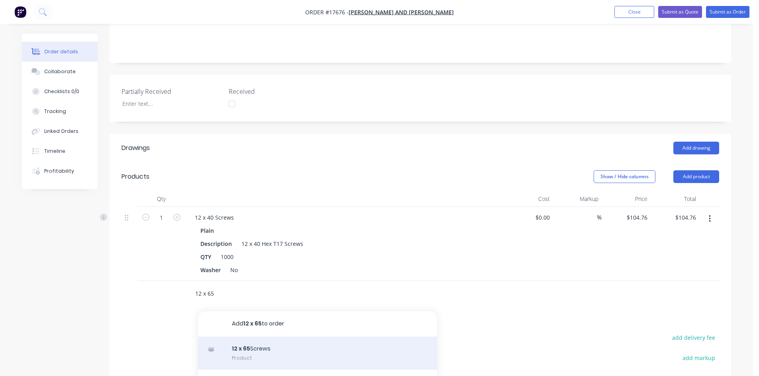
type input "12 x 65"
click at [256, 347] on div "12 x 65 Screws Product" at bounding box center [317, 353] width 239 height 33
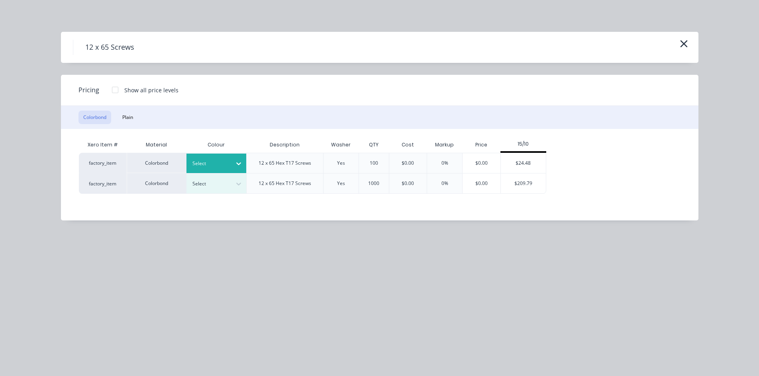
click at [235, 162] on icon at bounding box center [239, 164] width 8 height 8
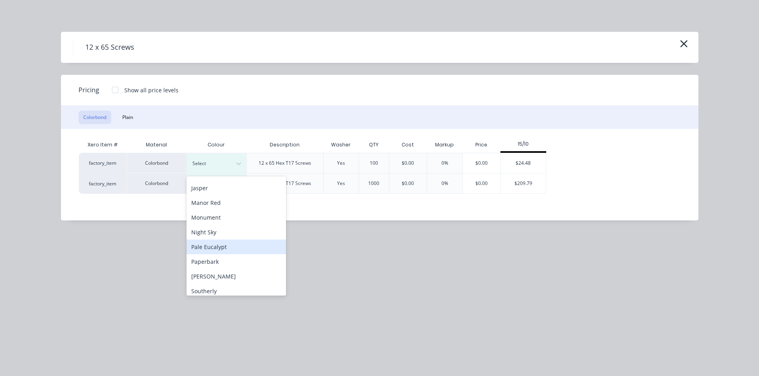
scroll to position [199, 0]
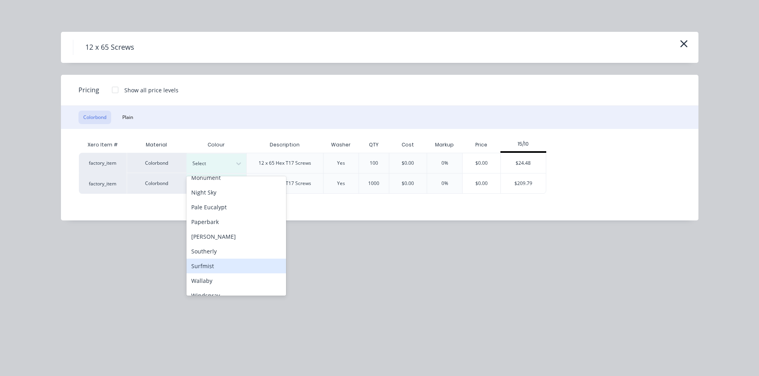
click at [220, 264] on div "Surfmist" at bounding box center [236, 266] width 100 height 15
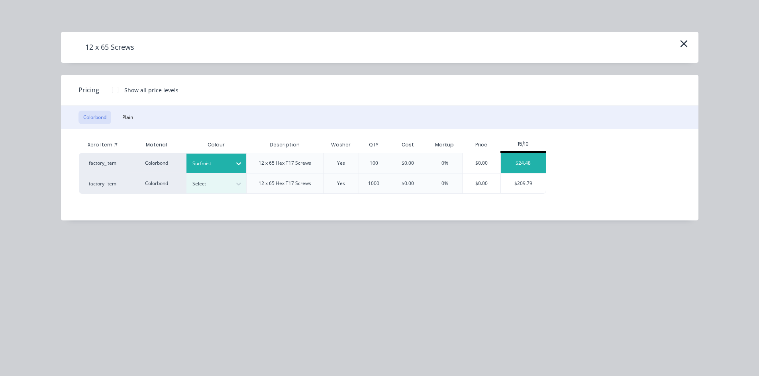
click at [517, 163] on div "$24.48" at bounding box center [523, 163] width 45 height 20
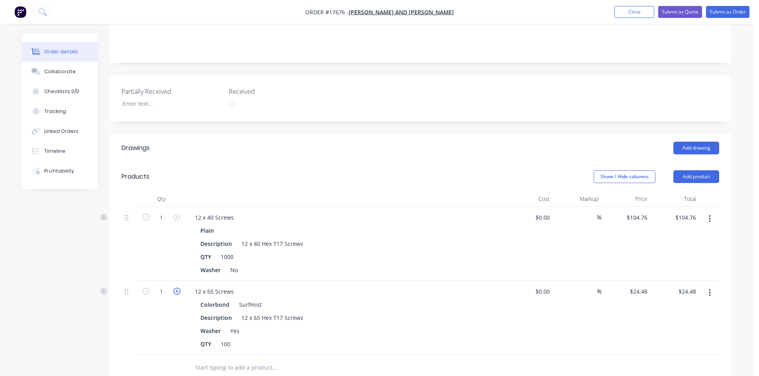
click at [178, 288] on icon "button" at bounding box center [176, 291] width 7 height 7
type input "2"
type input "$48.96"
click at [178, 288] on icon "button" at bounding box center [176, 291] width 7 height 7
type input "3"
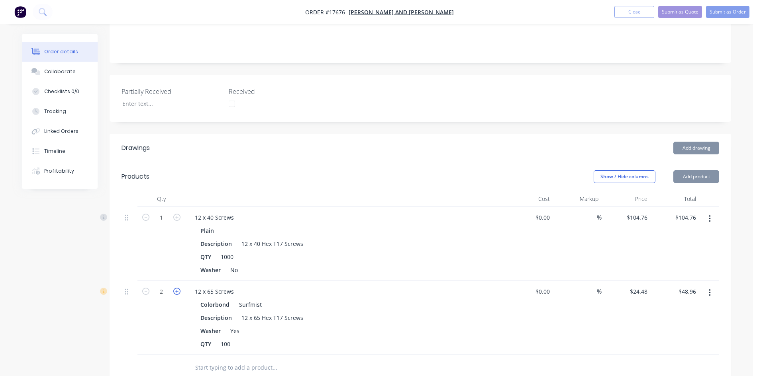
type input "$73.44"
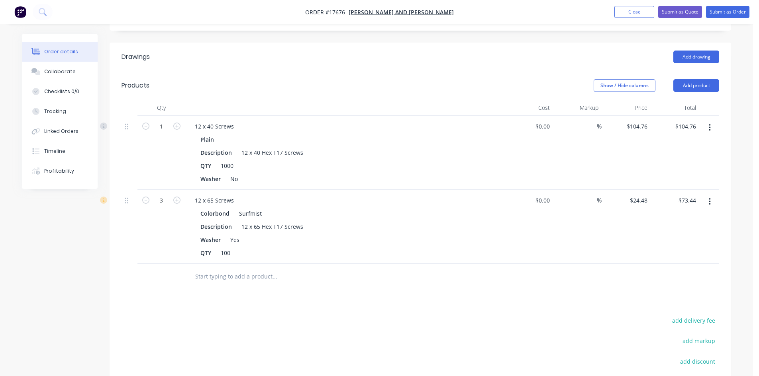
scroll to position [279, 0]
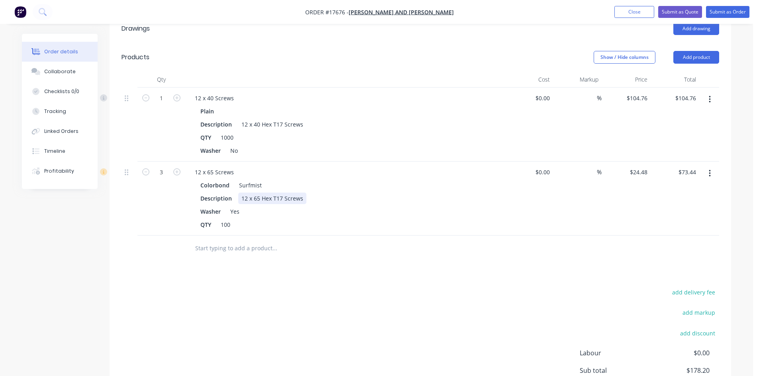
click at [283, 193] on div "12 x 65 Hex T17 Screws" at bounding box center [272, 199] width 68 height 12
click at [331, 244] on input "text" at bounding box center [274, 249] width 159 height 16
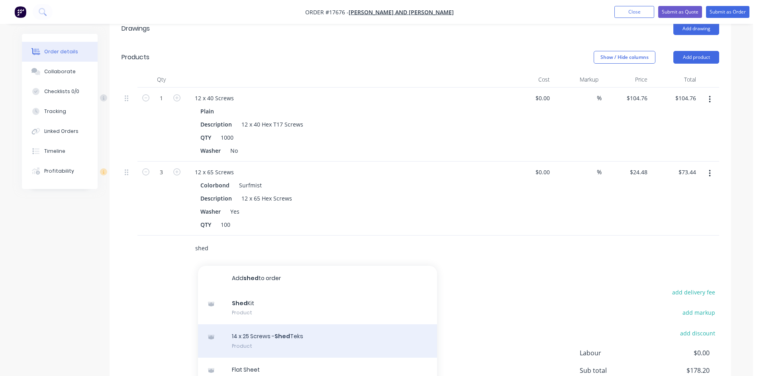
type input "shed"
click at [306, 327] on div "14 x 25 Screws - Shed Teks Product" at bounding box center [317, 341] width 239 height 33
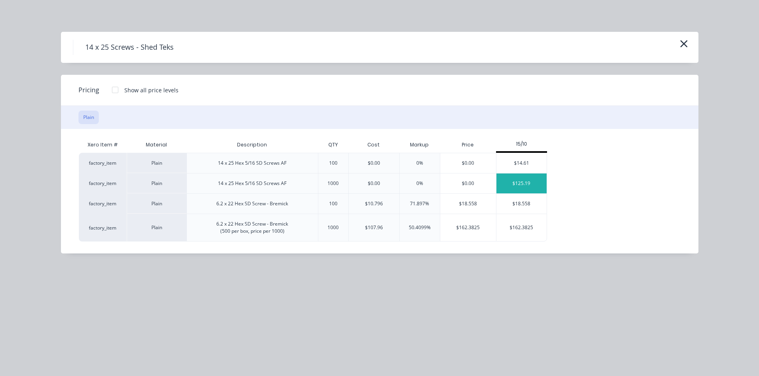
click at [525, 182] on div "$125.19" at bounding box center [521, 184] width 50 height 20
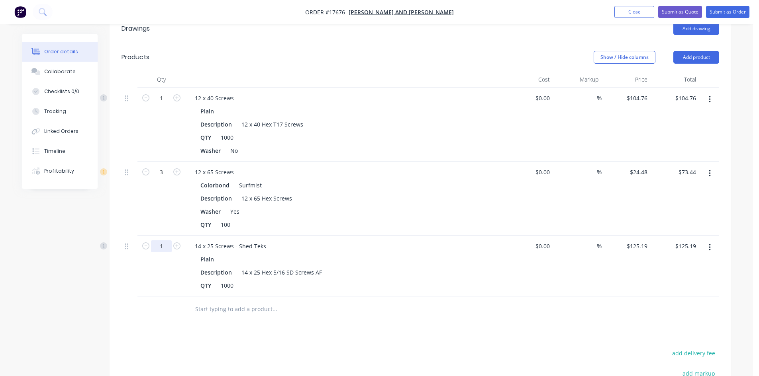
click at [164, 241] on input "1" at bounding box center [161, 247] width 21 height 12
type input "0.8"
type input "$100.15"
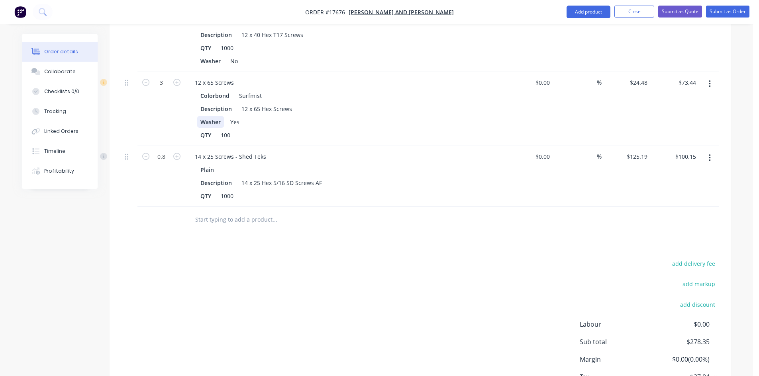
scroll to position [398, 0]
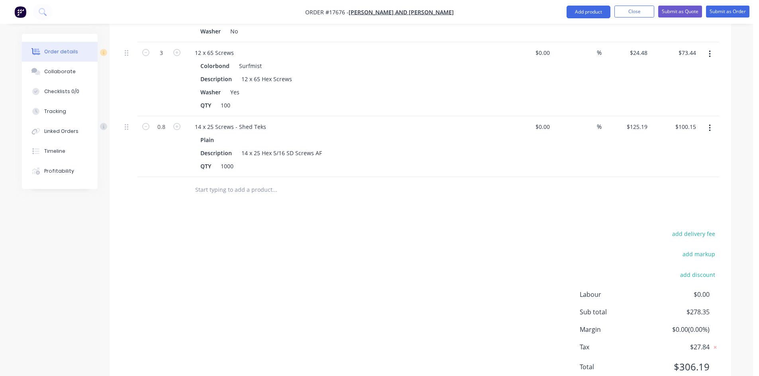
click at [227, 182] on input "text" at bounding box center [274, 190] width 159 height 16
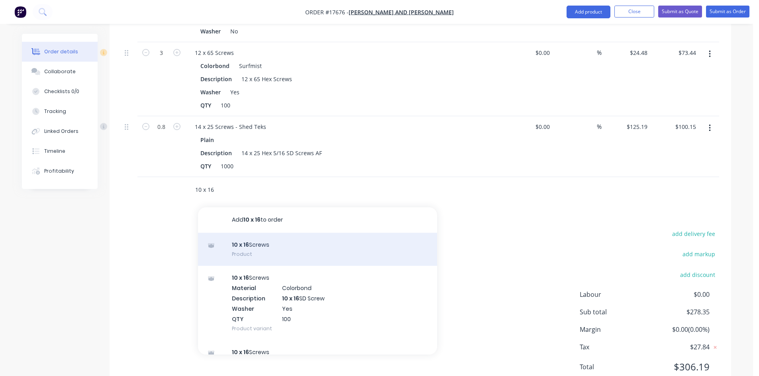
type input "10 x 16"
click at [258, 233] on div "10 x 16 Screws Product" at bounding box center [317, 249] width 239 height 33
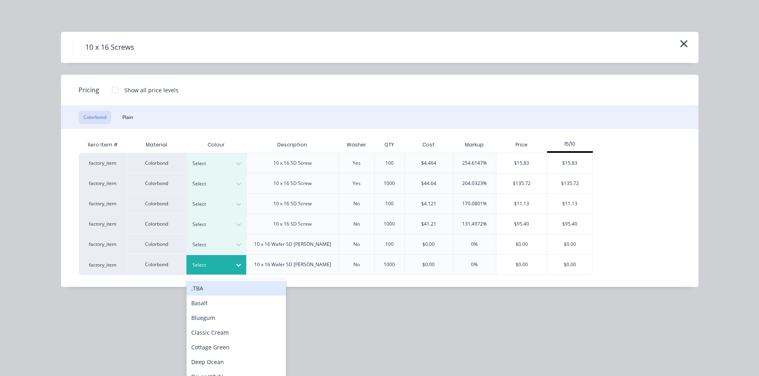
click at [233, 267] on div at bounding box center [238, 265] width 14 height 13
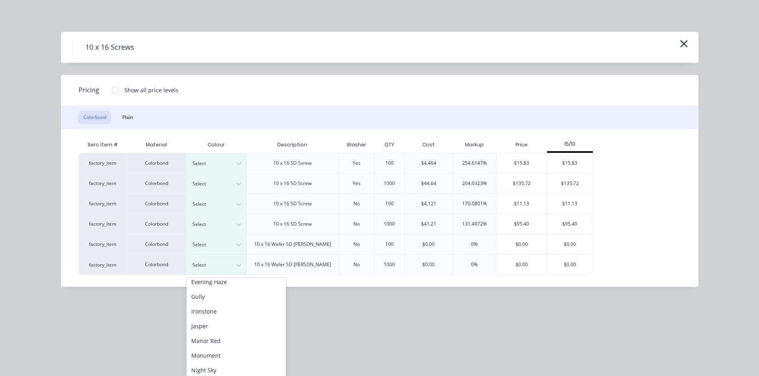
scroll to position [159, 0]
click at [222, 335] on div "Night Sky" at bounding box center [236, 334] width 100 height 15
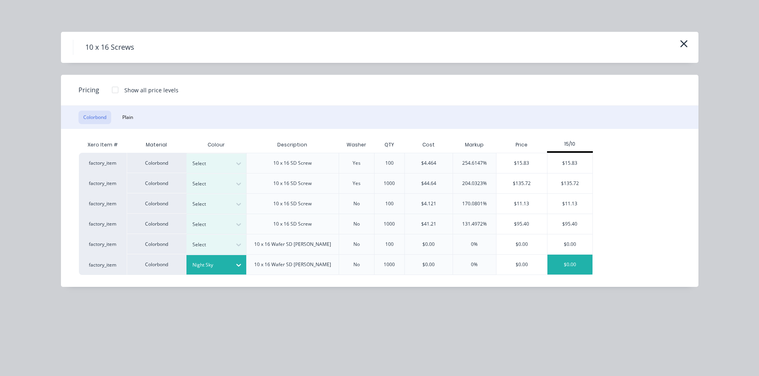
click at [573, 263] on div "$0.00" at bounding box center [569, 265] width 45 height 20
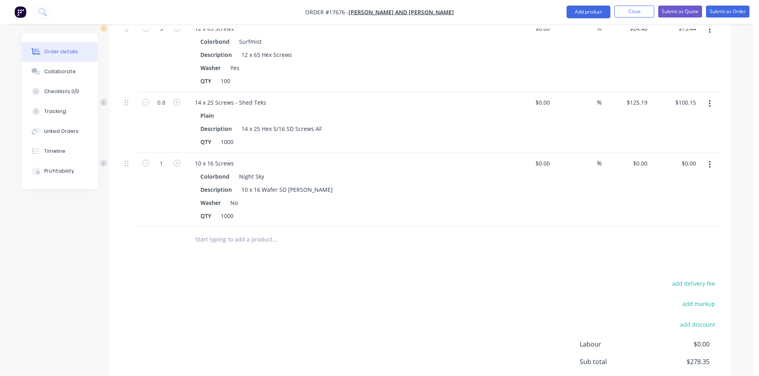
click at [248, 232] on input "text" at bounding box center [274, 240] width 159 height 16
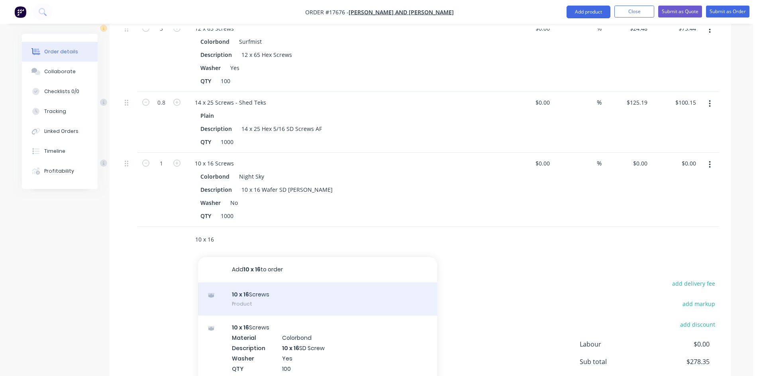
type input "10 x 16"
click at [253, 283] on div "10 x 16 Screws Product" at bounding box center [317, 299] width 239 height 33
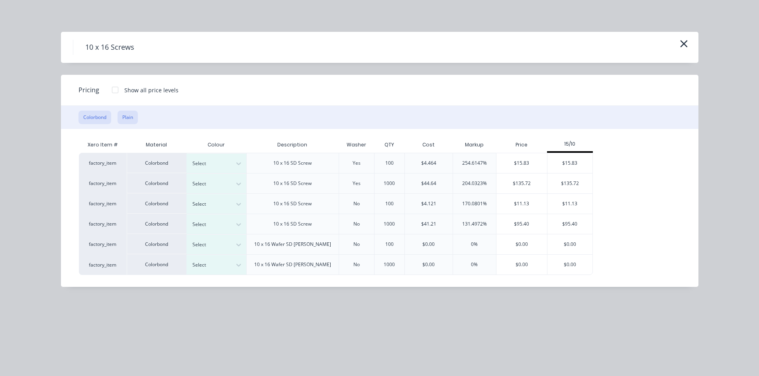
click at [129, 115] on button "Plain" at bounding box center [127, 118] width 20 height 14
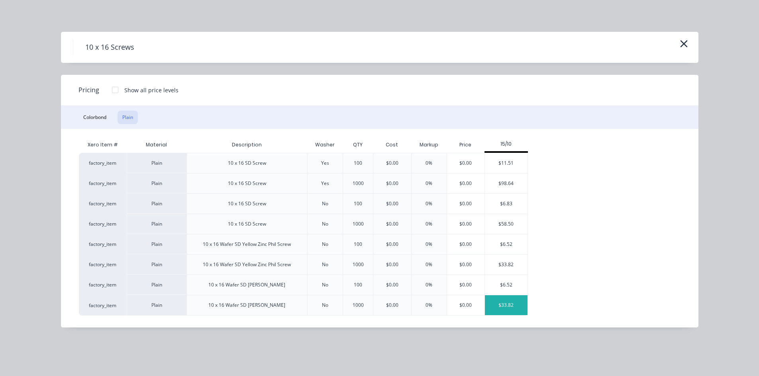
click at [511, 306] on div "$33.82" at bounding box center [506, 305] width 43 height 20
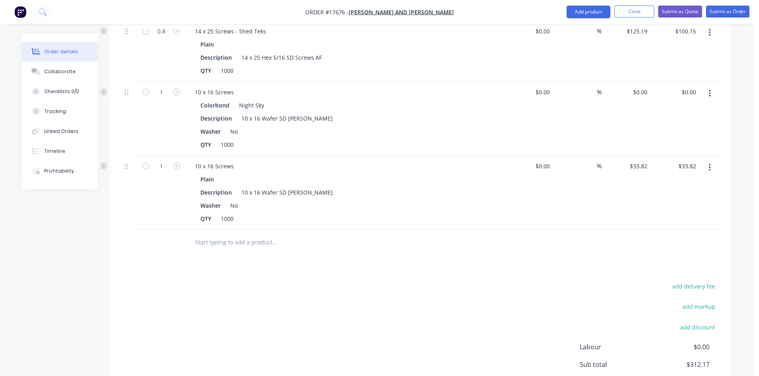
scroll to position [502, 0]
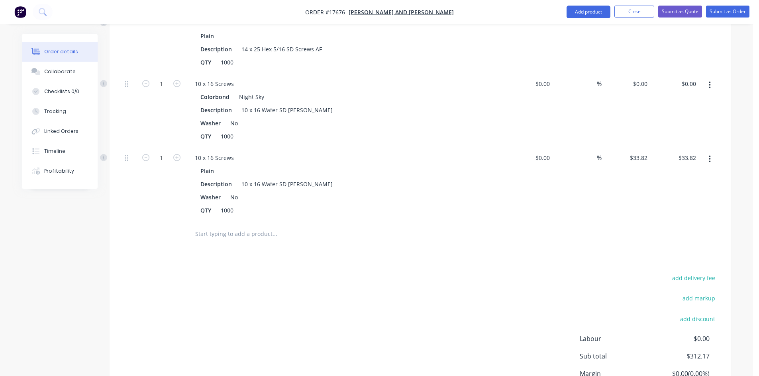
click at [243, 226] on input "text" at bounding box center [274, 234] width 159 height 16
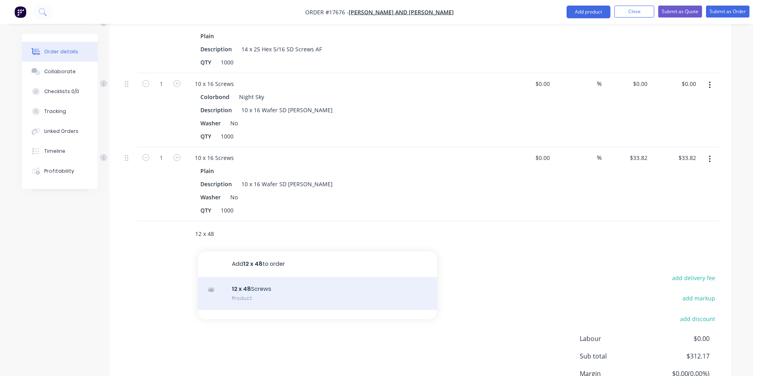
type input "12 x 48"
click at [286, 288] on div "12 x 48 Screws Product" at bounding box center [317, 293] width 239 height 33
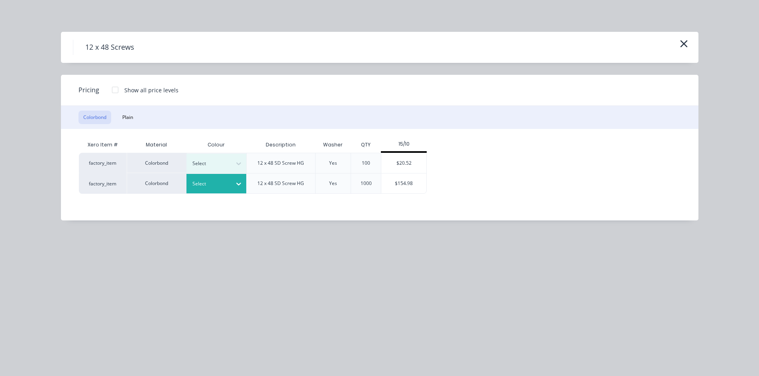
click at [229, 183] on div "Select" at bounding box center [209, 184] width 45 height 10
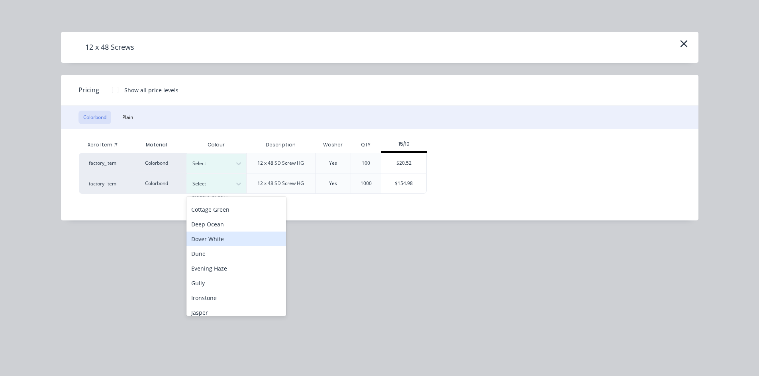
scroll to position [223, 0]
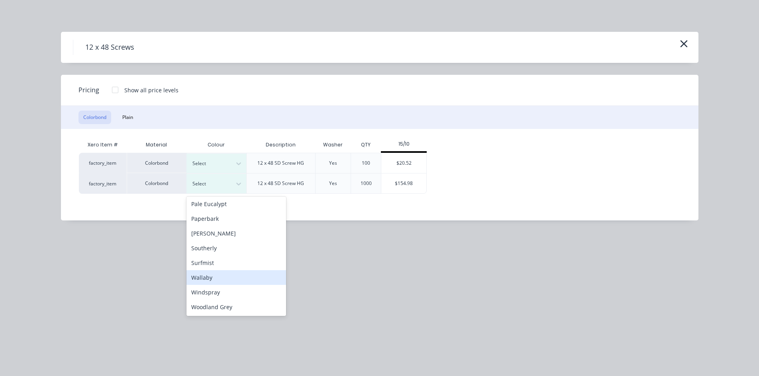
click at [235, 278] on div "Wallaby" at bounding box center [236, 277] width 100 height 15
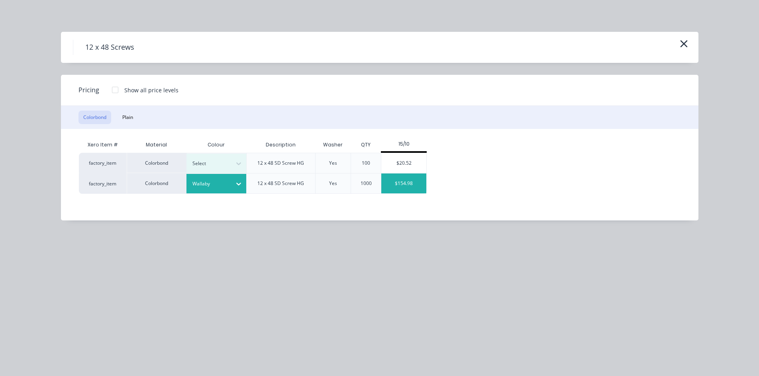
click at [406, 185] on div "$154.98" at bounding box center [403, 184] width 45 height 20
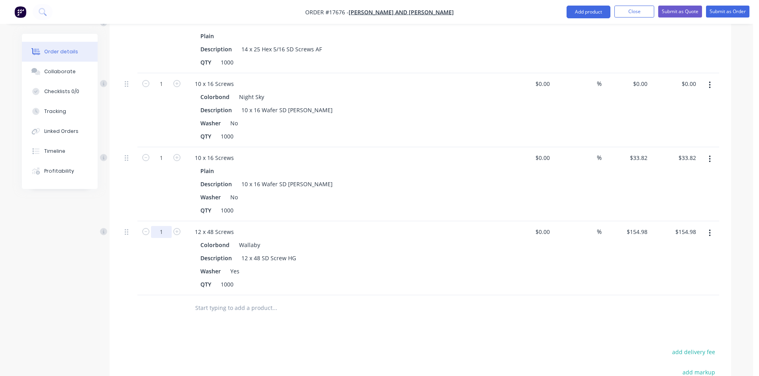
click at [168, 226] on input "1" at bounding box center [161, 232] width 21 height 12
type input "0.9"
type input "$139.48"
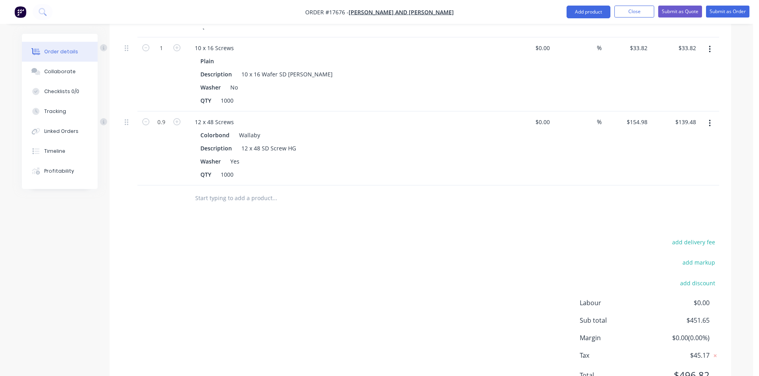
scroll to position [622, 0]
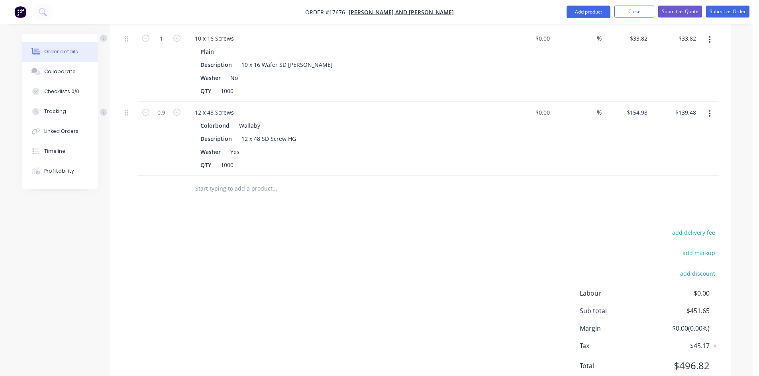
click at [243, 181] on input "text" at bounding box center [274, 189] width 159 height 16
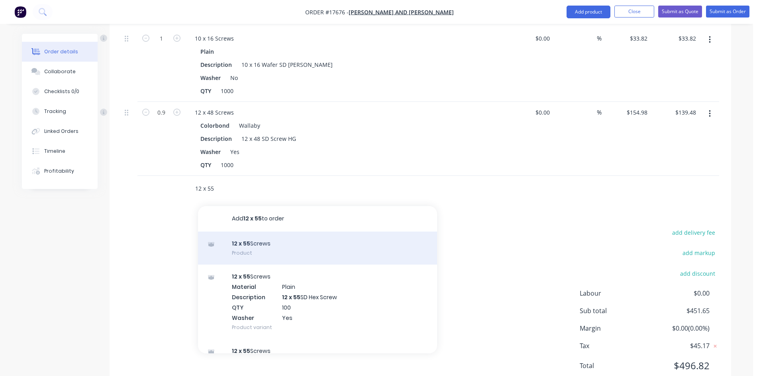
type input "12 x 55"
click at [246, 232] on div "12 x 55 Screws Product" at bounding box center [317, 248] width 239 height 33
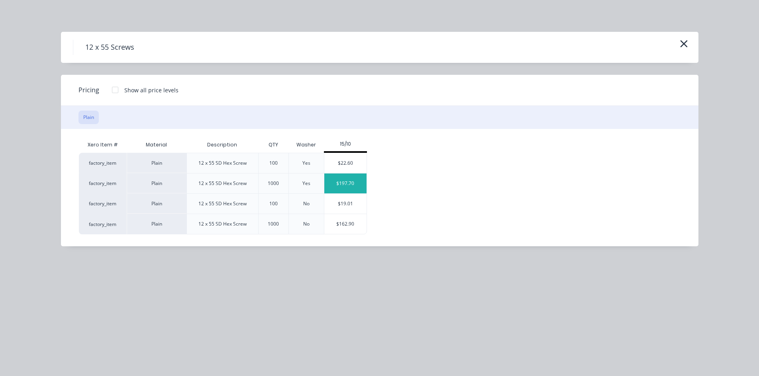
click at [351, 181] on div "$197.70" at bounding box center [345, 184] width 43 height 20
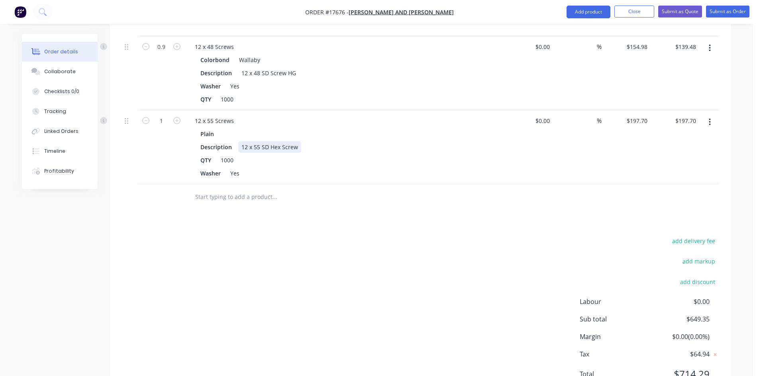
scroll to position [673, 0]
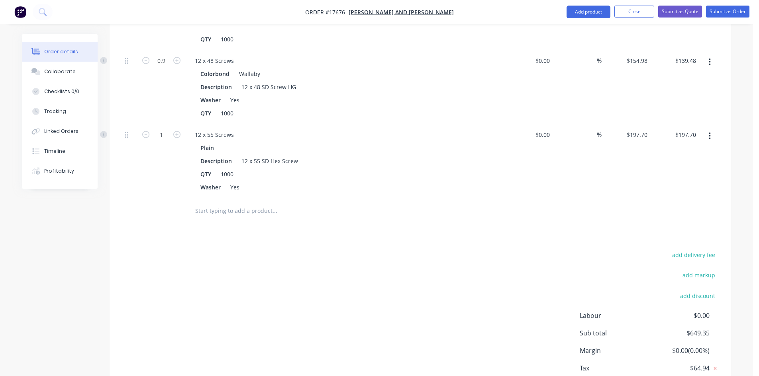
click at [256, 203] on input "text" at bounding box center [274, 211] width 159 height 16
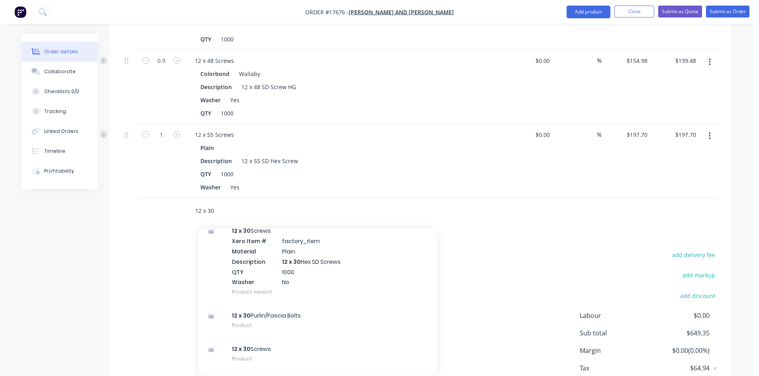
scroll to position [478, 0]
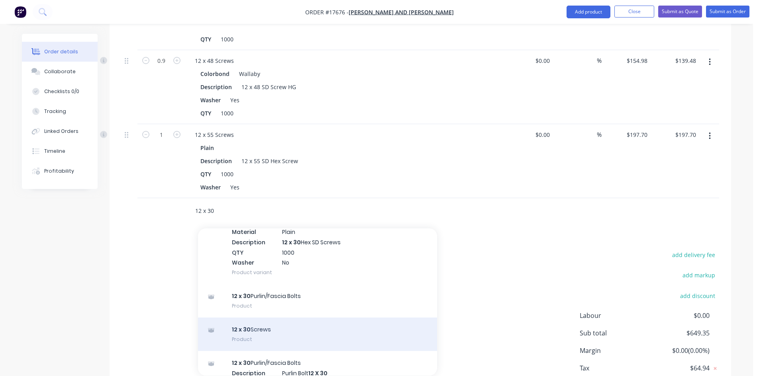
type input "12 x 30"
click at [286, 318] on div "12 x 30 Screws Product" at bounding box center [317, 334] width 239 height 33
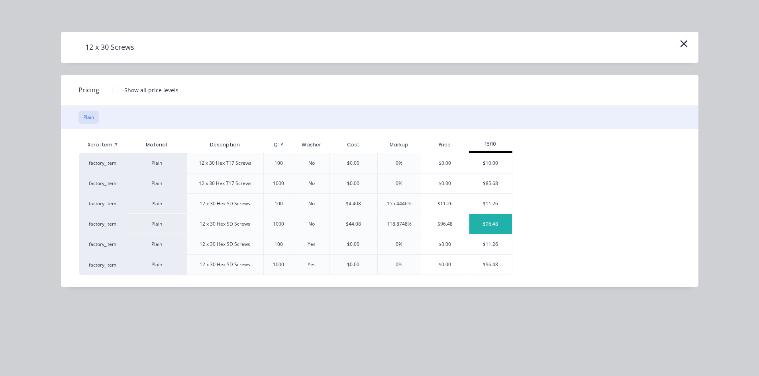
click at [501, 225] on div "$96.48" at bounding box center [490, 224] width 43 height 20
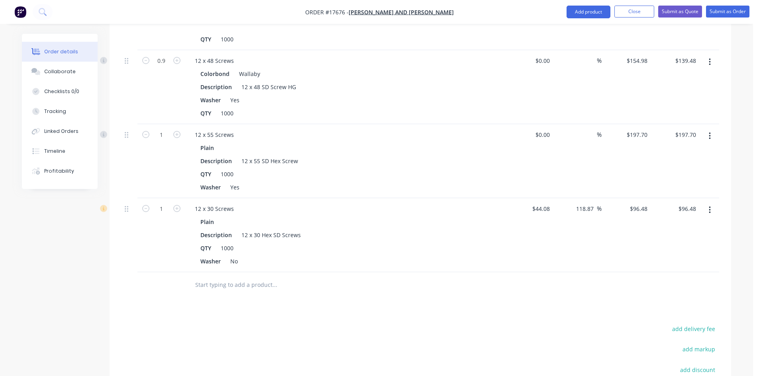
click at [265, 277] on input "text" at bounding box center [274, 285] width 159 height 16
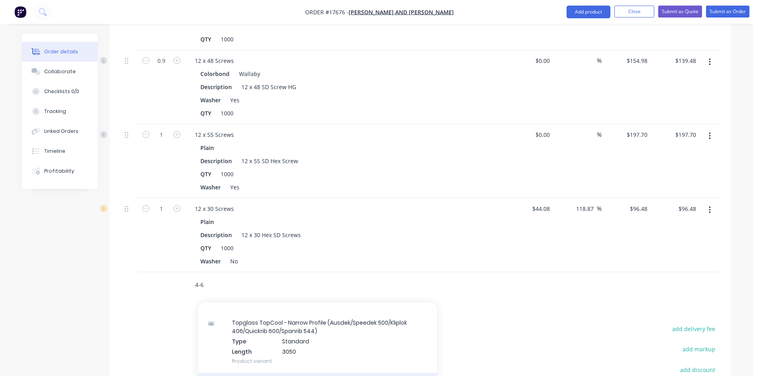
scroll to position [239, 0]
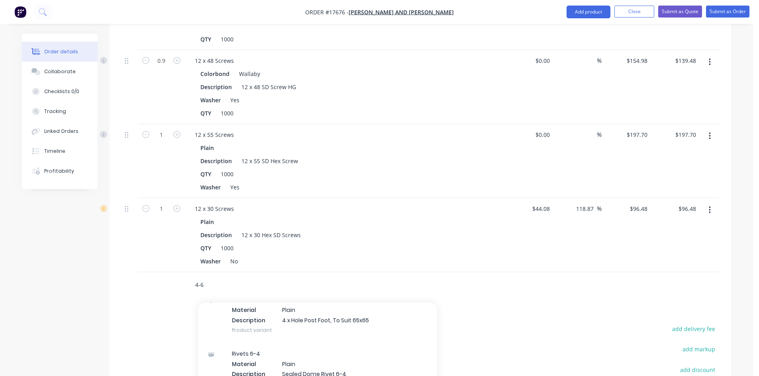
type input "4-6"
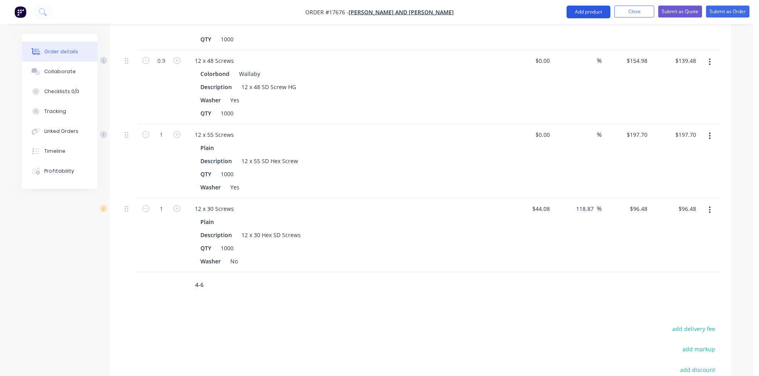
click at [594, 13] on button "Add product" at bounding box center [588, 12] width 44 height 13
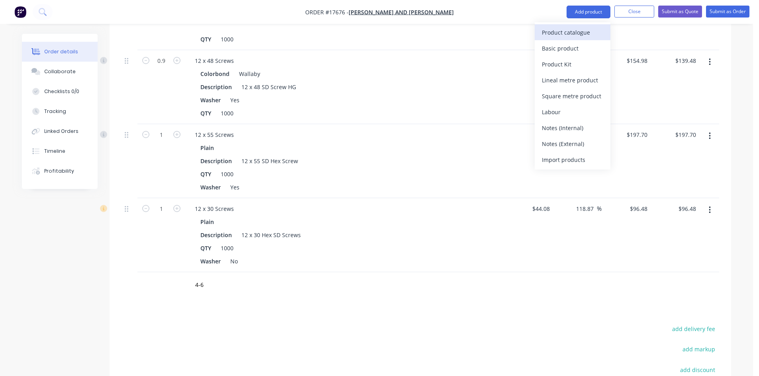
click at [576, 31] on div "Product catalogue" at bounding box center [572, 33] width 61 height 12
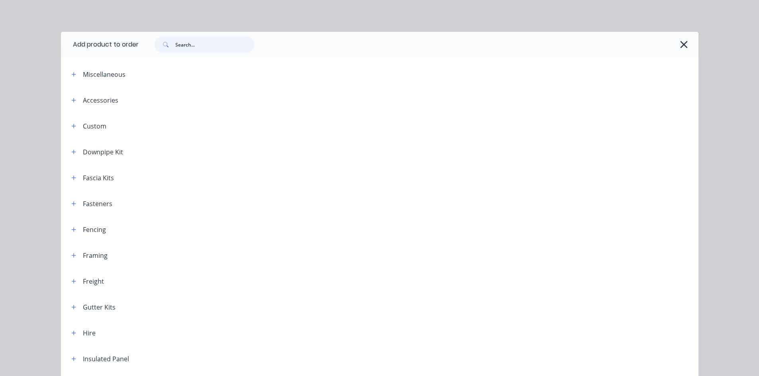
click at [191, 47] on input "text" at bounding box center [214, 45] width 79 height 16
type input "4-6"
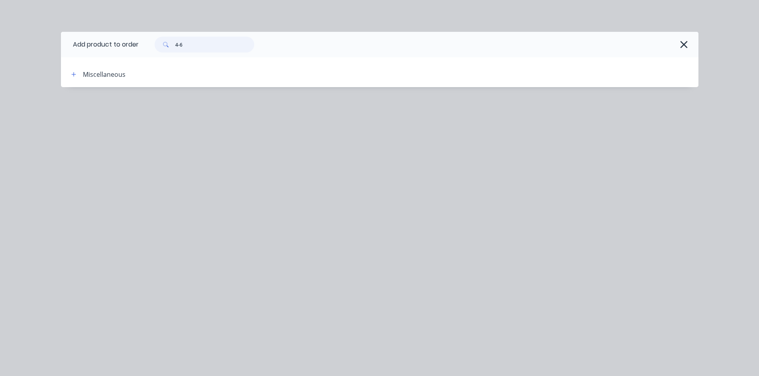
click at [180, 41] on input "4-6" at bounding box center [214, 45] width 79 height 16
click at [181, 41] on input "4-6" at bounding box center [214, 45] width 79 height 16
click at [292, 45] on div at bounding box center [415, 45] width 552 height 16
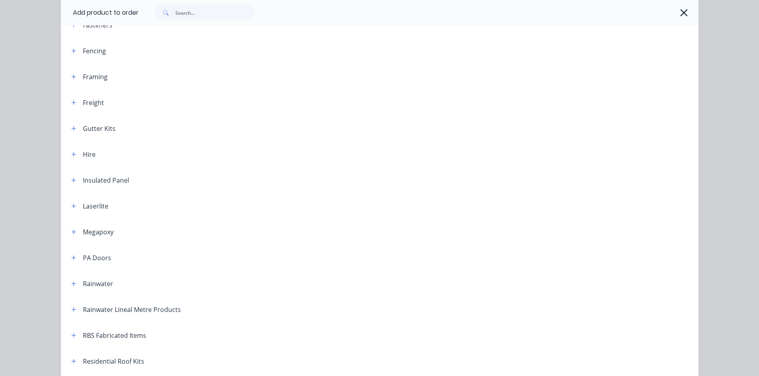
scroll to position [159, 0]
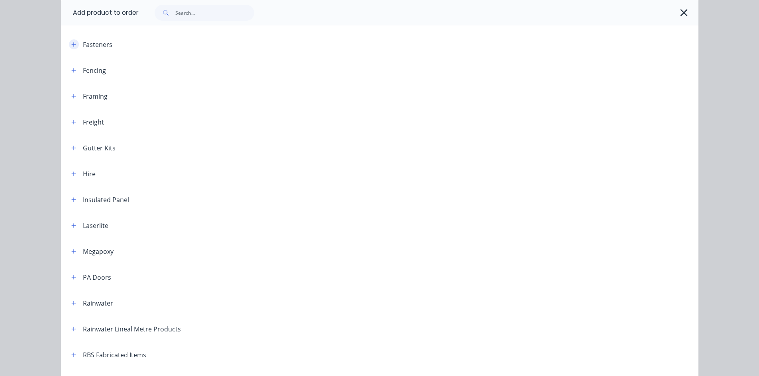
click at [72, 47] on button "button" at bounding box center [74, 44] width 10 height 10
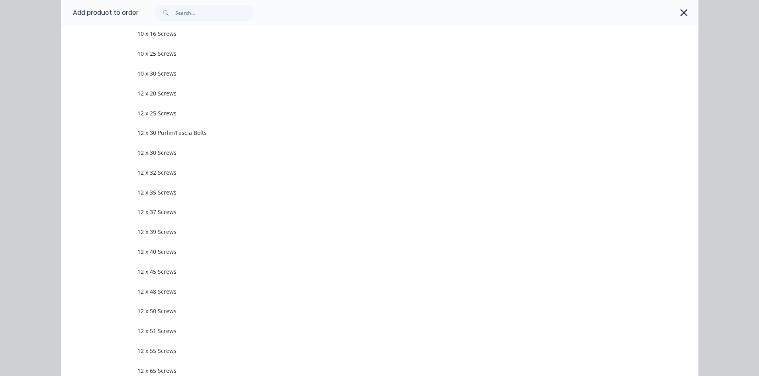
scroll to position [119, 0]
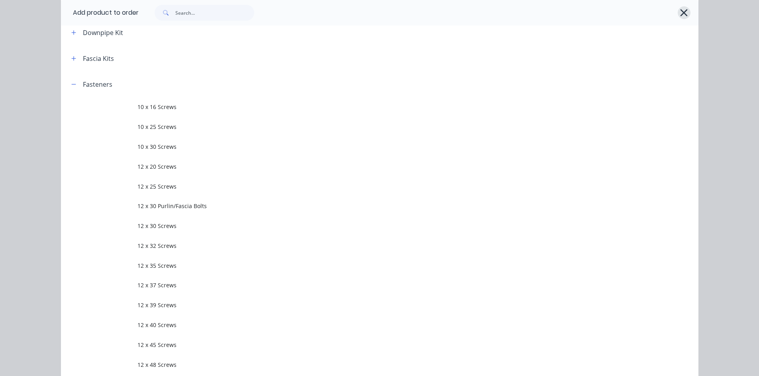
click at [686, 16] on button "button" at bounding box center [683, 12] width 13 height 13
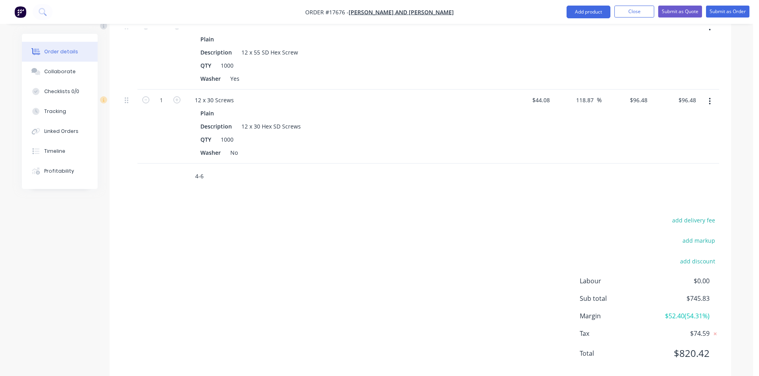
scroll to position [748, 0]
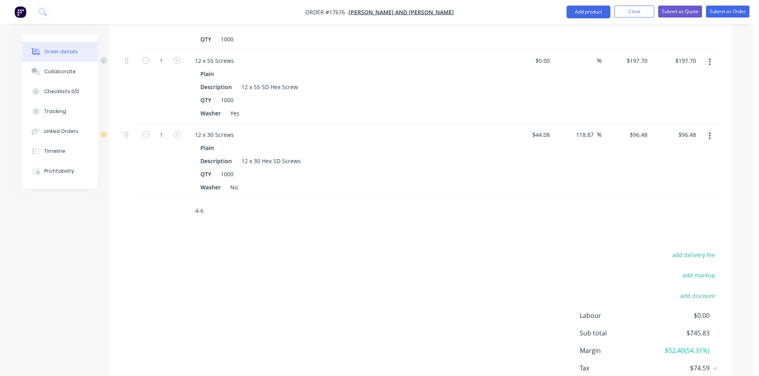
click at [206, 203] on input "4-6" at bounding box center [274, 211] width 159 height 16
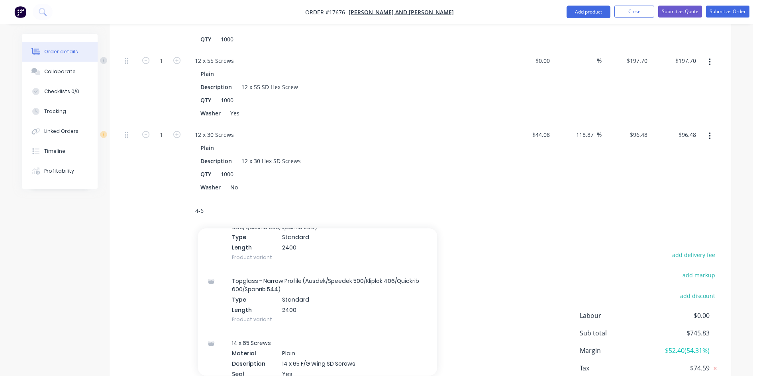
scroll to position [40, 0]
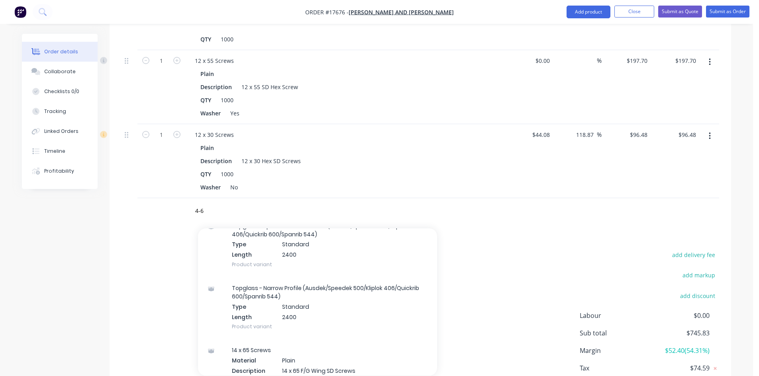
click at [147, 271] on div "add delivery fee add markup add discount Labour $0.00 Sub total $745.83 Margin …" at bounding box center [419, 327] width 597 height 154
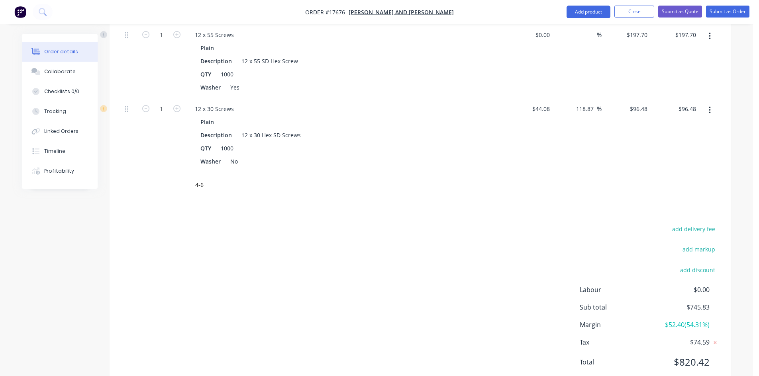
scroll to position [787, 0]
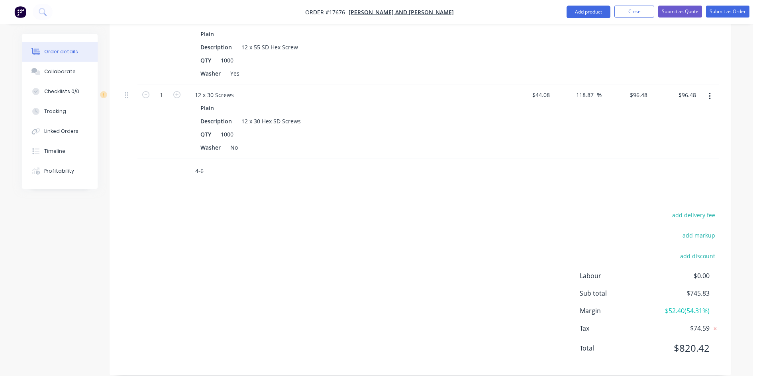
click at [210, 163] on input "4-6" at bounding box center [274, 171] width 159 height 16
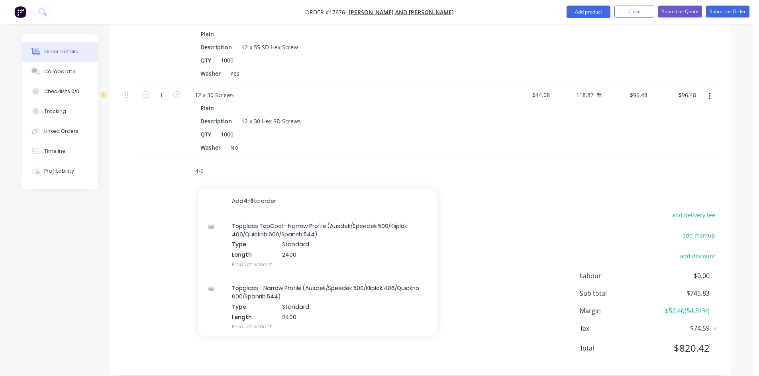
click at [200, 163] on input "4-6" at bounding box center [274, 171] width 159 height 16
drag, startPoint x: 218, startPoint y: 158, endPoint x: 161, endPoint y: 159, distance: 56.6
click at [161, 159] on div "4 - 6 Add 4 - 6 to order Topglass TopCool - Narrow Profile (Ausdek/Speedek 500/…" at bounding box center [419, 172] width 597 height 26
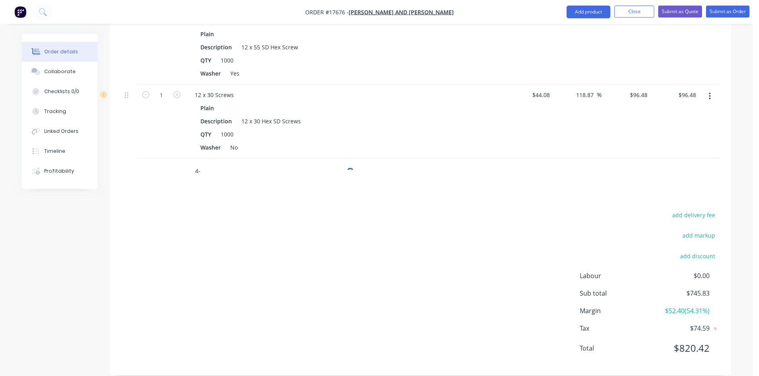
type input "4-6"
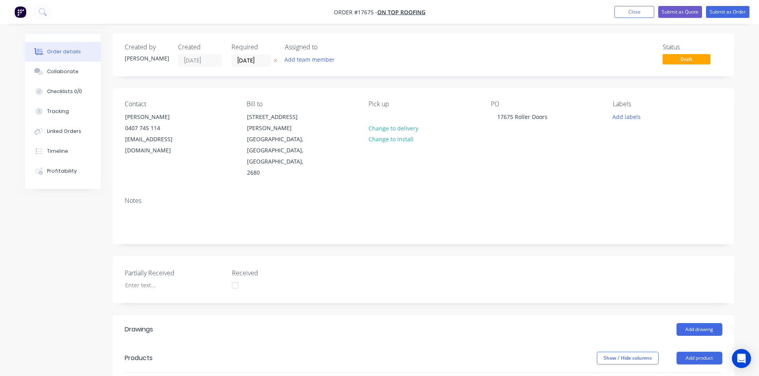
click at [466, 15] on nav "Order #17675 - On Top Roofing Add product Close Submit as Quote Submit as Order" at bounding box center [379, 12] width 759 height 24
click at [499, 29] on div "Order details Collaborate Checklists 0/0 Tracking Linked Orders Timeline Profit…" at bounding box center [379, 301] width 759 height 603
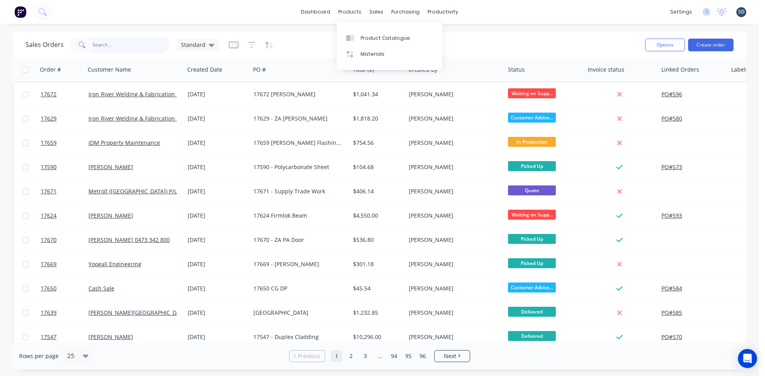
click at [122, 45] on input "text" at bounding box center [131, 45] width 78 height 16
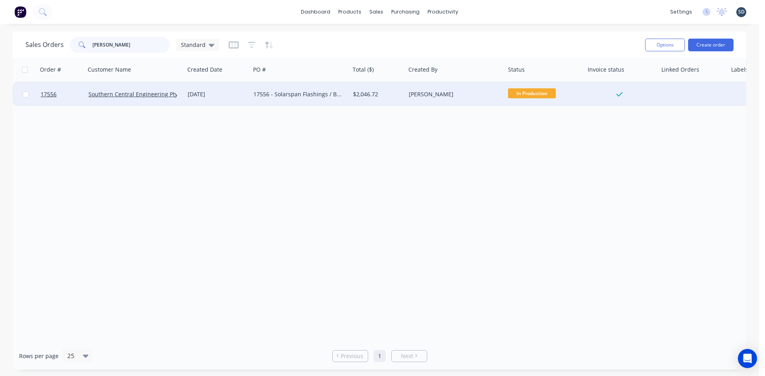
type input "[PERSON_NAME]"
click at [232, 100] on div "[DATE]" at bounding box center [217, 94] width 66 height 24
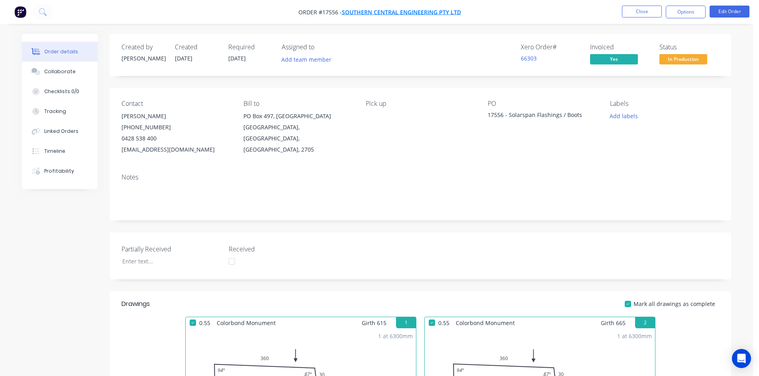
click at [356, 10] on span "Southern Central Engineering Pty Ltd" at bounding box center [401, 12] width 119 height 8
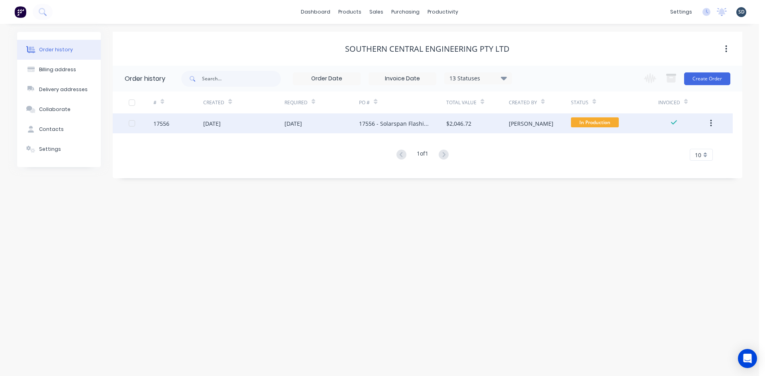
click at [337, 121] on div "[DATE]" at bounding box center [321, 124] width 75 height 20
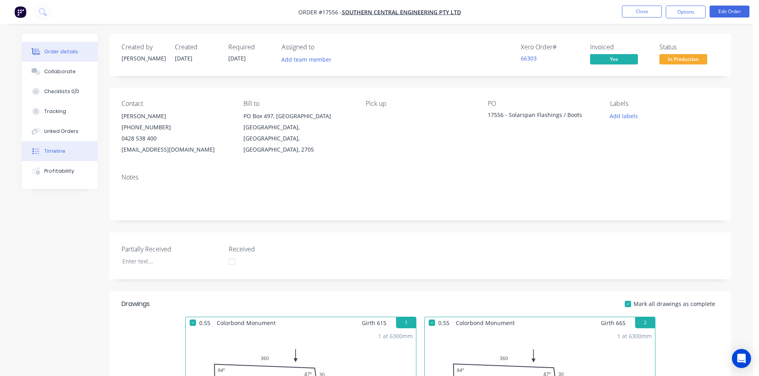
click at [61, 148] on div "Timeline" at bounding box center [54, 151] width 21 height 7
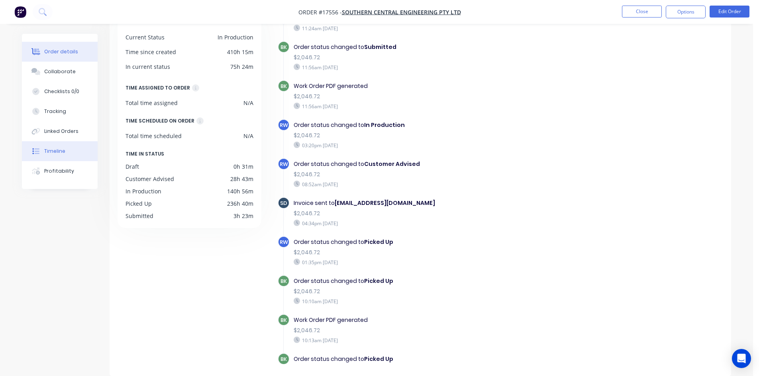
click at [65, 46] on button "Order details" at bounding box center [60, 52] width 76 height 20
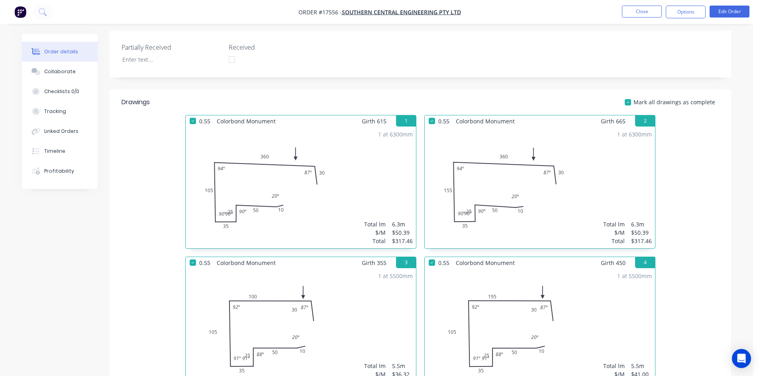
scroll to position [141, 0]
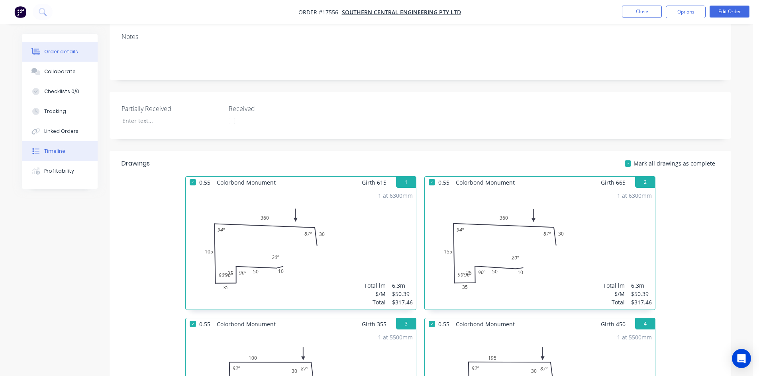
click at [76, 153] on button "Timeline" at bounding box center [60, 151] width 76 height 20
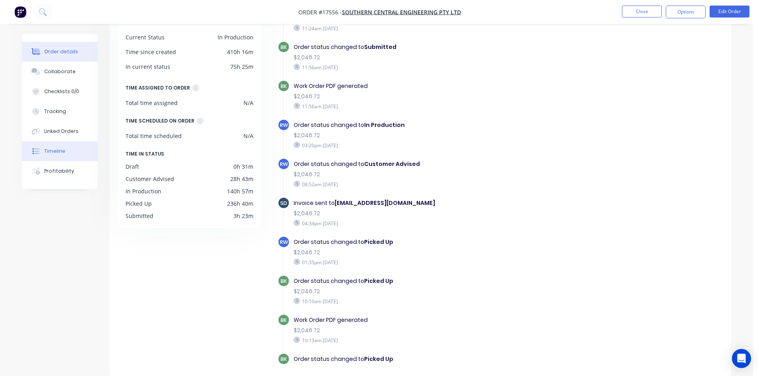
click at [58, 52] on div "Order details" at bounding box center [61, 51] width 34 height 7
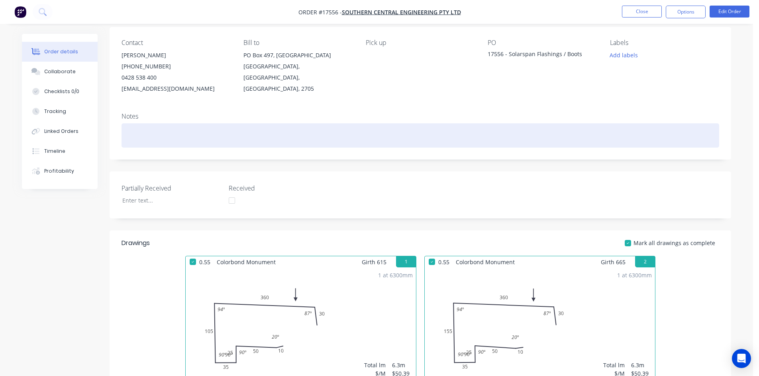
scroll to position [220, 0]
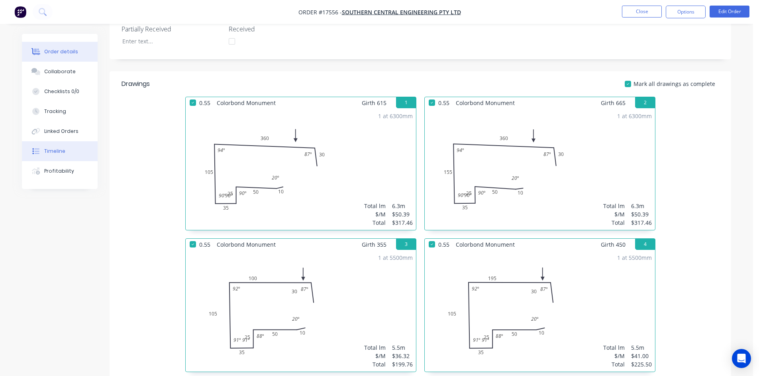
click at [57, 147] on button "Timeline" at bounding box center [60, 151] width 76 height 20
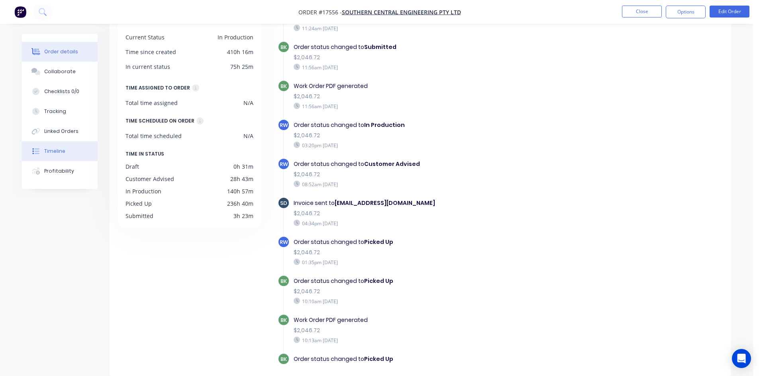
click at [62, 51] on div "Order details" at bounding box center [61, 51] width 34 height 7
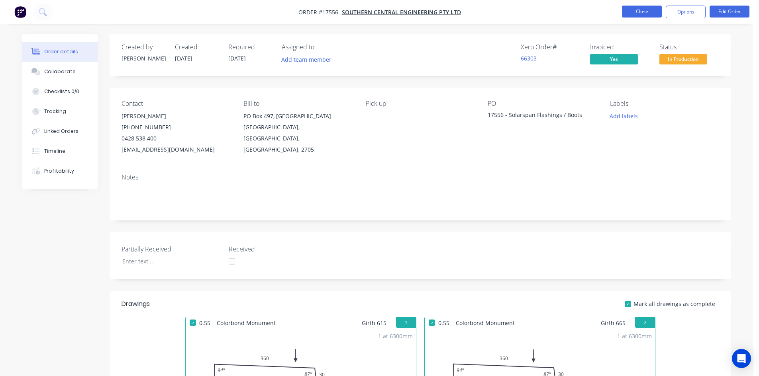
click at [649, 8] on button "Close" at bounding box center [642, 12] width 40 height 12
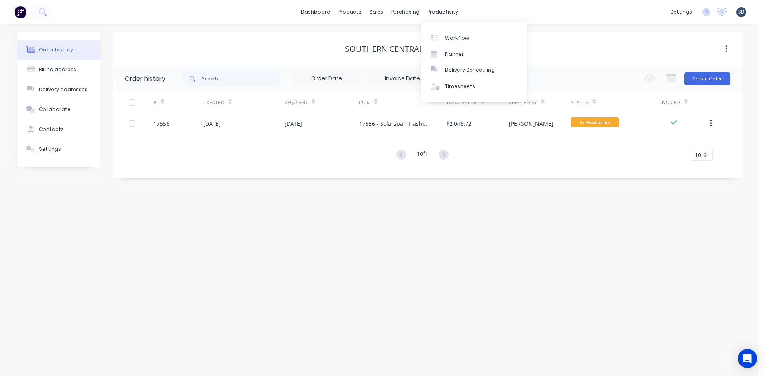
click at [486, 13] on div "dashboard products sales purchasing productivity dashboard products Product Cat…" at bounding box center [379, 12] width 759 height 24
click at [479, 12] on div "dashboard products sales purchasing productivity dashboard products Product Cat…" at bounding box center [379, 12] width 759 height 24
click at [476, 10] on div "dashboard products sales purchasing productivity dashboard products Product Cat…" at bounding box center [379, 12] width 759 height 24
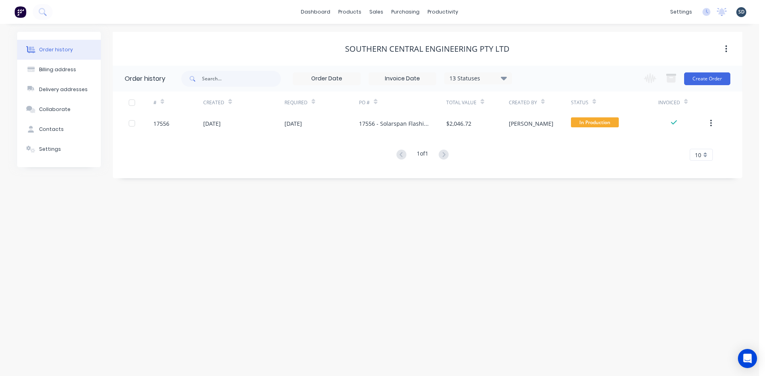
click at [479, 10] on div "dashboard products sales purchasing productivity dashboard products Product Cat…" at bounding box center [379, 12] width 759 height 24
click at [395, 38] on div "Sales Orders" at bounding box center [405, 38] width 33 height 7
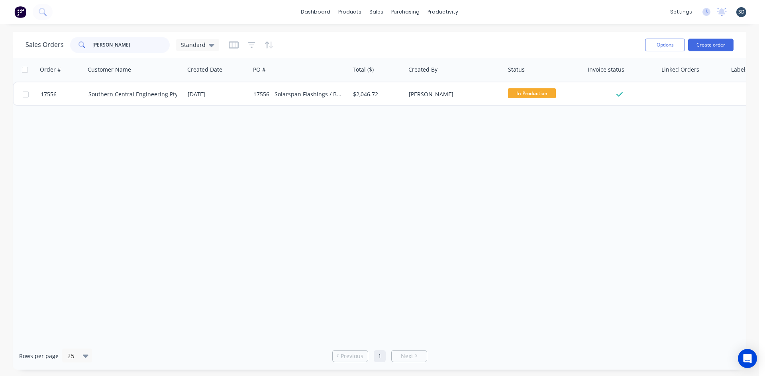
drag, startPoint x: 150, startPoint y: 48, endPoint x: 30, endPoint y: 43, distance: 120.0
click at [30, 43] on div "Sales Orders [PERSON_NAME] Standard" at bounding box center [122, 45] width 194 height 16
click at [480, 6] on div "dashboard products sales purchasing productivity dashboard products Product Cat…" at bounding box center [379, 12] width 759 height 24
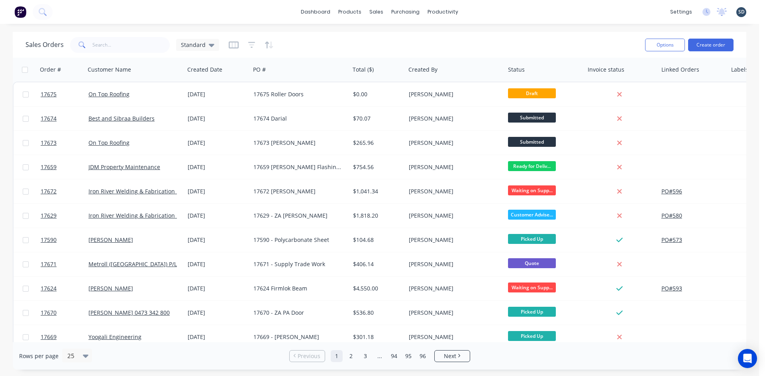
click at [495, 12] on div "dashboard products sales purchasing productivity dashboard products Product Cat…" at bounding box center [379, 12] width 759 height 24
click at [496, 23] on div "dashboard products sales purchasing productivity dashboard products Product Cat…" at bounding box center [379, 12] width 759 height 24
click at [419, 39] on div "Purchase Orders" at bounding box center [431, 38] width 42 height 7
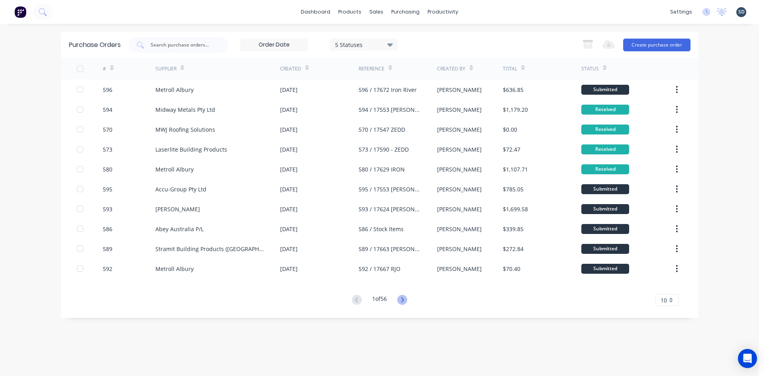
click at [402, 302] on icon at bounding box center [402, 300] width 10 height 10
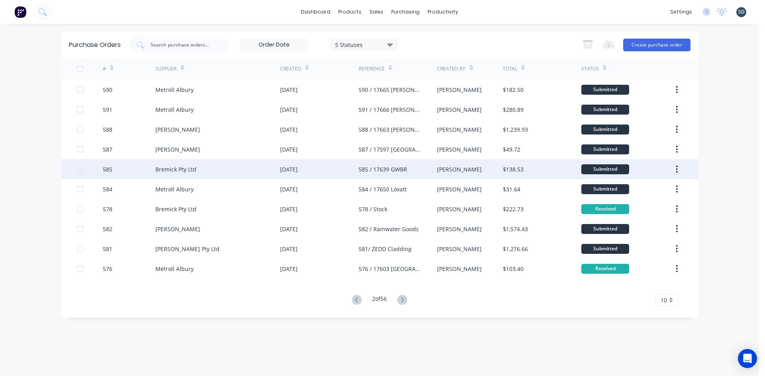
click at [245, 171] on div "Bremick Pty Ltd" at bounding box center [217, 169] width 125 height 20
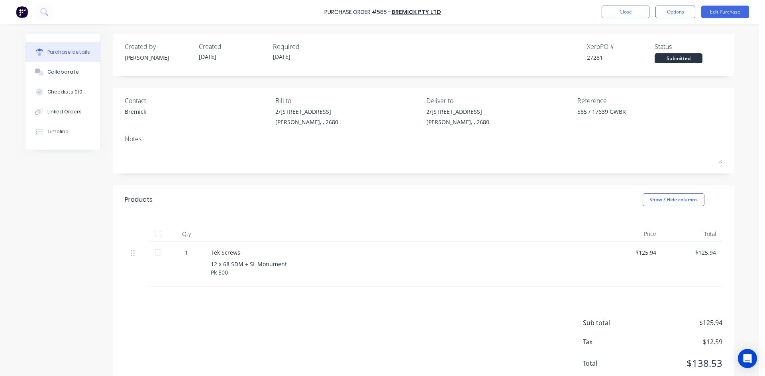
click at [153, 235] on div at bounding box center [158, 234] width 16 height 16
type textarea "x"
click at [69, 117] on button "Linked Orders" at bounding box center [62, 112] width 75 height 20
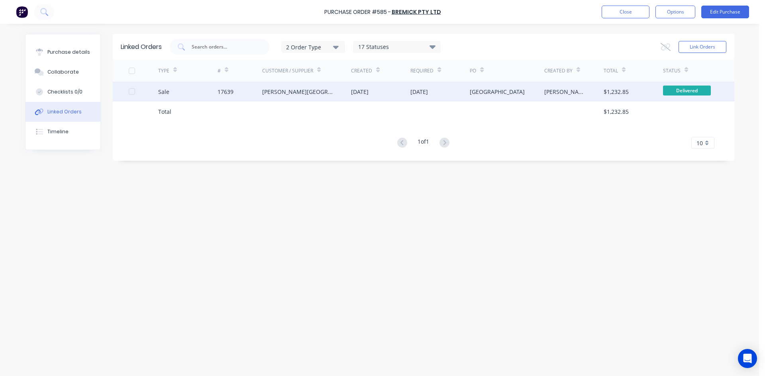
click at [279, 90] on div "[PERSON_NAME][GEOGRAPHIC_DATA]" at bounding box center [298, 92] width 73 height 8
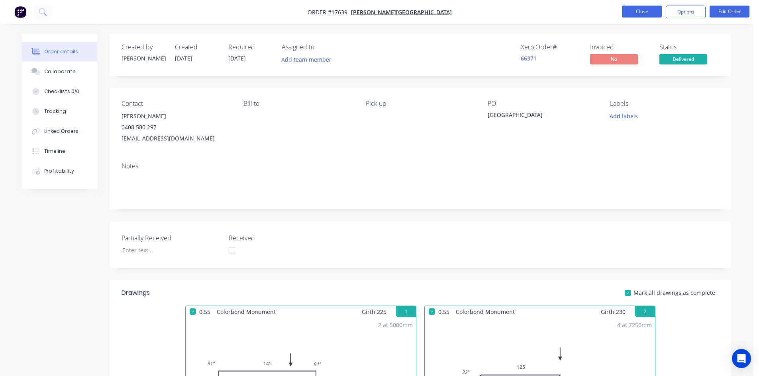
click at [641, 13] on button "Close" at bounding box center [642, 12] width 40 height 12
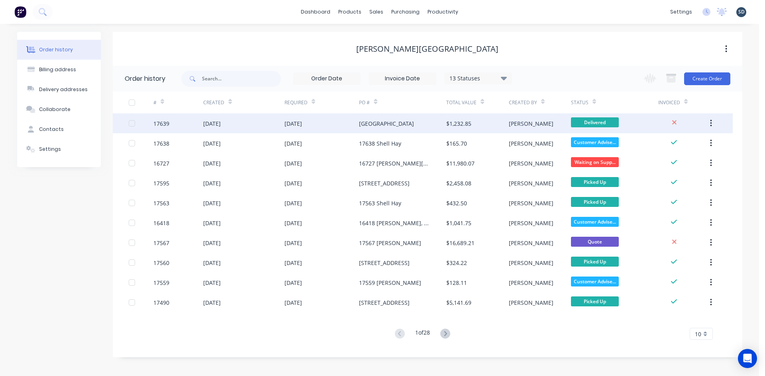
click at [343, 128] on div "[DATE]" at bounding box center [321, 124] width 75 height 20
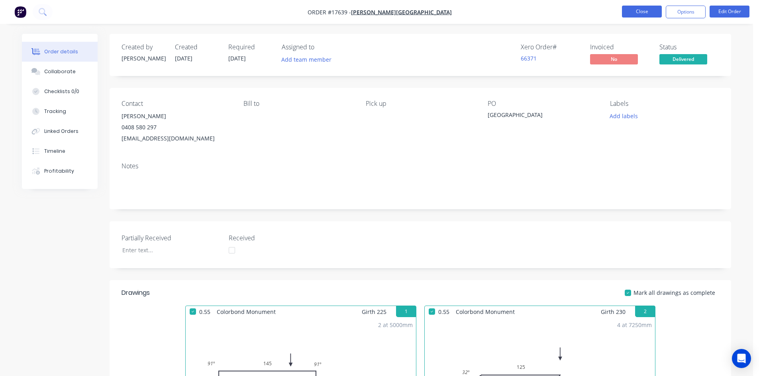
click at [650, 8] on button "Close" at bounding box center [642, 12] width 40 height 12
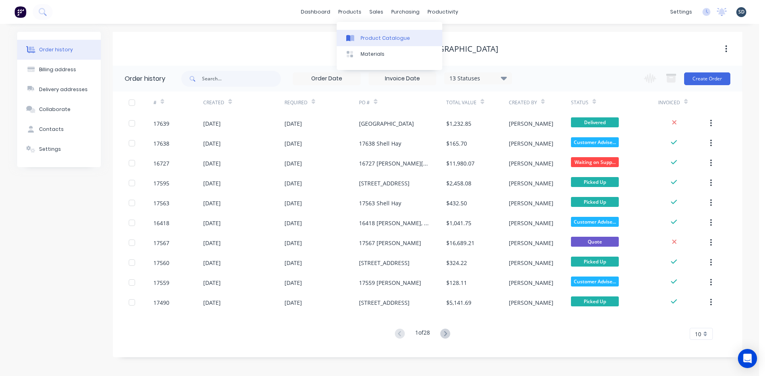
click at [376, 37] on div "Product Catalogue" at bounding box center [384, 38] width 49 height 7
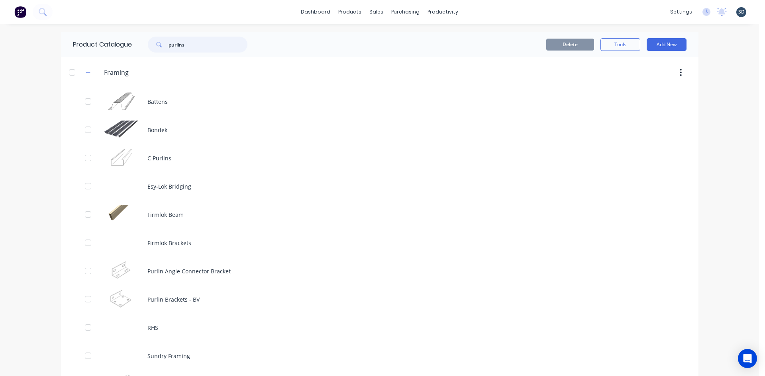
click at [186, 43] on input "purlins" at bounding box center [207, 45] width 79 height 16
type input "flatdek"
drag, startPoint x: 214, startPoint y: 47, endPoint x: 157, endPoint y: 43, distance: 57.1
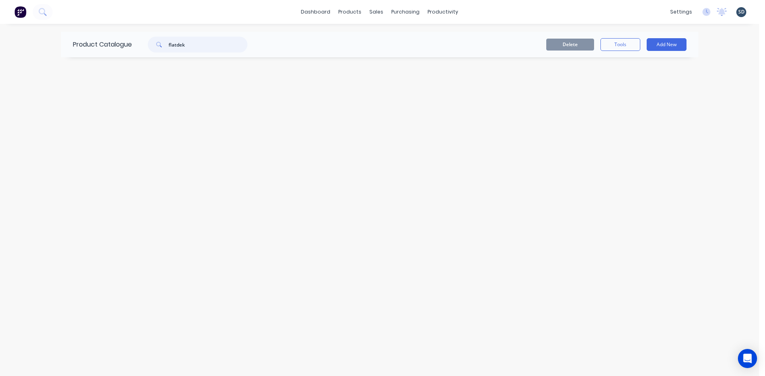
click at [157, 43] on div "flatdek" at bounding box center [198, 45] width 100 height 16
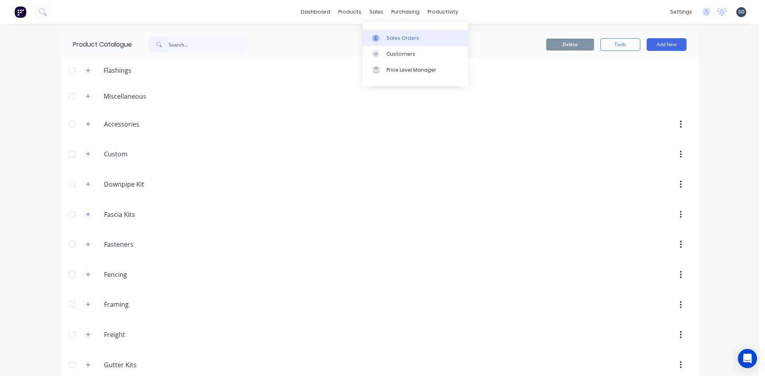
click at [387, 32] on link "Sales Orders" at bounding box center [415, 38] width 106 height 16
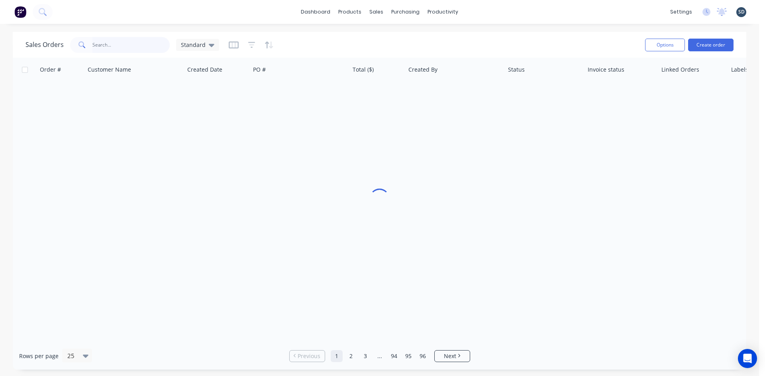
click at [117, 45] on input "text" at bounding box center [131, 45] width 78 height 16
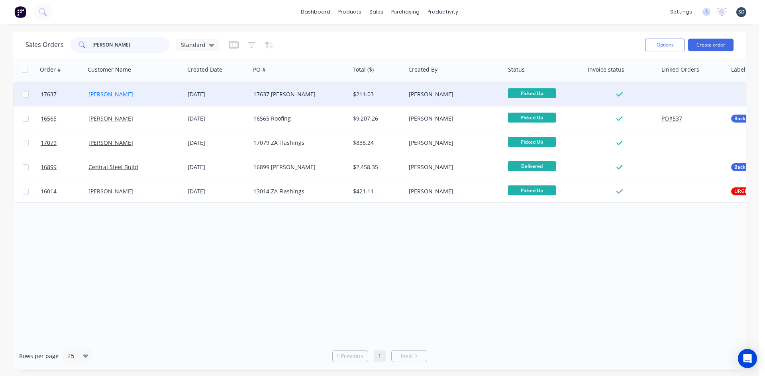
type input "[PERSON_NAME]"
click at [115, 95] on link "[PERSON_NAME]" at bounding box center [110, 94] width 45 height 8
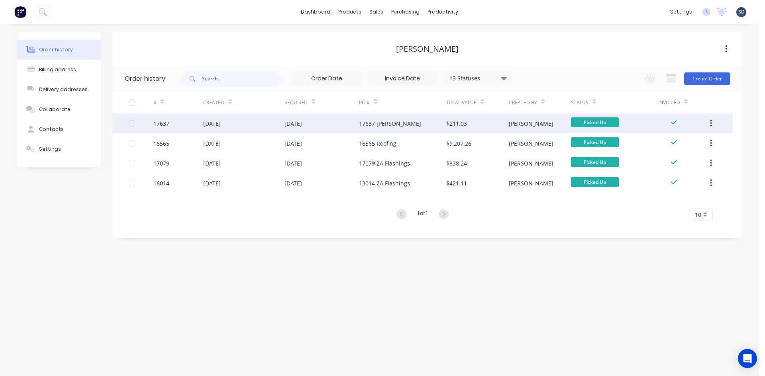
click at [418, 122] on div "17637 [PERSON_NAME]" at bounding box center [402, 124] width 87 height 20
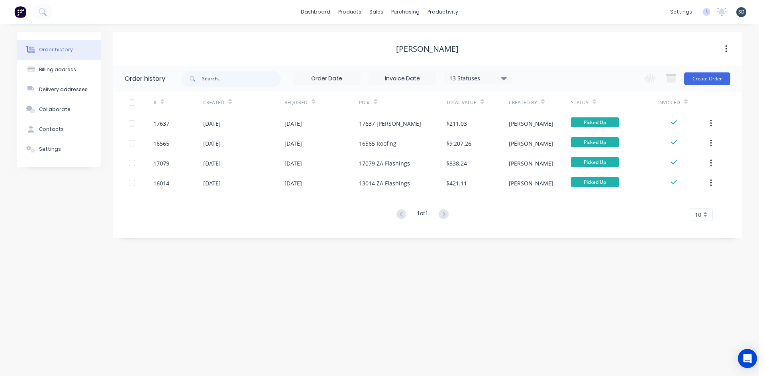
click at [485, 14] on div "dashboard products sales purchasing productivity dashboard products Product Cat…" at bounding box center [379, 12] width 759 height 24
click at [477, 14] on div "dashboard products sales purchasing productivity dashboard products Product Cat…" at bounding box center [379, 12] width 759 height 24
click at [399, 38] on div "Sales Orders" at bounding box center [405, 38] width 33 height 7
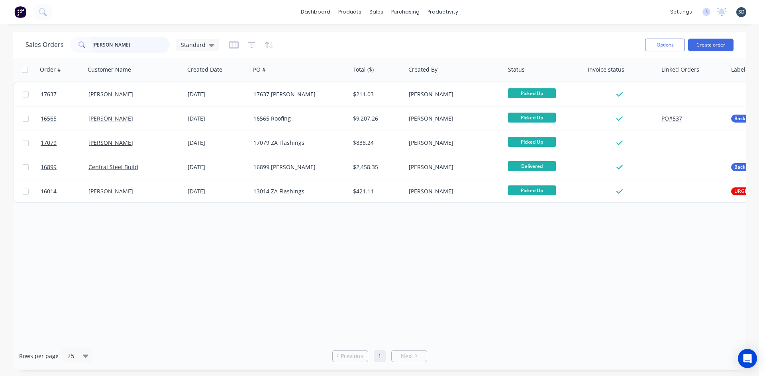
click at [134, 41] on input "[PERSON_NAME]" at bounding box center [131, 45] width 78 height 16
click at [706, 47] on button "Create order" at bounding box center [710, 45] width 45 height 13
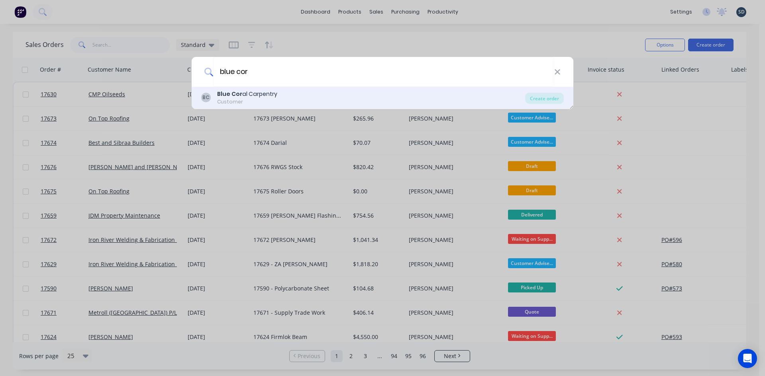
type input "blue cor"
click at [466, 99] on div "BC Blue Cor al Carpentry Customer" at bounding box center [363, 98] width 324 height 16
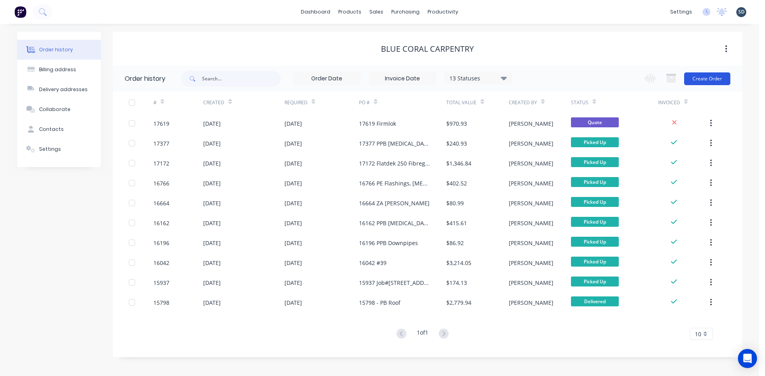
click at [703, 80] on button "Create Order" at bounding box center [707, 78] width 46 height 13
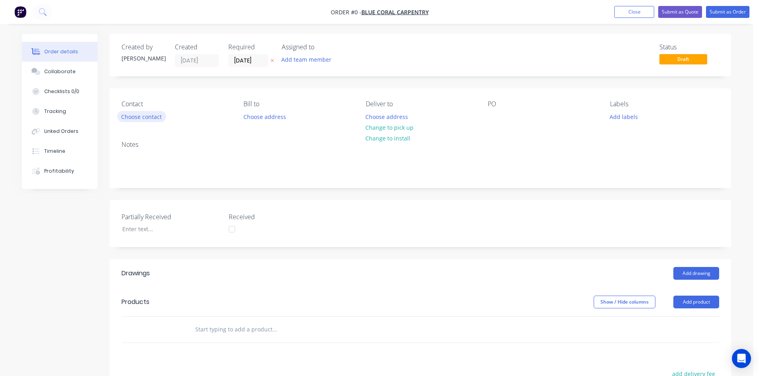
click at [139, 120] on button "Choose contact" at bounding box center [141, 116] width 49 height 11
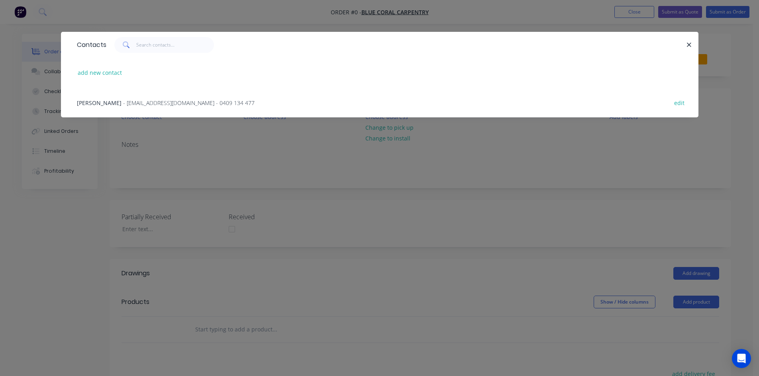
click at [134, 100] on span "- [EMAIL_ADDRESS][DOMAIN_NAME] - 0409 134 477" at bounding box center [188, 103] width 131 height 8
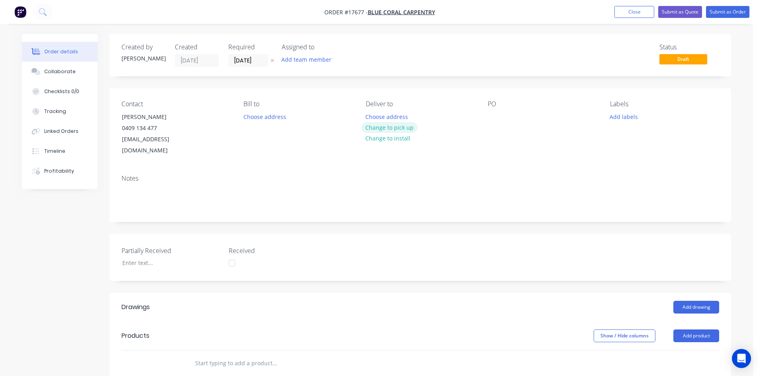
click at [398, 127] on button "Change to pick up" at bounding box center [389, 127] width 57 height 11
click at [489, 117] on div at bounding box center [493, 117] width 13 height 12
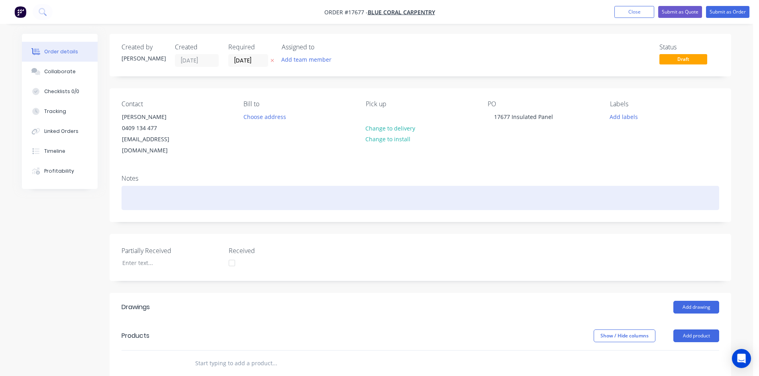
click at [471, 186] on div at bounding box center [419, 198] width 597 height 24
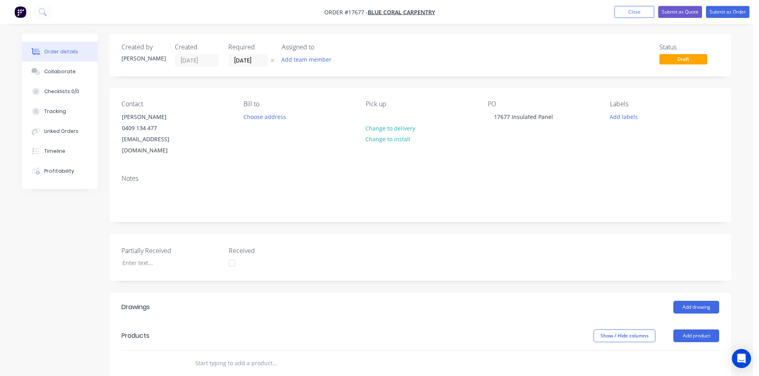
click at [487, 212] on div "Created by [PERSON_NAME] Created [DATE] Required [DATE] Assigned to Add team me…" at bounding box center [420, 301] width 621 height 534
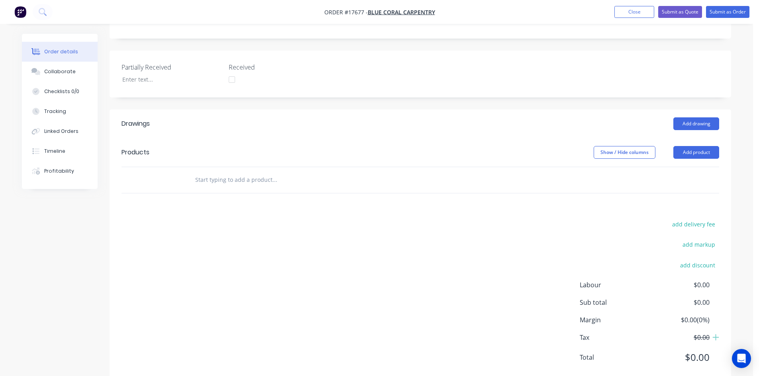
scroll to position [193, 0]
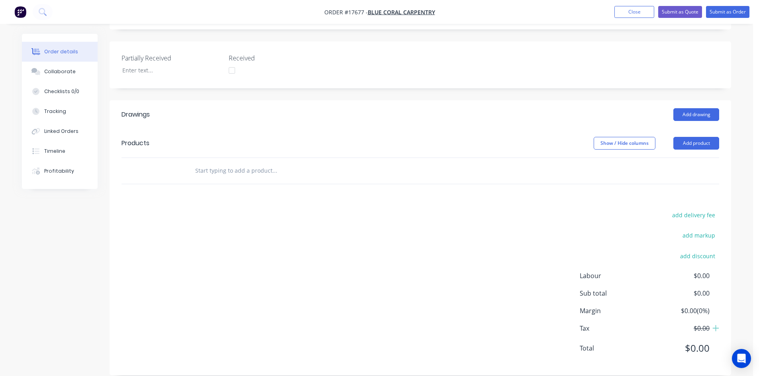
click at [200, 163] on input "text" at bounding box center [274, 171] width 159 height 16
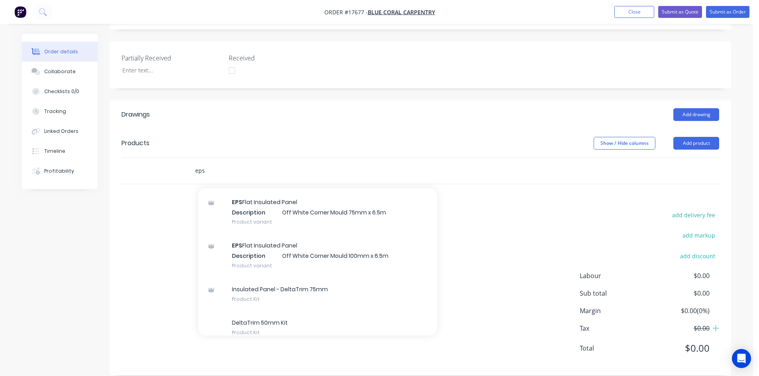
scroll to position [5612, 0]
type input "eps"
click at [546, 226] on div "add delivery fee add markup add discount Labour $0.00 Sub total $0.00 Margin $0…" at bounding box center [419, 287] width 597 height 154
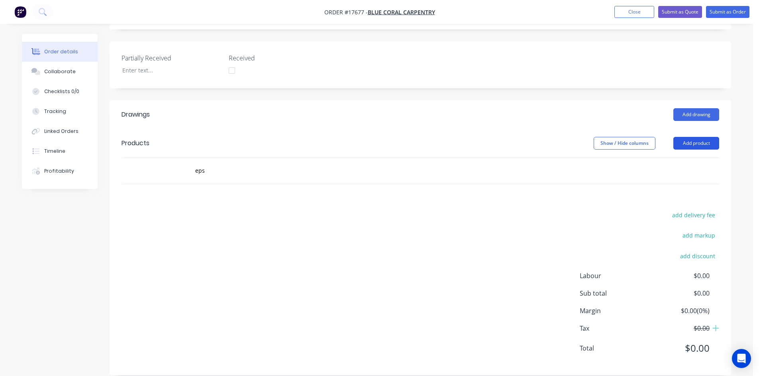
click at [691, 137] on button "Add product" at bounding box center [696, 143] width 46 height 13
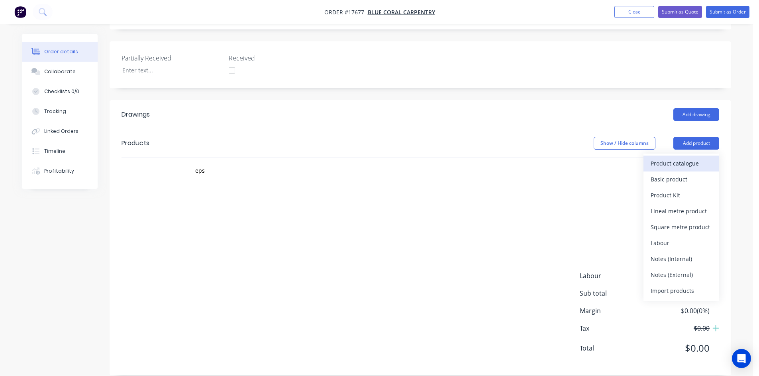
click at [677, 158] on div "Product catalogue" at bounding box center [680, 164] width 61 height 12
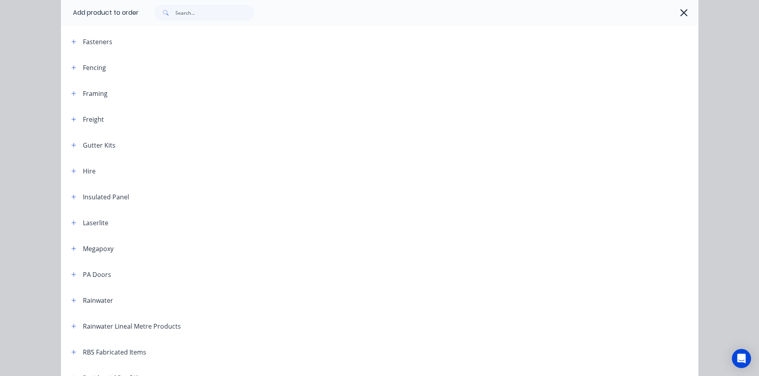
scroll to position [199, 0]
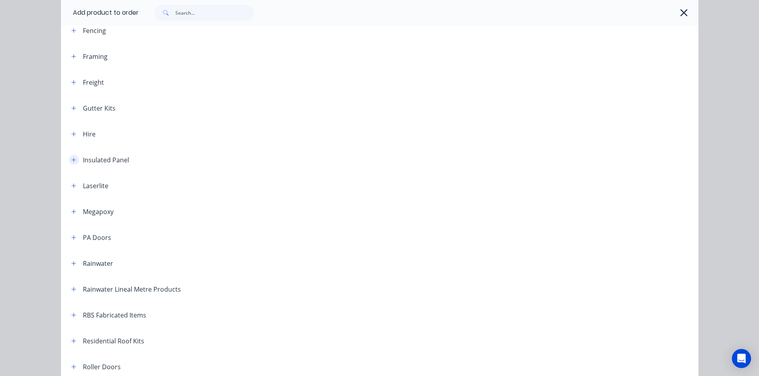
click at [69, 159] on button "button" at bounding box center [74, 160] width 10 height 10
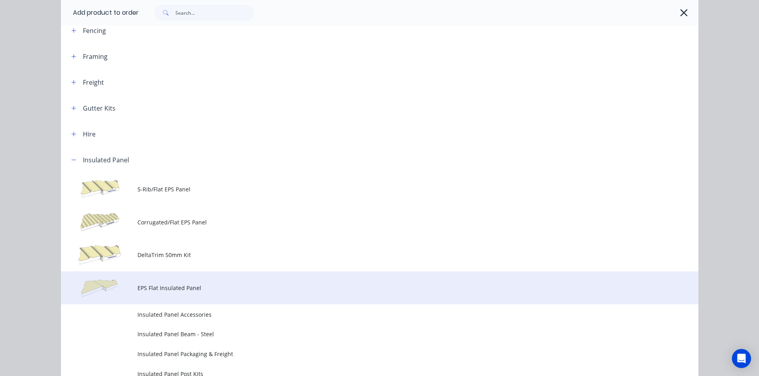
click at [188, 284] on span "EPS Flat Insulated Panel" at bounding box center [361, 288] width 448 height 8
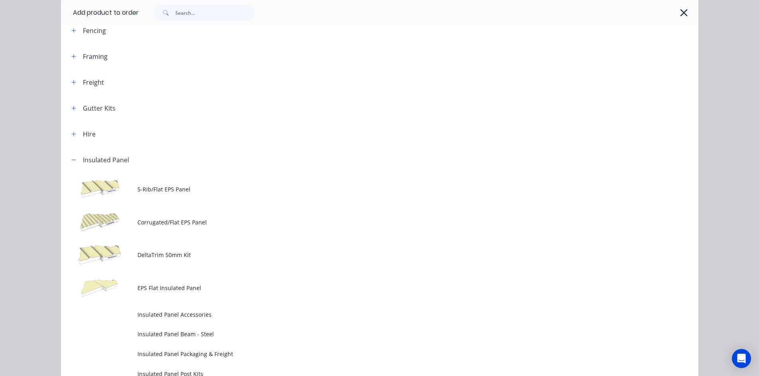
scroll to position [0, 0]
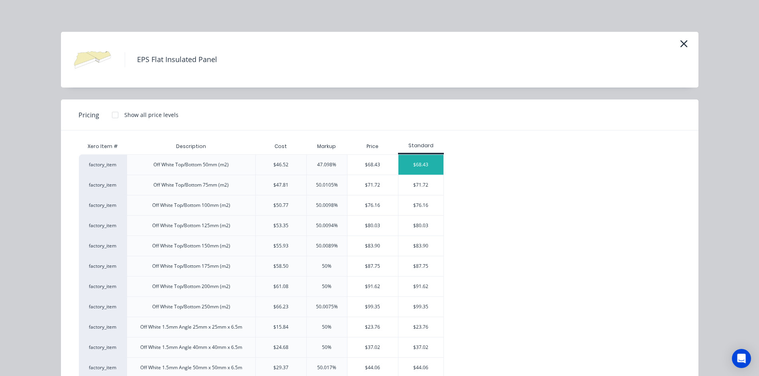
click at [426, 165] on div "$68.43" at bounding box center [420, 165] width 45 height 20
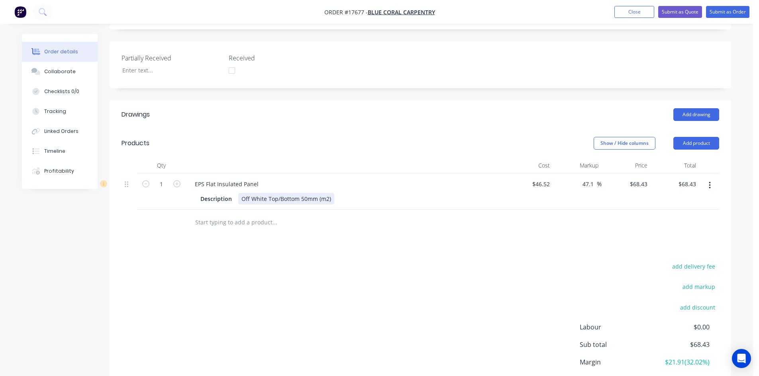
click at [331, 193] on div "Off White Top/Bottom 50mm (m2)" at bounding box center [286, 199] width 96 height 12
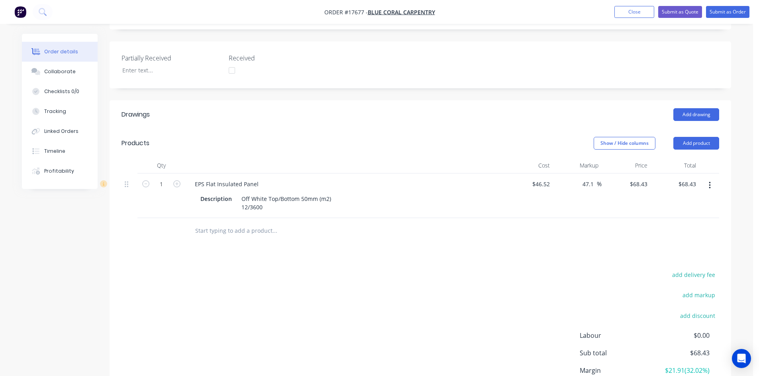
click at [382, 234] on div "Drawings Add drawing Products Show / Hide columns Add product Qty Cost Markup P…" at bounding box center [420, 267] width 621 height 335
click at [162, 178] on input "1" at bounding box center [161, 184] width 21 height 12
type input "51.84"
type input "$3,547.41"
click at [188, 239] on div "Drawings Add drawing Products Show / Hide columns Add product Qty Cost Markup P…" at bounding box center [420, 267] width 621 height 335
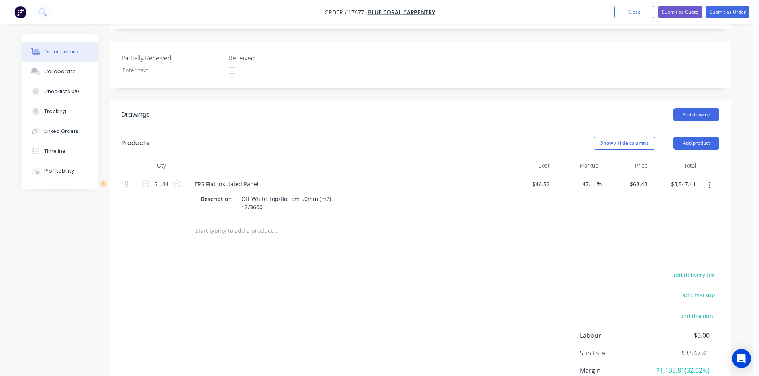
click at [211, 223] on input "text" at bounding box center [274, 231] width 159 height 16
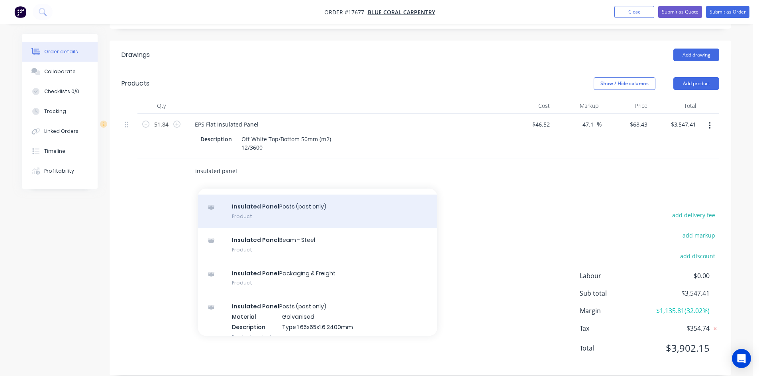
scroll to position [159, 0]
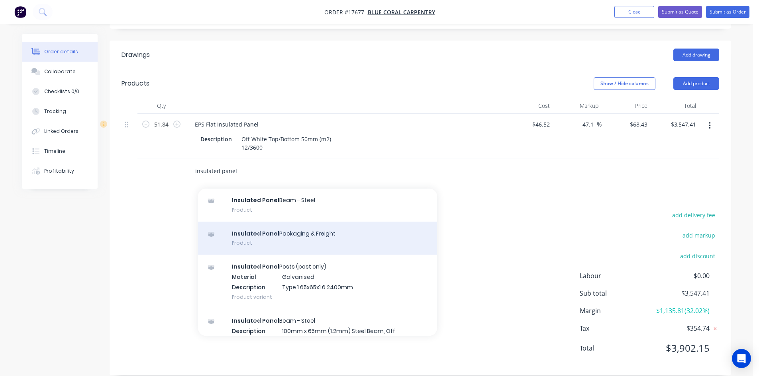
type input "insulated panel"
click at [282, 231] on div "Insulated Panel Packaging & Freight Product" at bounding box center [317, 238] width 239 height 33
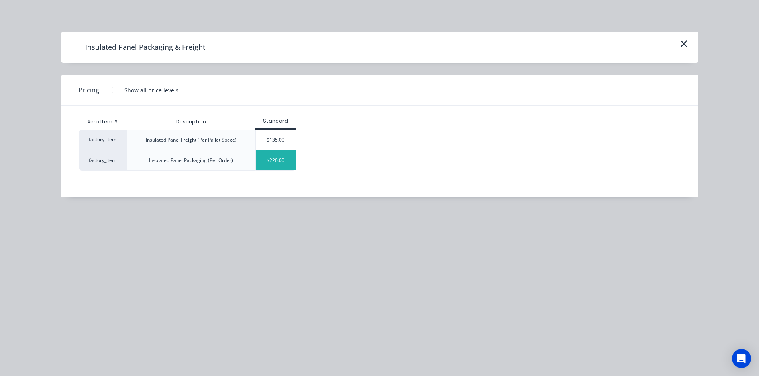
click at [280, 163] on div "$220.00" at bounding box center [276, 161] width 40 height 20
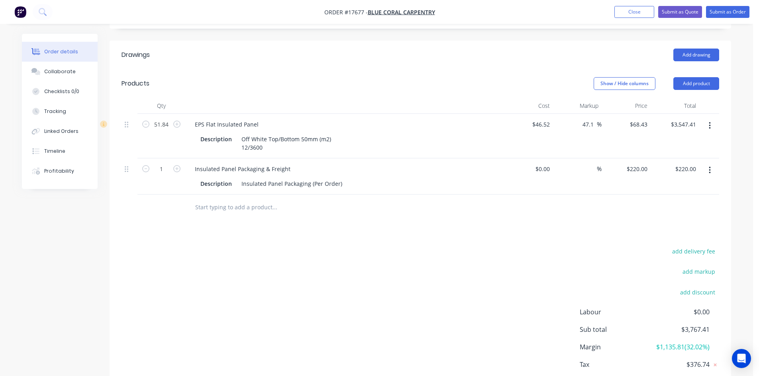
click at [248, 200] on input "text" at bounding box center [274, 208] width 159 height 16
click at [235, 200] on input "text" at bounding box center [274, 208] width 159 height 16
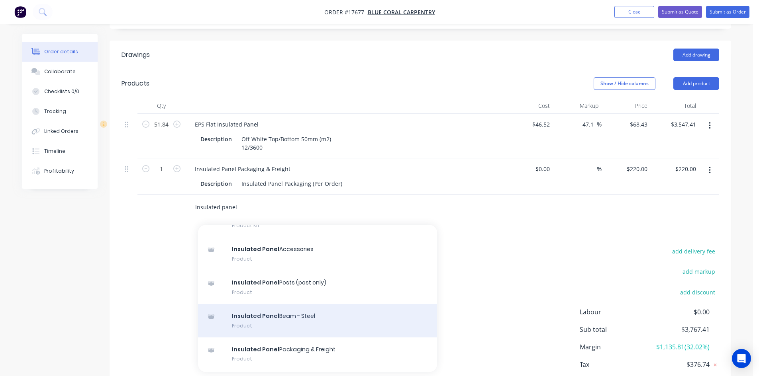
scroll to position [119, 0]
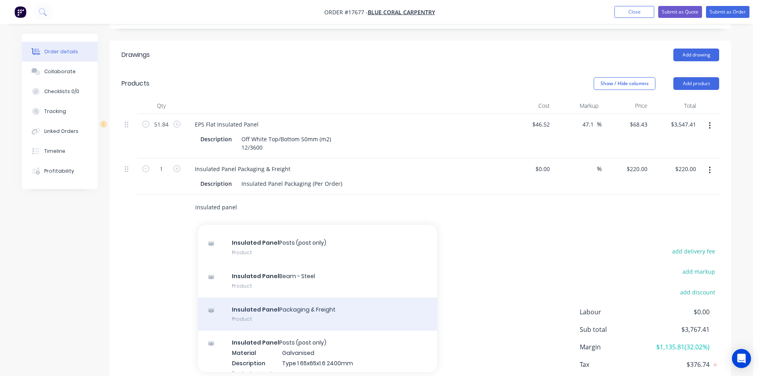
type input "insulated panel"
click at [302, 299] on div "Insulated Panel Packaging & Freight Product" at bounding box center [317, 314] width 239 height 33
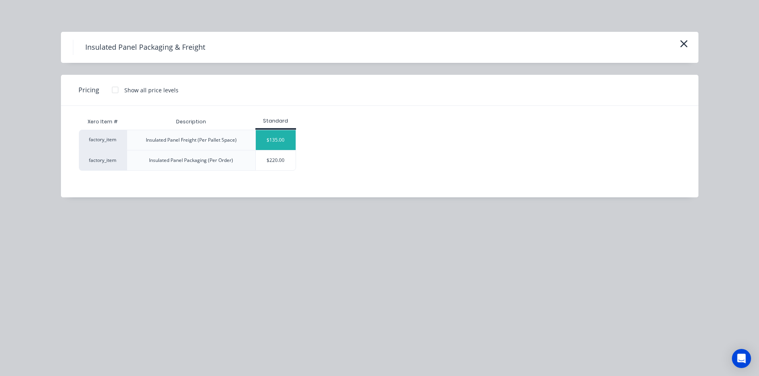
click at [276, 142] on div "$135.00" at bounding box center [276, 140] width 40 height 20
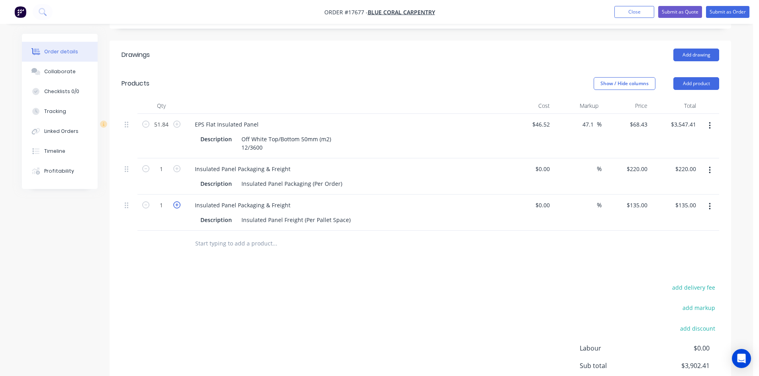
click at [175, 202] on icon "button" at bounding box center [176, 205] width 7 height 7
type input "2"
type input "$270.00"
click at [175, 202] on icon "button" at bounding box center [176, 205] width 7 height 7
type input "3"
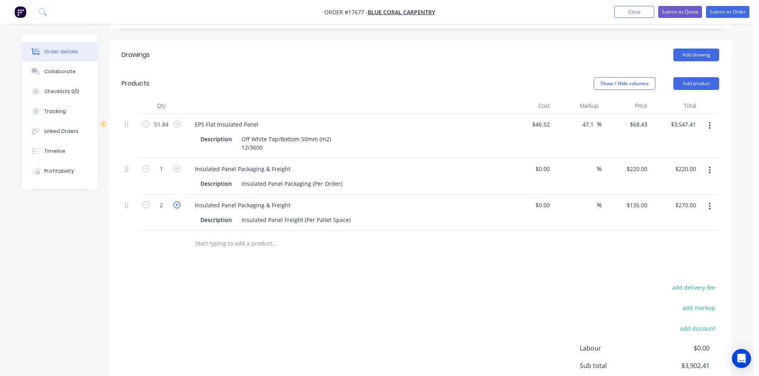
type input "$405.00"
click at [297, 237] on input "text" at bounding box center [274, 244] width 159 height 16
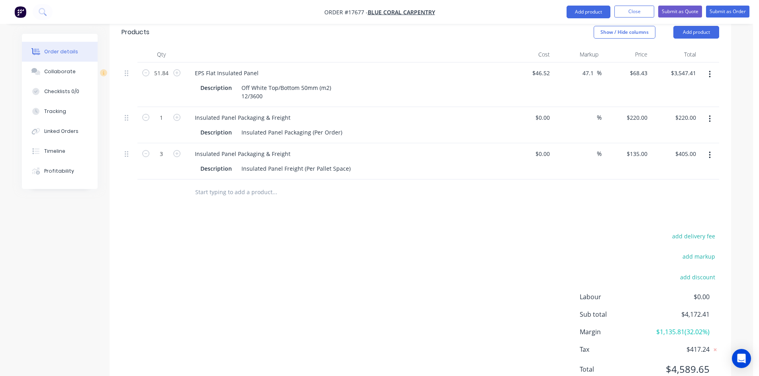
scroll to position [285, 0]
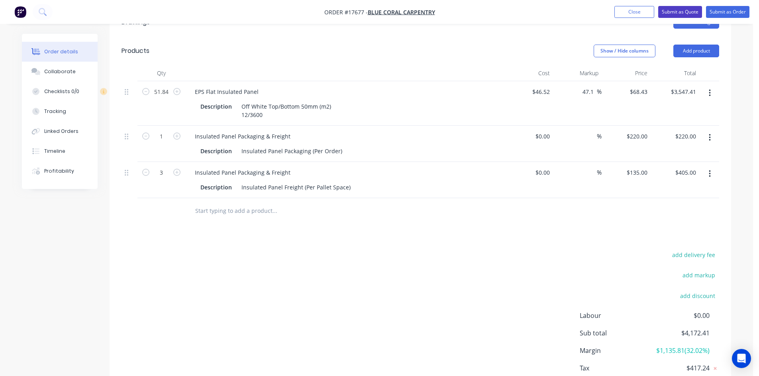
click at [683, 10] on button "Submit as Quote" at bounding box center [680, 12] width 44 height 12
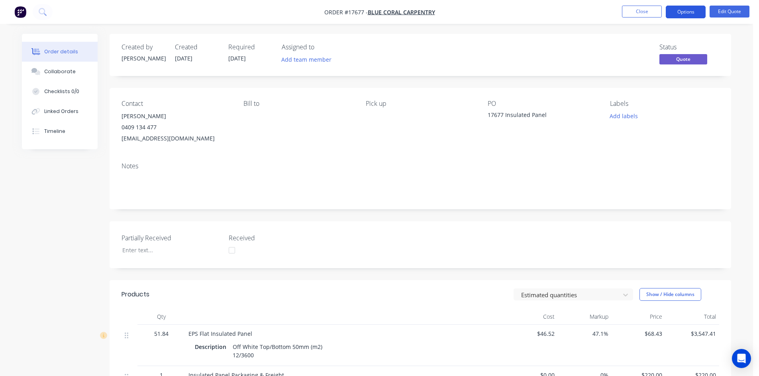
click at [690, 12] on button "Options" at bounding box center [685, 12] width 40 height 13
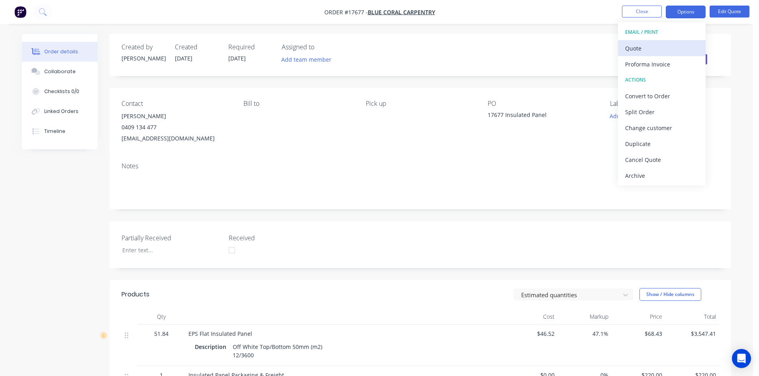
click at [655, 45] on div "Quote" at bounding box center [661, 49] width 73 height 12
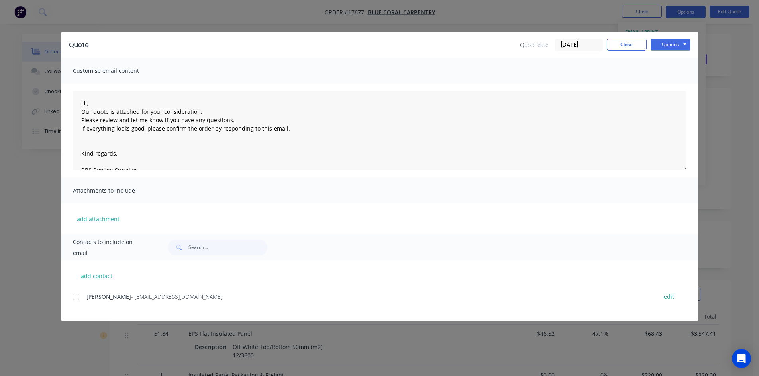
click at [77, 298] on div at bounding box center [76, 297] width 16 height 16
drag, startPoint x: 672, startPoint y: 41, endPoint x: 671, endPoint y: 47, distance: 6.4
click at [672, 41] on button "Options" at bounding box center [670, 45] width 40 height 12
click at [674, 85] on button "Email" at bounding box center [675, 84] width 51 height 13
click at [633, 44] on button "Close" at bounding box center [627, 45] width 40 height 12
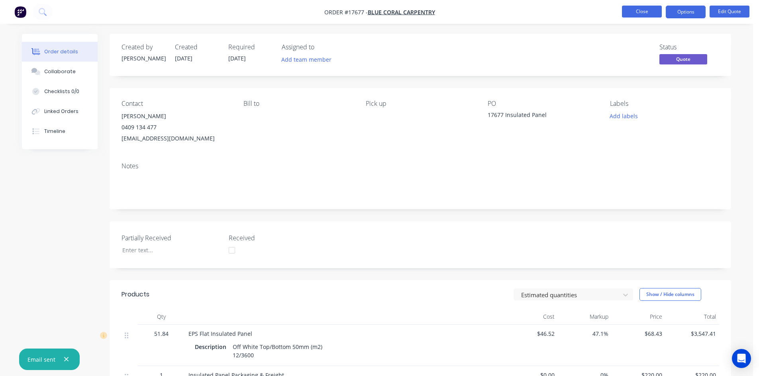
click at [646, 15] on button "Close" at bounding box center [642, 12] width 40 height 12
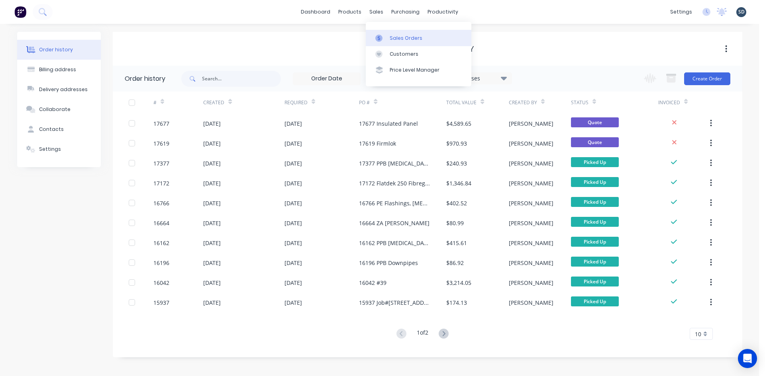
click at [395, 37] on div "Sales Orders" at bounding box center [405, 38] width 33 height 7
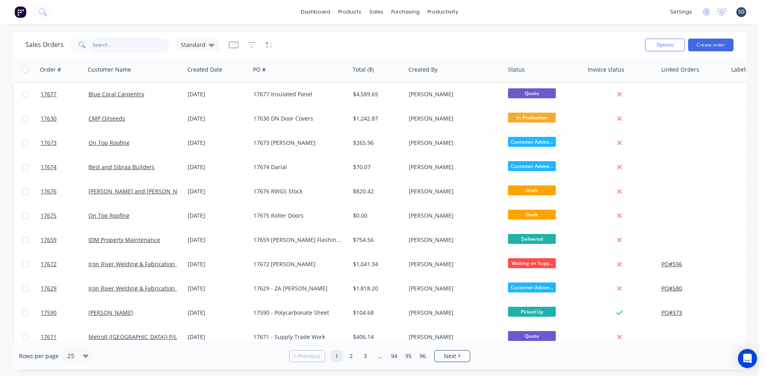
click at [105, 42] on input "text" at bounding box center [131, 45] width 78 height 16
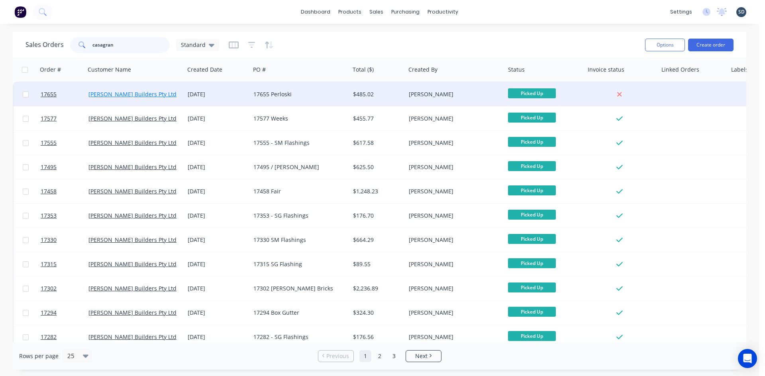
type input "casagran"
click at [118, 94] on link "[PERSON_NAME] Builders Pty Ltd" at bounding box center [132, 94] width 88 height 8
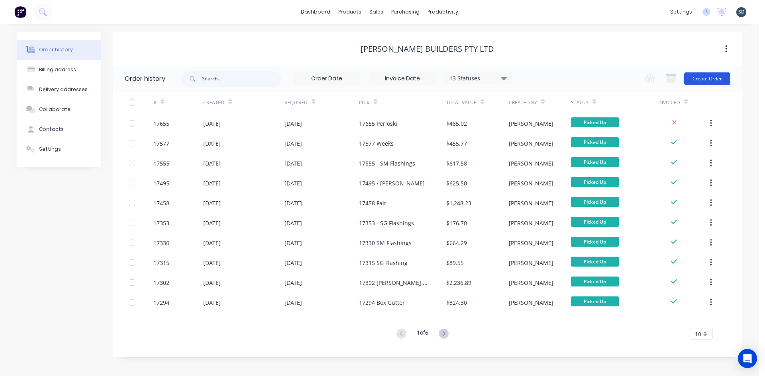
click at [706, 78] on button "Create Order" at bounding box center [707, 78] width 46 height 13
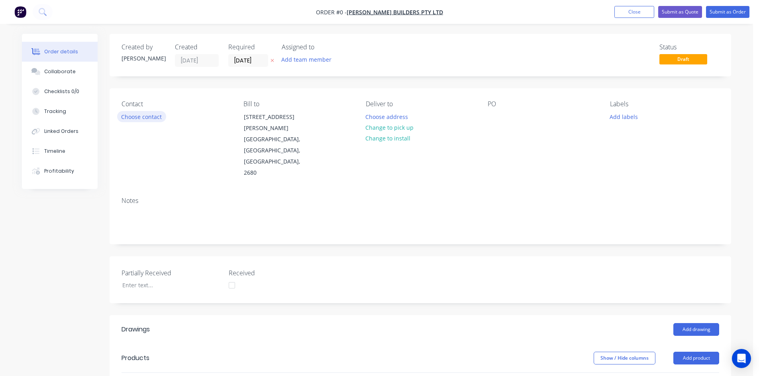
click at [151, 114] on button "Choose contact" at bounding box center [141, 116] width 49 height 11
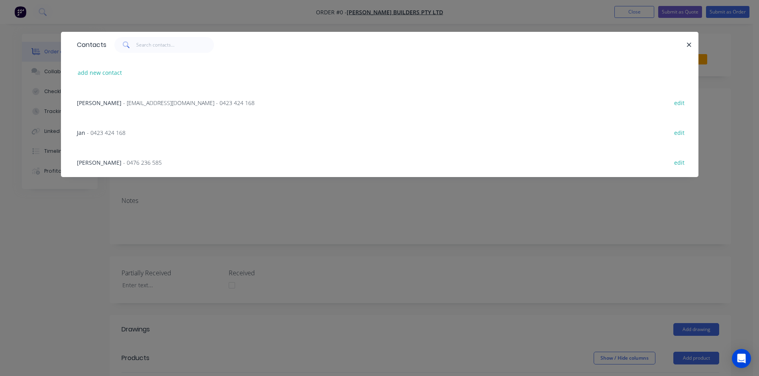
click at [99, 105] on span "[PERSON_NAME]" at bounding box center [99, 103] width 45 height 8
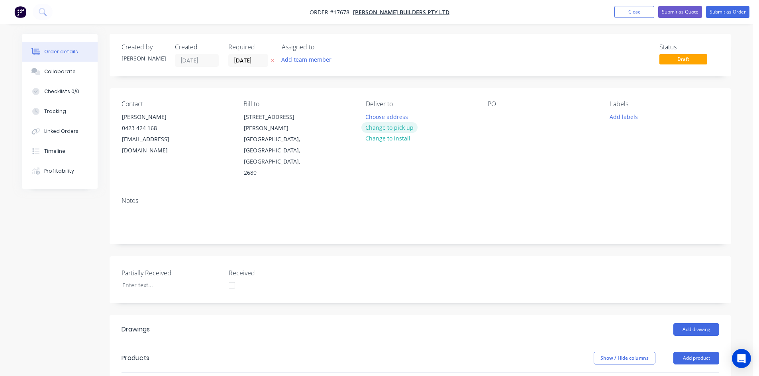
click at [402, 128] on button "Change to pick up" at bounding box center [389, 127] width 57 height 11
click at [499, 117] on div at bounding box center [493, 117] width 13 height 12
click at [509, 191] on div "Notes" at bounding box center [420, 217] width 621 height 53
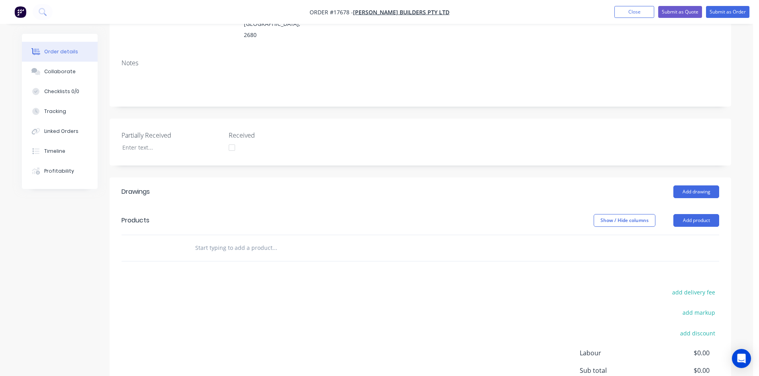
scroll to position [159, 0]
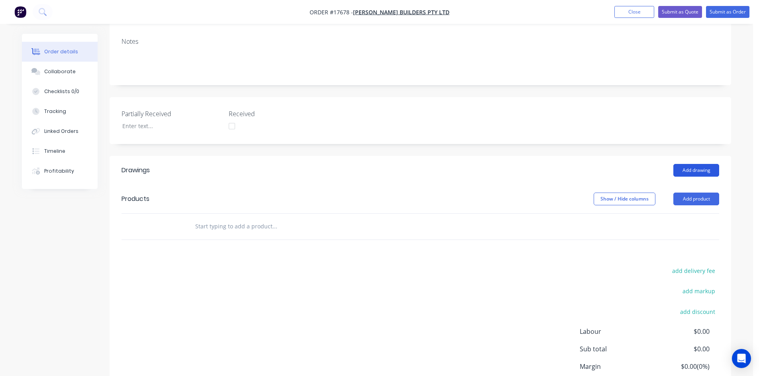
click at [697, 164] on button "Add drawing" at bounding box center [696, 170] width 46 height 13
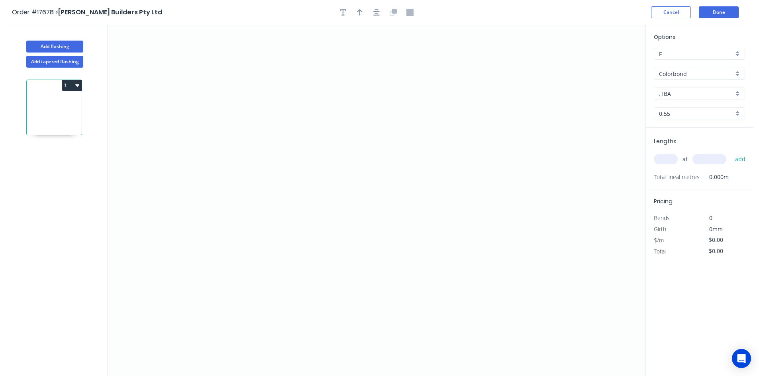
click at [689, 92] on input ".TBA" at bounding box center [696, 94] width 74 height 8
click at [692, 148] on div "[PERSON_NAME]" at bounding box center [699, 147] width 90 height 14
type input "[PERSON_NAME]"
click at [348, 54] on icon "0" at bounding box center [377, 201] width 538 height 352
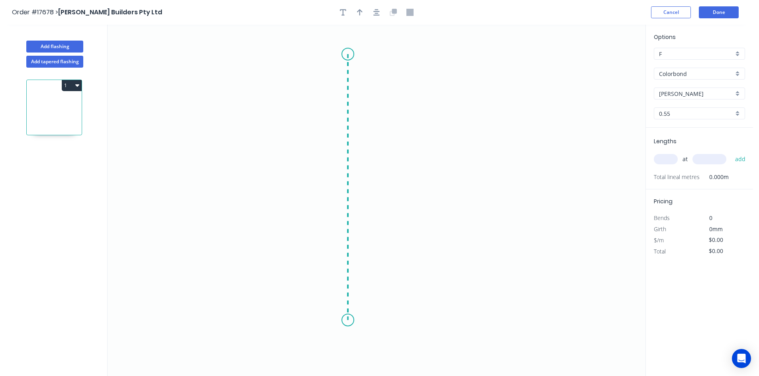
click at [338, 321] on icon "0" at bounding box center [377, 201] width 538 height 352
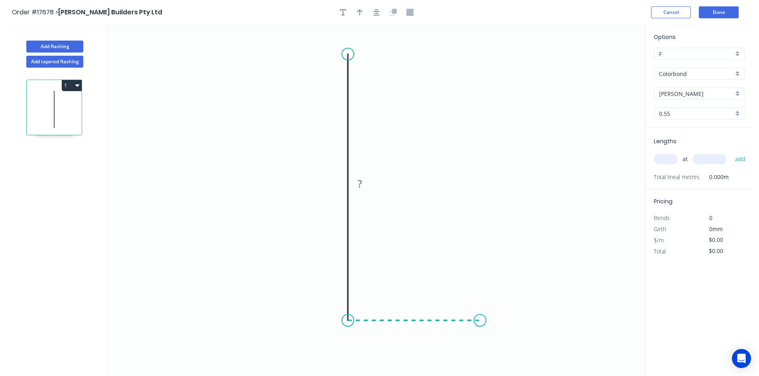
click at [480, 323] on icon "0 ?" at bounding box center [377, 201] width 538 height 352
click at [348, 55] on circle at bounding box center [348, 54] width 12 height 12
click at [262, 52] on icon "0 ? ?" at bounding box center [377, 201] width 538 height 352
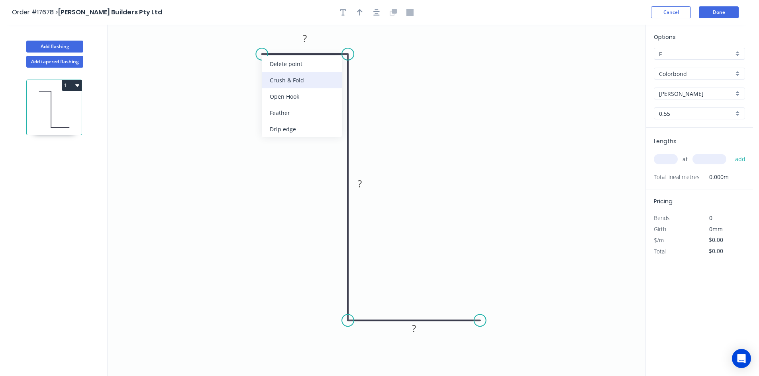
click at [275, 80] on div "Crush & Fold" at bounding box center [302, 80] width 80 height 16
drag, startPoint x: 237, startPoint y: 62, endPoint x: 241, endPoint y: 80, distance: 18.0
click at [231, 92] on rect at bounding box center [247, 96] width 32 height 16
click at [304, 42] on tspan "?" at bounding box center [305, 38] width 4 height 13
click at [362, 184] on g "?" at bounding box center [360, 183] width 16 height 13
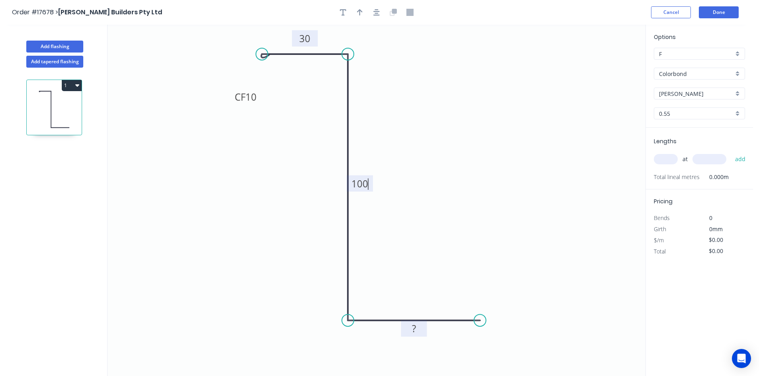
click at [415, 329] on tspan "?" at bounding box center [414, 328] width 4 height 13
click at [513, 280] on icon "0 CF 10 30 100 50" at bounding box center [377, 201] width 538 height 352
type input "$16.50"
click at [378, 13] on icon "button" at bounding box center [376, 12] width 6 height 7
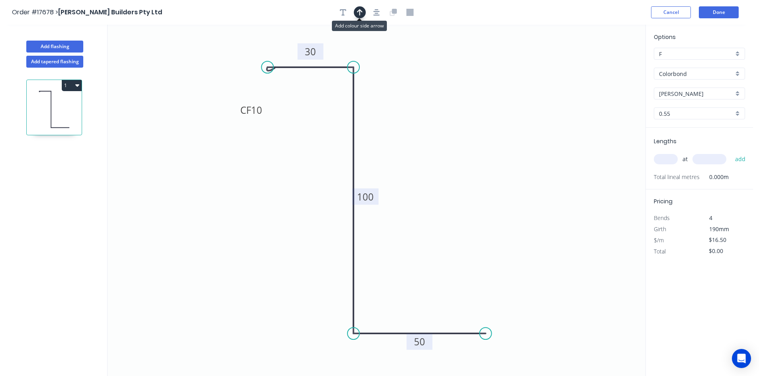
click at [358, 12] on icon "button" at bounding box center [360, 12] width 6 height 7
click at [605, 64] on icon at bounding box center [604, 55] width 7 height 25
click at [605, 64] on icon at bounding box center [611, 58] width 23 height 23
drag, startPoint x: 606, startPoint y: 64, endPoint x: 447, endPoint y: 154, distance: 182.6
click at [447, 154] on icon at bounding box center [455, 153] width 25 height 7
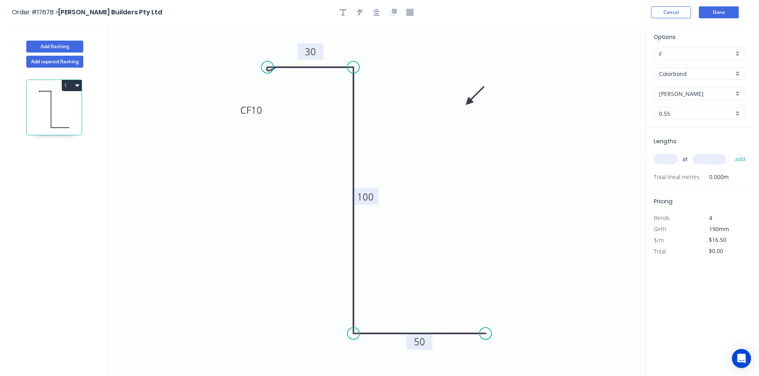
drag, startPoint x: 448, startPoint y: 151, endPoint x: 468, endPoint y: 102, distance: 52.4
click at [468, 102] on icon at bounding box center [474, 95] width 23 height 23
click at [661, 157] on input "text" at bounding box center [666, 159] width 24 height 10
type input "1"
click at [698, 161] on input "text" at bounding box center [709, 159] width 34 height 10
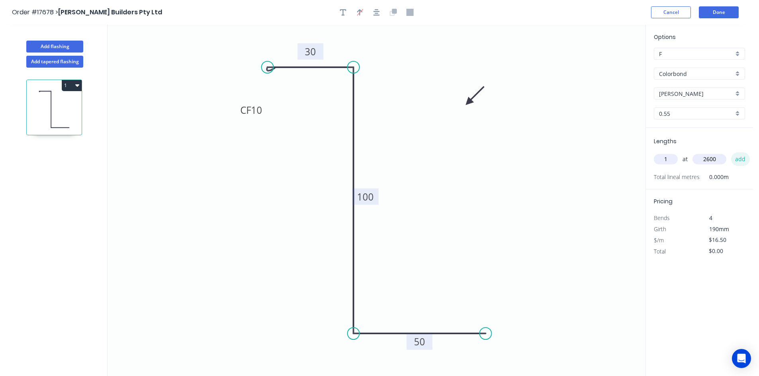
type input "2600"
drag, startPoint x: 742, startPoint y: 157, endPoint x: 718, endPoint y: 162, distance: 24.4
click at [742, 157] on button "add" at bounding box center [740, 160] width 19 height 14
type input "$42.90"
type input "1"
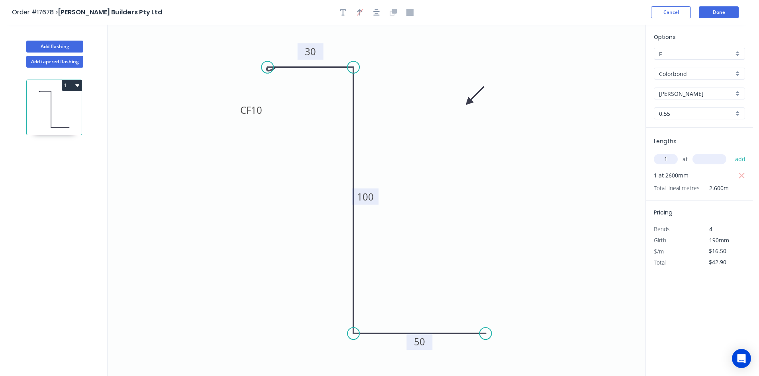
click at [706, 158] on input "text" at bounding box center [709, 159] width 34 height 10
type input "3000"
click at [735, 157] on button "add" at bounding box center [740, 160] width 19 height 14
type input "$92.40"
click at [66, 49] on button "Add flashing" at bounding box center [54, 47] width 57 height 12
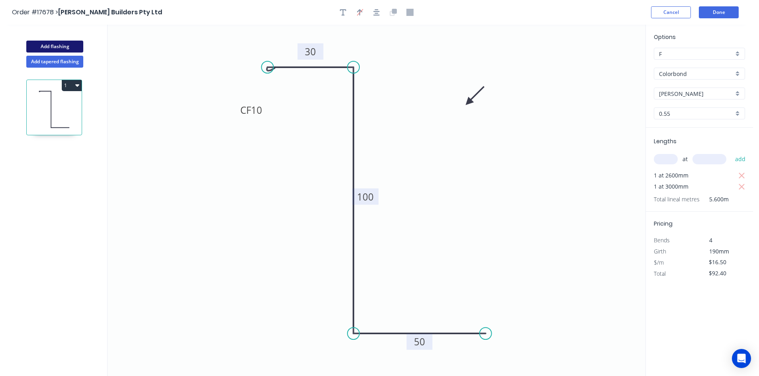
type input "$0.00"
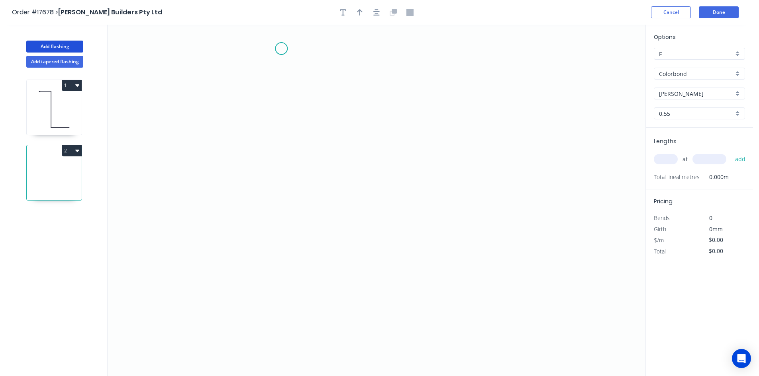
click at [281, 49] on icon "0" at bounding box center [377, 201] width 538 height 352
click at [294, 319] on icon "0" at bounding box center [377, 201] width 538 height 352
drag, startPoint x: 287, startPoint y: 281, endPoint x: 286, endPoint y: 246, distance: 34.7
click at [286, 246] on circle at bounding box center [281, 246] width 12 height 12
click at [283, 246] on circle at bounding box center [281, 246] width 12 height 12
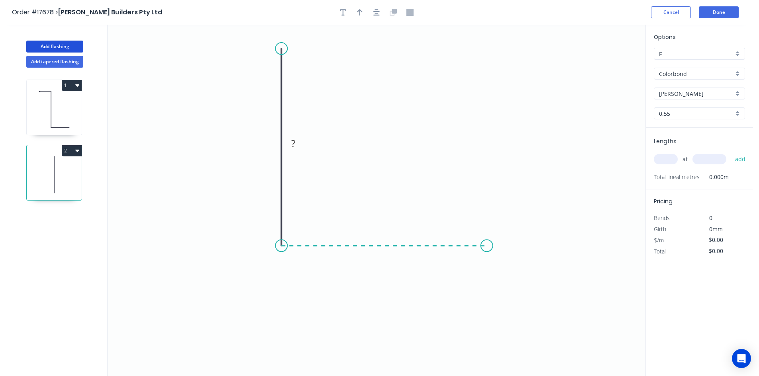
click at [487, 256] on icon "0 ?" at bounding box center [377, 201] width 538 height 352
drag, startPoint x: 487, startPoint y: 247, endPoint x: 493, endPoint y: 246, distance: 5.8
click at [493, 246] on circle at bounding box center [493, 246] width 12 height 12
click at [494, 245] on circle at bounding box center [493, 246] width 12 height 12
click at [494, 334] on icon "0 ? ?" at bounding box center [377, 201] width 538 height 352
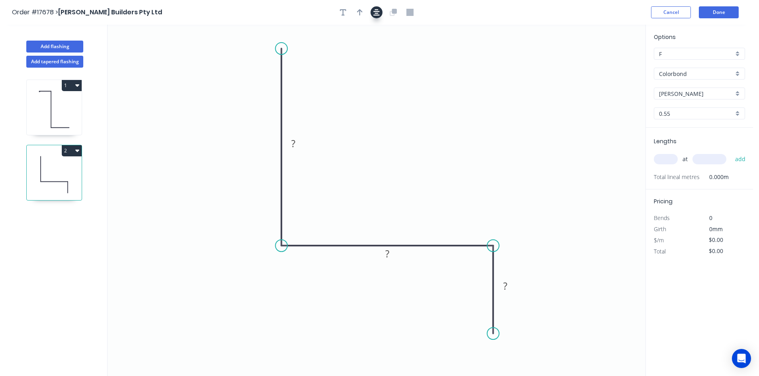
click at [377, 14] on icon "button" at bounding box center [376, 12] width 6 height 7
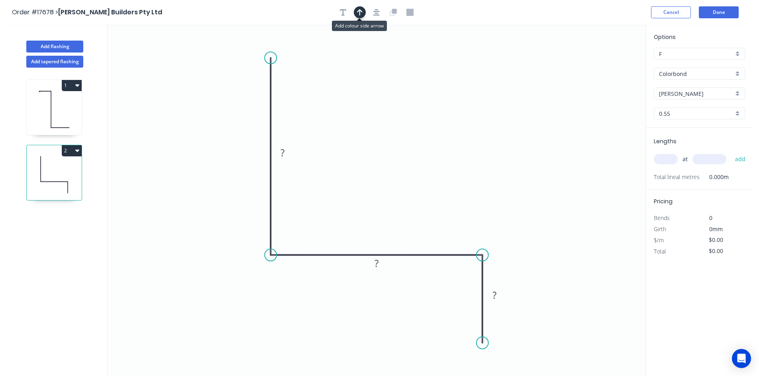
click at [363, 13] on button "button" at bounding box center [360, 12] width 12 height 12
click at [605, 62] on icon at bounding box center [604, 55] width 7 height 25
drag, startPoint x: 606, startPoint y: 64, endPoint x: 414, endPoint y: 95, distance: 194.5
click at [414, 95] on icon at bounding box center [424, 86] width 23 height 23
click at [289, 154] on rect at bounding box center [282, 153] width 16 height 11
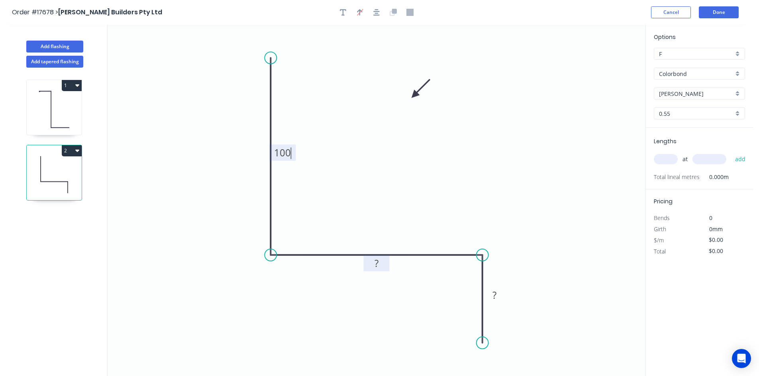
click at [377, 262] on tspan "?" at bounding box center [376, 263] width 4 height 13
click at [493, 296] on tspan "?" at bounding box center [494, 295] width 4 height 13
click at [505, 237] on icon "0 100 105 50" at bounding box center [377, 201] width 538 height 352
type input "$16.24"
click at [673, 157] on input "text" at bounding box center [666, 159] width 24 height 10
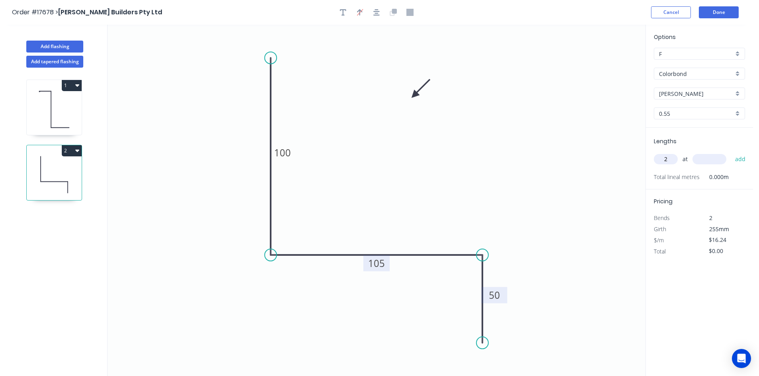
type input "2"
click at [702, 156] on input "text" at bounding box center [709, 159] width 34 height 10
type input "3000"
click at [740, 157] on button "add" at bounding box center [740, 160] width 19 height 14
type input "$97.44"
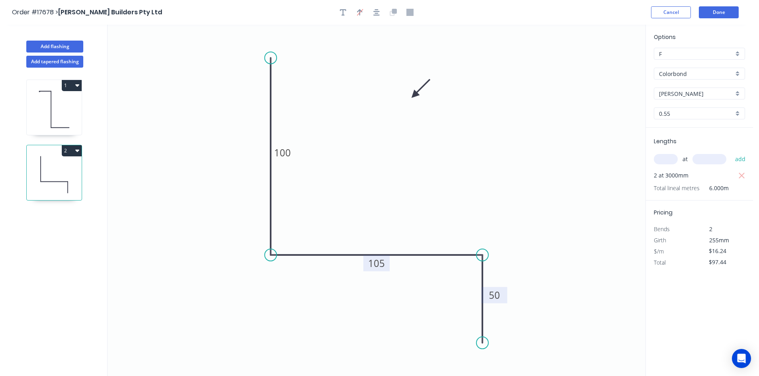
click at [50, 40] on div "Add flashing" at bounding box center [54, 41] width 105 height 24
click at [55, 48] on button "Add flashing" at bounding box center [54, 47] width 57 height 12
type input "$0.00"
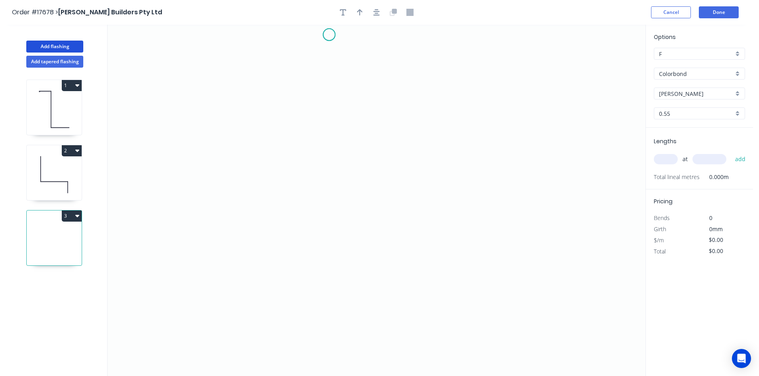
click at [329, 35] on icon "0" at bounding box center [377, 201] width 538 height 352
click at [330, 216] on icon "0" at bounding box center [377, 201] width 538 height 352
click at [365, 215] on icon at bounding box center [347, 215] width 36 height 0
click at [361, 309] on icon "0 ? ?" at bounding box center [377, 201] width 538 height 352
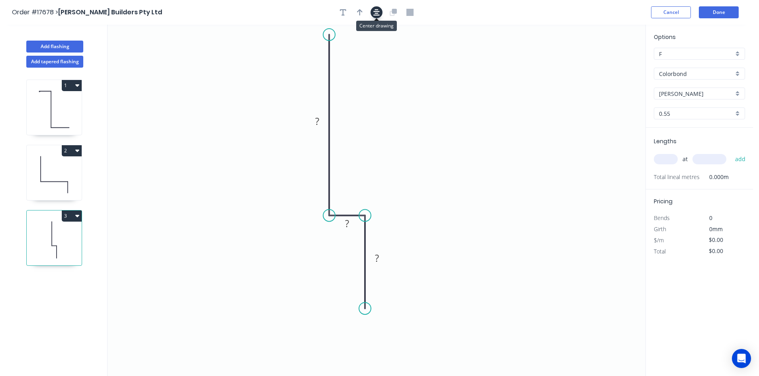
click at [376, 11] on icon "button" at bounding box center [376, 12] width 6 height 6
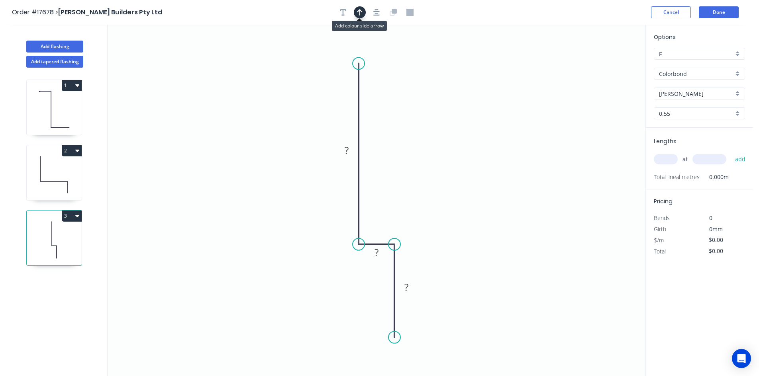
click at [361, 12] on icon "button" at bounding box center [360, 12] width 6 height 7
click at [605, 62] on icon at bounding box center [604, 55] width 7 height 25
drag, startPoint x: 606, startPoint y: 64, endPoint x: 419, endPoint y: 117, distance: 193.8
click at [419, 117] on icon at bounding box center [425, 110] width 23 height 23
click at [346, 151] on tspan "?" at bounding box center [346, 150] width 4 height 13
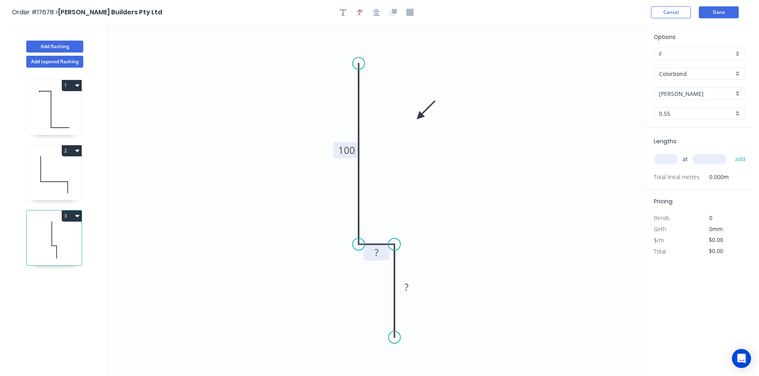
click at [379, 253] on rect at bounding box center [376, 253] width 16 height 11
click at [406, 288] on tspan "?" at bounding box center [406, 287] width 4 height 13
click at [489, 248] on icon "0 100 20 50" at bounding box center [377, 201] width 538 height 352
type input "$12.74"
click at [677, 162] on div "at add" at bounding box center [700, 160] width 93 height 14
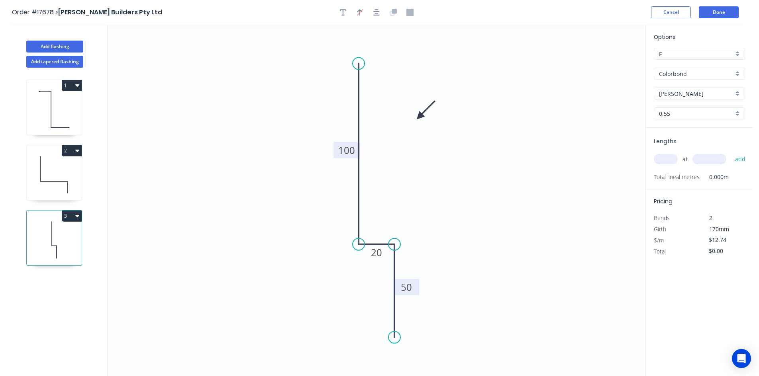
click at [672, 160] on input "text" at bounding box center [666, 159] width 24 height 10
type input "1"
click at [704, 158] on input "text" at bounding box center [709, 159] width 34 height 10
type input "2500"
click at [745, 158] on button "add" at bounding box center [740, 160] width 19 height 14
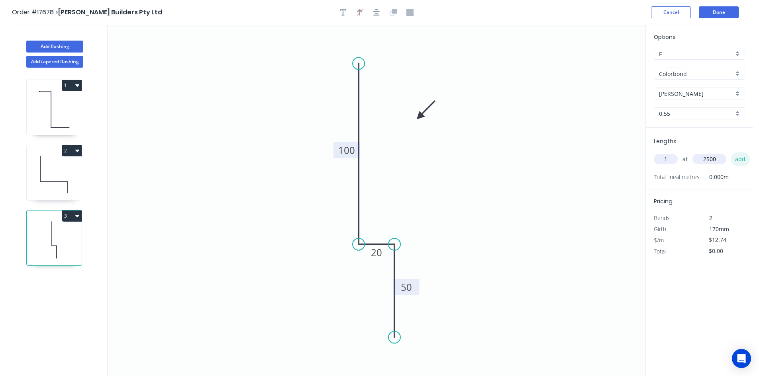
type input "$31.85"
click at [426, 267] on div "Show angle" at bounding box center [434, 270] width 80 height 16
click at [383, 261] on tspan "º" at bounding box center [382, 257] width 4 height 13
drag, startPoint x: 370, startPoint y: 263, endPoint x: 430, endPoint y: 228, distance: 68.9
click at [430, 228] on rect at bounding box center [440, 223] width 26 height 16
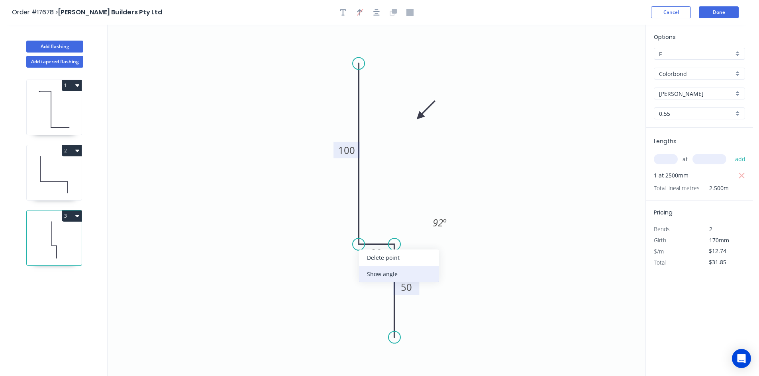
click at [386, 276] on div "Show angle" at bounding box center [399, 274] width 80 height 16
click at [376, 231] on tspan "º" at bounding box center [375, 229] width 4 height 13
drag, startPoint x: 383, startPoint y: 224, endPoint x: 339, endPoint y: 255, distance: 53.9
click at [342, 254] on rect at bounding box center [332, 260] width 26 height 16
click at [60, 179] on icon at bounding box center [54, 174] width 55 height 51
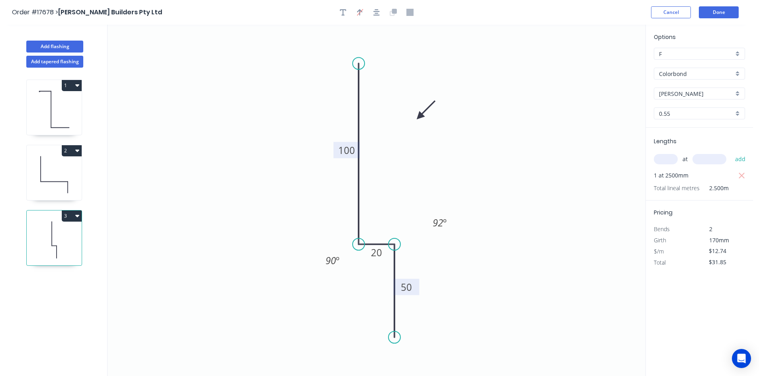
type input "$16.24"
type input "$97.44"
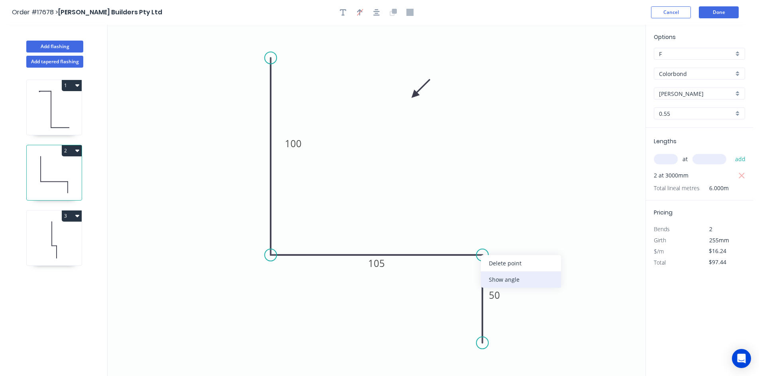
click at [516, 278] on div "Show angle" at bounding box center [521, 280] width 80 height 16
click at [473, 270] on rect at bounding box center [468, 269] width 16 height 11
drag, startPoint x: 458, startPoint y: 265, endPoint x: 505, endPoint y: 218, distance: 66.2
click at [505, 218] on rect at bounding box center [515, 222] width 26 height 16
click at [287, 279] on div "Show angle" at bounding box center [310, 282] width 80 height 16
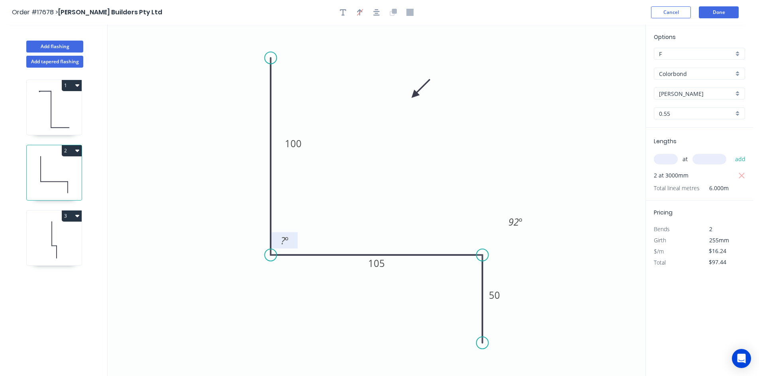
click at [288, 238] on tspan "º" at bounding box center [287, 240] width 4 height 13
click at [310, 181] on icon "0 100 105 50 89 º 92 º" at bounding box center [377, 201] width 538 height 352
drag, startPoint x: 294, startPoint y: 235, endPoint x: 244, endPoint y: 280, distance: 67.4
click at [244, 280] on rect at bounding box center [234, 286] width 26 height 16
click at [53, 121] on icon at bounding box center [54, 109] width 55 height 51
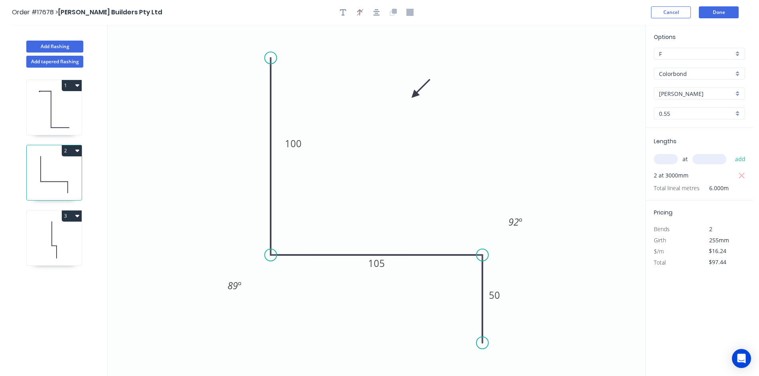
type input "$16.50"
type input "$92.40"
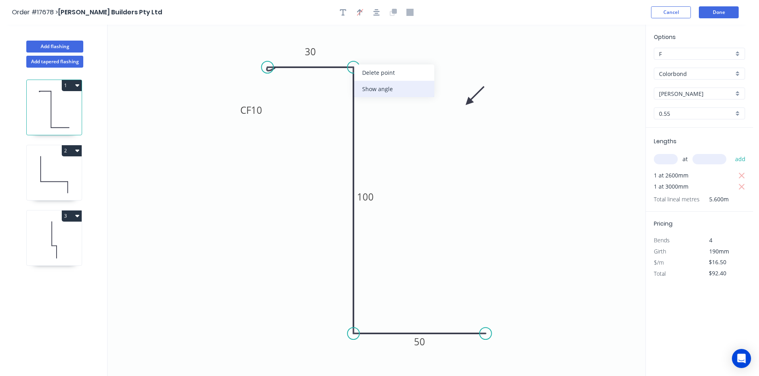
click at [379, 92] on div "Show angle" at bounding box center [394, 89] width 80 height 16
click at [342, 81] on tspan "º" at bounding box center [341, 80] width 4 height 13
click at [315, 99] on icon "0 CF 10 30 100 50 92 º" at bounding box center [377, 201] width 538 height 352
drag, startPoint x: 328, startPoint y: 84, endPoint x: 377, endPoint y: 55, distance: 57.0
click at [377, 55] on rect at bounding box center [388, 51] width 26 height 16
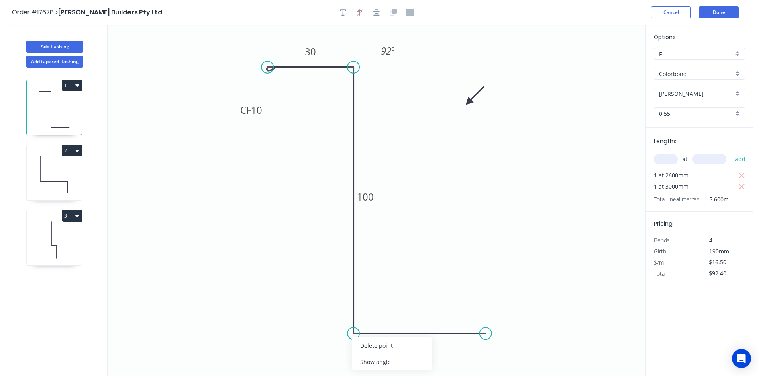
drag, startPoint x: 378, startPoint y: 358, endPoint x: 378, endPoint y: 348, distance: 10.4
click at [378, 359] on div "Show angle" at bounding box center [392, 362] width 80 height 16
click at [369, 318] on tspan "º" at bounding box center [370, 319] width 4 height 13
click at [413, 261] on icon "0 CF 10 30 100 50 92 º 89 º" at bounding box center [377, 201] width 538 height 352
drag, startPoint x: 377, startPoint y: 314, endPoint x: 331, endPoint y: 355, distance: 61.7
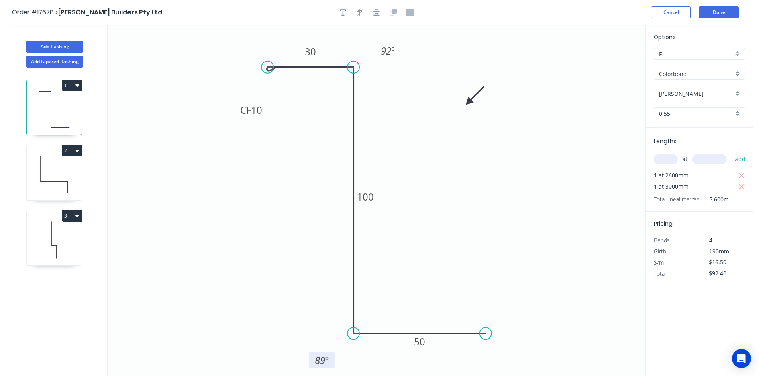
click at [331, 355] on rect at bounding box center [322, 360] width 26 height 16
click at [67, 186] on icon at bounding box center [54, 174] width 55 height 51
type input "$16.24"
type input "$97.44"
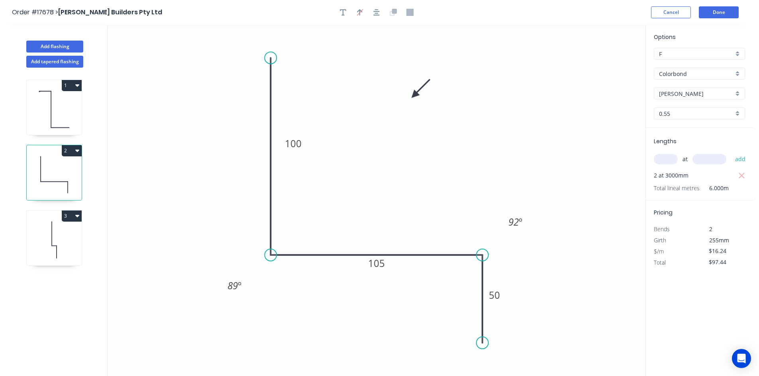
click at [55, 222] on icon at bounding box center [54, 240] width 55 height 51
type input "$12.74"
type input "$31.85"
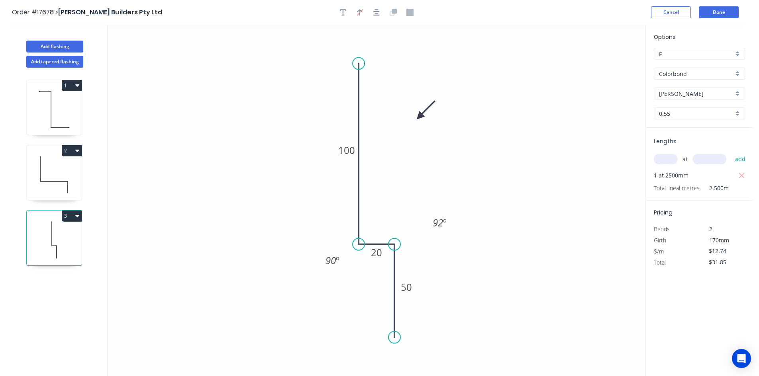
click at [44, 119] on icon at bounding box center [54, 109] width 55 height 51
type input "$16.50"
type input "$92.40"
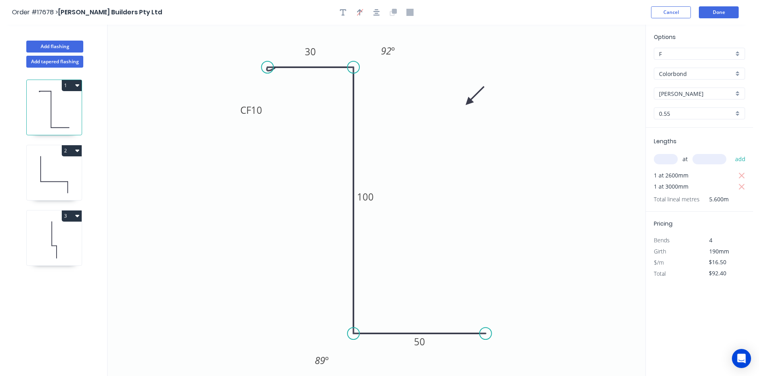
click at [68, 182] on icon at bounding box center [68, 187] width 0 height 11
type input "$16.24"
type input "$97.44"
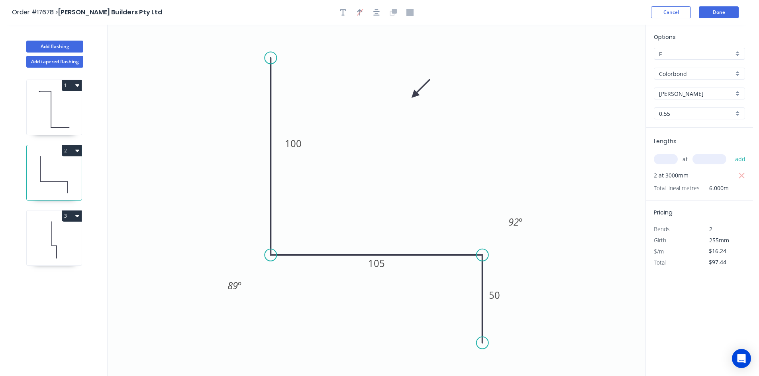
click at [58, 238] on icon at bounding box center [54, 240] width 55 height 51
type input "$12.74"
type input "$31.85"
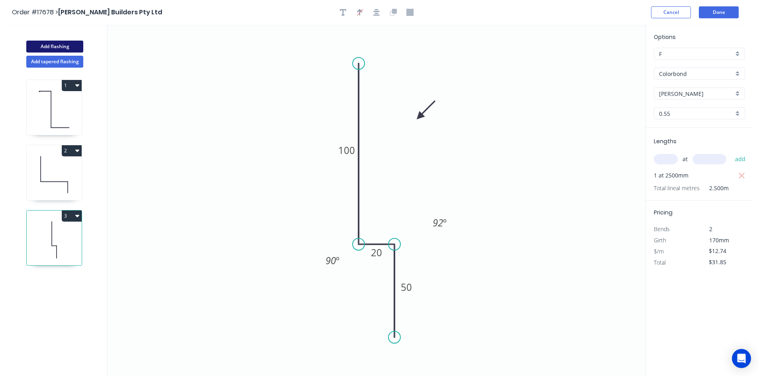
click at [59, 43] on button "Add flashing" at bounding box center [54, 47] width 57 height 12
type input "$0.00"
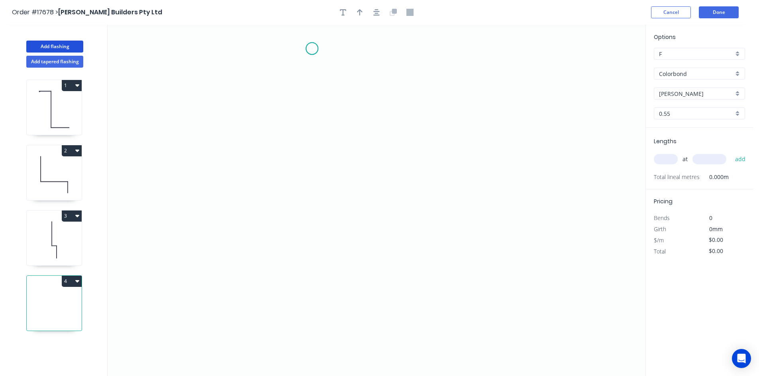
click at [312, 49] on icon "0" at bounding box center [377, 201] width 538 height 352
click at [322, 297] on icon "0" at bounding box center [377, 201] width 538 height 352
click at [412, 305] on icon "0 ?" at bounding box center [377, 201] width 538 height 352
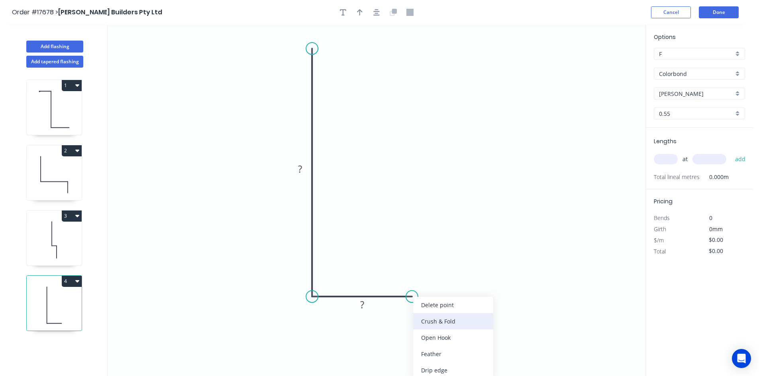
click at [432, 325] on div "Crush & Fold" at bounding box center [453, 321] width 80 height 16
click at [434, 326] on div "Flip bend" at bounding box center [454, 326] width 80 height 16
drag, startPoint x: 415, startPoint y: 270, endPoint x: 438, endPoint y: 329, distance: 62.9
click at [438, 329] on rect at bounding box center [425, 335] width 32 height 16
click at [365, 302] on rect at bounding box center [362, 305] width 16 height 11
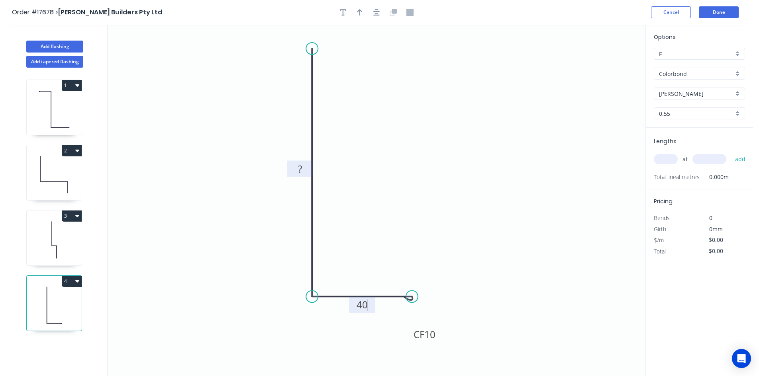
click at [301, 169] on tspan "?" at bounding box center [300, 168] width 4 height 13
click at [376, 12] on icon "button" at bounding box center [376, 12] width 6 height 7
type input "$12.86"
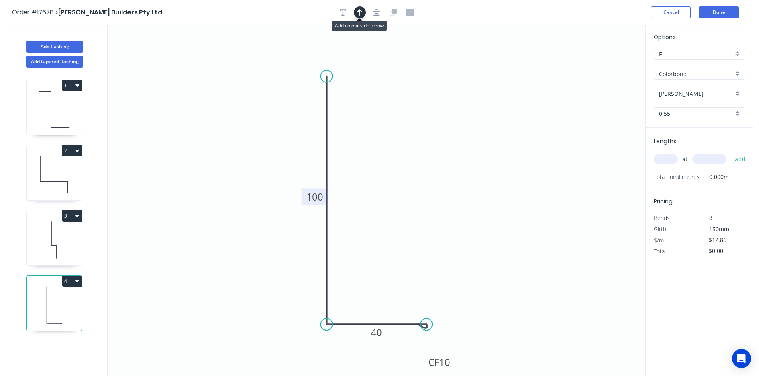
click at [359, 16] on button "button" at bounding box center [360, 12] width 12 height 12
click at [604, 61] on icon at bounding box center [604, 55] width 7 height 25
drag, startPoint x: 605, startPoint y: 63, endPoint x: 399, endPoint y: 194, distance: 243.5
click at [399, 194] on icon at bounding box center [405, 187] width 23 height 23
click at [659, 159] on input "text" at bounding box center [666, 159] width 24 height 10
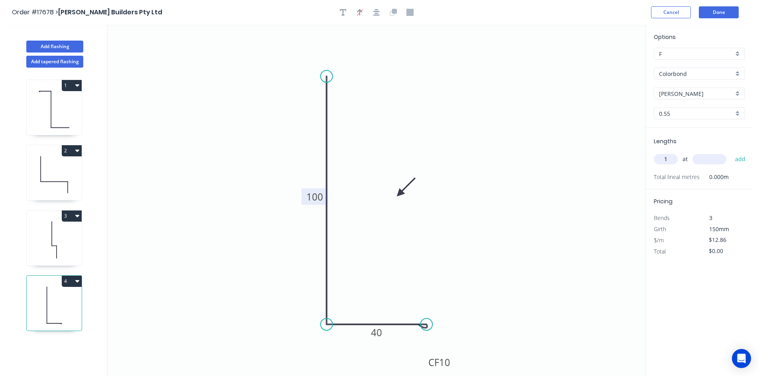
type input "1"
click at [709, 163] on input "text" at bounding box center [709, 159] width 34 height 10
type input "2600"
click at [735, 159] on button "add" at bounding box center [740, 160] width 19 height 14
type input "$33.44"
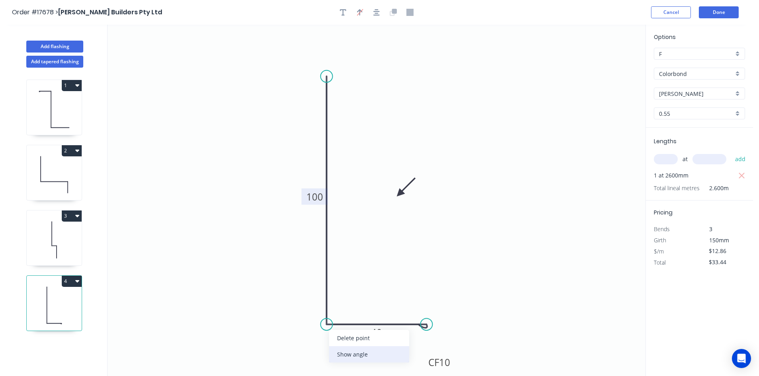
click at [361, 352] on div "Show angle" at bounding box center [369, 354] width 80 height 16
click at [344, 314] on tspan "º" at bounding box center [343, 309] width 4 height 13
click at [367, 285] on icon "0 100 CF 10 40 89 º" at bounding box center [377, 201] width 538 height 352
click at [348, 306] on rect at bounding box center [341, 310] width 16 height 11
drag, startPoint x: 351, startPoint y: 304, endPoint x: 300, endPoint y: 342, distance: 63.5
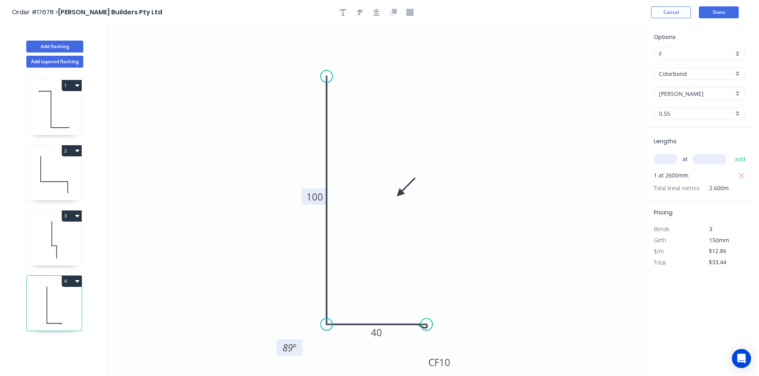
click at [300, 342] on rect at bounding box center [289, 348] width 26 height 16
click at [713, 9] on button "Done" at bounding box center [719, 12] width 40 height 12
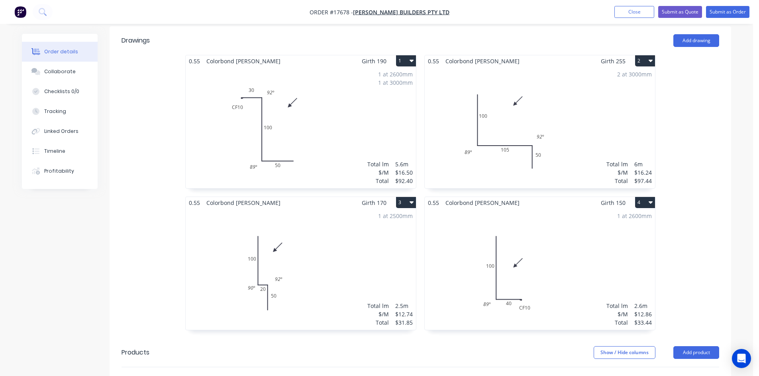
scroll to position [319, 0]
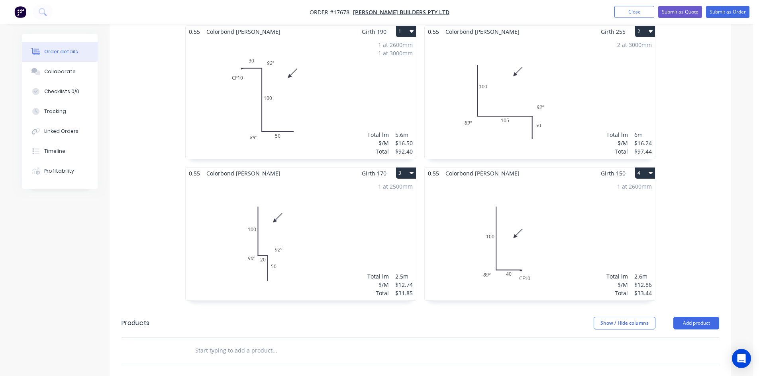
click at [323, 201] on div "1 at 2500mm Total lm $/M Total 2.5m $12.74 $31.85" at bounding box center [301, 239] width 230 height 121
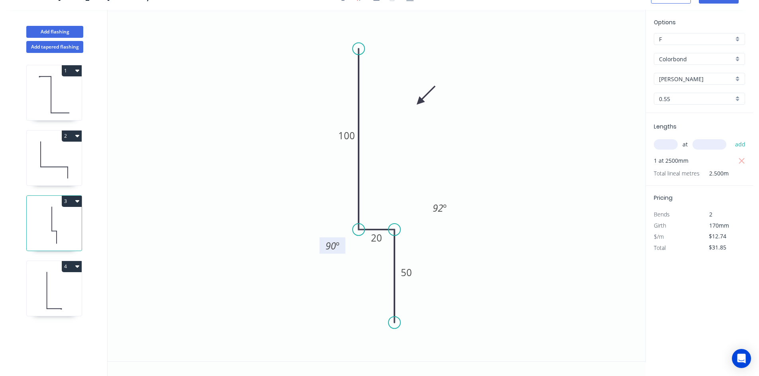
click at [333, 245] on tspan "90" at bounding box center [330, 245] width 10 height 13
click at [288, 221] on icon "0 100 20 50 89 º 92 º" at bounding box center [377, 186] width 538 height 352
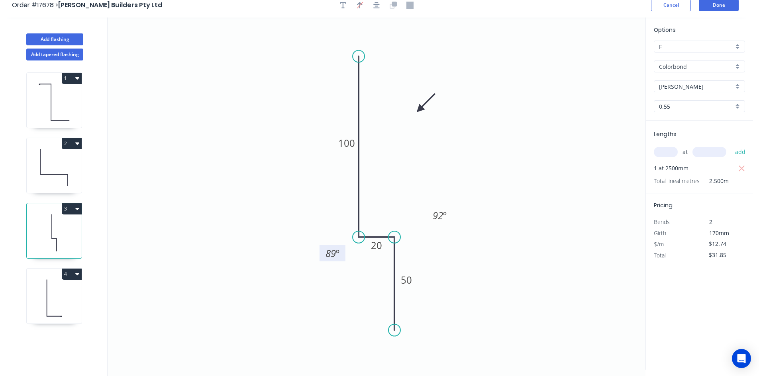
scroll to position [0, 0]
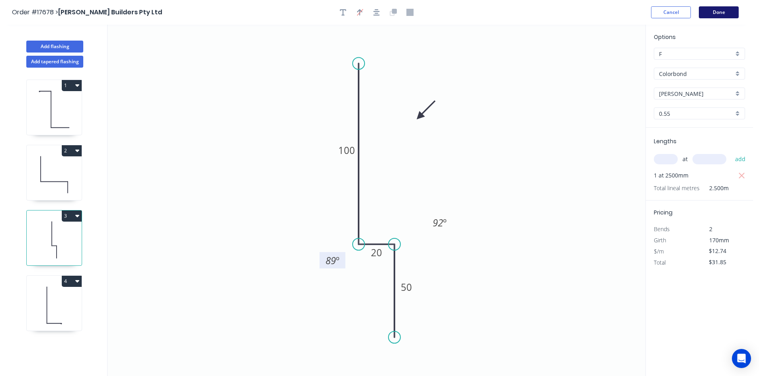
click at [724, 11] on button "Done" at bounding box center [719, 12] width 40 height 12
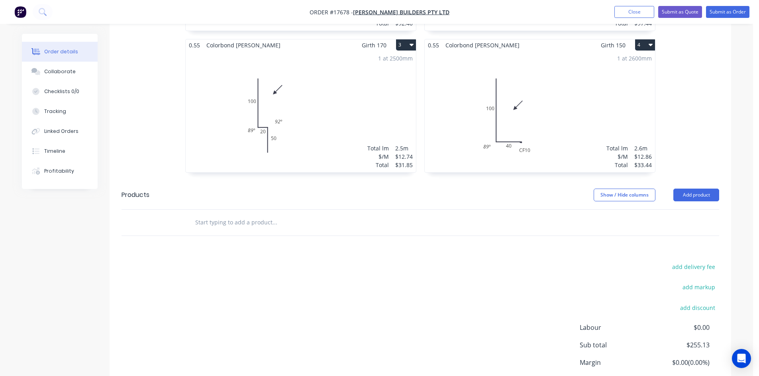
scroll to position [476, 0]
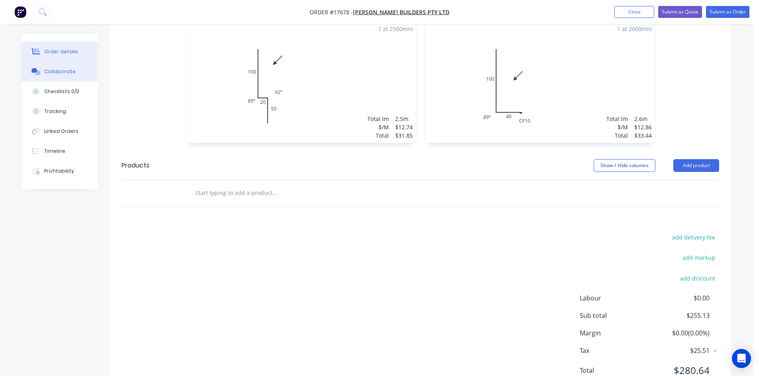
click at [65, 78] on button "Collaborate" at bounding box center [60, 72] width 76 height 20
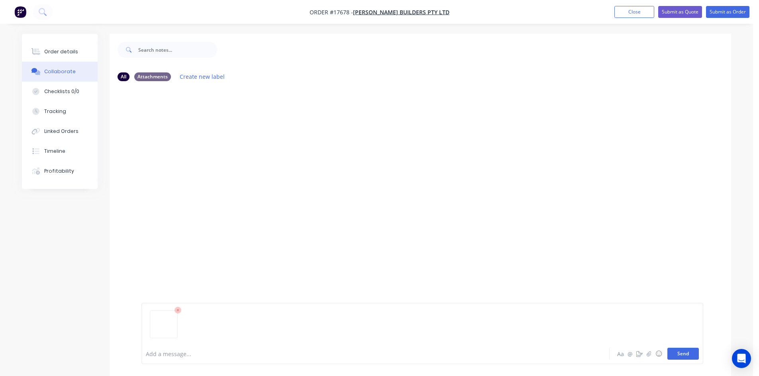
click at [683, 357] on button "Send" at bounding box center [682, 354] width 31 height 12
click at [59, 52] on div "Order details" at bounding box center [61, 51] width 34 height 7
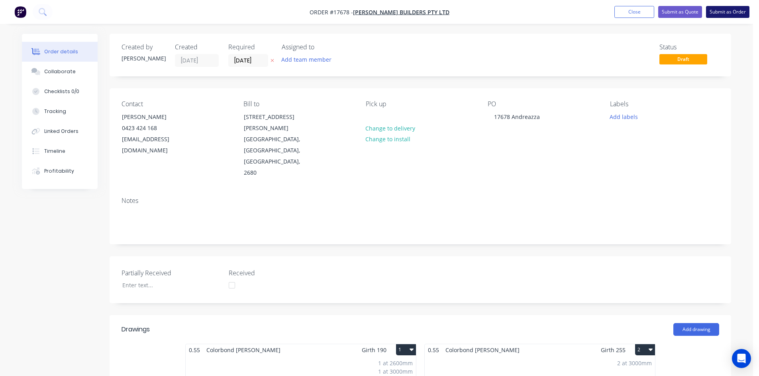
click at [726, 14] on button "Submit as Order" at bounding box center [727, 12] width 43 height 12
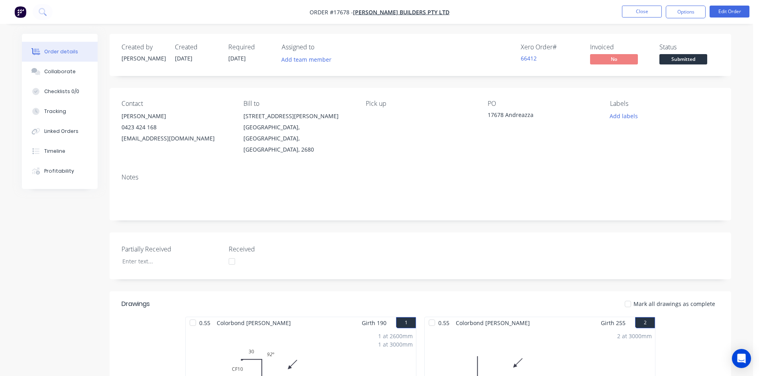
click at [679, 5] on nav "Order #17678 - [PERSON_NAME] Builders Pty Ltd Close Options Edit Order" at bounding box center [379, 12] width 759 height 24
click at [678, 12] on button "Options" at bounding box center [685, 12] width 40 height 13
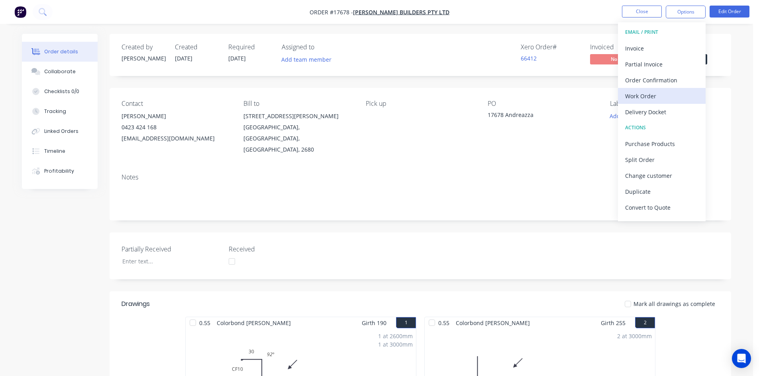
click at [653, 98] on div "Work Order" at bounding box center [661, 96] width 73 height 12
drag, startPoint x: 653, startPoint y: 98, endPoint x: 653, endPoint y: 92, distance: 5.2
click at [653, 98] on div "Custom" at bounding box center [661, 96] width 73 height 12
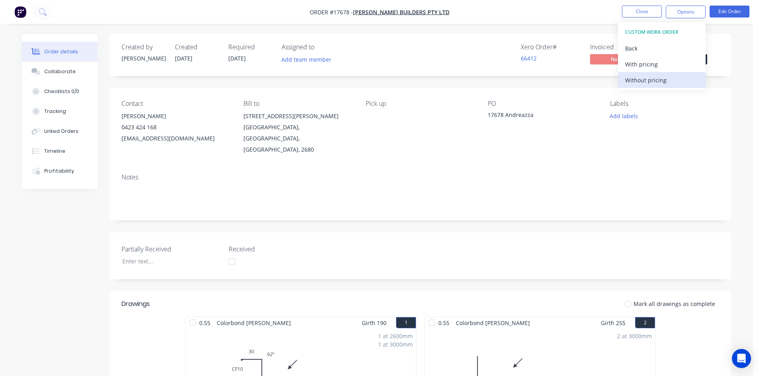
click at [653, 77] on div "Without pricing" at bounding box center [661, 80] width 73 height 12
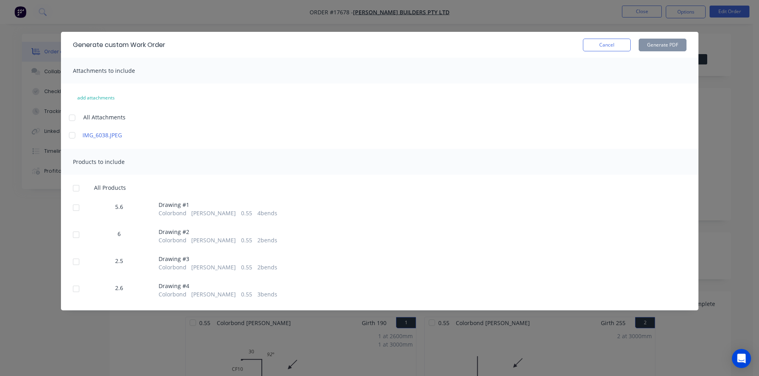
click at [76, 115] on div at bounding box center [72, 118] width 16 height 16
click at [77, 189] on div at bounding box center [76, 188] width 16 height 16
click at [661, 44] on button "Generate PDF" at bounding box center [662, 45] width 48 height 13
click at [615, 43] on button "Cancel" at bounding box center [607, 45] width 48 height 13
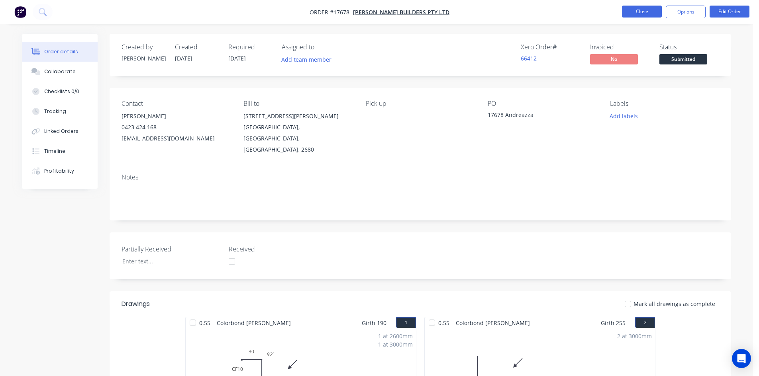
click at [646, 11] on button "Close" at bounding box center [642, 12] width 40 height 12
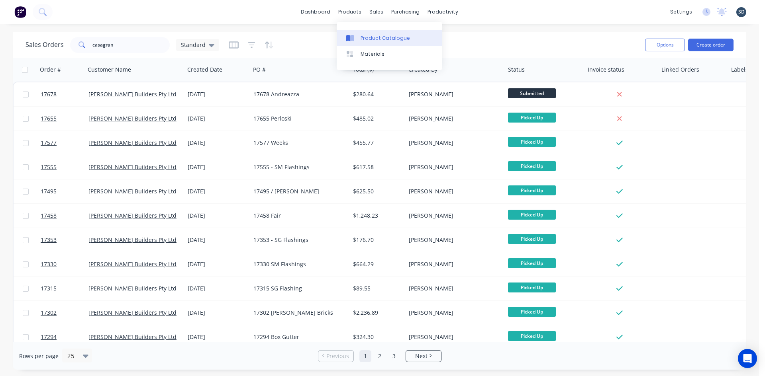
click at [377, 35] on div "Product Catalogue" at bounding box center [384, 38] width 49 height 7
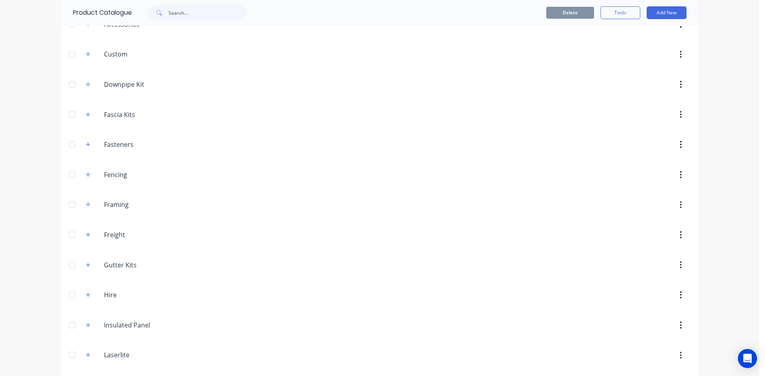
scroll to position [119, 0]
